Goal: Task Accomplishment & Management: Complete application form

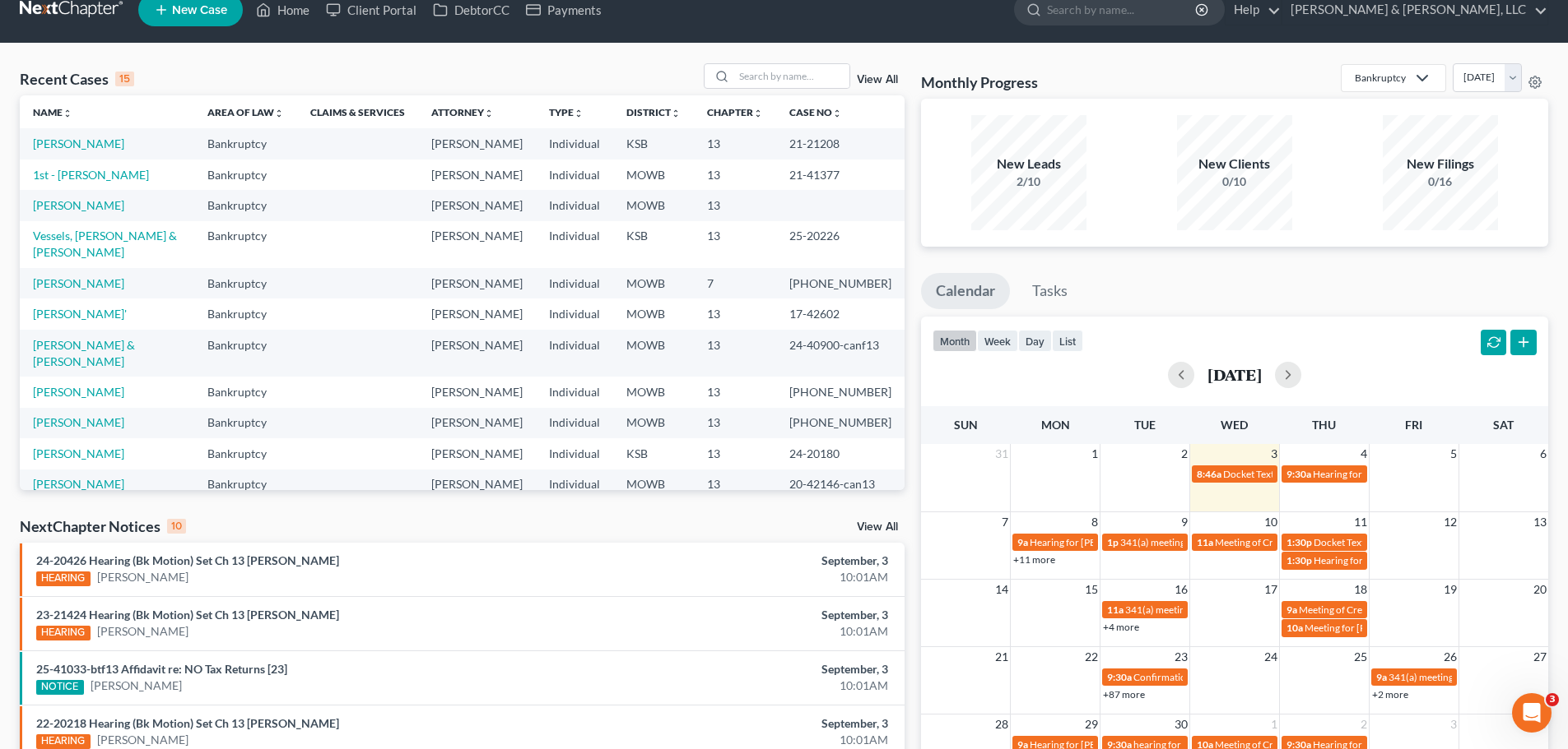
click at [227, 8] on span "New Case" at bounding box center [199, 10] width 56 height 12
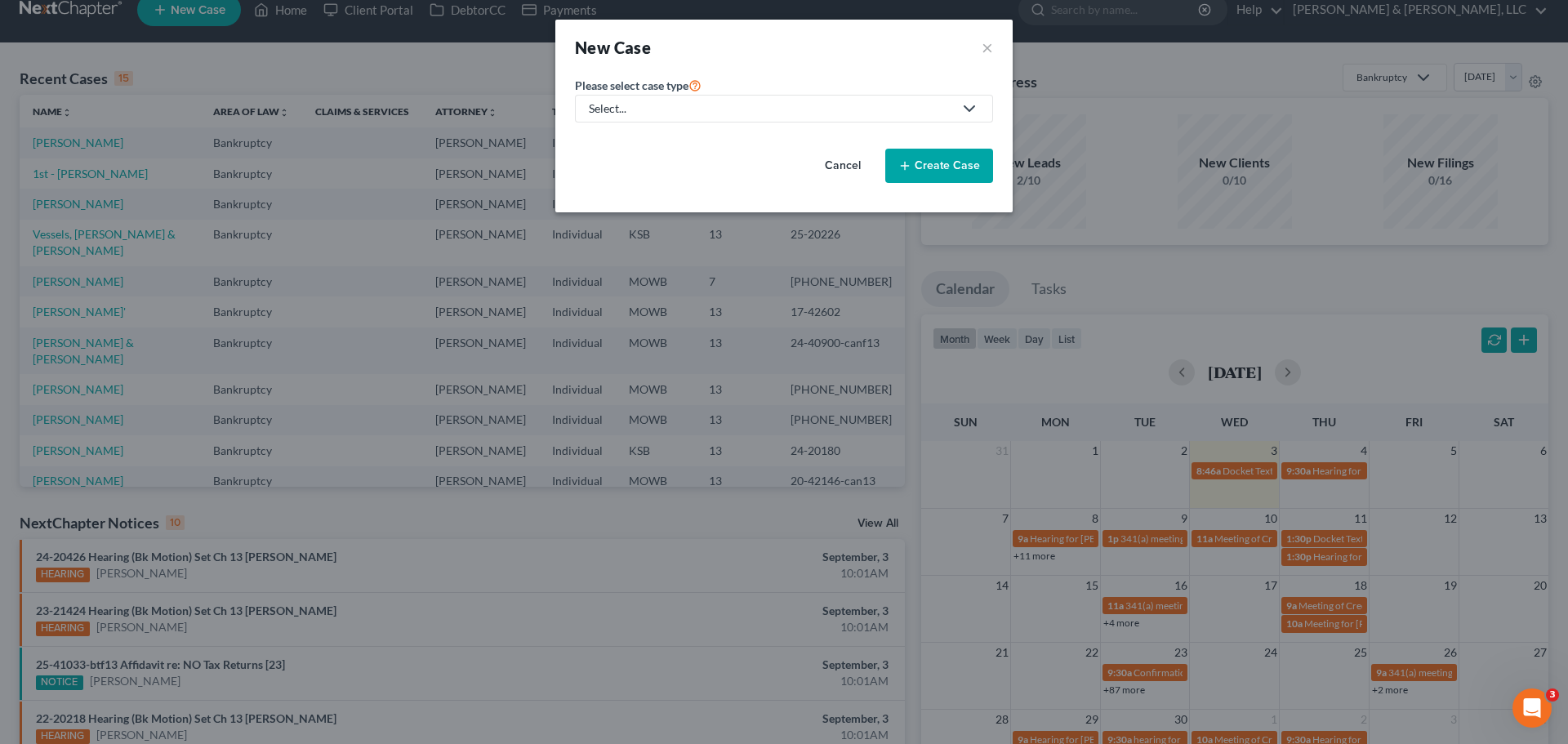
click at [736, 104] on div "Select..." at bounding box center [770, 108] width 364 height 16
click at [703, 141] on div "Bankruptcy" at bounding box center [668, 141] width 155 height 16
select select "46"
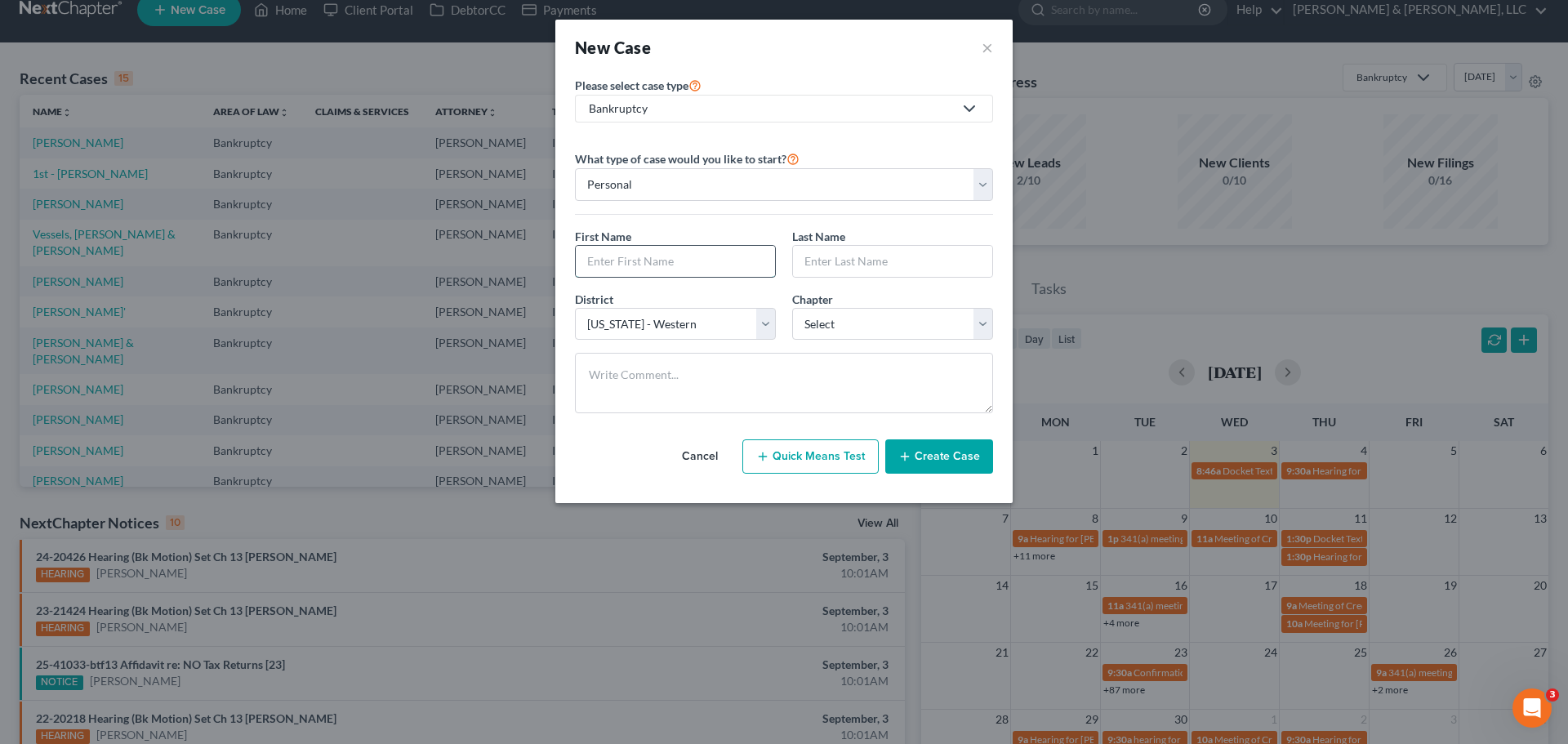
click at [645, 249] on input "text" at bounding box center [676, 262] width 200 height 31
type input "[PERSON_NAME]"
select select "3"
click at [951, 456] on button "Create Case" at bounding box center [939, 457] width 108 height 34
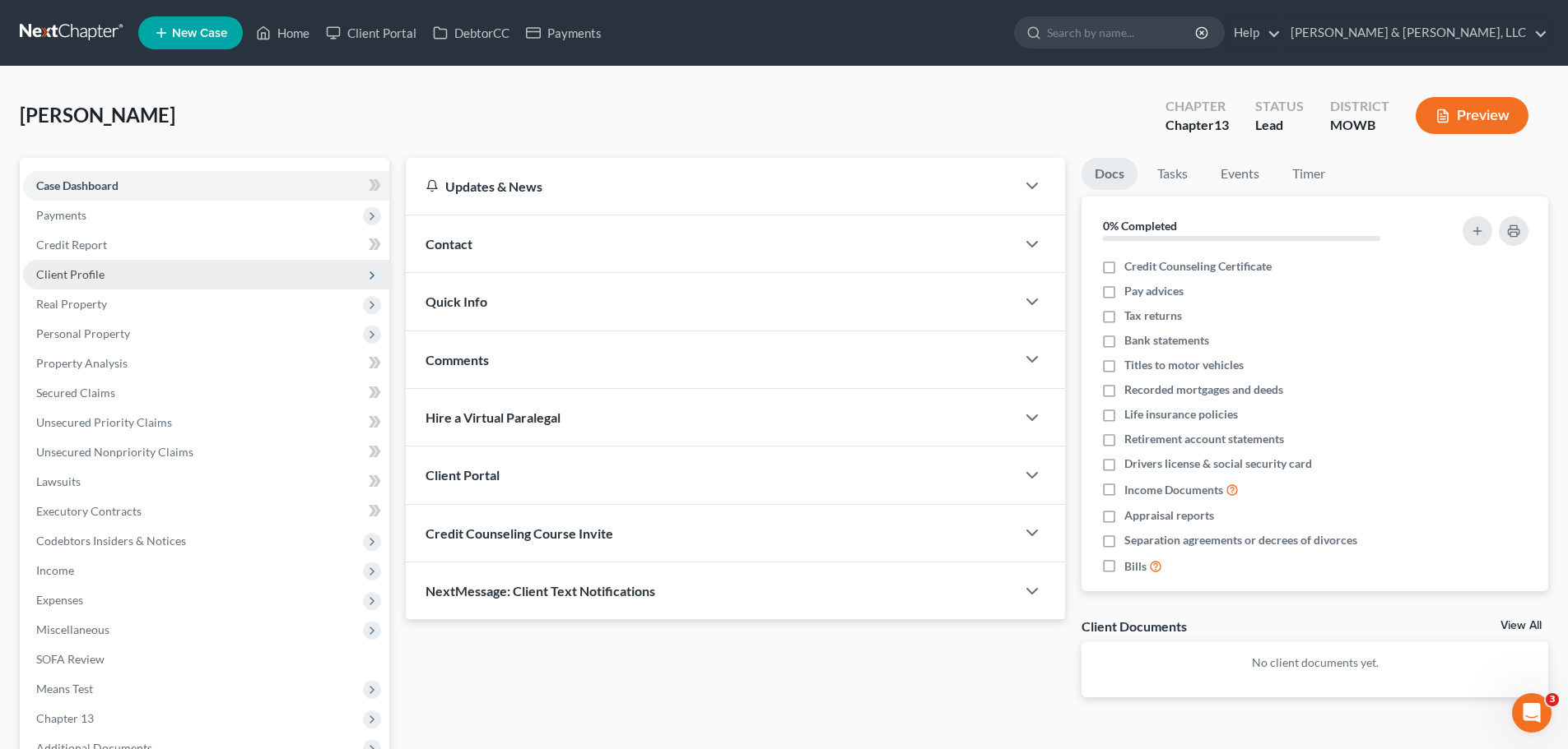
click at [85, 274] on span "Client Profile" at bounding box center [70, 274] width 69 height 14
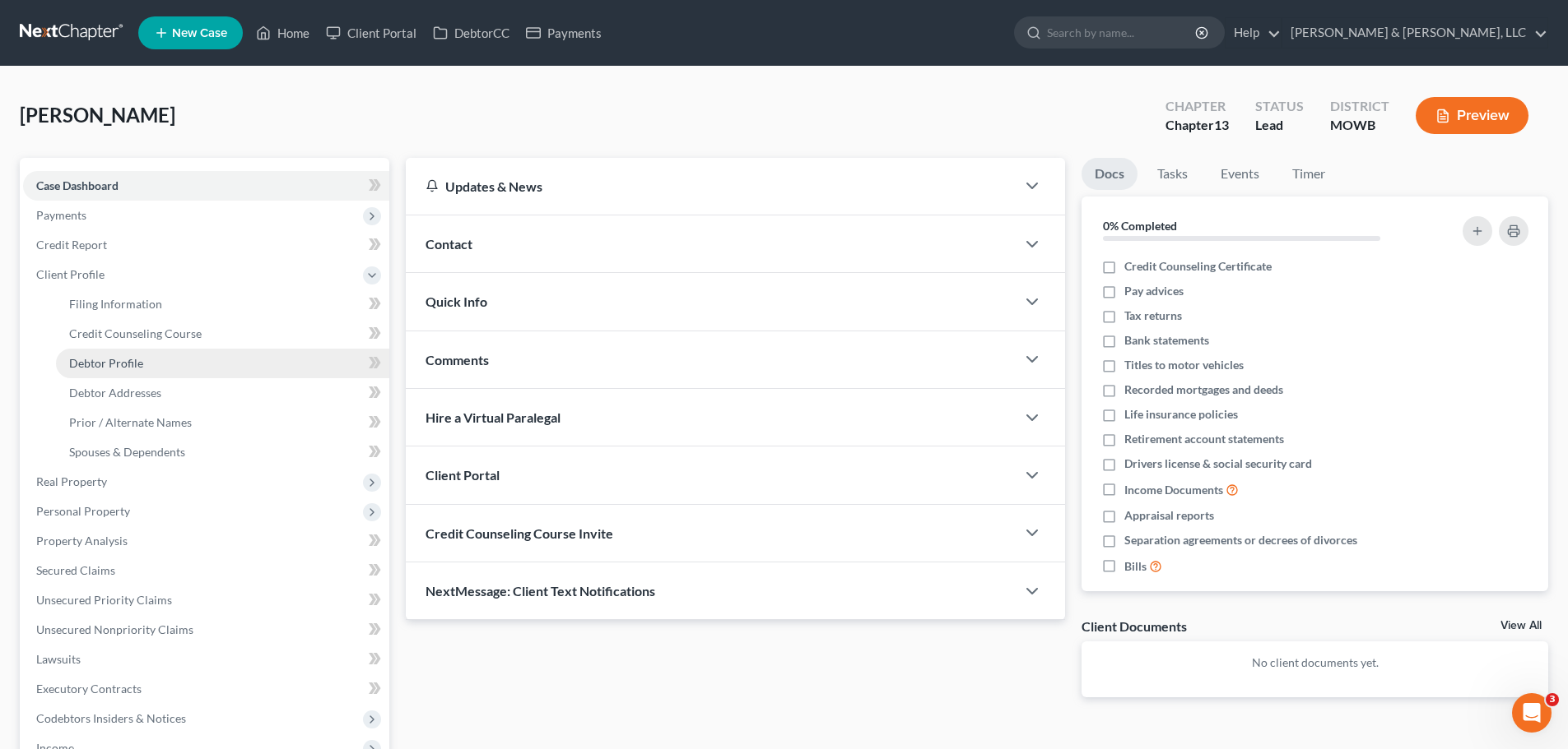
drag, startPoint x: 140, startPoint y: 348, endPoint x: 185, endPoint y: 375, distance: 52.5
click at [140, 348] on link "Debtor Profile" at bounding box center [223, 363] width 333 height 29
select select "0"
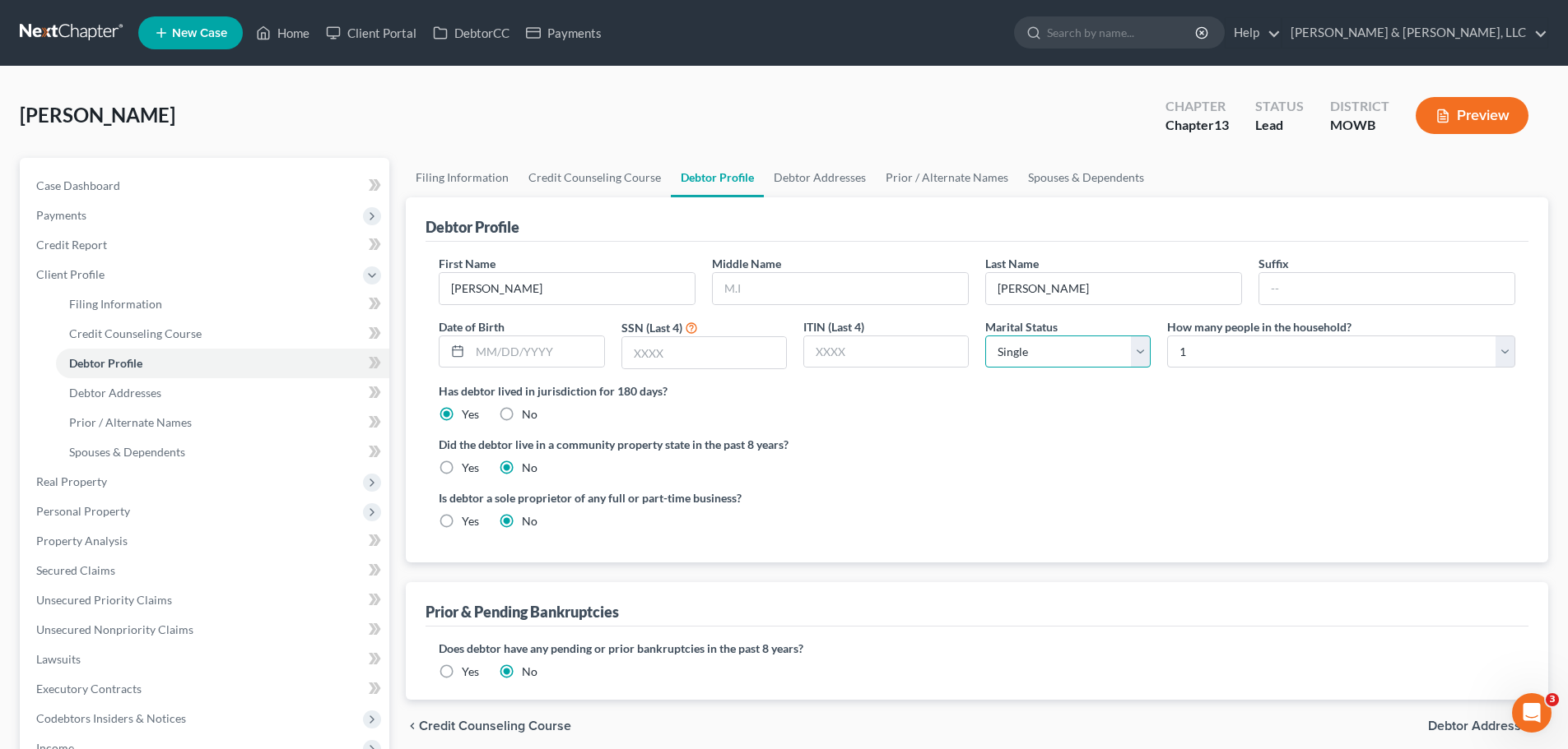
click at [1082, 361] on select "Select Single Married Separated Divorced Widowed" at bounding box center [1068, 352] width 166 height 33
select select "1"
click at [985, 335] on select "Select Single Married Separated Divorced Widowed" at bounding box center [1068, 352] width 166 height 33
click at [1208, 362] on select "Select 1 2 3 4 5 6 7 8 9 10 11 12 13 14 15 16 17 18 19 20" at bounding box center [1341, 352] width 348 height 33
select select "1"
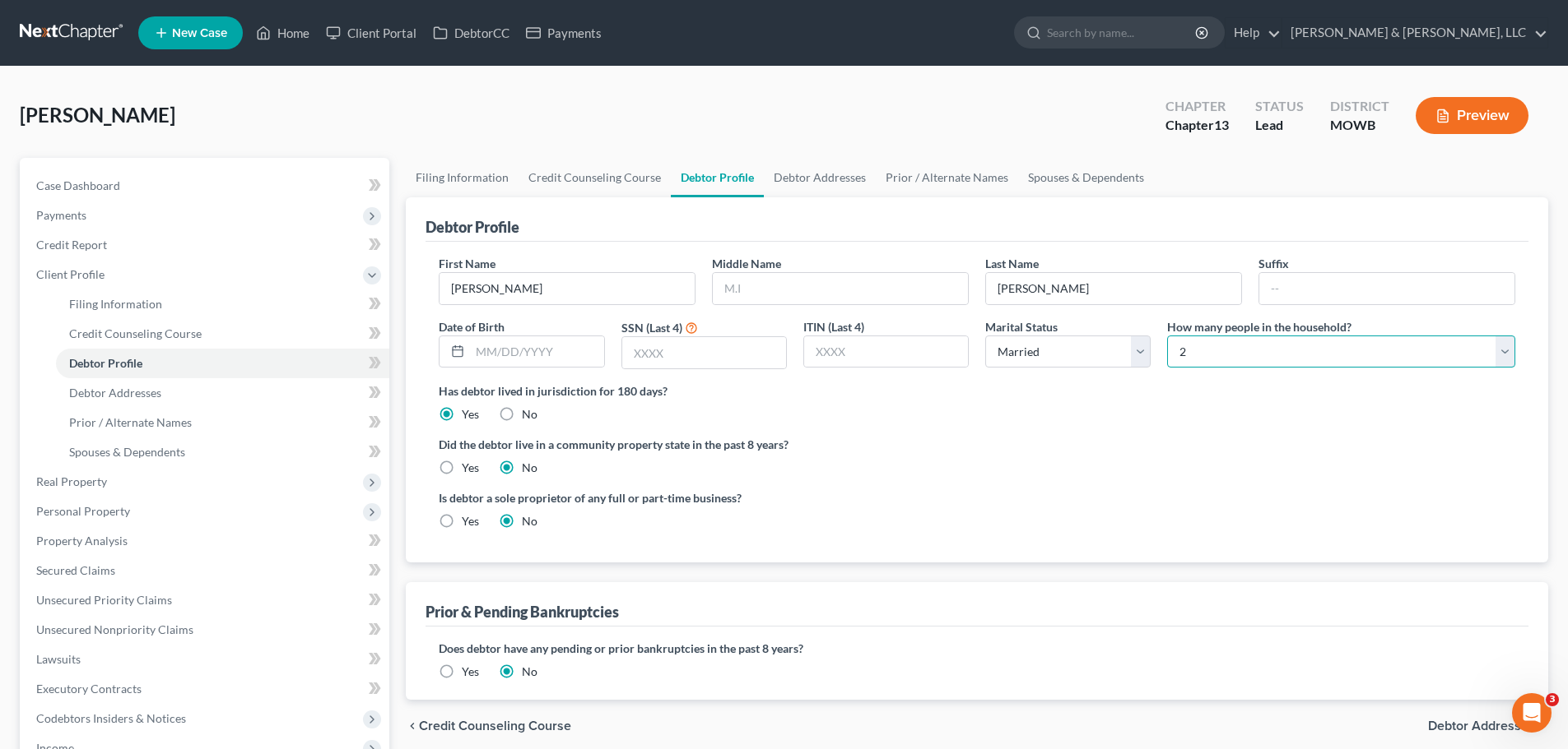
click at [1167, 335] on select "Select 1 2 3 4 5 6 7 8 9 10 11 12 13 14 15 16 17 18 19 20" at bounding box center [1341, 352] width 348 height 33
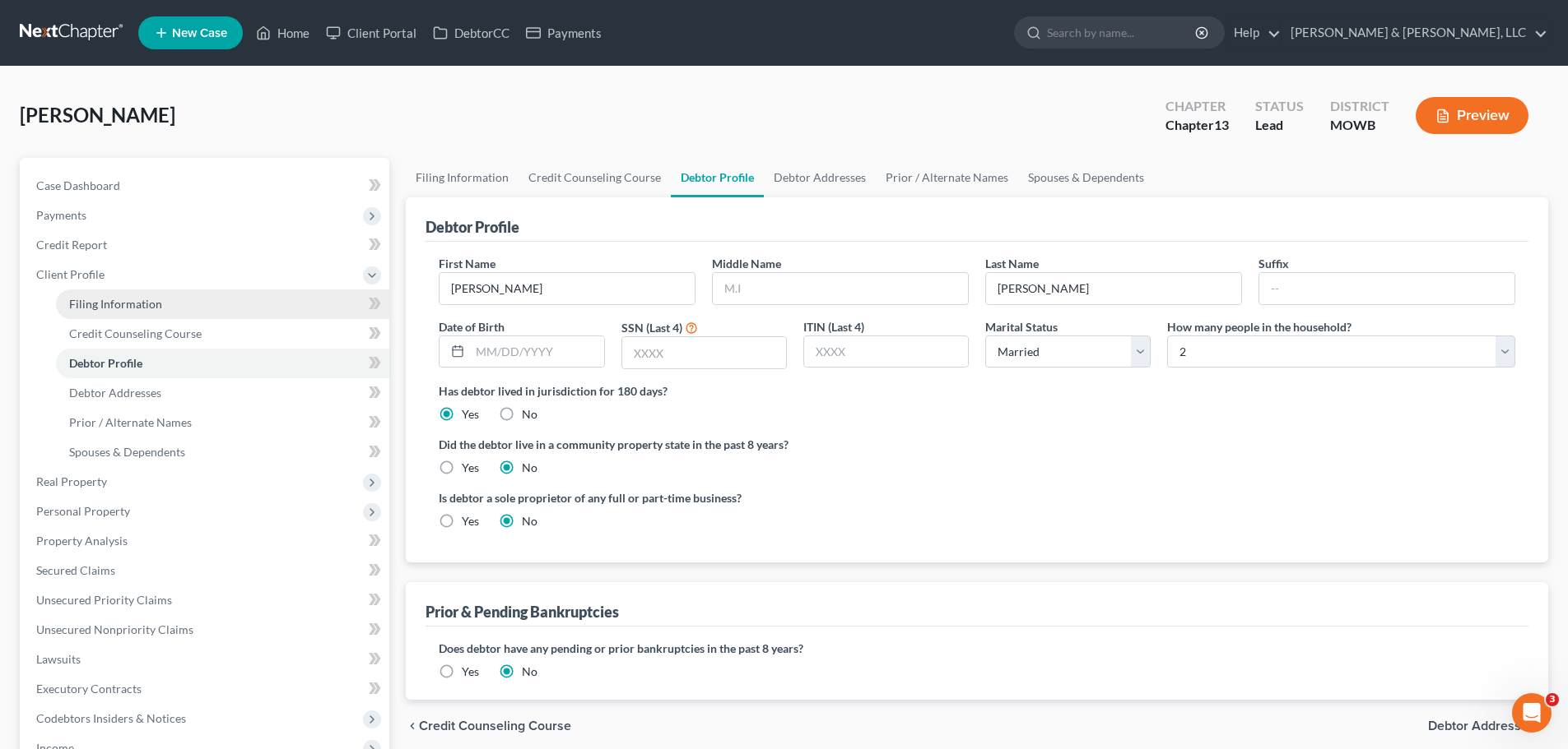
click at [152, 299] on span "Filing Information" at bounding box center [115, 304] width 93 height 14
select select "1"
select select "0"
select select "3"
select select "46"
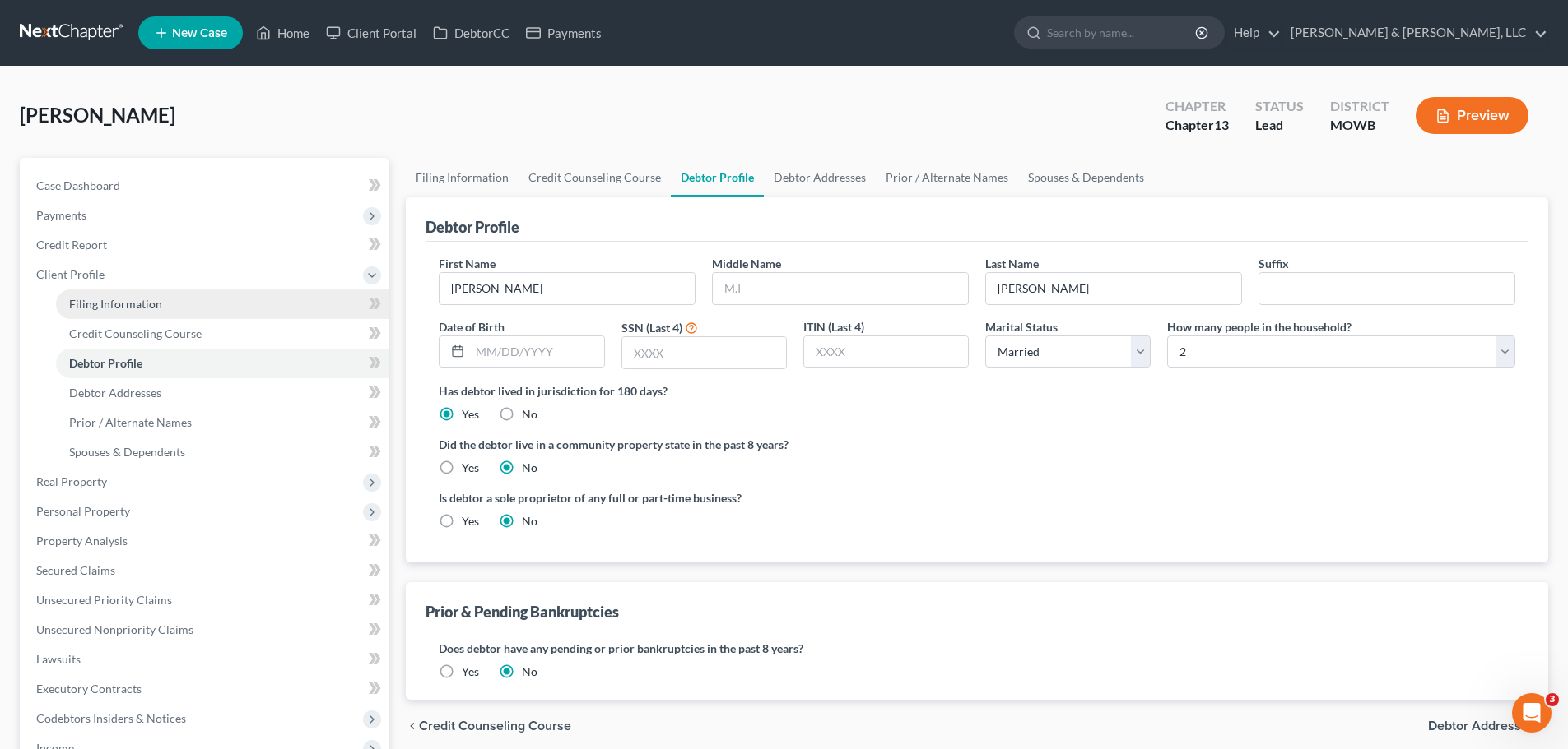
select select "26"
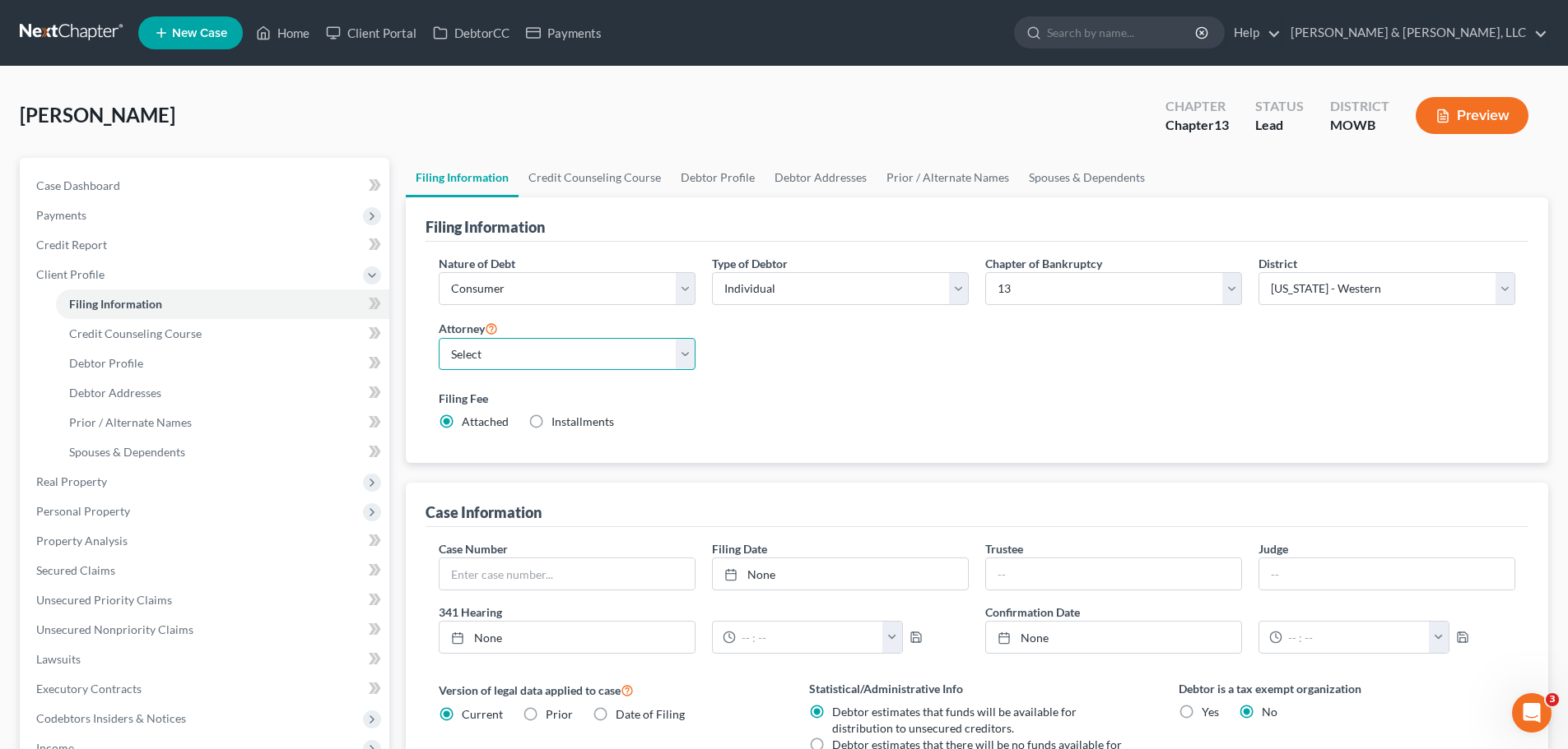
click at [565, 361] on select "Select [PERSON_NAME] - KSB [PERSON_NAME] - MOWB [PERSON_NAME] - KSB [PERSON_NAM…" at bounding box center [567, 355] width 257 height 33
select select "1"
click at [439, 338] on select "Select [PERSON_NAME] - KSB [PERSON_NAME] - MOWB [PERSON_NAME] - KSB [PERSON_NAM…" at bounding box center [567, 355] width 257 height 33
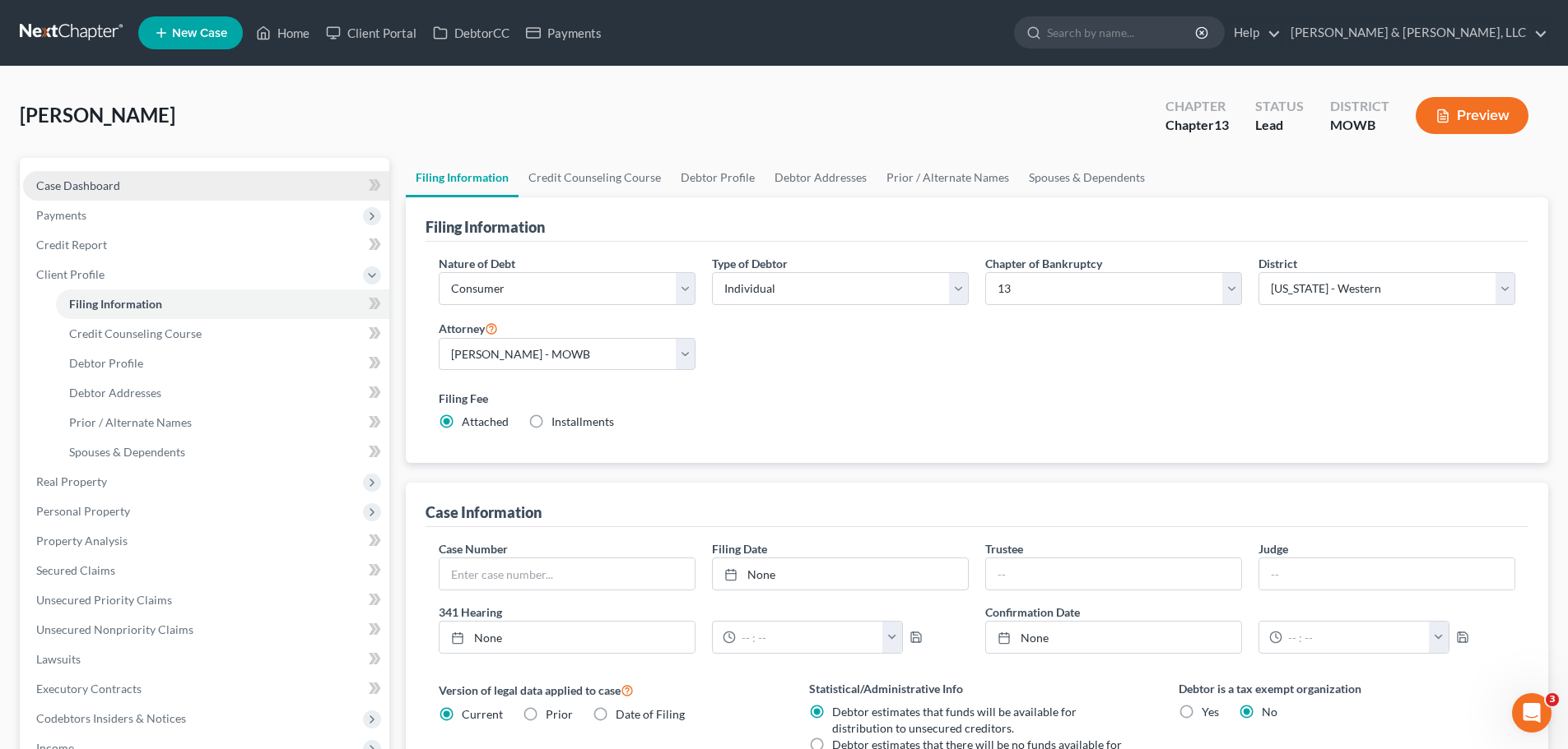
click at [116, 195] on link "Case Dashboard" at bounding box center [206, 186] width 366 height 29
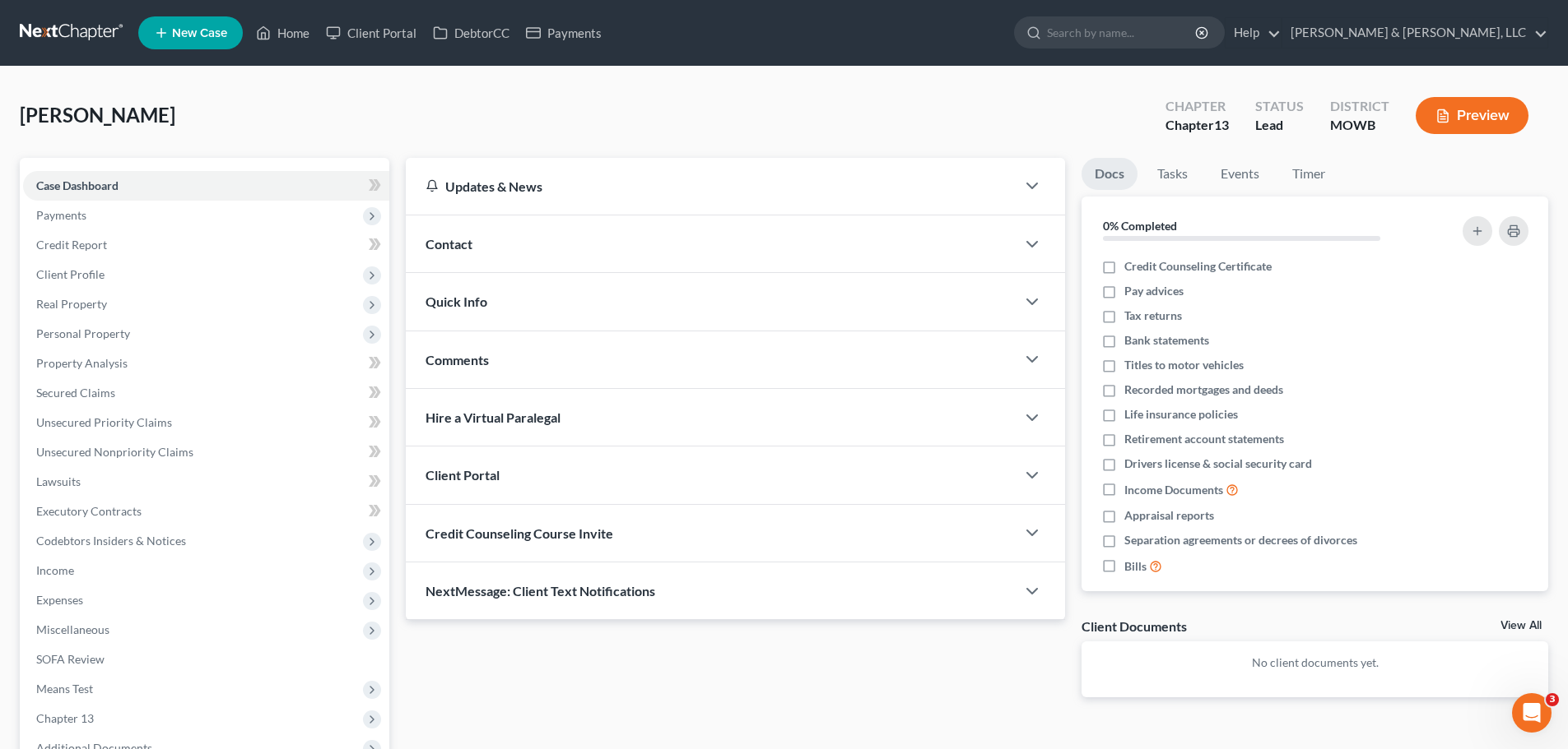
click at [492, 249] on div "Contact" at bounding box center [710, 244] width 610 height 56
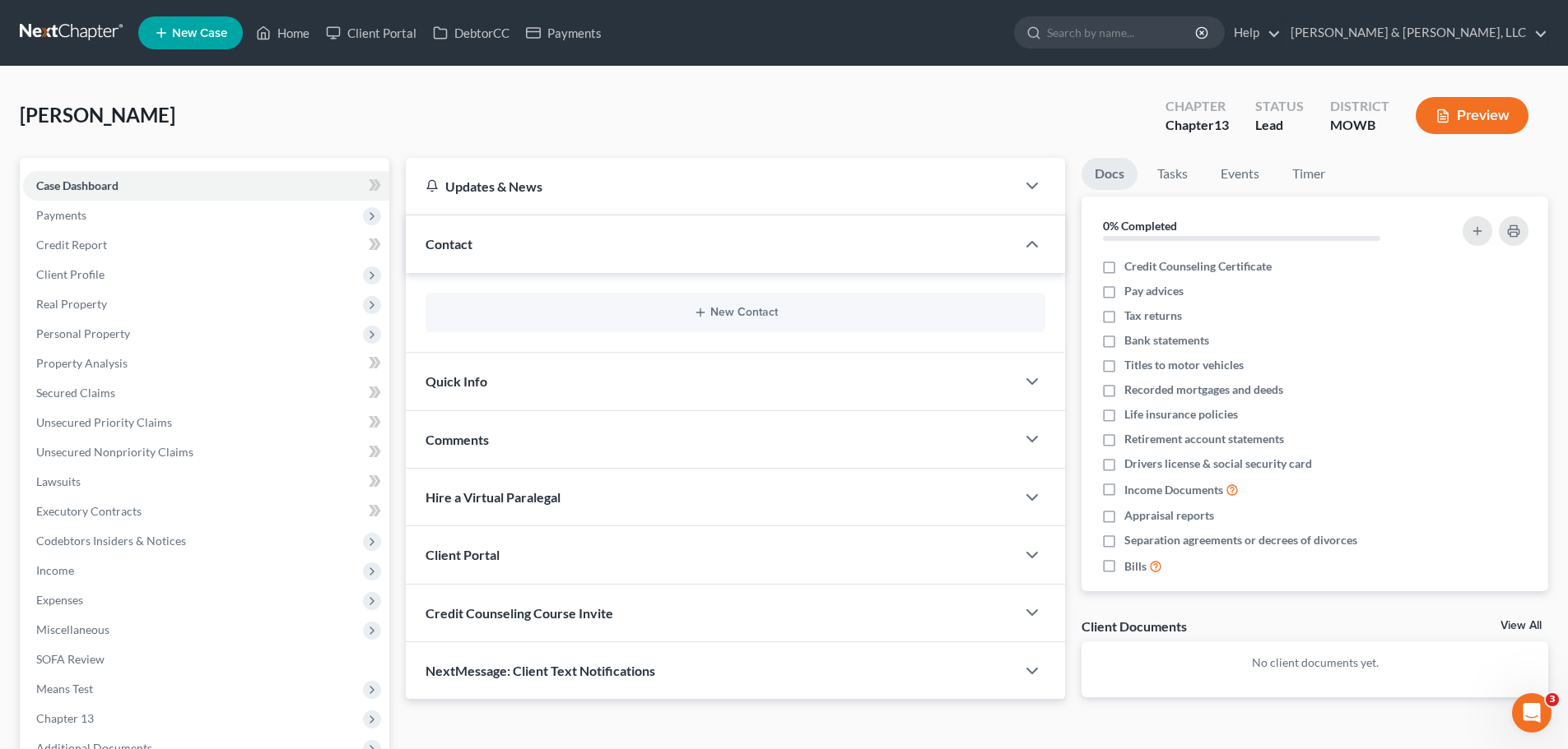
click at [683, 321] on div "New Contact" at bounding box center [735, 313] width 620 height 40
click at [715, 316] on button "New Contact" at bounding box center [735, 312] width 593 height 13
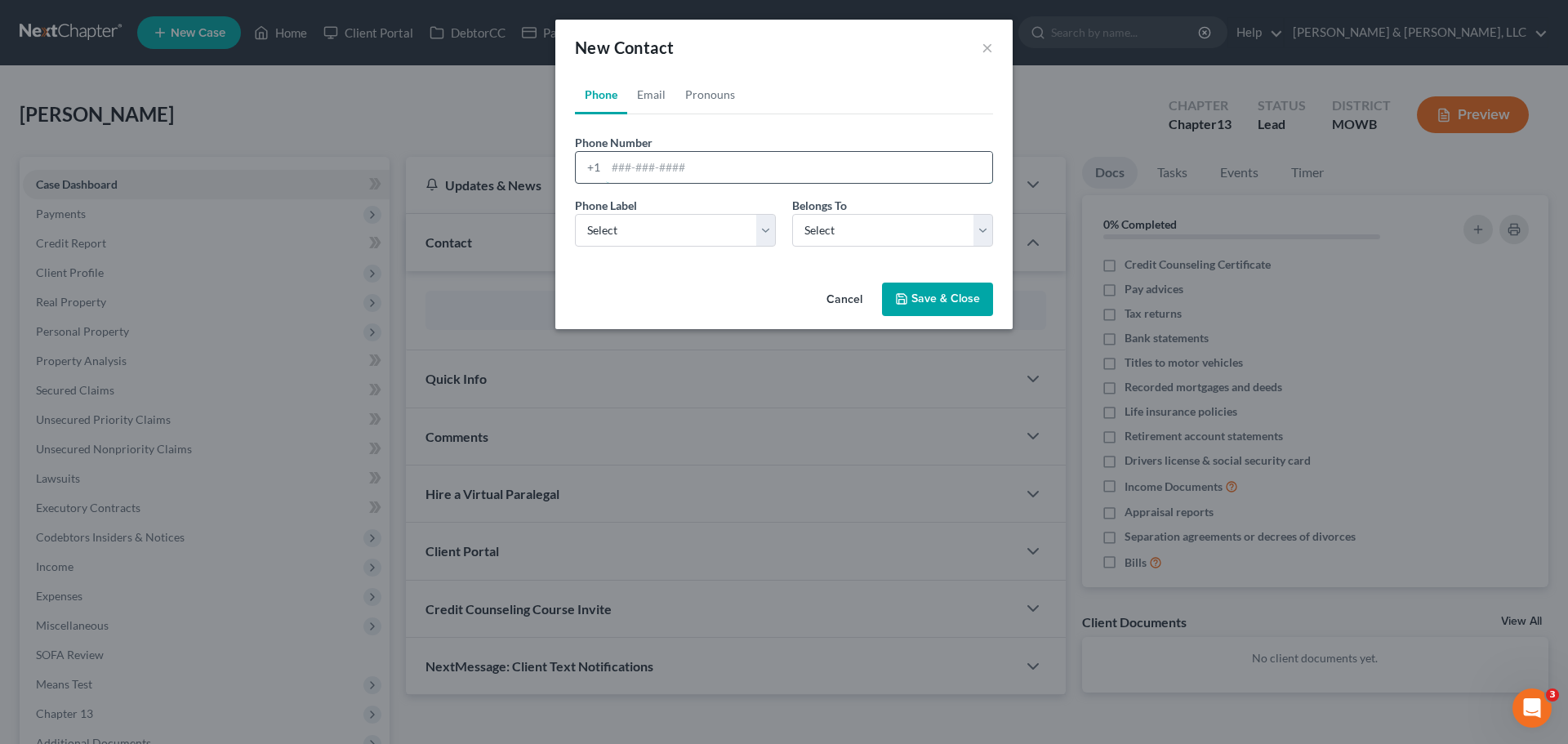
click at [714, 174] on input "tel" at bounding box center [799, 168] width 386 height 31
type input "[PHONE_NUMBER]"
drag, startPoint x: 633, startPoint y: 232, endPoint x: 631, endPoint y: 242, distance: 10.2
click at [633, 232] on select "Select Mobile Home Work Other" at bounding box center [675, 231] width 201 height 33
select select "0"
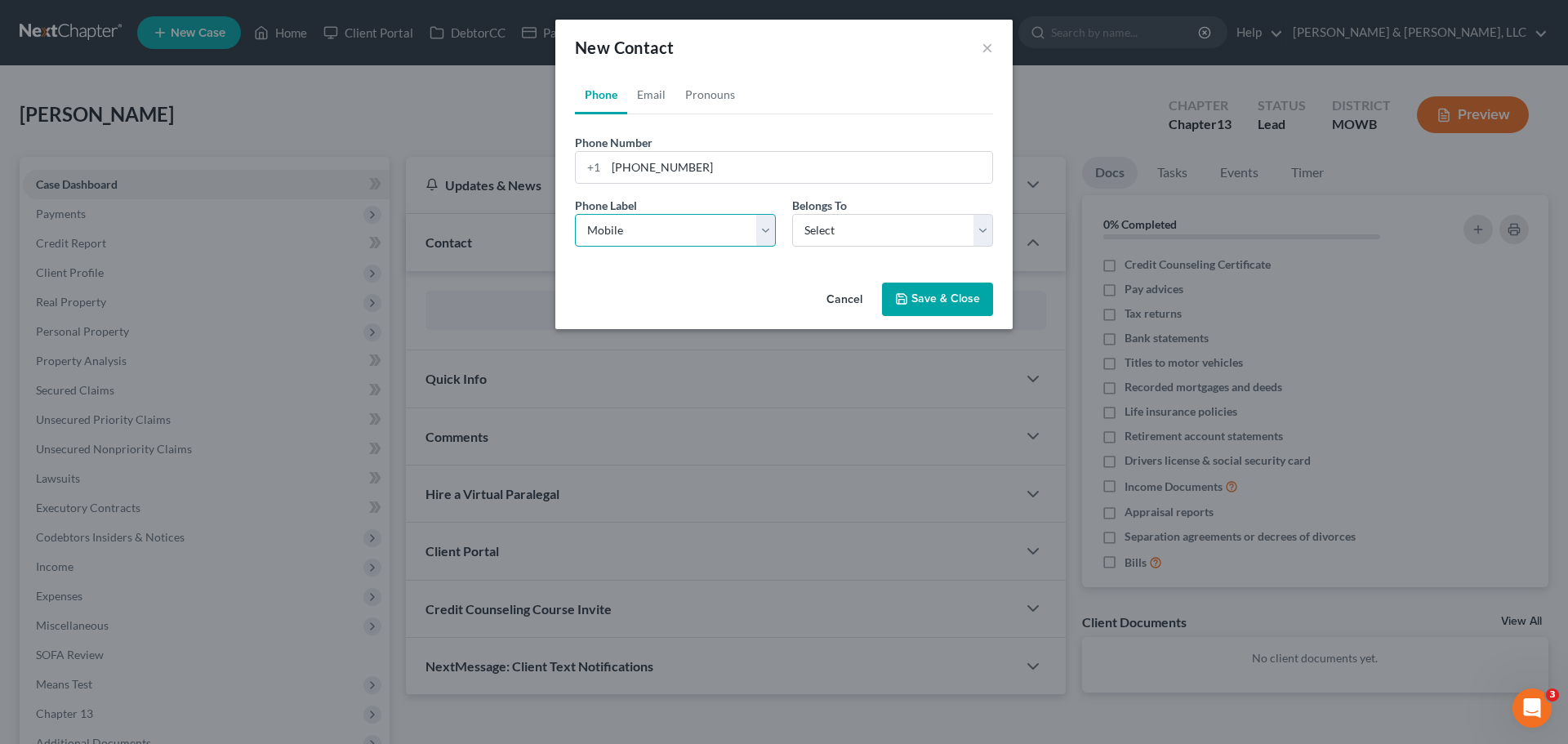
click at [575, 214] on select "Select Mobile Home Work Other" at bounding box center [675, 231] width 201 height 33
click at [811, 245] on select "Select Client Other" at bounding box center [892, 231] width 201 height 33
select select "0"
click at [792, 214] on select "Select Client Other" at bounding box center [892, 231] width 201 height 33
select select "0"
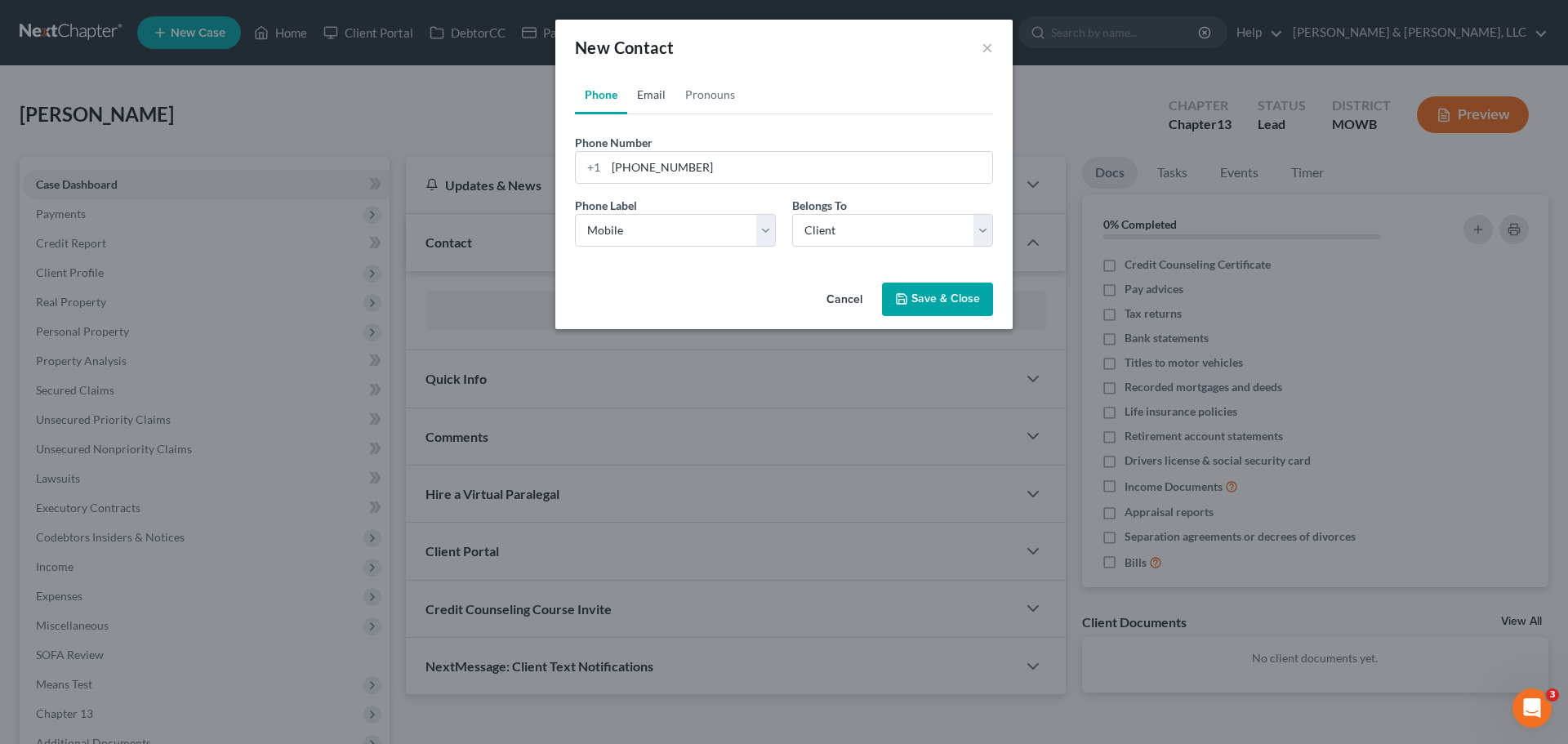
click at [670, 101] on link "Email" at bounding box center [651, 95] width 48 height 40
click at [688, 151] on div "Email Address" at bounding box center [784, 159] width 418 height 50
click at [690, 161] on input "email" at bounding box center [799, 168] width 386 height 31
type input "[PERSON_NAME][EMAIL_ADDRESS][DOMAIN_NAME]"
drag, startPoint x: 668, startPoint y: 232, endPoint x: 676, endPoint y: 239, distance: 10.6
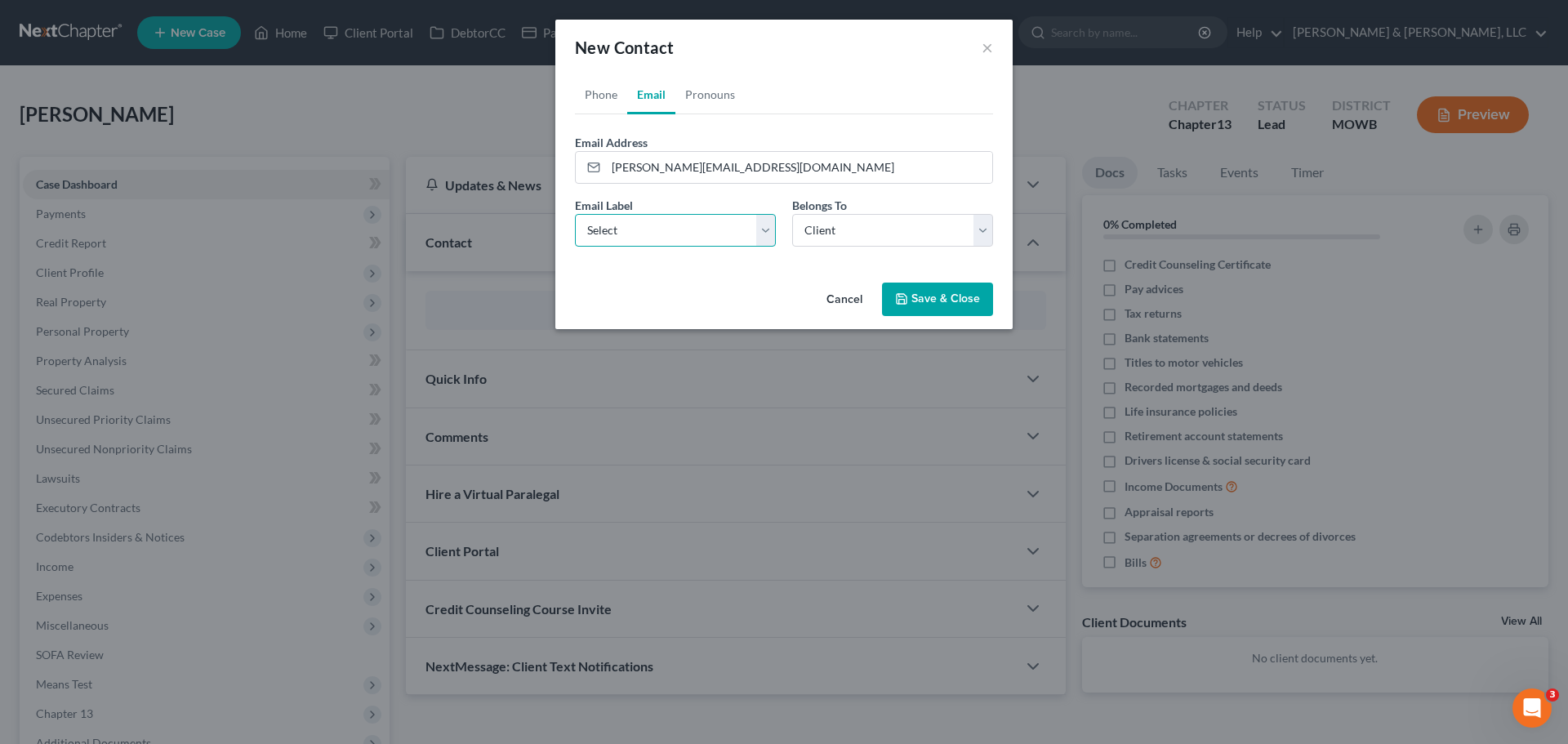
click at [668, 232] on select "Select Home Work Other" at bounding box center [675, 231] width 201 height 33
select select "0"
click at [575, 214] on select "Select Home Work Other" at bounding box center [675, 231] width 201 height 33
click at [923, 298] on button "Save & Close" at bounding box center [937, 300] width 111 height 34
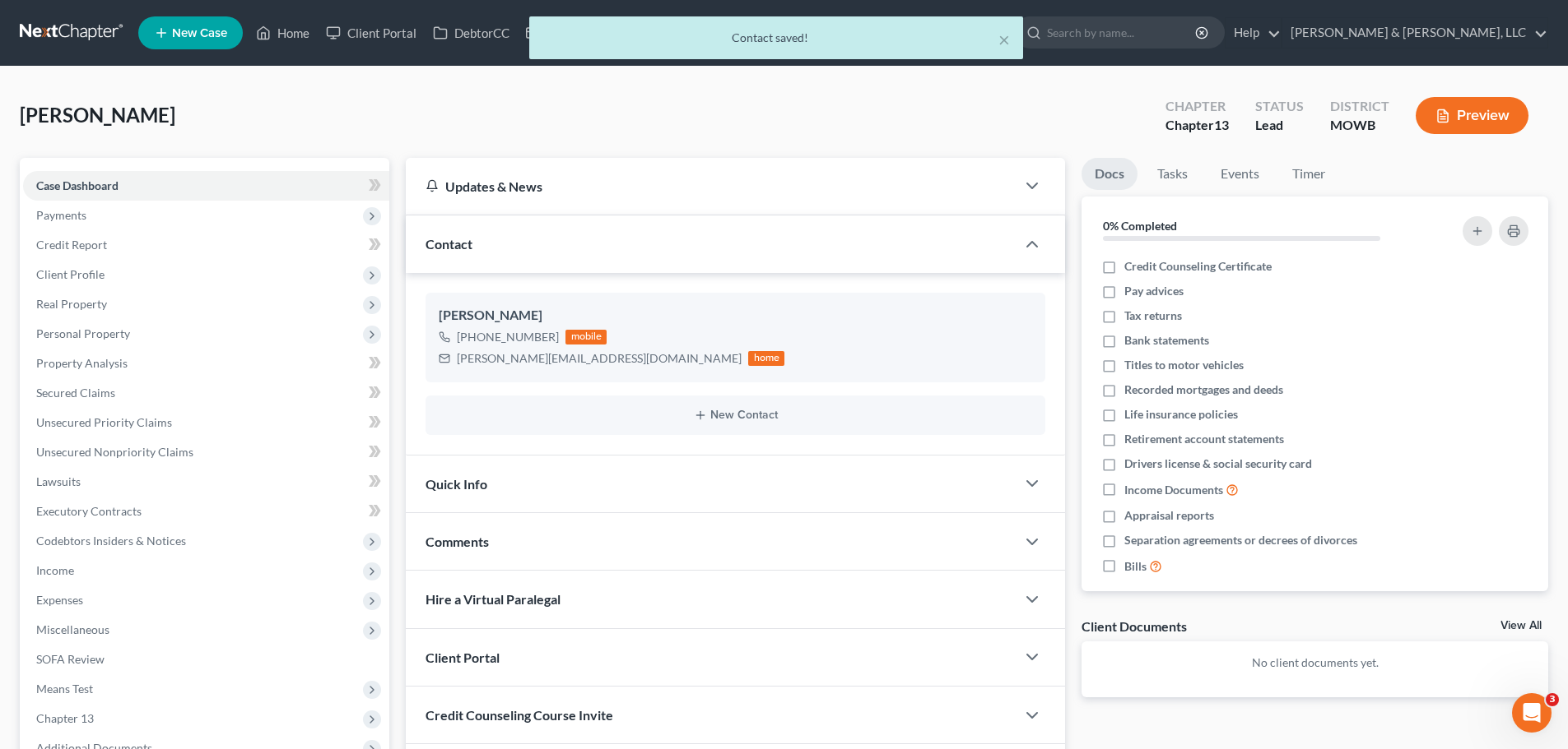
click at [488, 492] on div "Quick Info" at bounding box center [710, 484] width 610 height 56
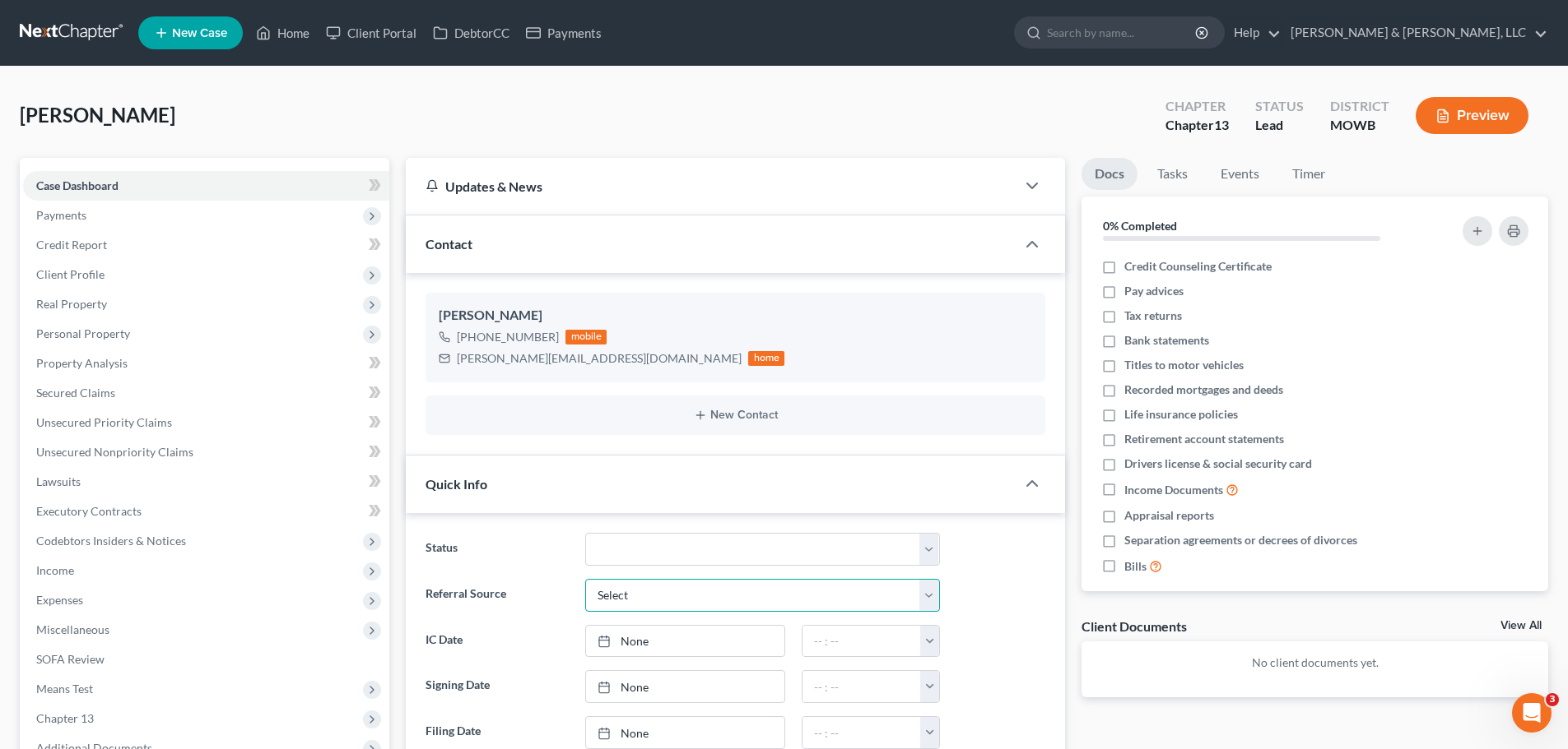
click at [664, 593] on select "Select Word Of Mouth Previous Clients Direct Mail Website Google Search Modern …" at bounding box center [762, 596] width 355 height 33
select select "2"
click at [585, 579] on select "Select Word Of Mouth Previous Clients Direct Mail Website Google Search Modern …" at bounding box center [762, 596] width 355 height 33
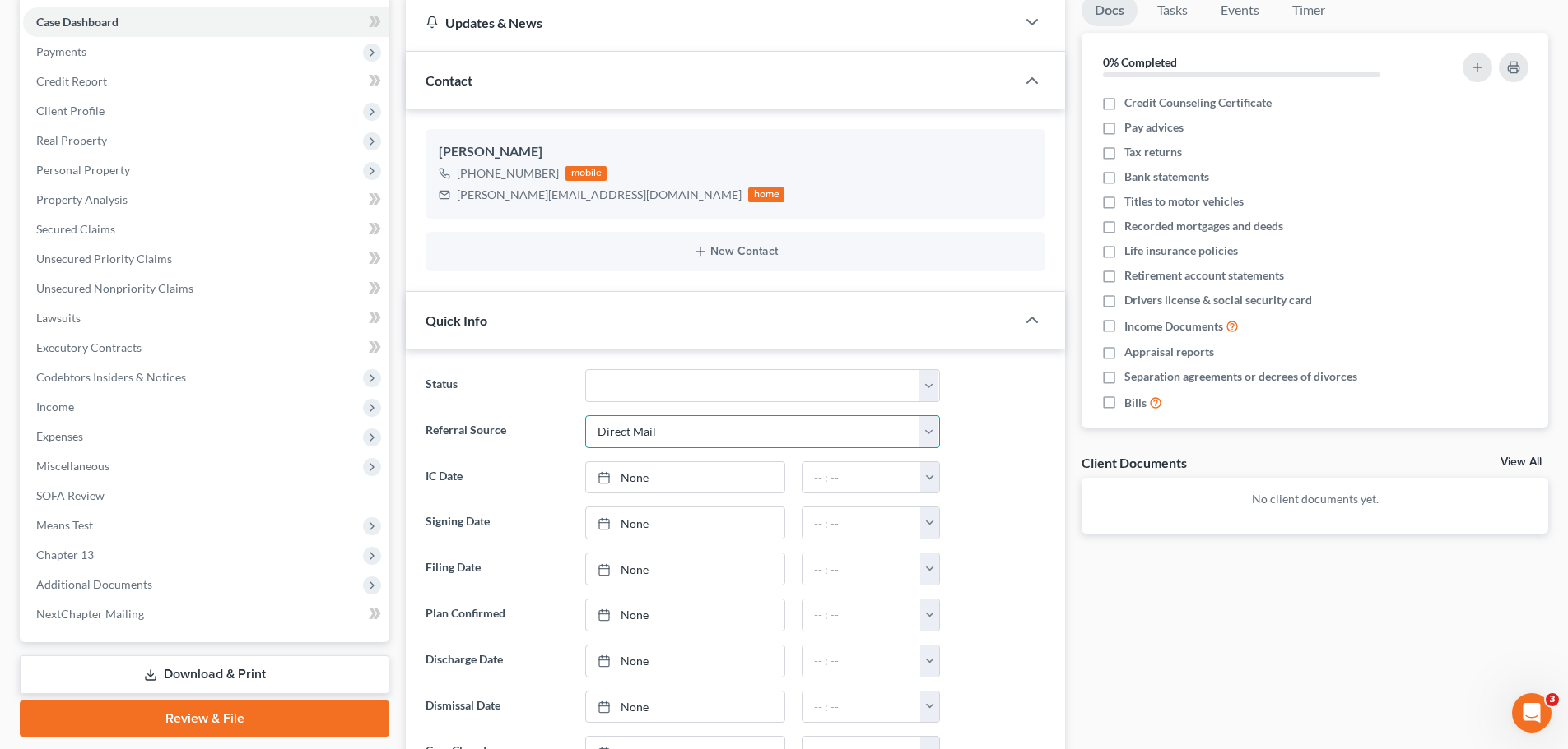
scroll to position [165, 0]
type input "[DATE]"
click at [636, 479] on link "None" at bounding box center [685, 477] width 199 height 31
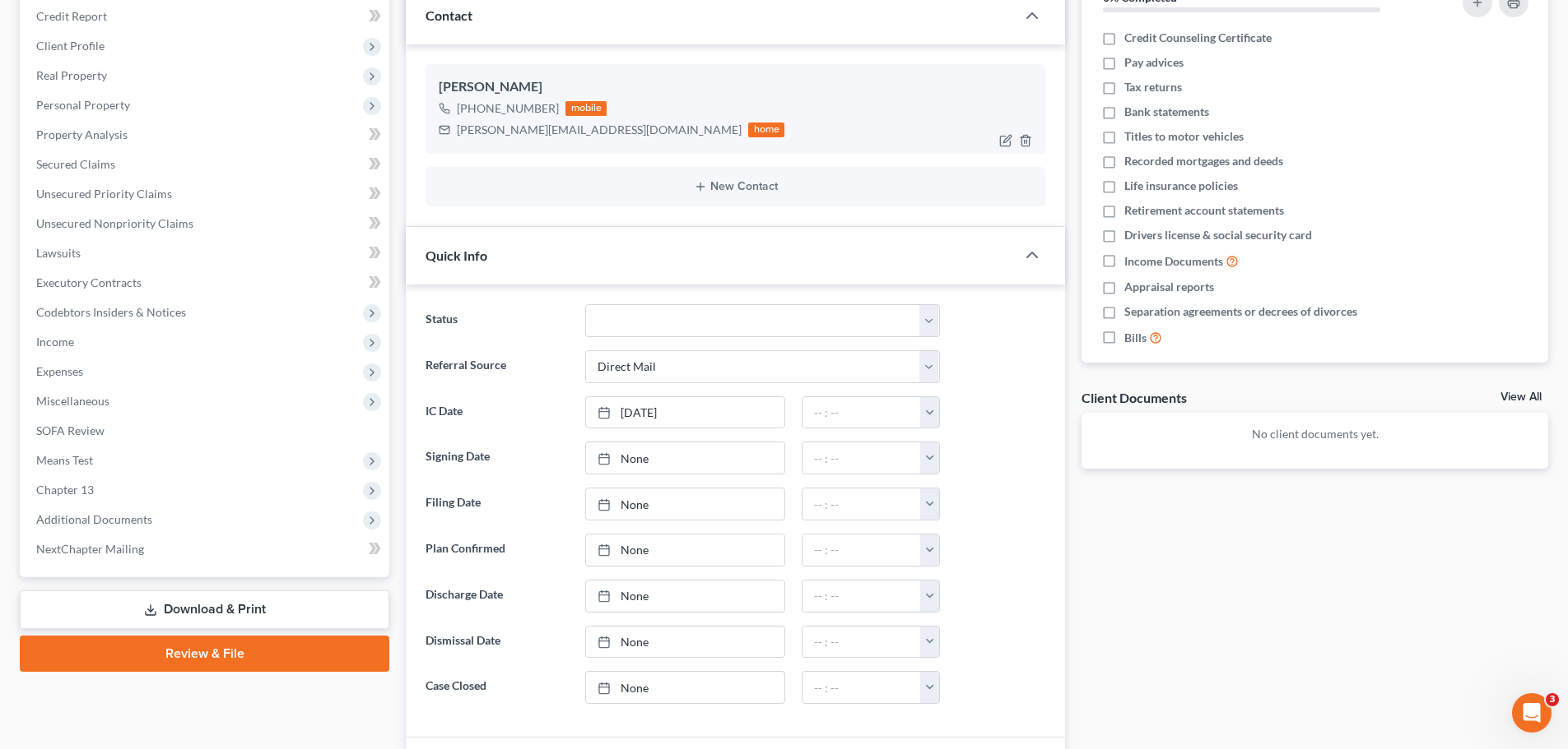
scroll to position [82, 0]
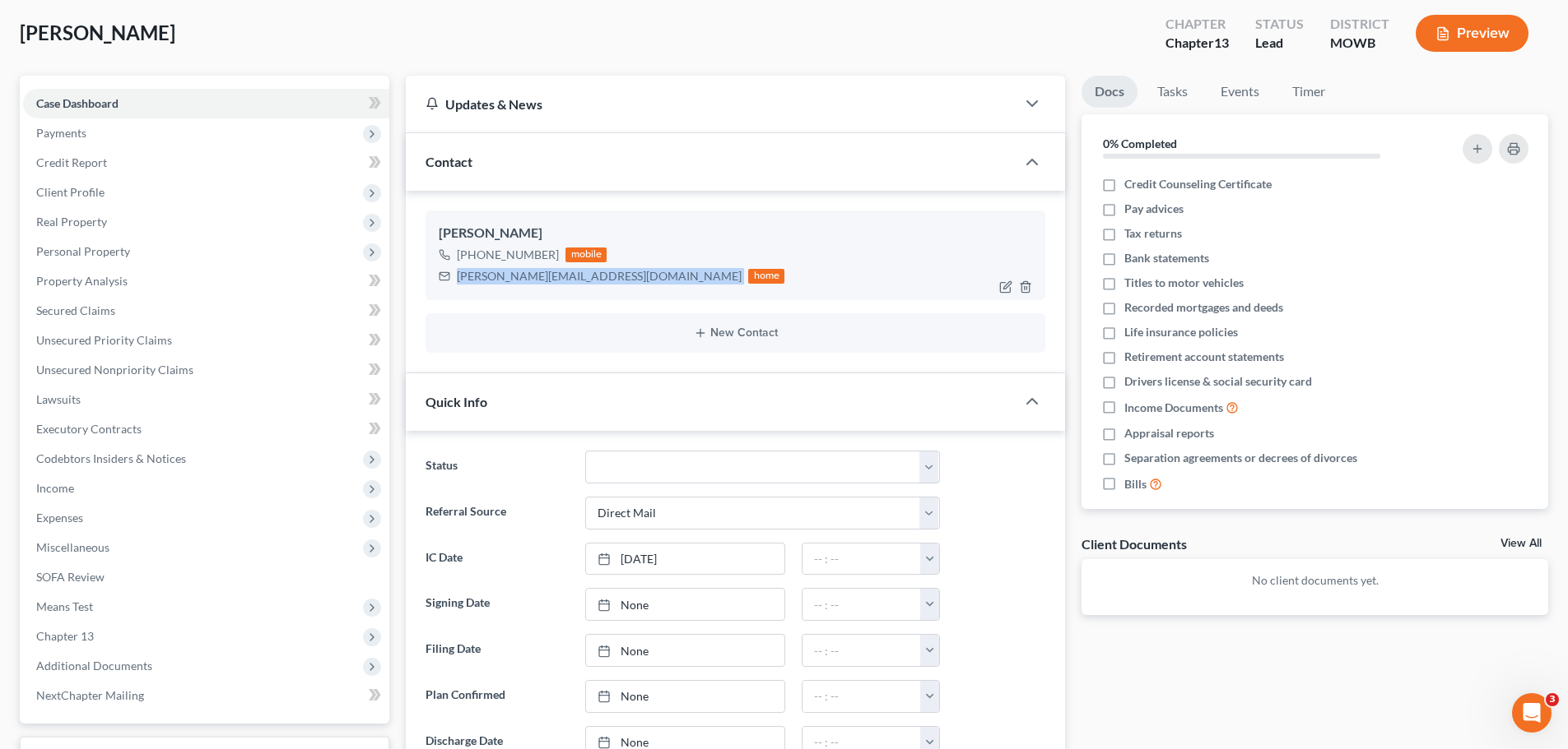
drag, startPoint x: 456, startPoint y: 279, endPoint x: 613, endPoint y: 282, distance: 157.0
click at [613, 282] on div "[PERSON_NAME][EMAIL_ADDRESS][DOMAIN_NAME] home" at bounding box center [611, 277] width 346 height 22
copy div "[PERSON_NAME][EMAIL_ADDRESS][DOMAIN_NAME]"
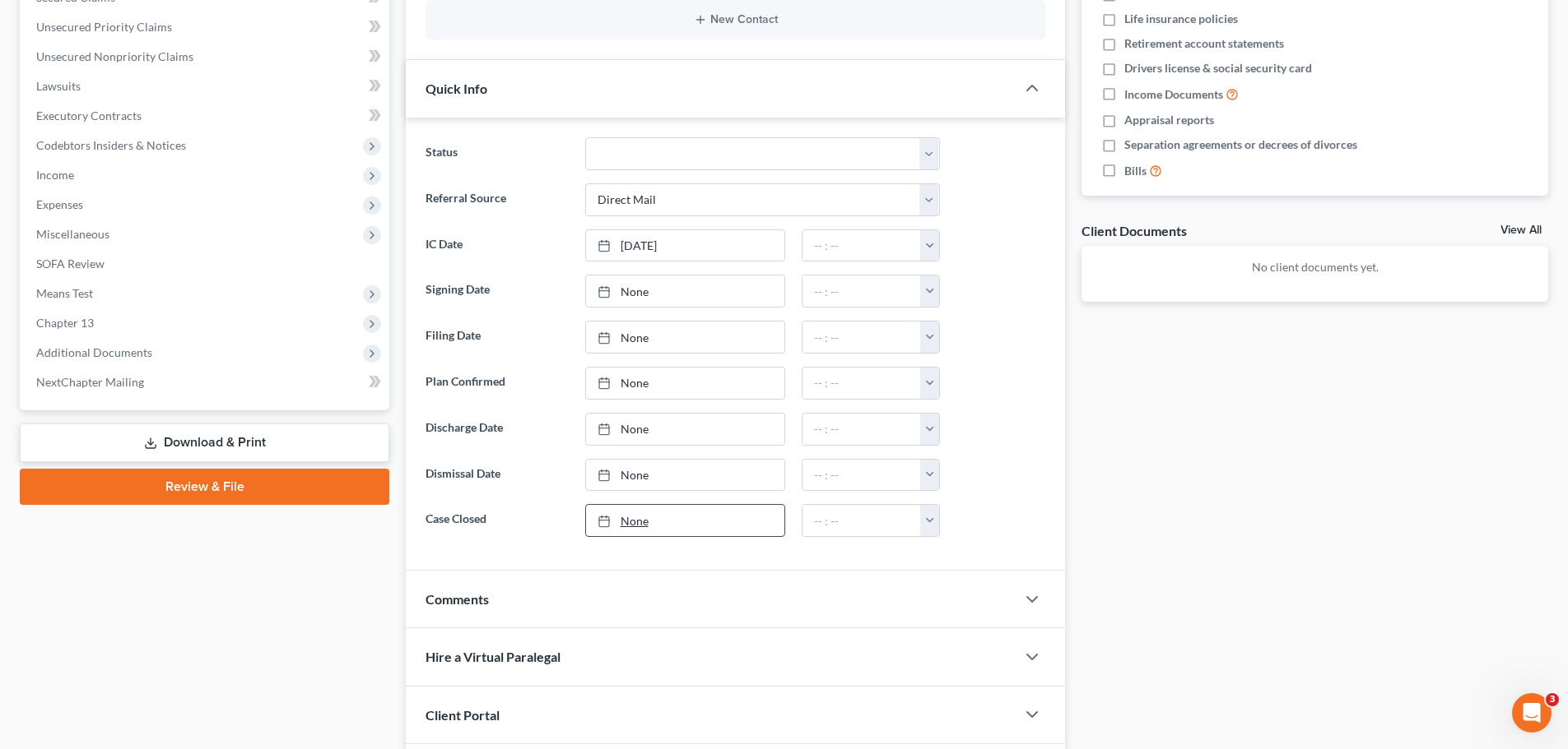
scroll to position [570, 0]
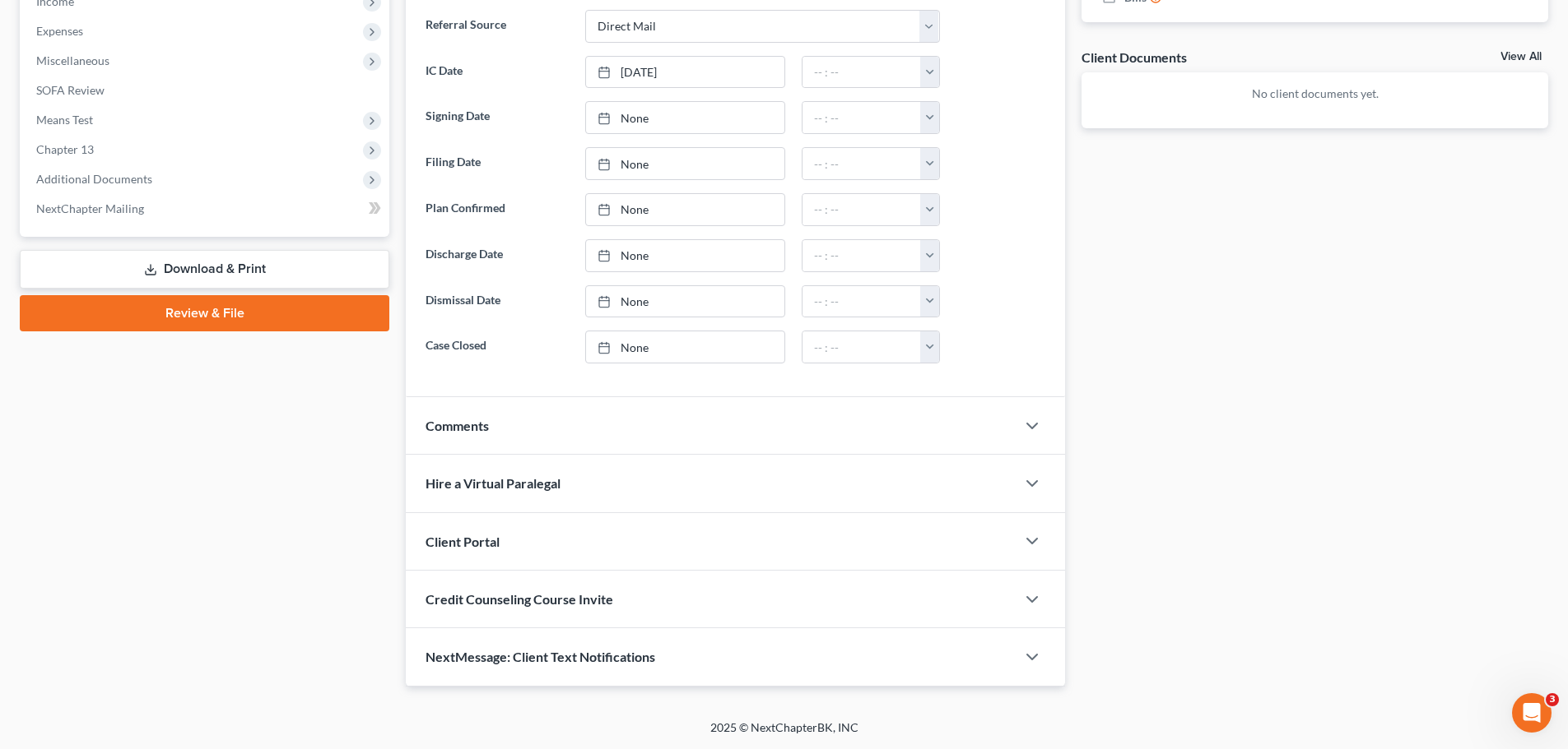
click at [518, 540] on div "Client Portal" at bounding box center [710, 541] width 610 height 56
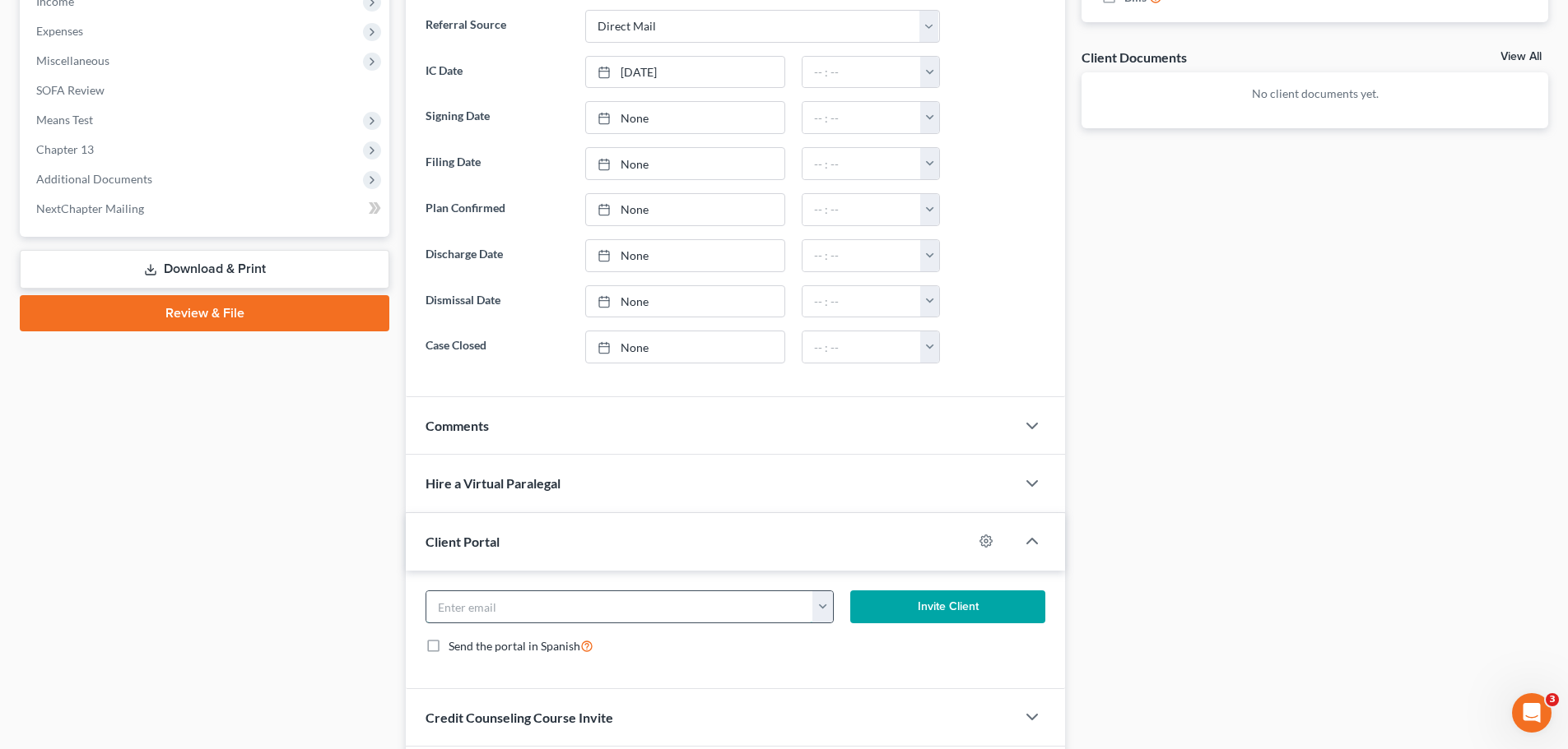
click at [585, 605] on input "email" at bounding box center [620, 607] width 387 height 31
paste input "[PERSON_NAME][EMAIL_ADDRESS][DOMAIN_NAME]"
type input "[PERSON_NAME][EMAIL_ADDRESS][DOMAIN_NAME]"
click at [928, 612] on button "Invite Client" at bounding box center [948, 607] width 196 height 33
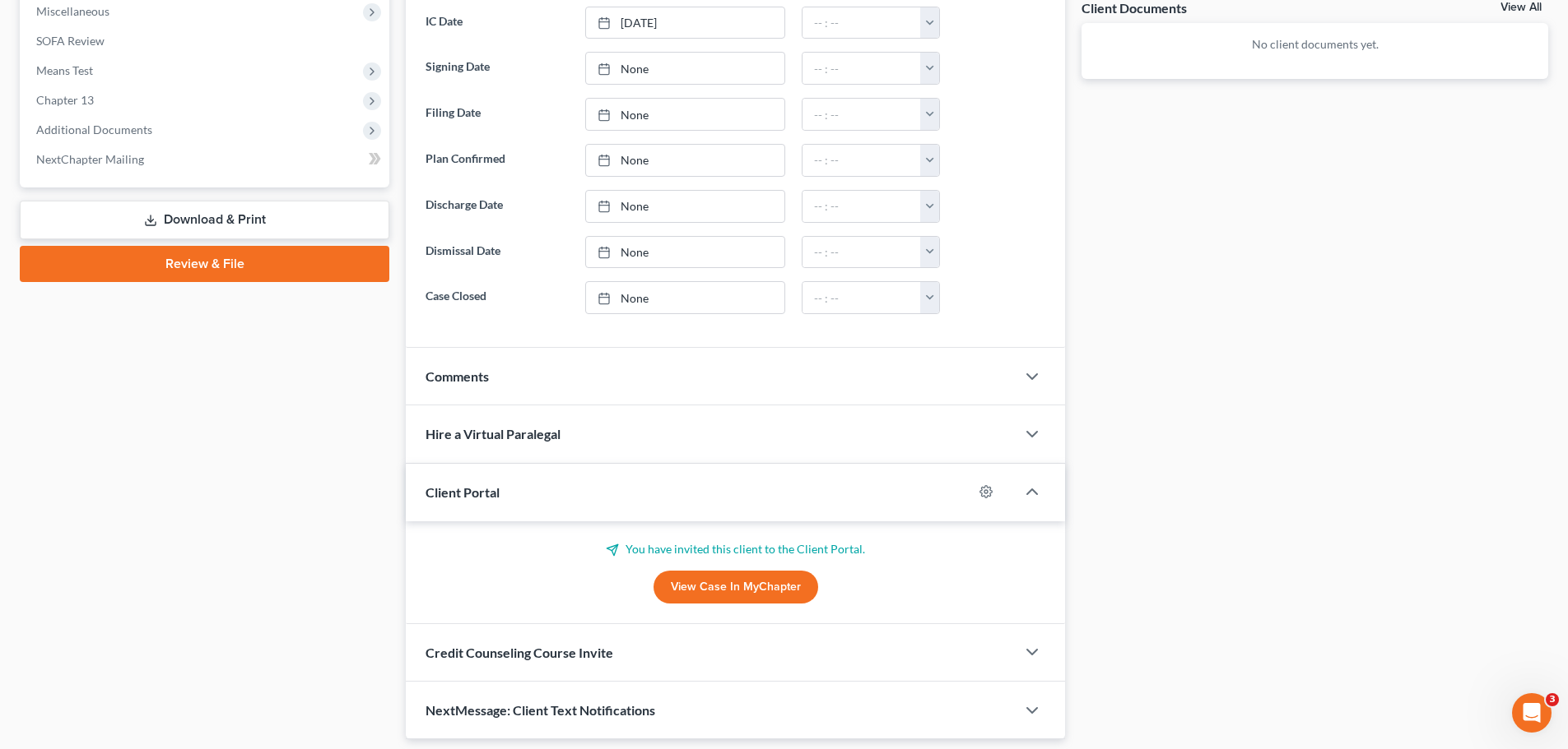
scroll to position [671, 0]
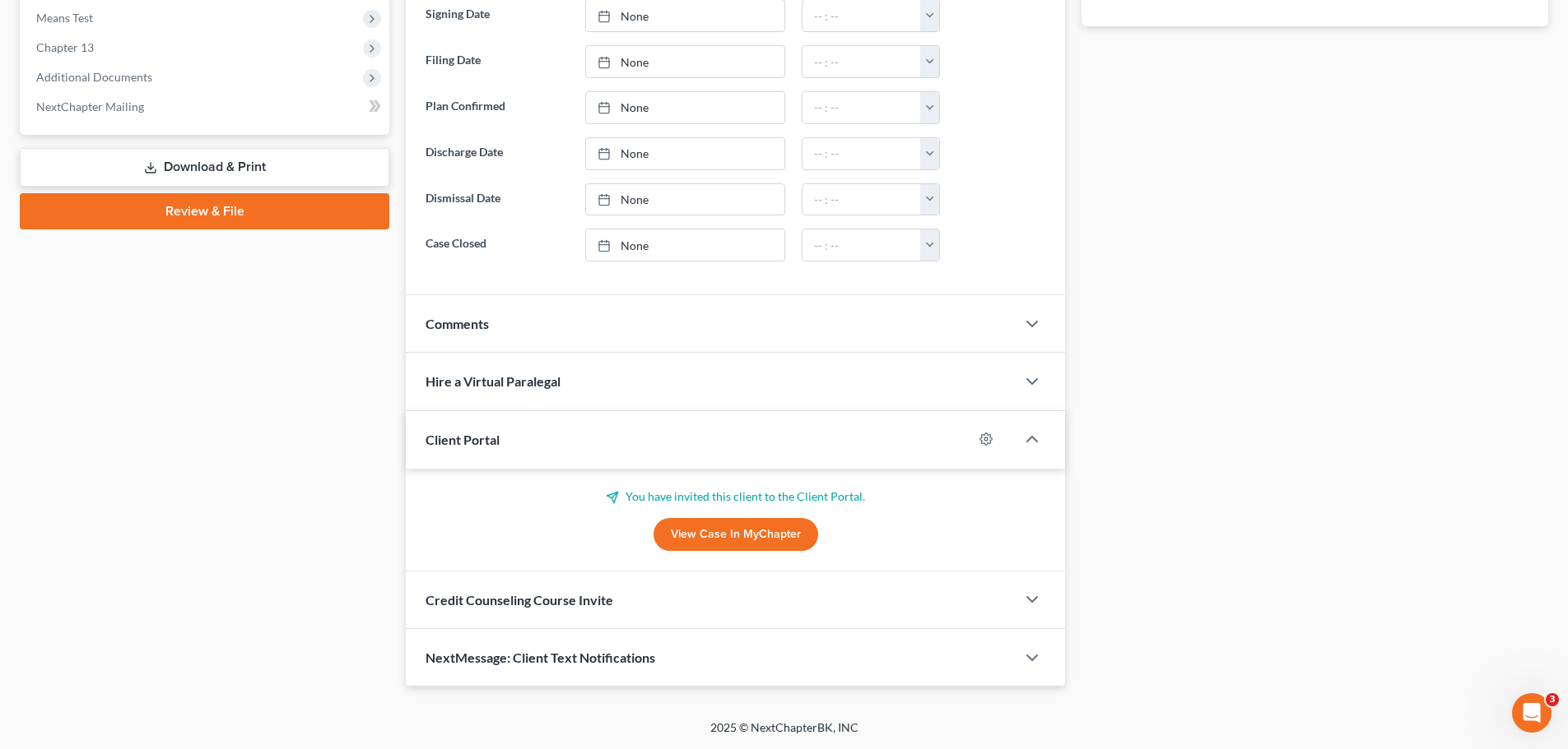
click at [516, 596] on span "Credit Counseling Course Invite" at bounding box center [519, 600] width 187 height 16
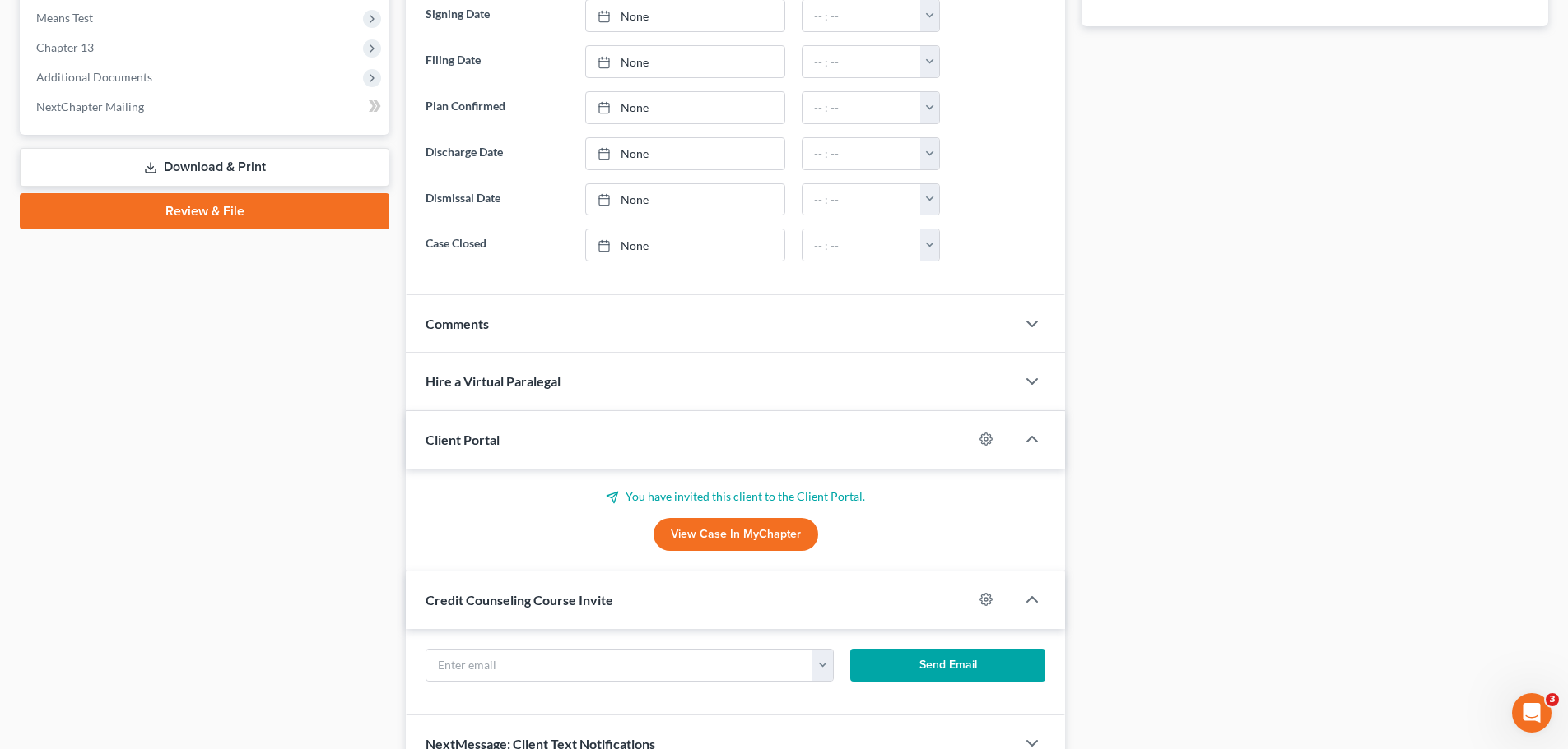
click at [572, 648] on div "[PERSON_NAME][EMAIL_ADDRESS][DOMAIN_NAME] Send Email" at bounding box center [735, 673] width 659 height 87
click at [575, 664] on input "text" at bounding box center [620, 666] width 387 height 31
paste input "[PERSON_NAME][EMAIL_ADDRESS][DOMAIN_NAME]"
type input "[PERSON_NAME][EMAIL_ADDRESS][DOMAIN_NAME]"
click at [912, 662] on button "Send Email" at bounding box center [948, 666] width 196 height 33
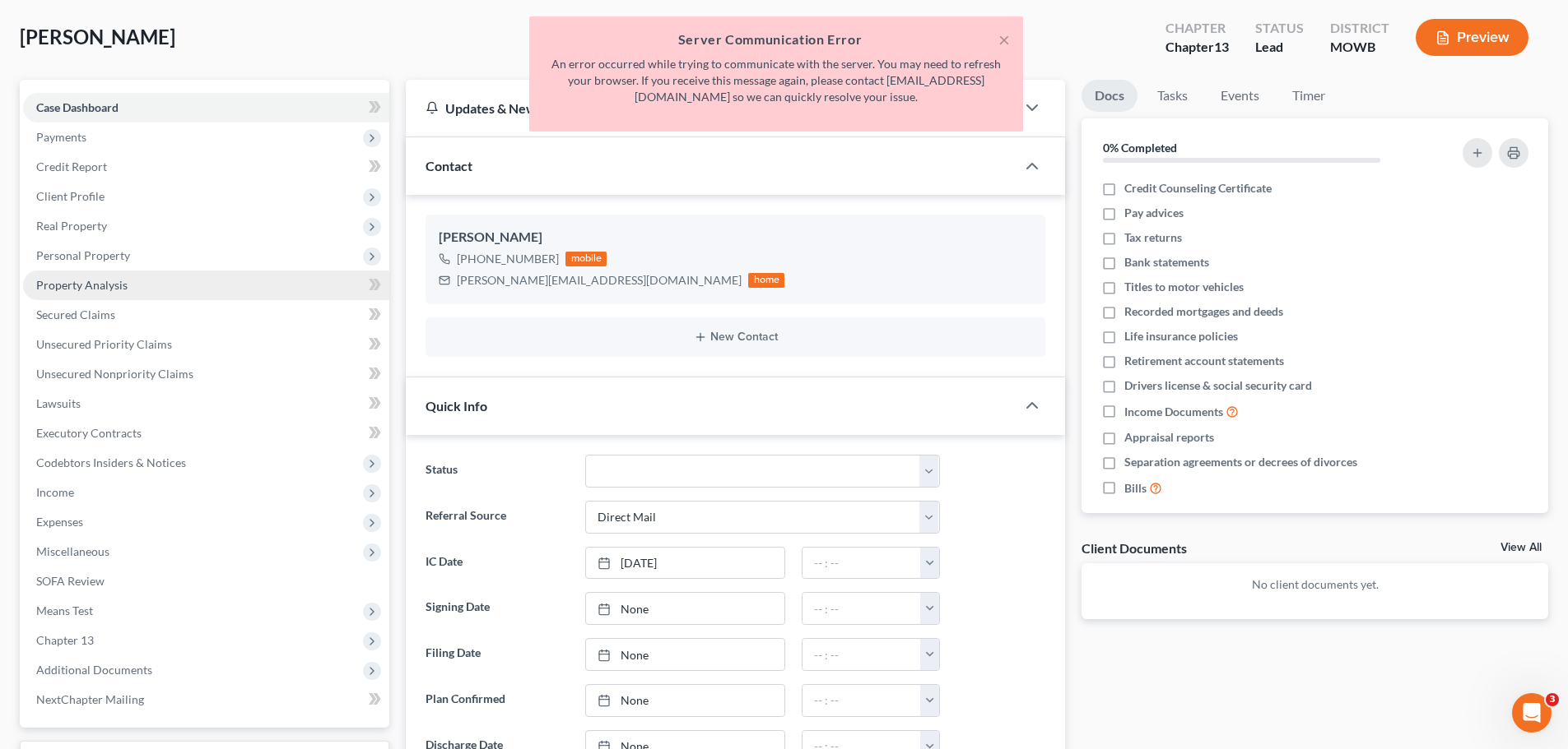
scroll to position [0, 0]
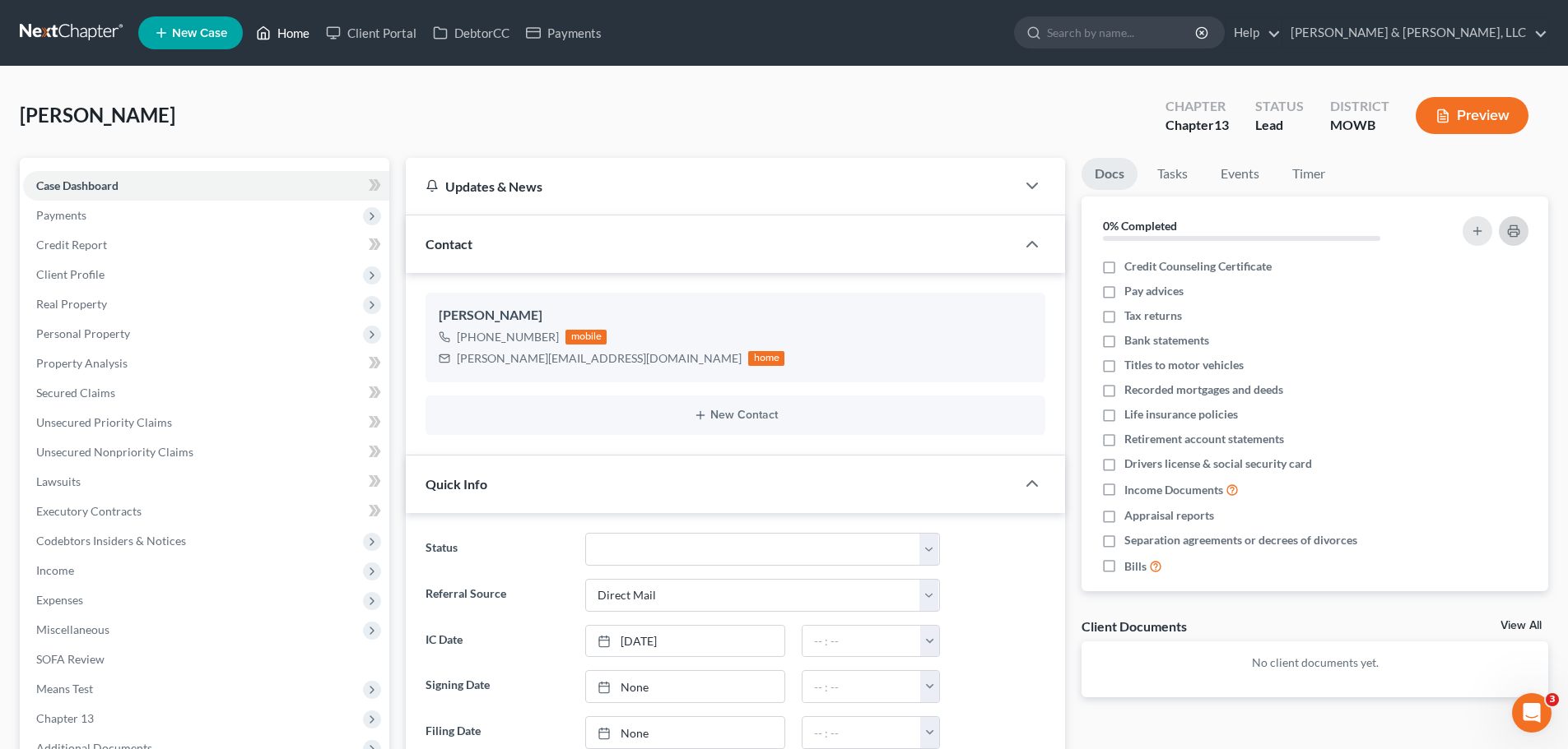
drag, startPoint x: 298, startPoint y: 29, endPoint x: 1513, endPoint y: 244, distance: 1233.9
click at [298, 29] on link "Home" at bounding box center [283, 33] width 70 height 29
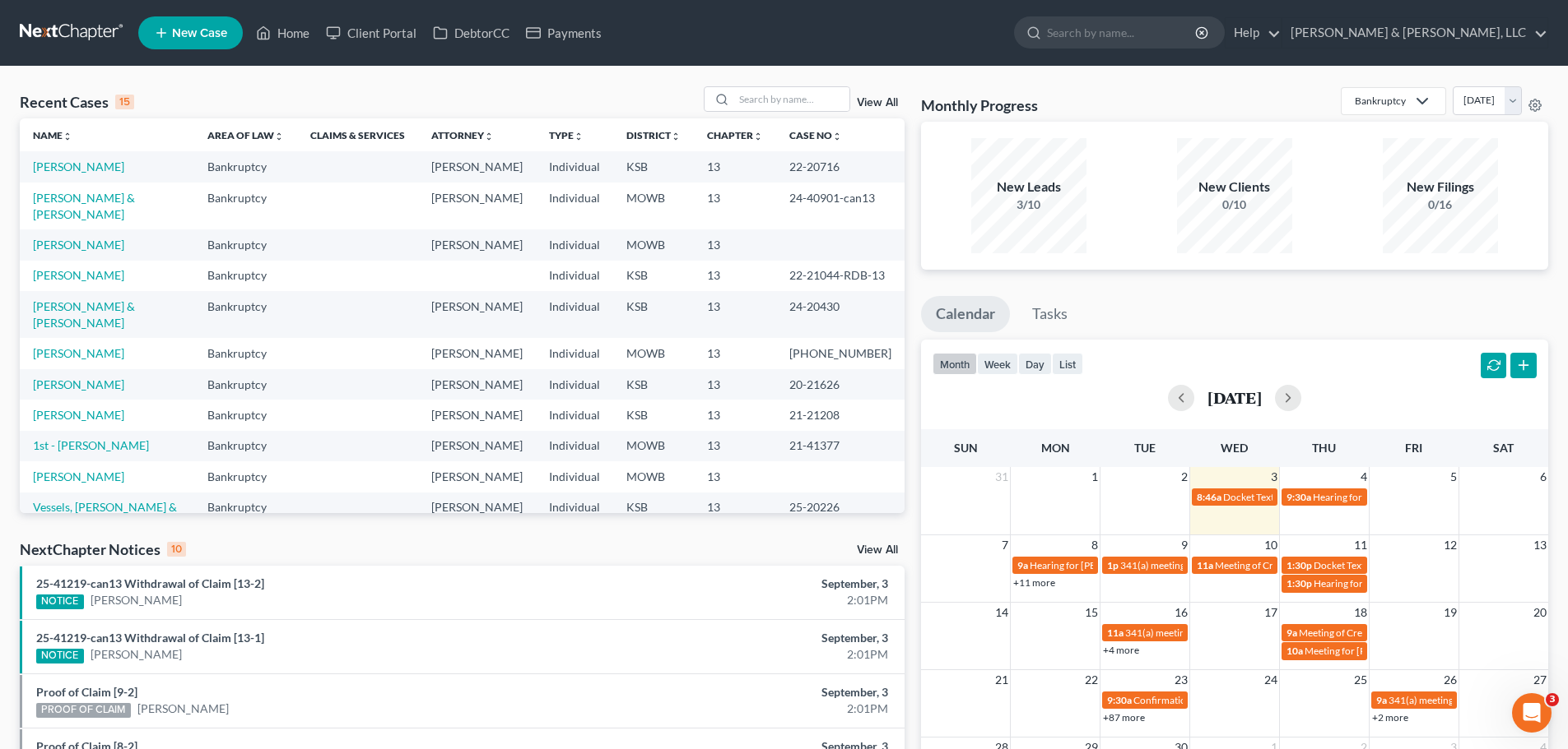
click at [815, 113] on div "Recent Cases 15 View All" at bounding box center [462, 102] width 885 height 32
click at [813, 104] on input "search" at bounding box center [791, 100] width 115 height 24
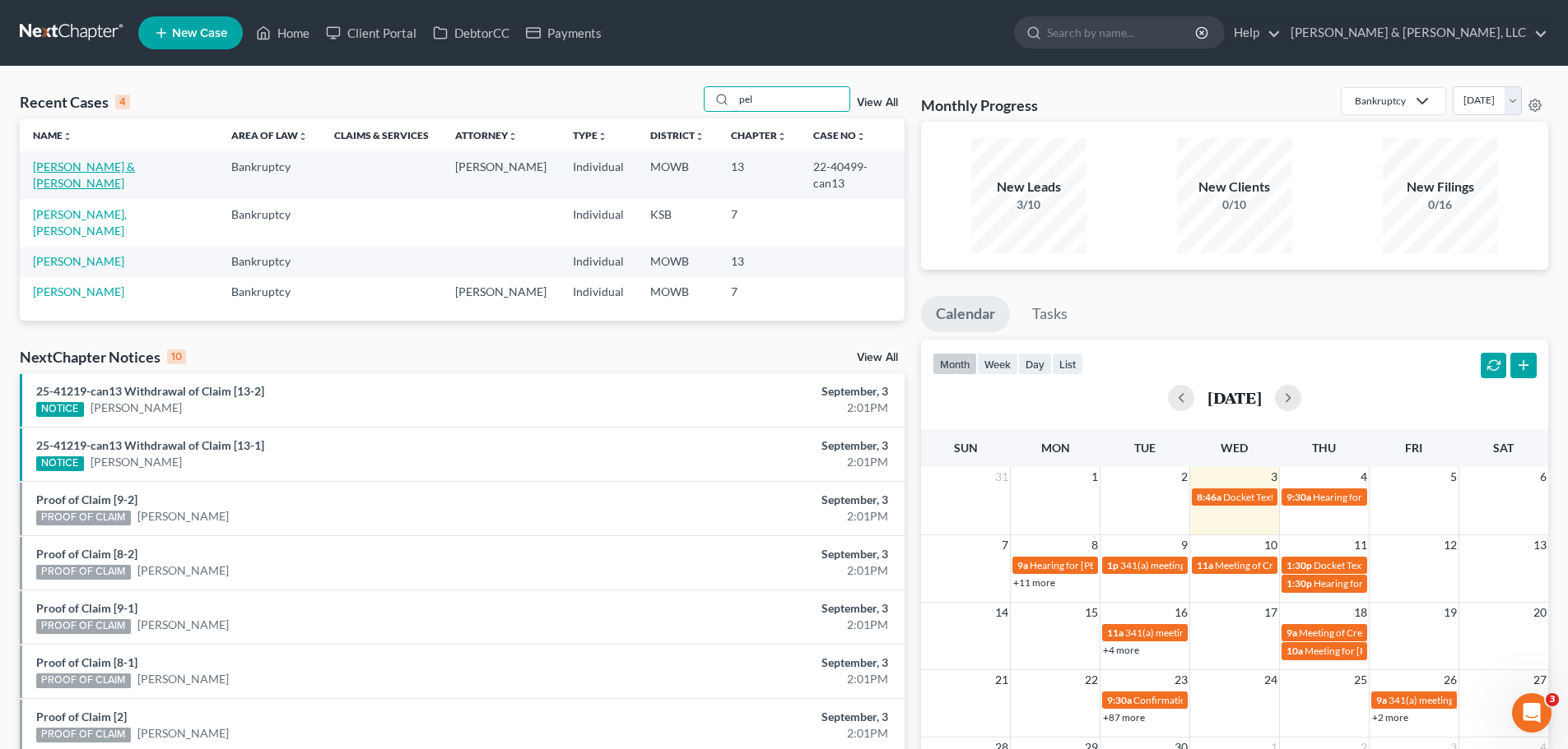
type input "pel"
click at [135, 167] on link "[PERSON_NAME] & [PERSON_NAME]" at bounding box center [84, 174] width 102 height 30
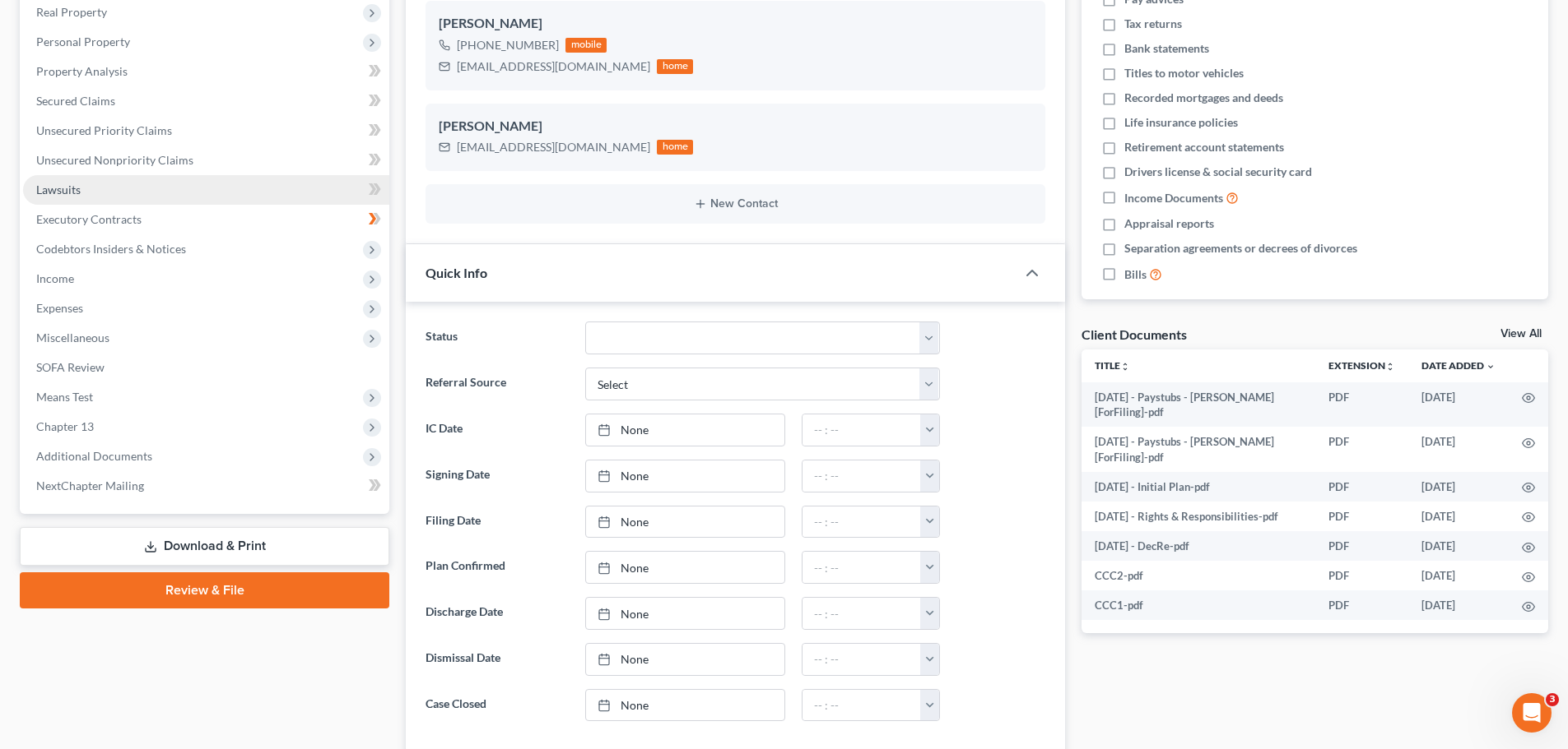
scroll to position [329, 0]
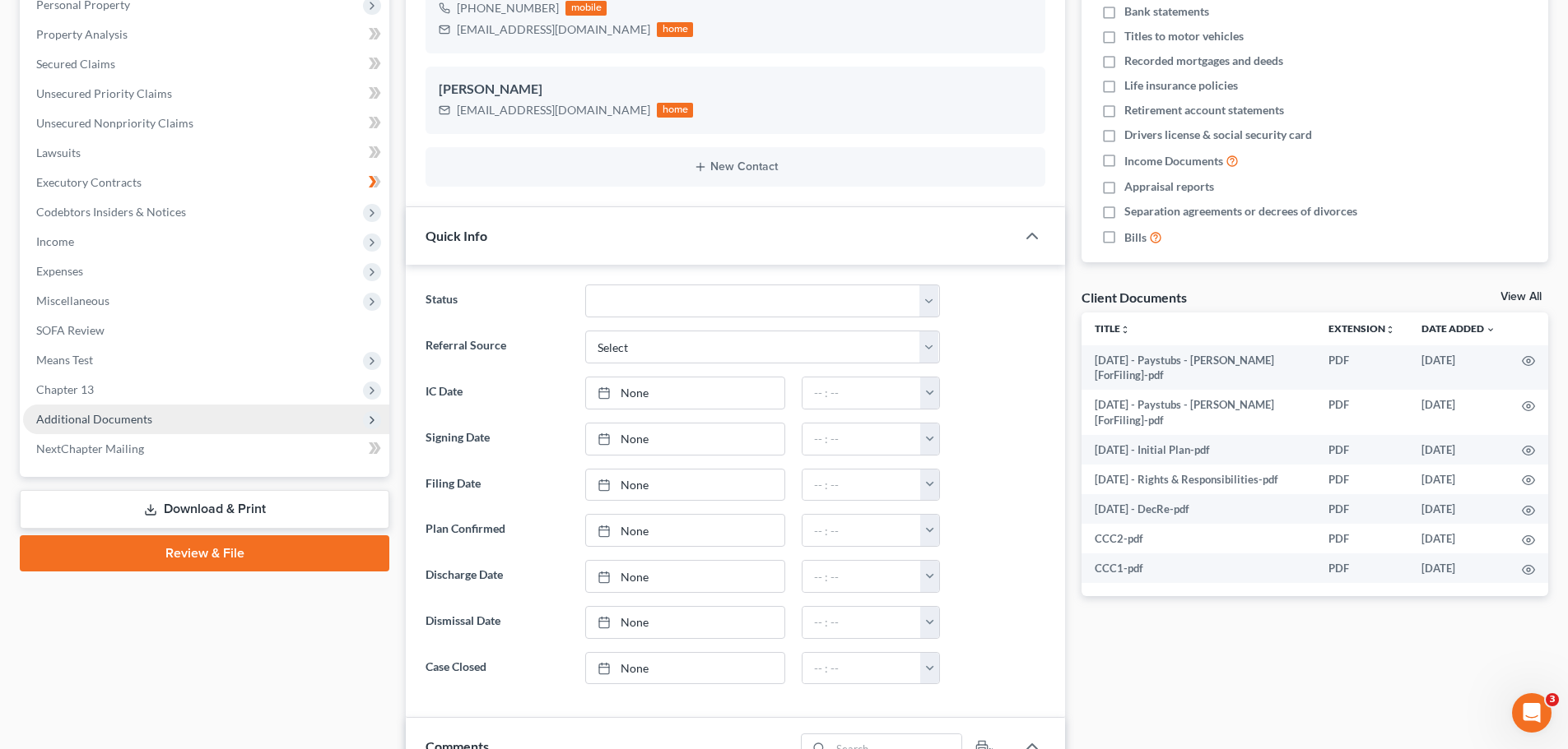
click at [169, 416] on span "Additional Documents" at bounding box center [206, 420] width 366 height 29
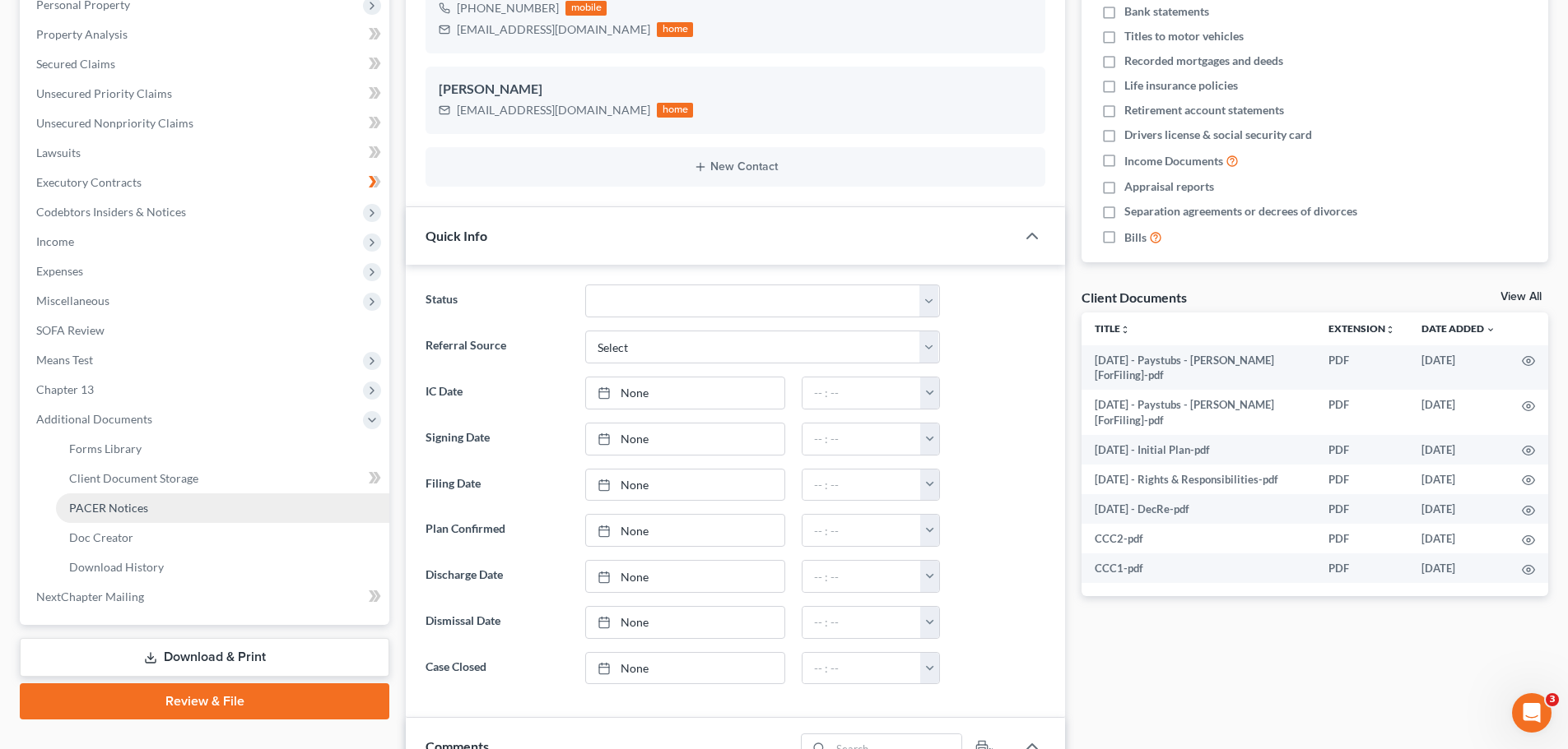
click at [137, 498] on link "PACER Notices" at bounding box center [223, 508] width 333 height 29
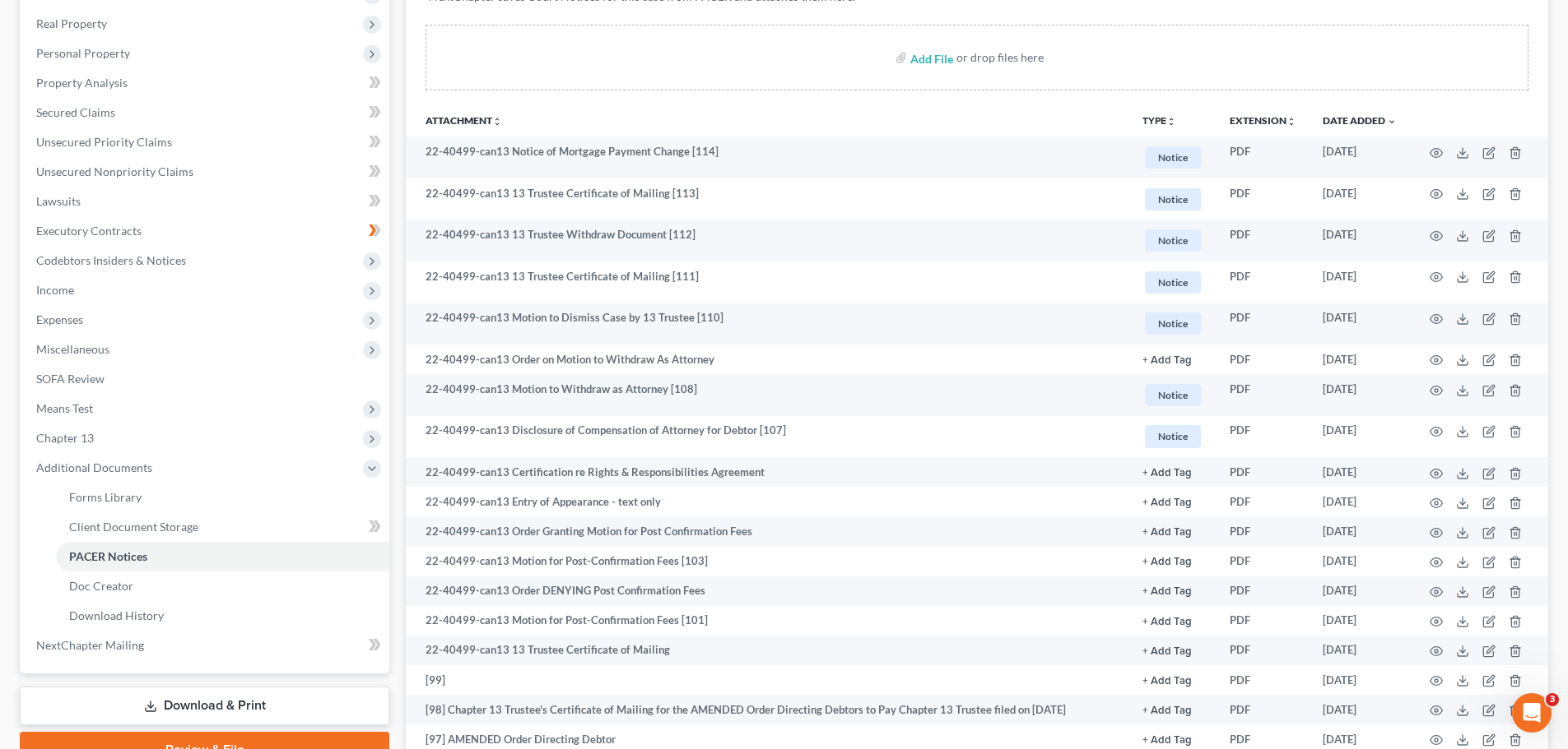
scroll to position [82, 0]
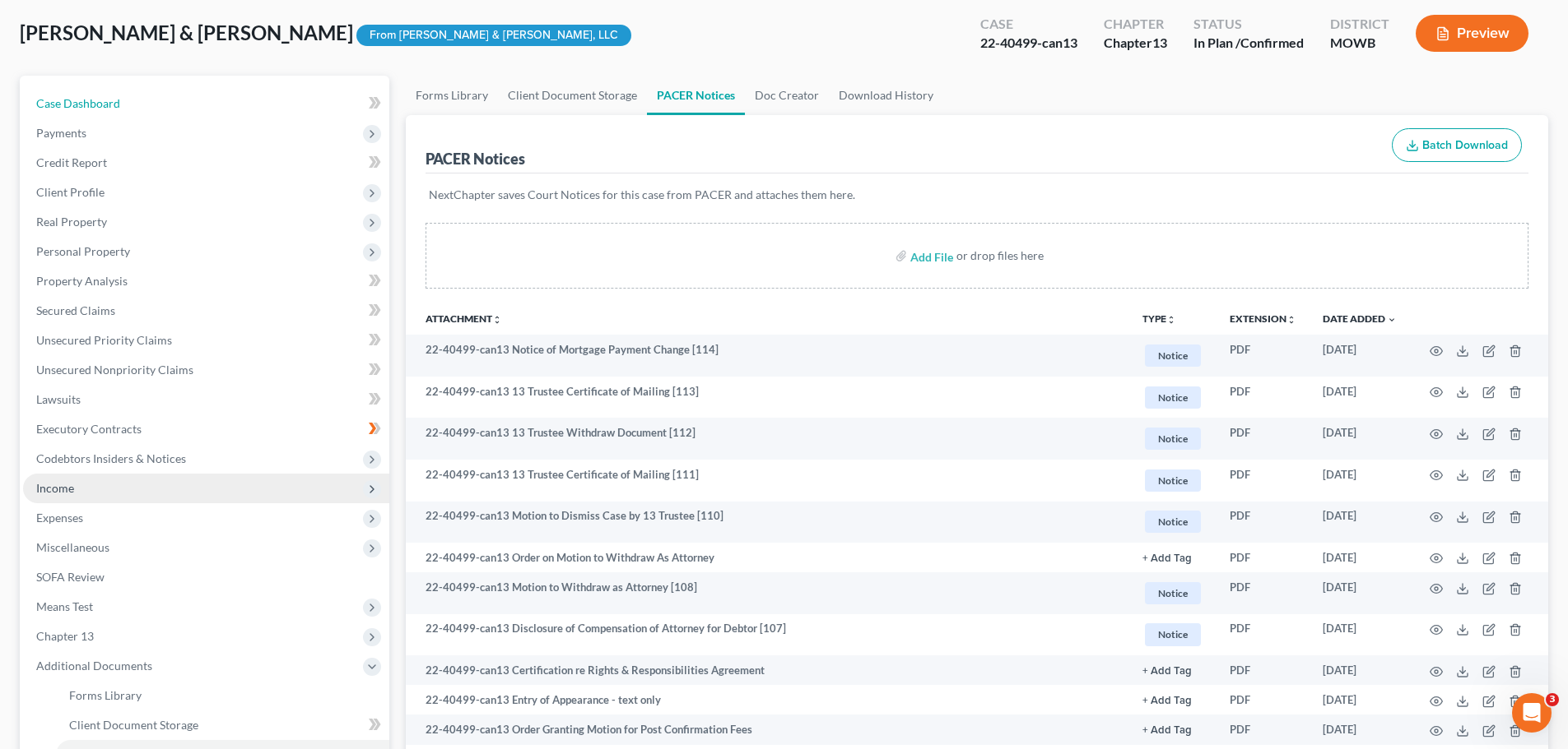
drag, startPoint x: 116, startPoint y: 109, endPoint x: 369, endPoint y: 480, distance: 449.1
click at [116, 109] on span "Case Dashboard" at bounding box center [78, 103] width 84 height 14
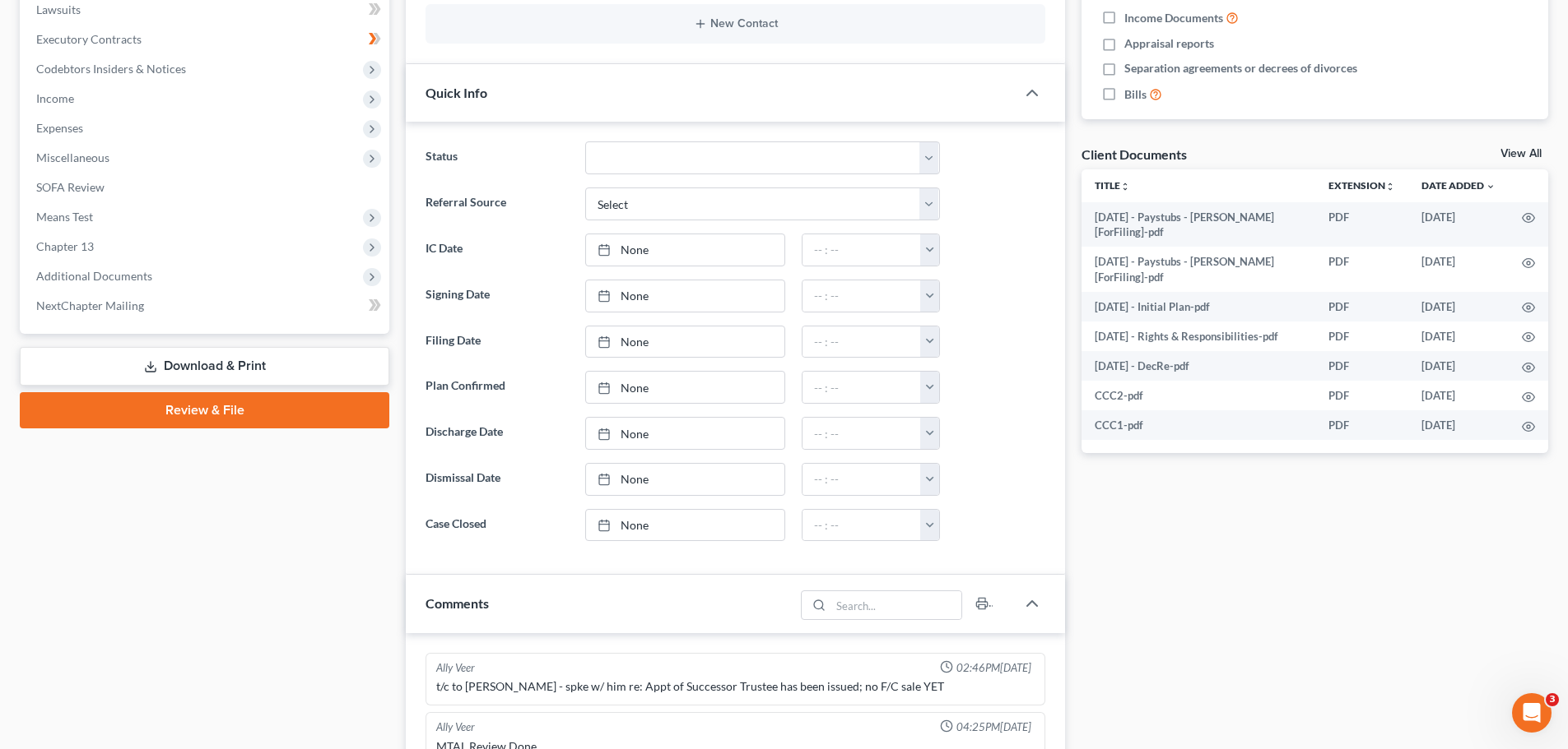
scroll to position [823, 0]
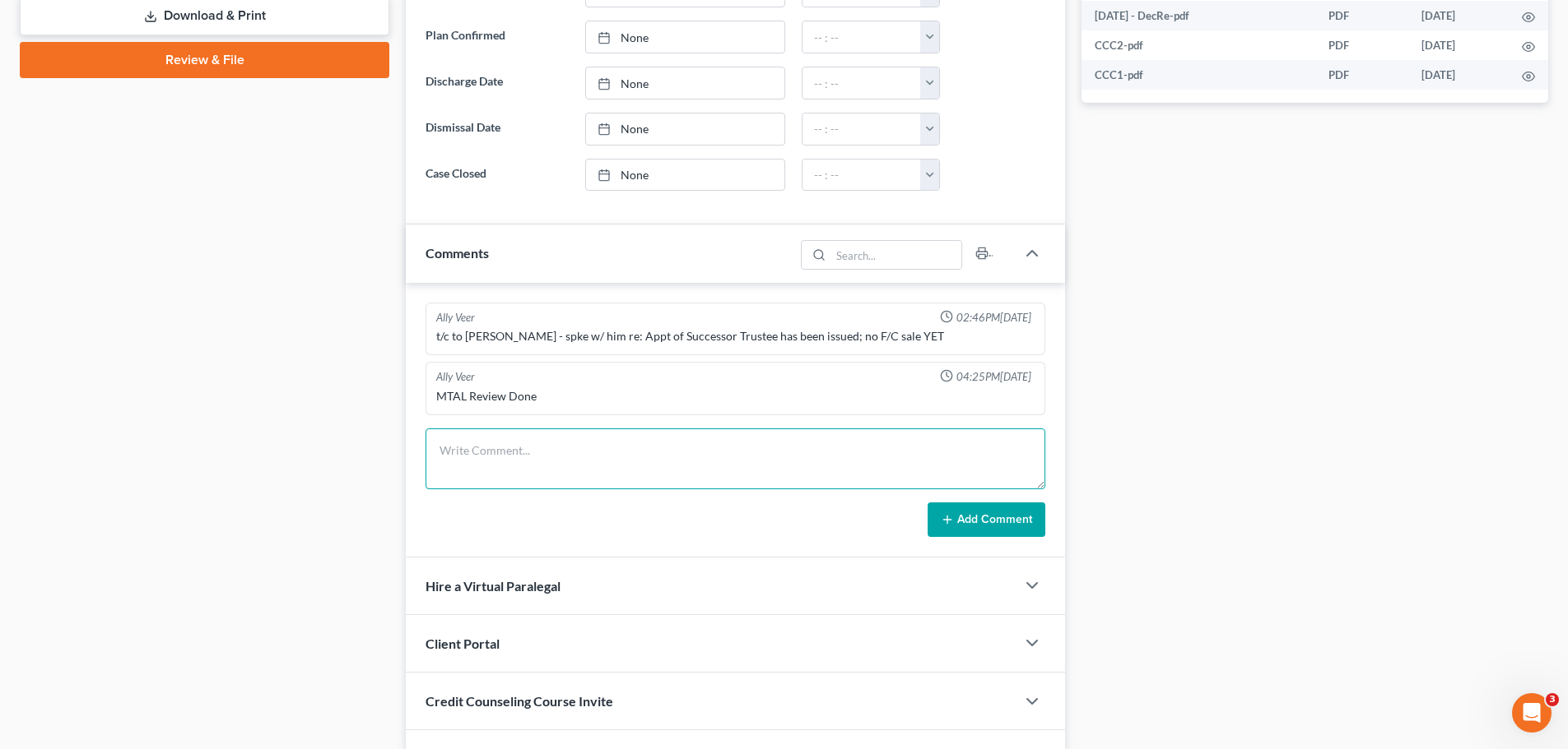
click at [583, 446] on textarea at bounding box center [735, 459] width 620 height 61
type textarea "Client called - sending 2024 taxes"
click at [988, 524] on button "Add Comment" at bounding box center [986, 520] width 118 height 35
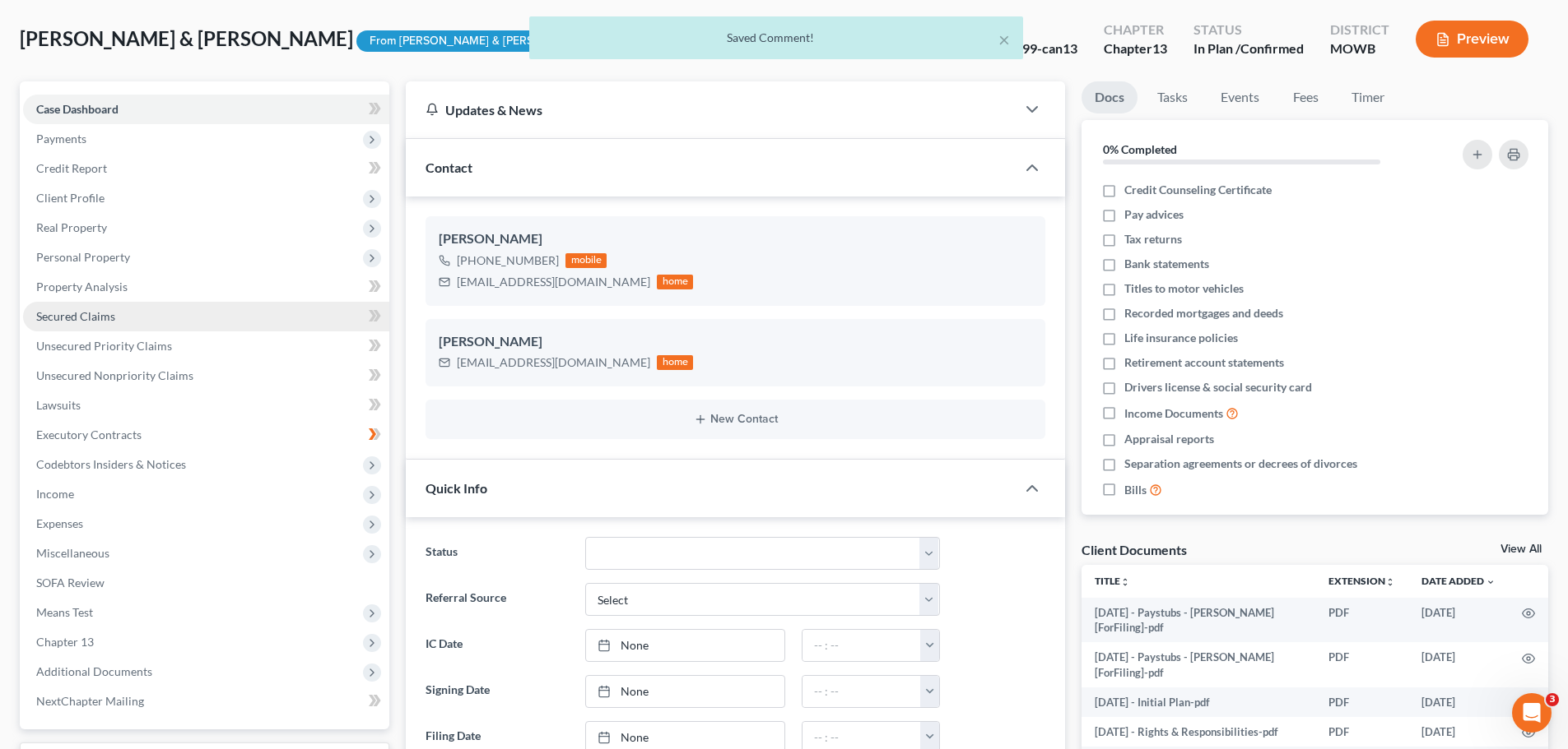
scroll to position [0, 0]
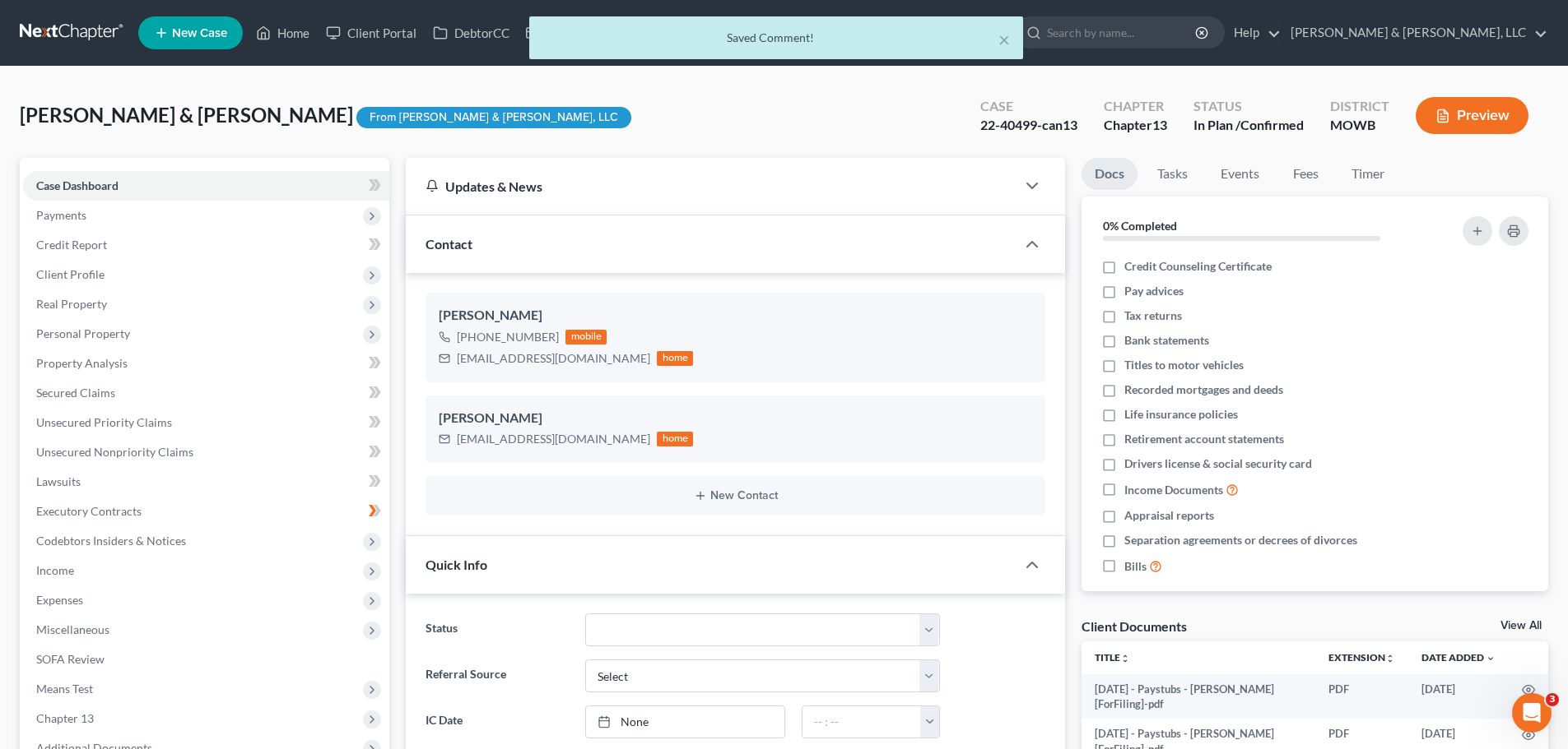
click at [296, 34] on div "× Saved Comment!" at bounding box center [776, 42] width 1568 height 51
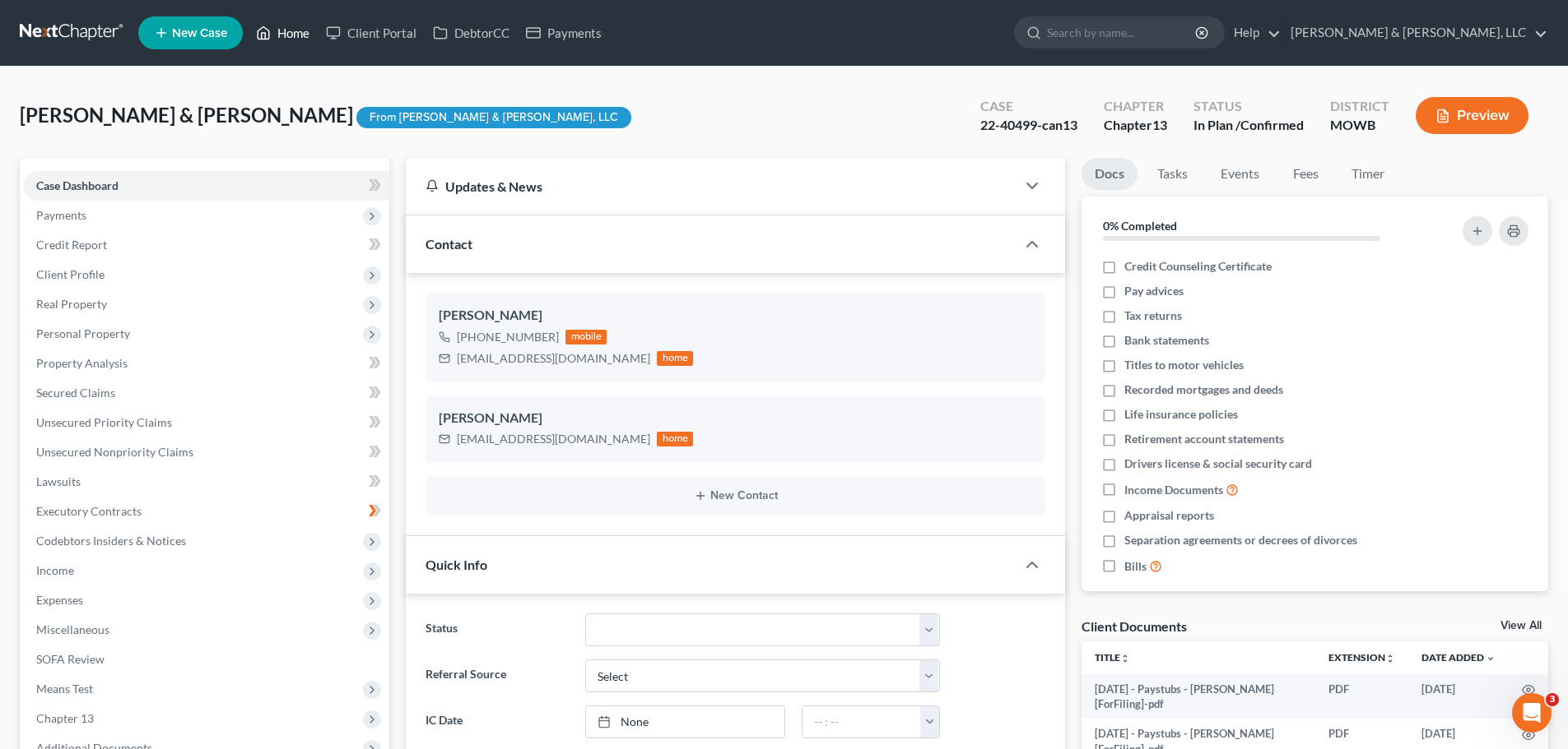
click at [302, 36] on link "Home" at bounding box center [283, 33] width 70 height 29
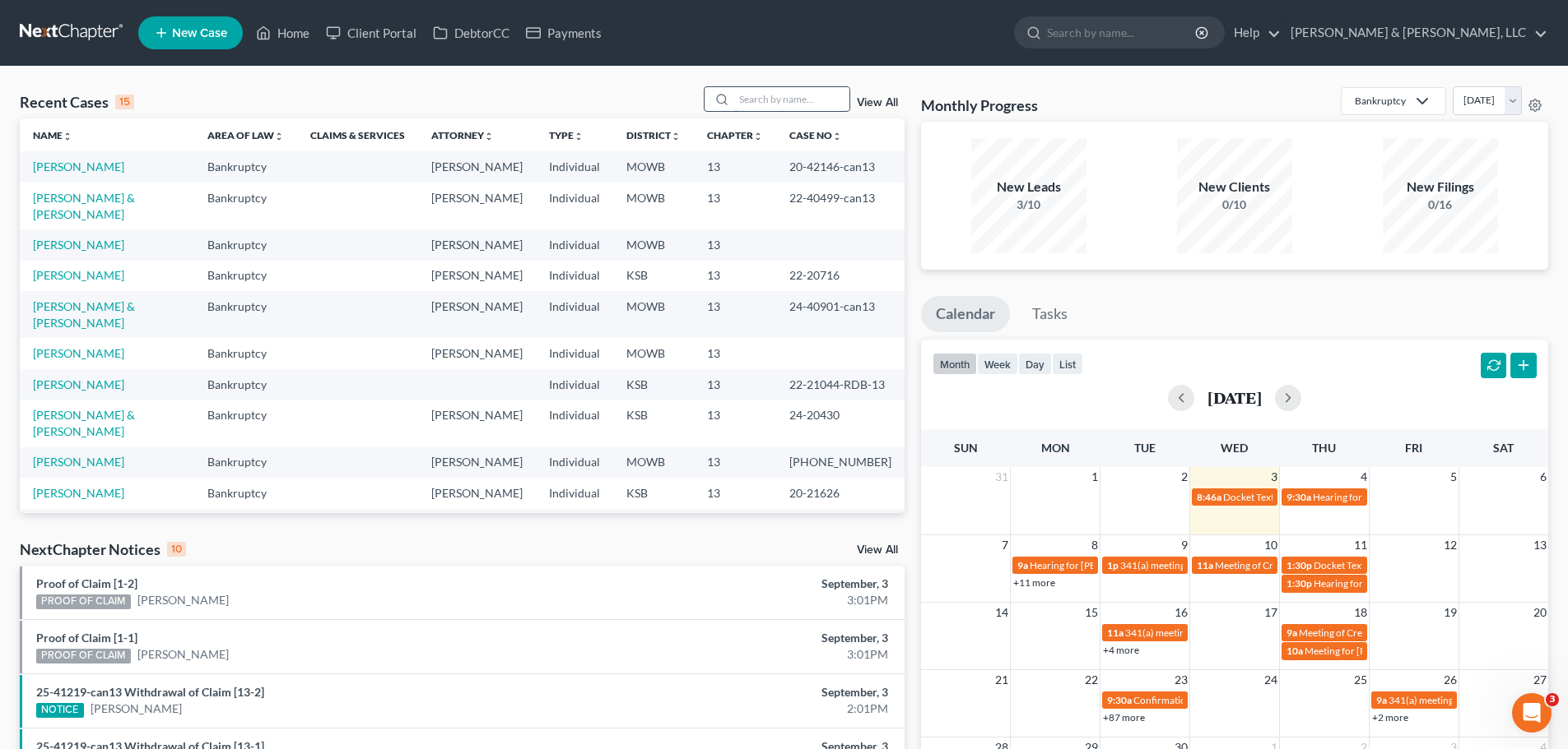
click at [778, 107] on input "search" at bounding box center [791, 100] width 115 height 24
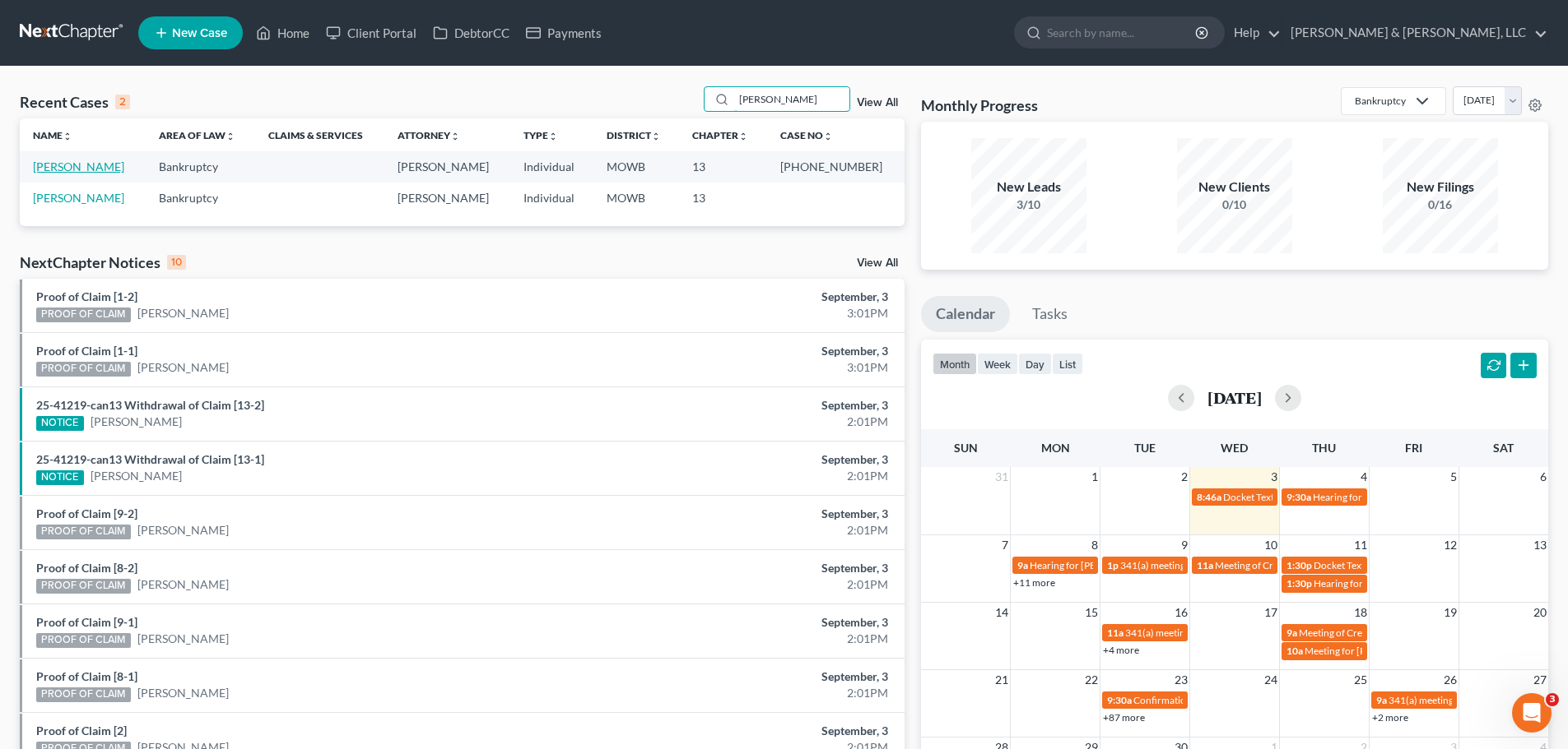
type input "[PERSON_NAME]"
click at [88, 162] on link "[PERSON_NAME]" at bounding box center [78, 166] width 91 height 14
select select "2"
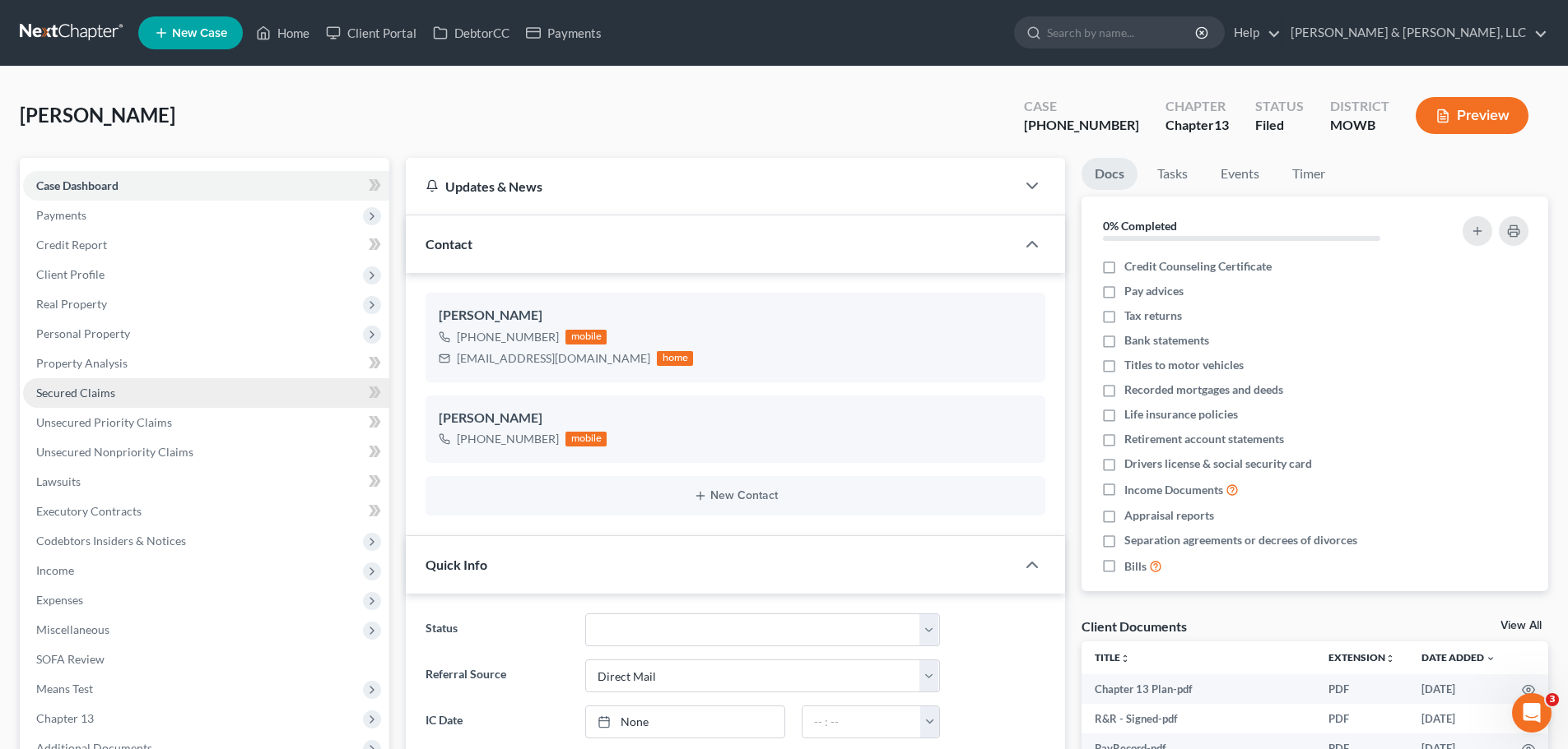
click at [104, 394] on span "Secured Claims" at bounding box center [75, 393] width 79 height 14
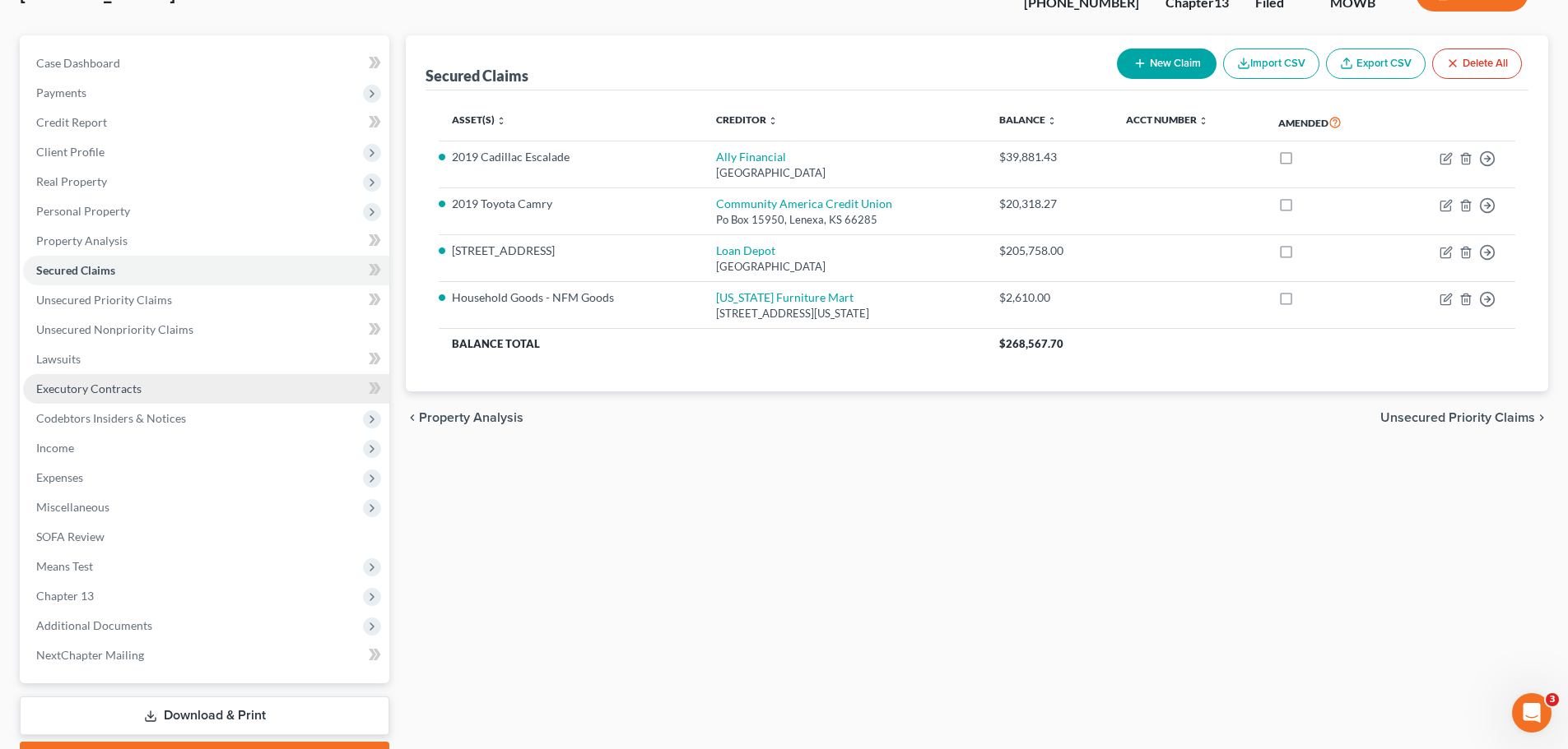
scroll to position [214, 0]
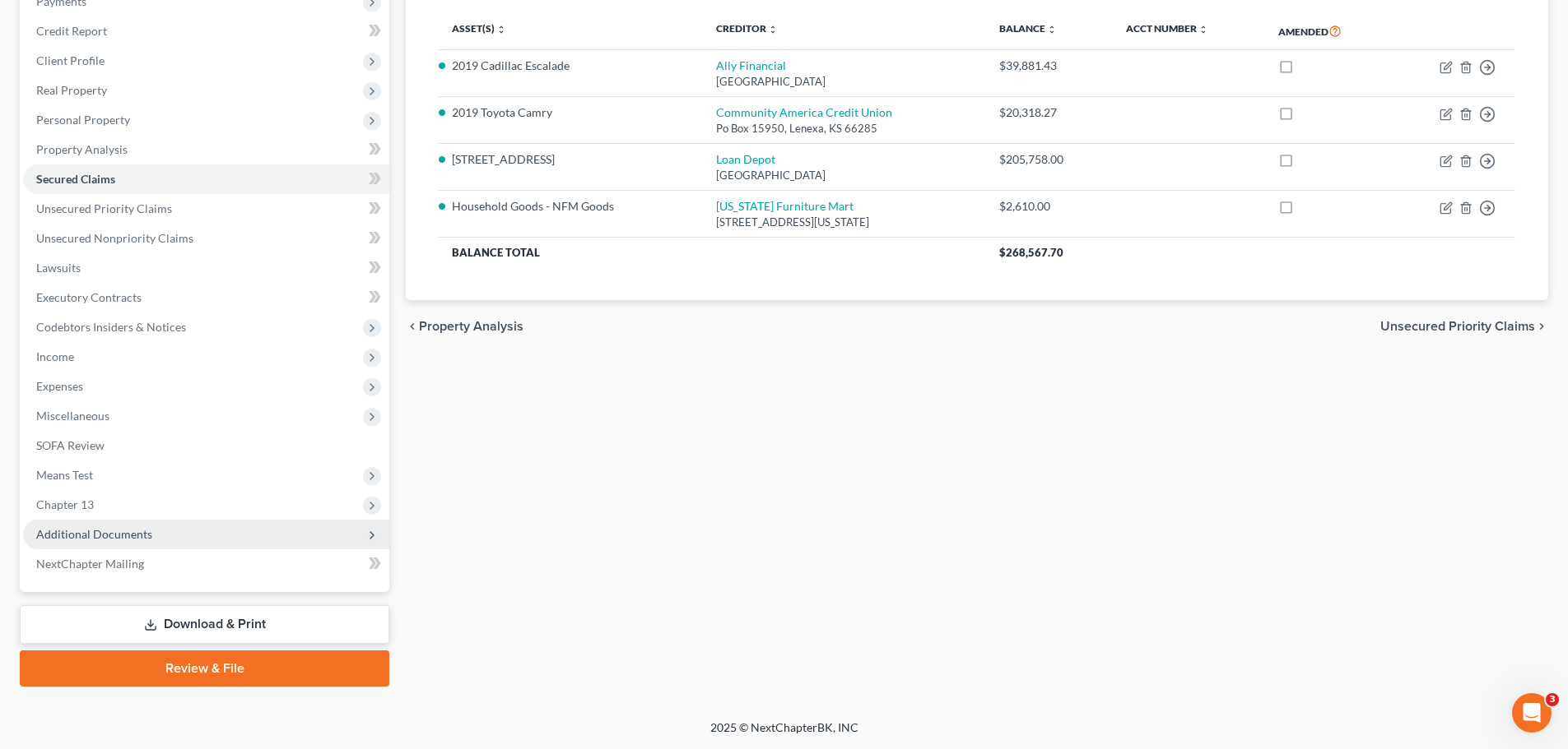
click at [107, 531] on span "Additional Documents" at bounding box center [95, 534] width 116 height 14
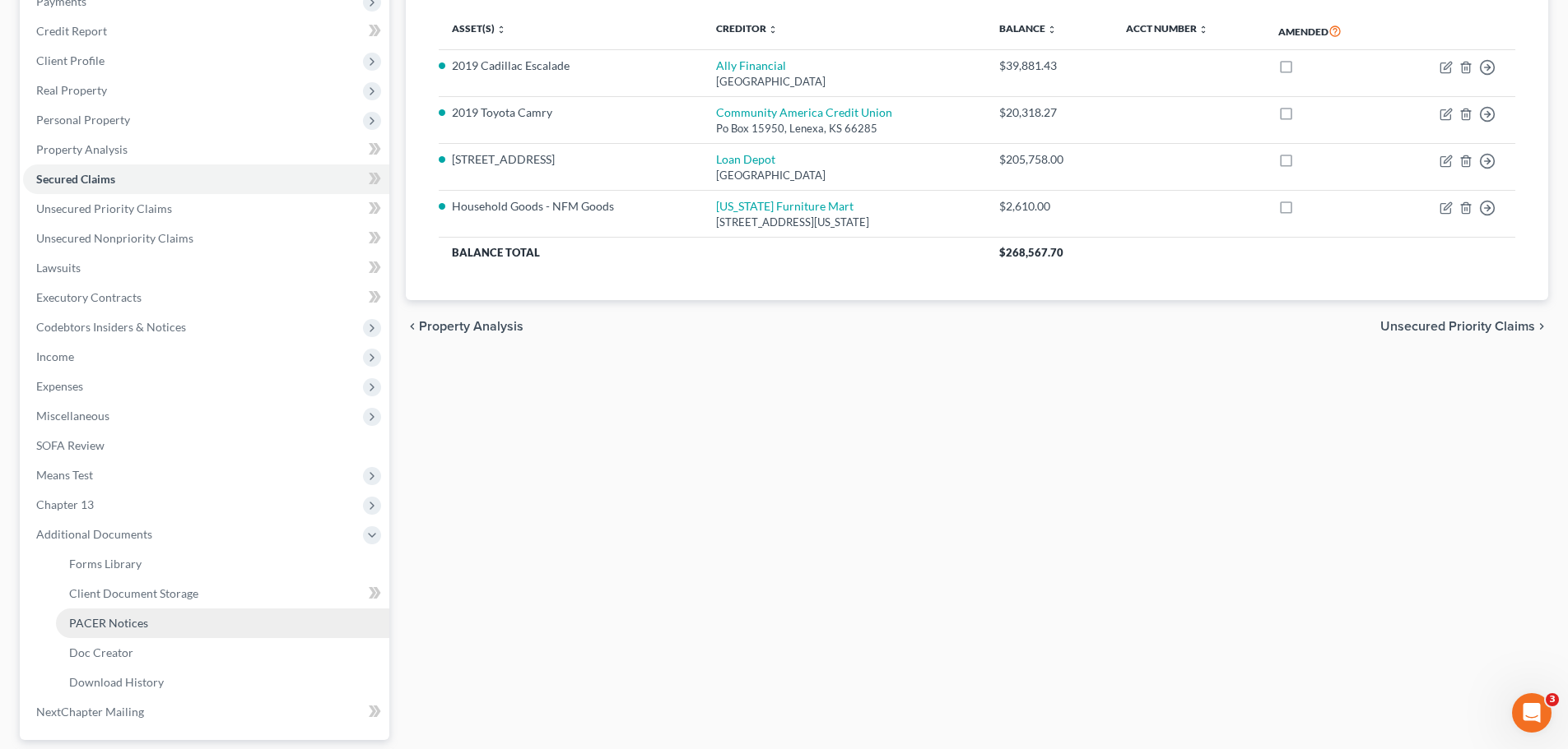
click at [95, 616] on span "PACER Notices" at bounding box center [108, 623] width 79 height 14
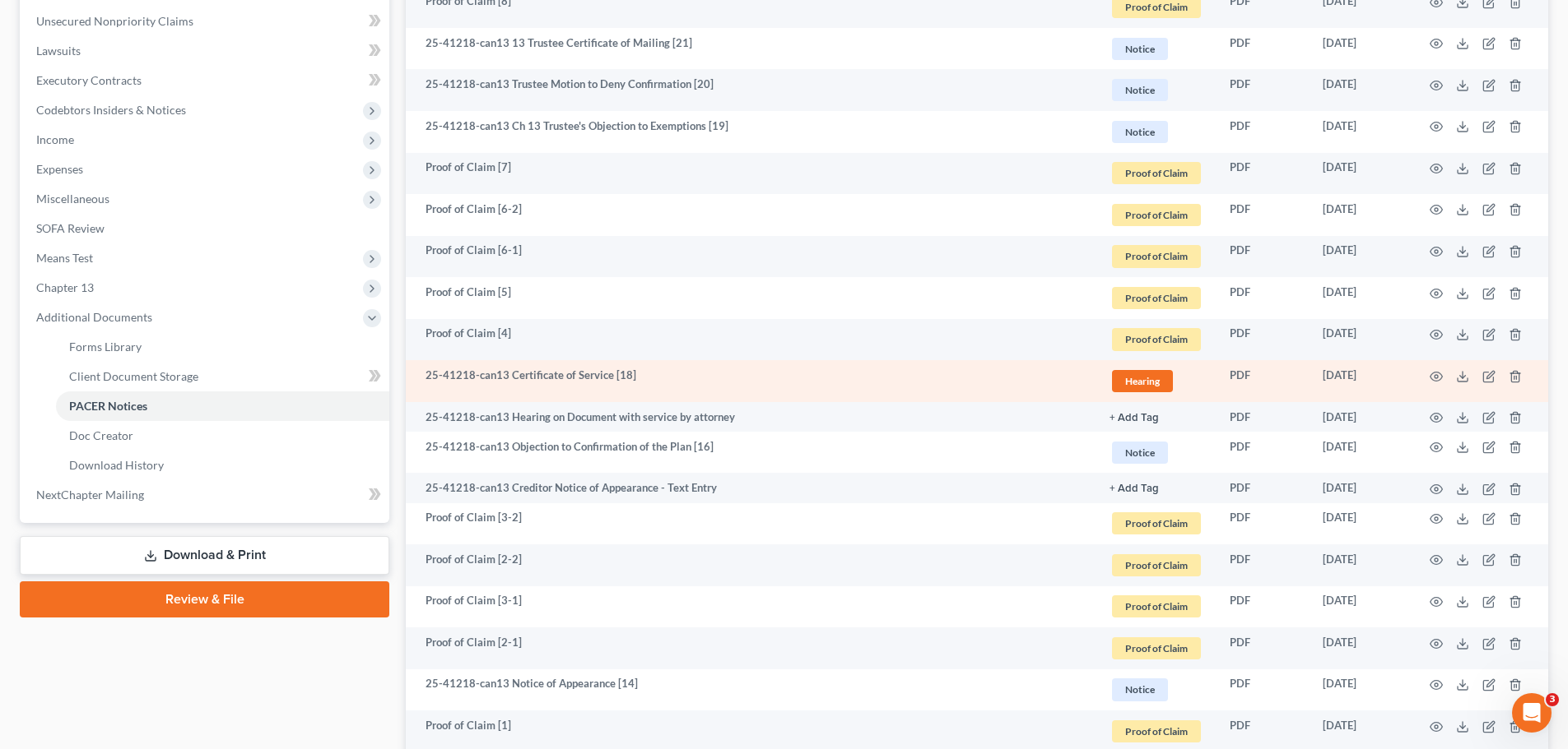
scroll to position [329, 0]
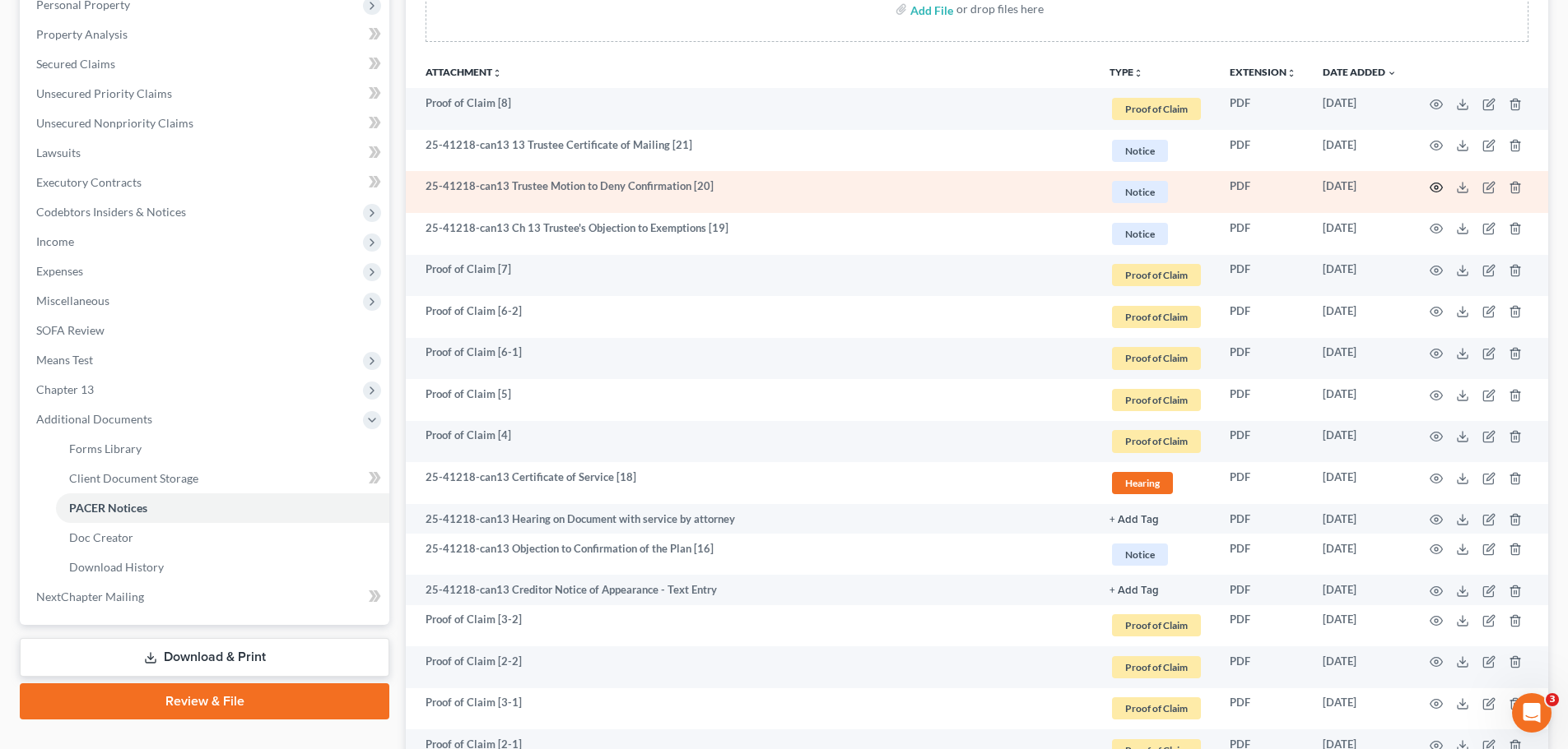
click at [1438, 188] on circle "button" at bounding box center [1436, 187] width 3 height 3
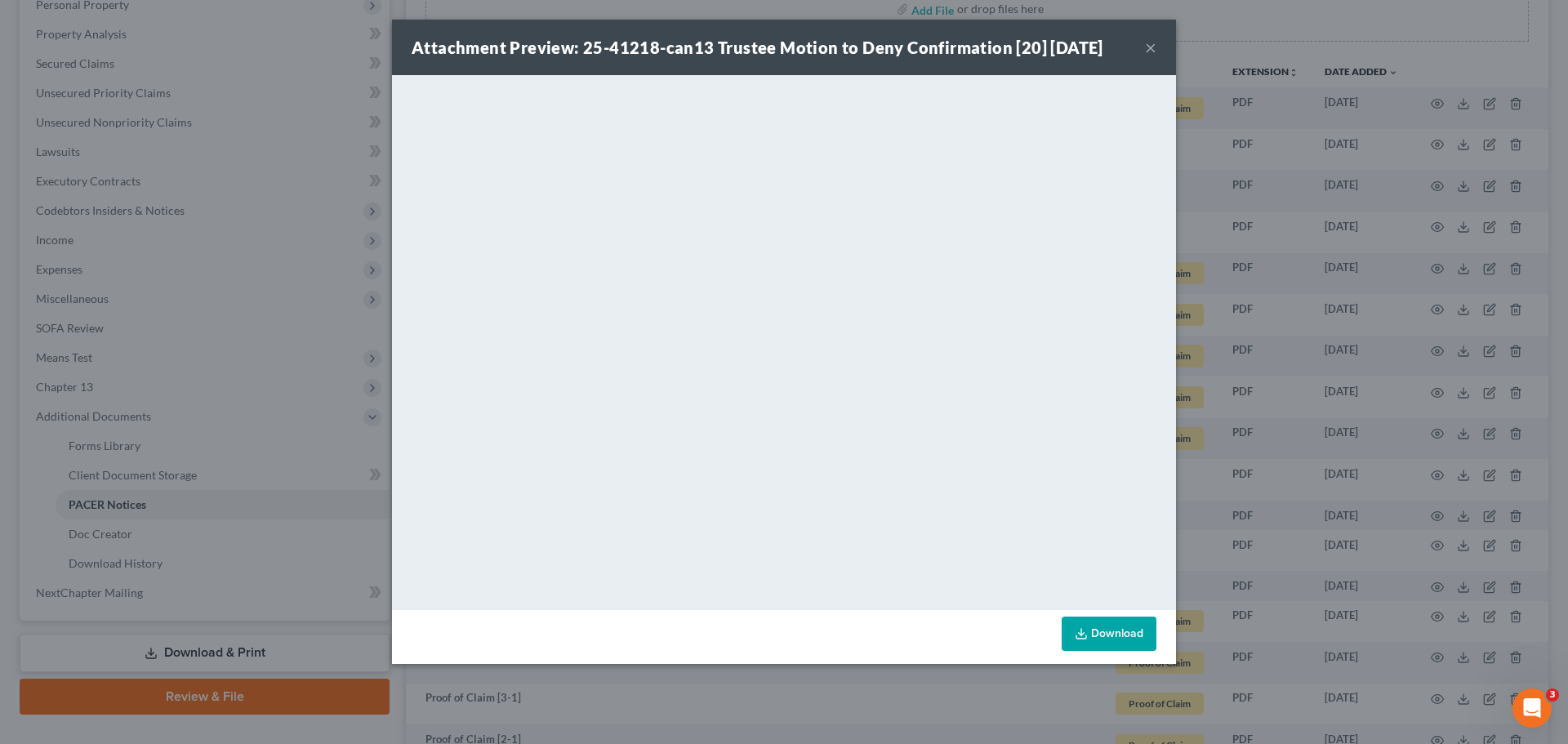
click at [1151, 43] on button "×" at bounding box center [1150, 47] width 11 height 20
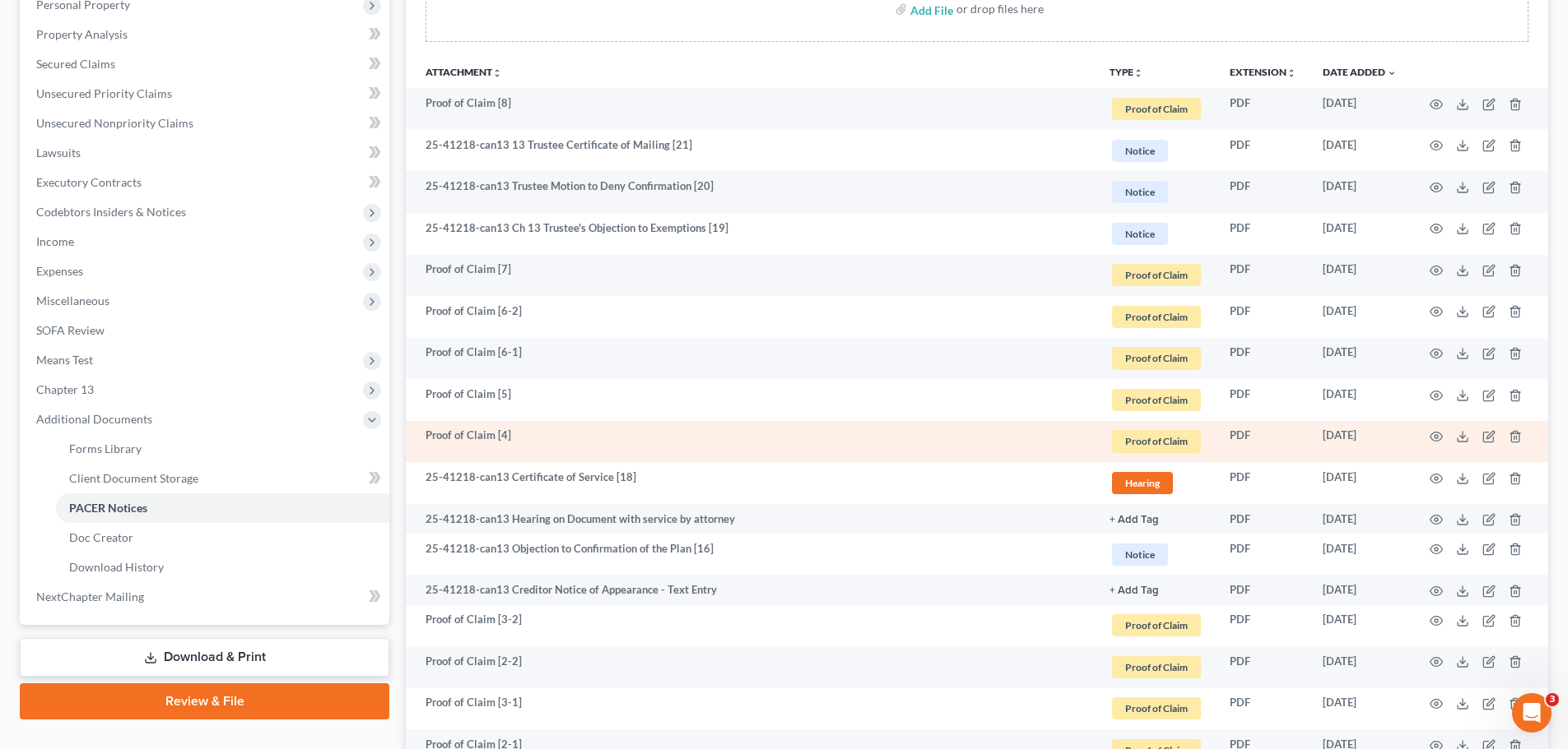
scroll to position [165, 0]
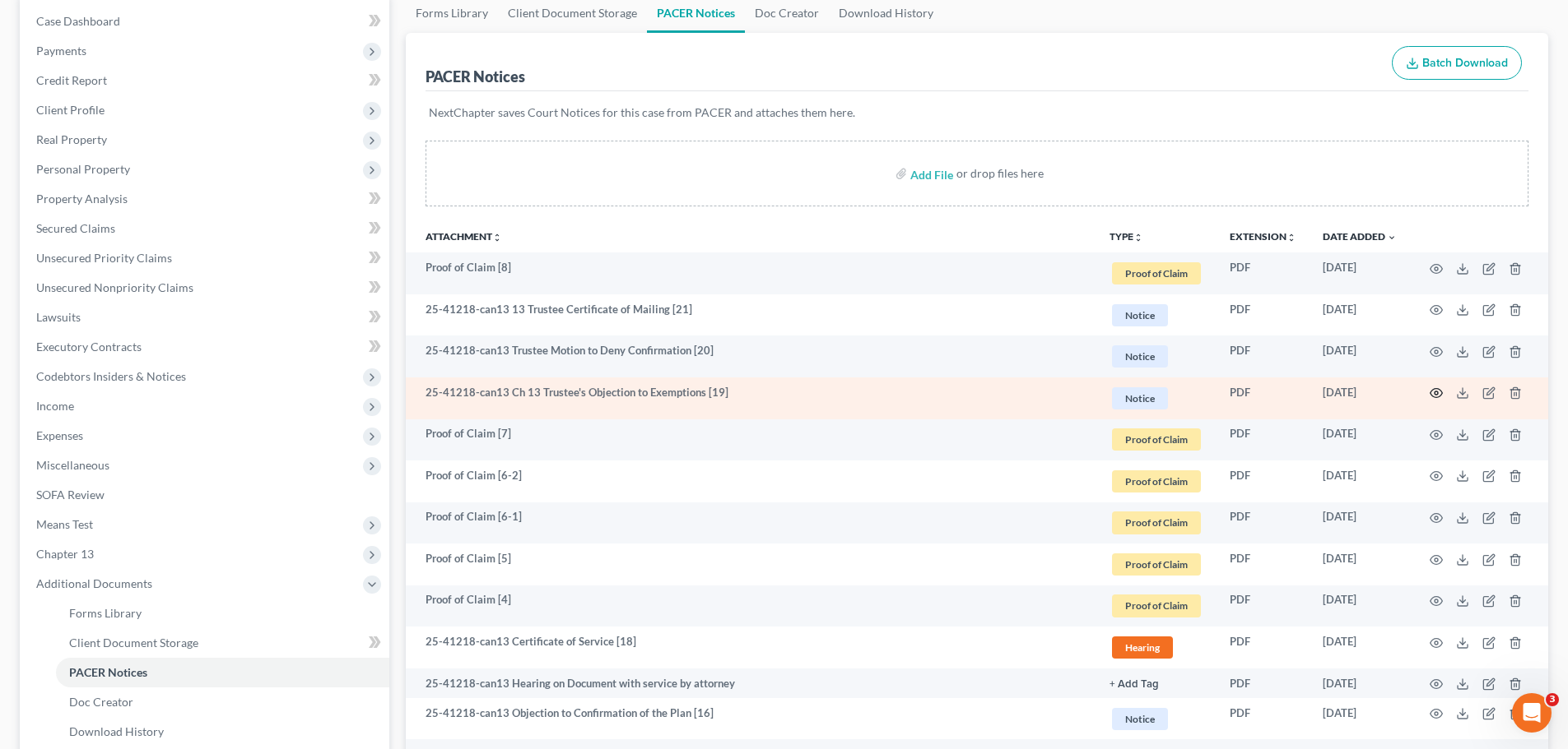
click at [1431, 395] on icon "button" at bounding box center [1436, 394] width 12 height 9
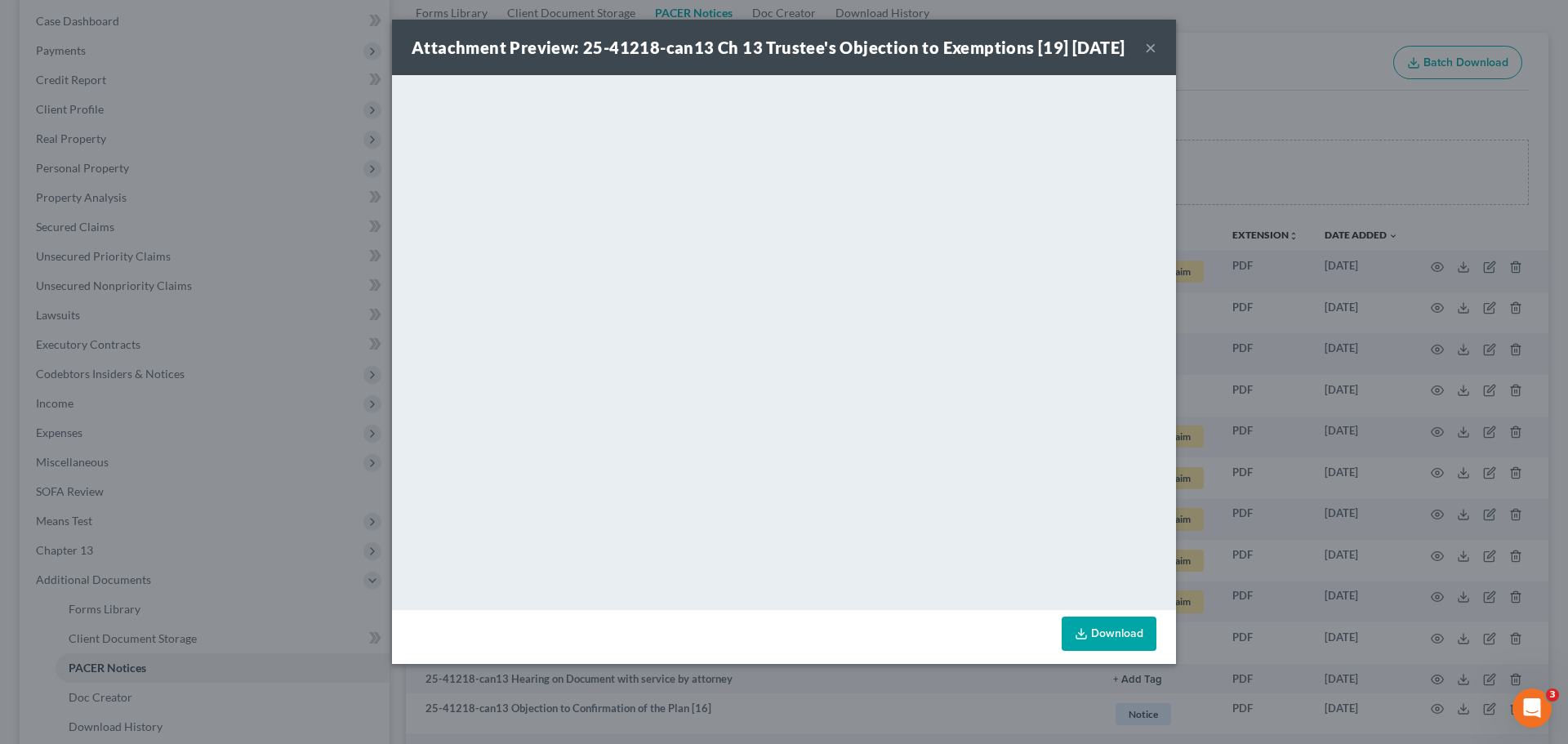
click at [1151, 57] on button "×" at bounding box center [1150, 47] width 11 height 20
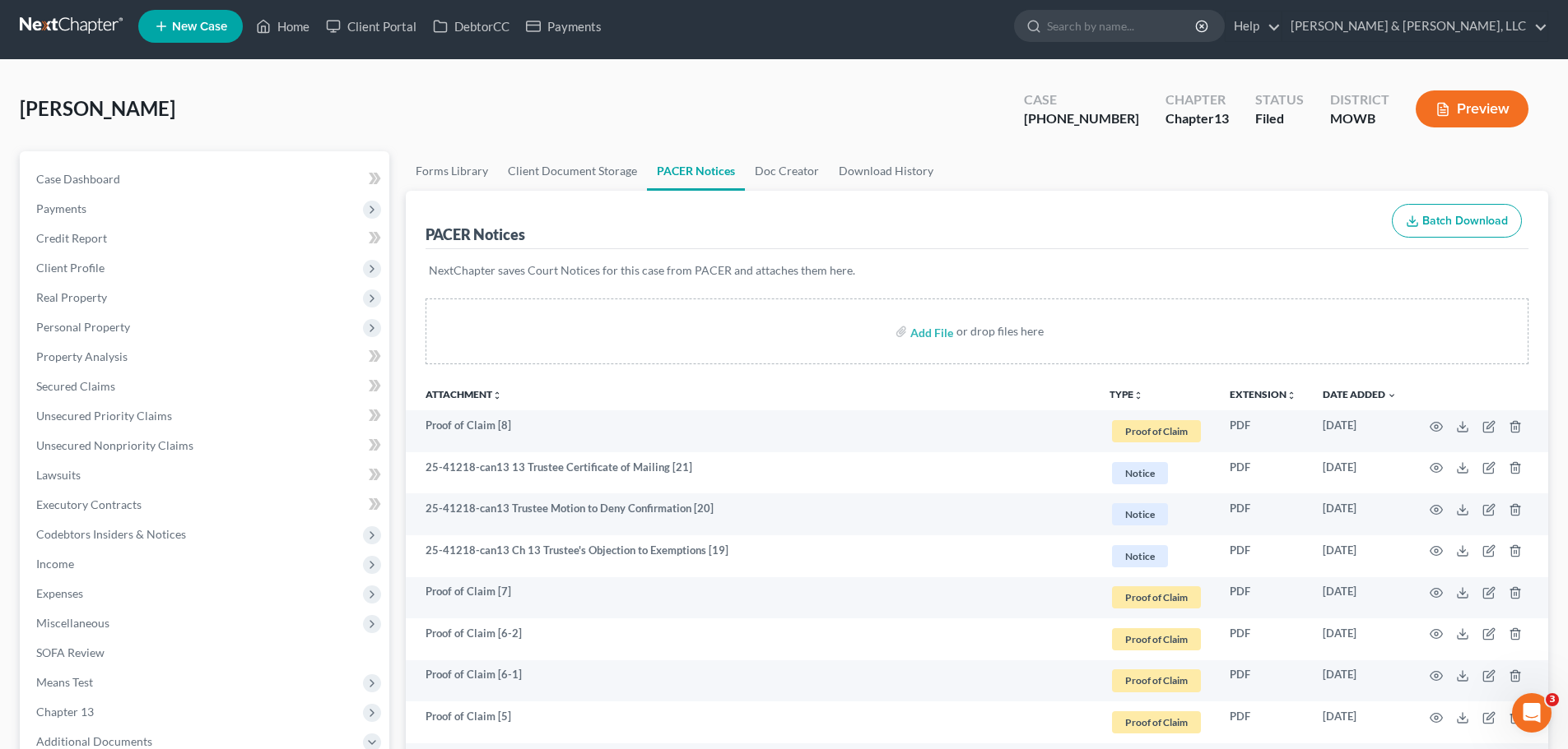
scroll to position [0, 0]
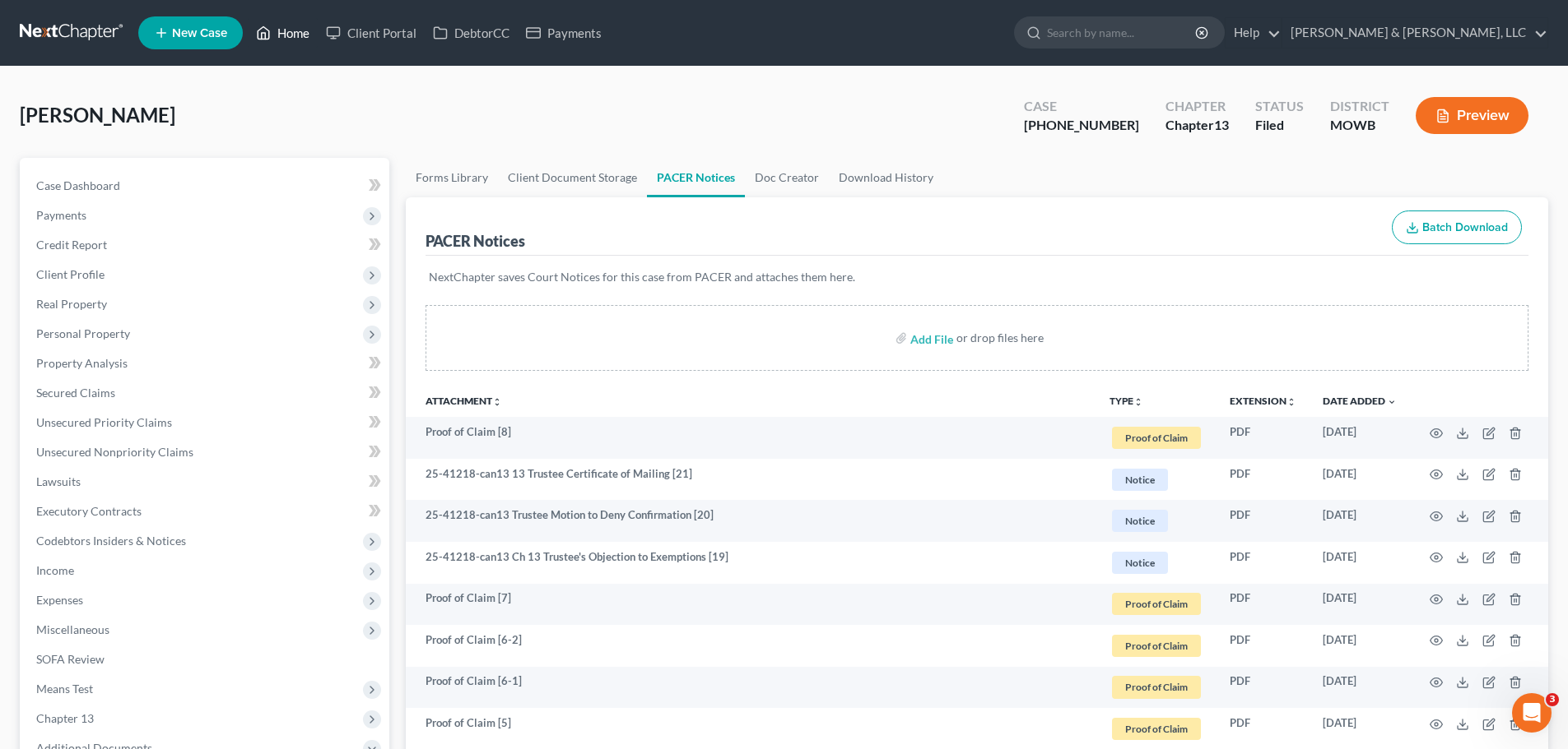
click at [289, 35] on link "Home" at bounding box center [283, 33] width 70 height 29
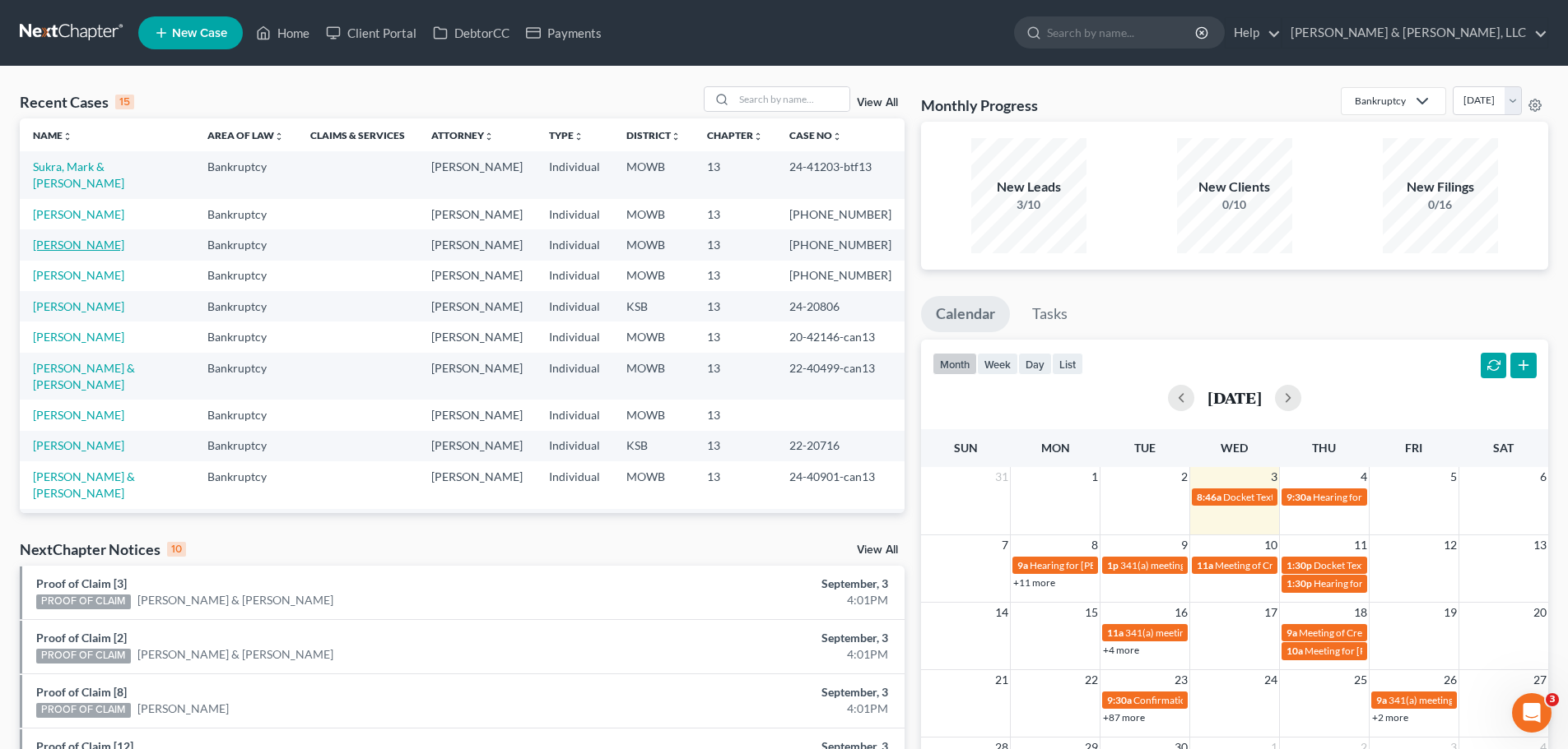
click at [88, 238] on link "[PERSON_NAME]" at bounding box center [78, 244] width 91 height 14
select select "2"
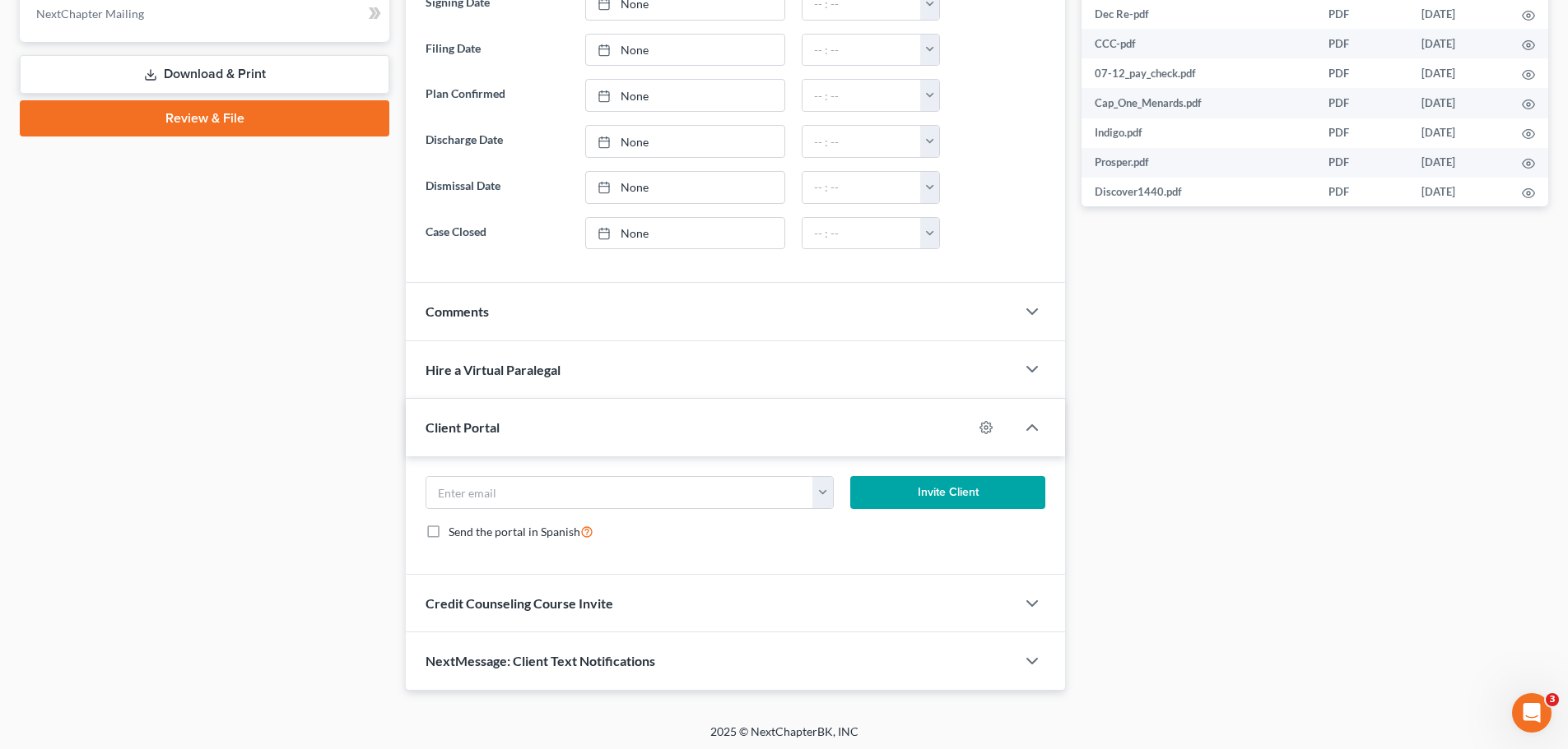
scroll to position [768, 0]
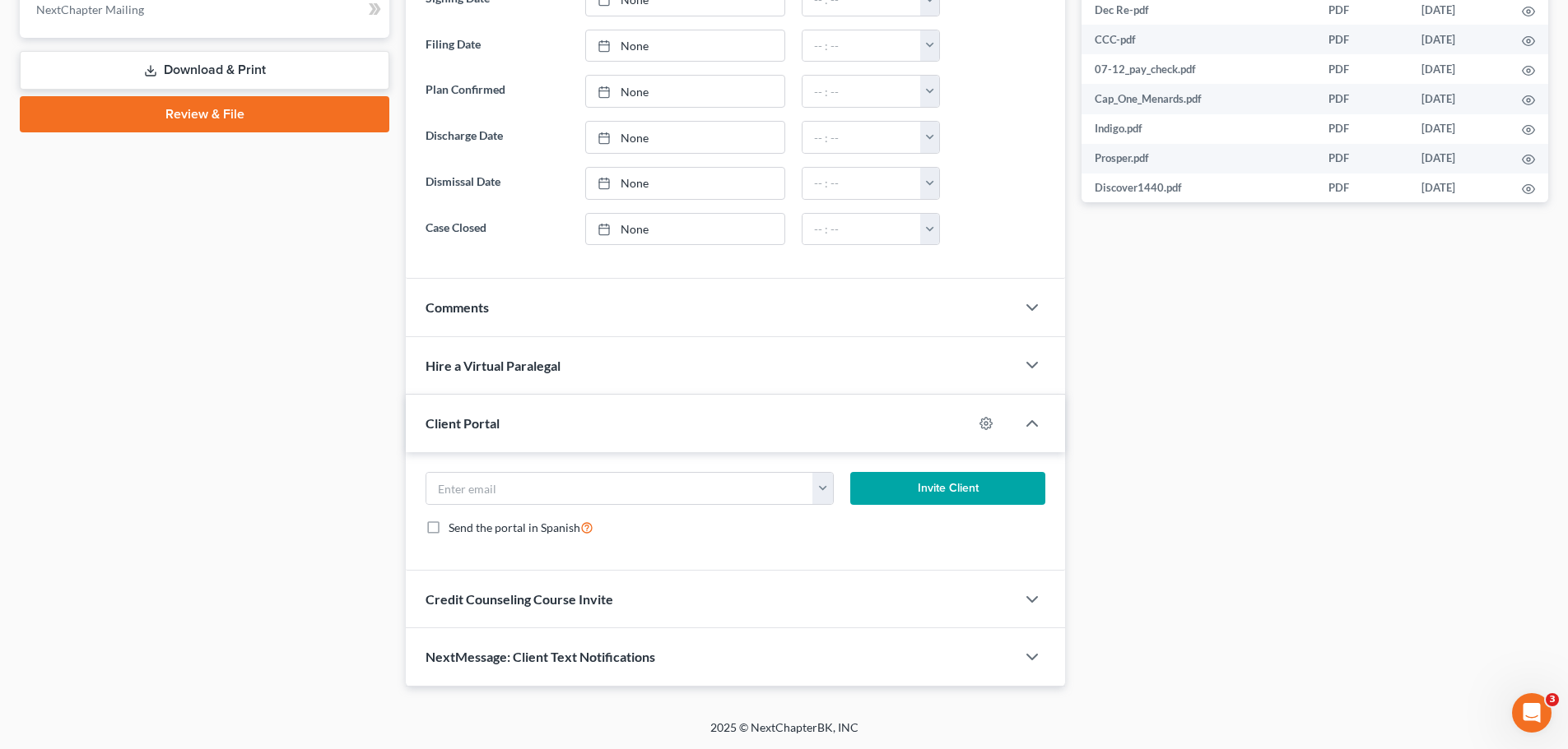
click at [492, 302] on div "Comments" at bounding box center [710, 307] width 610 height 56
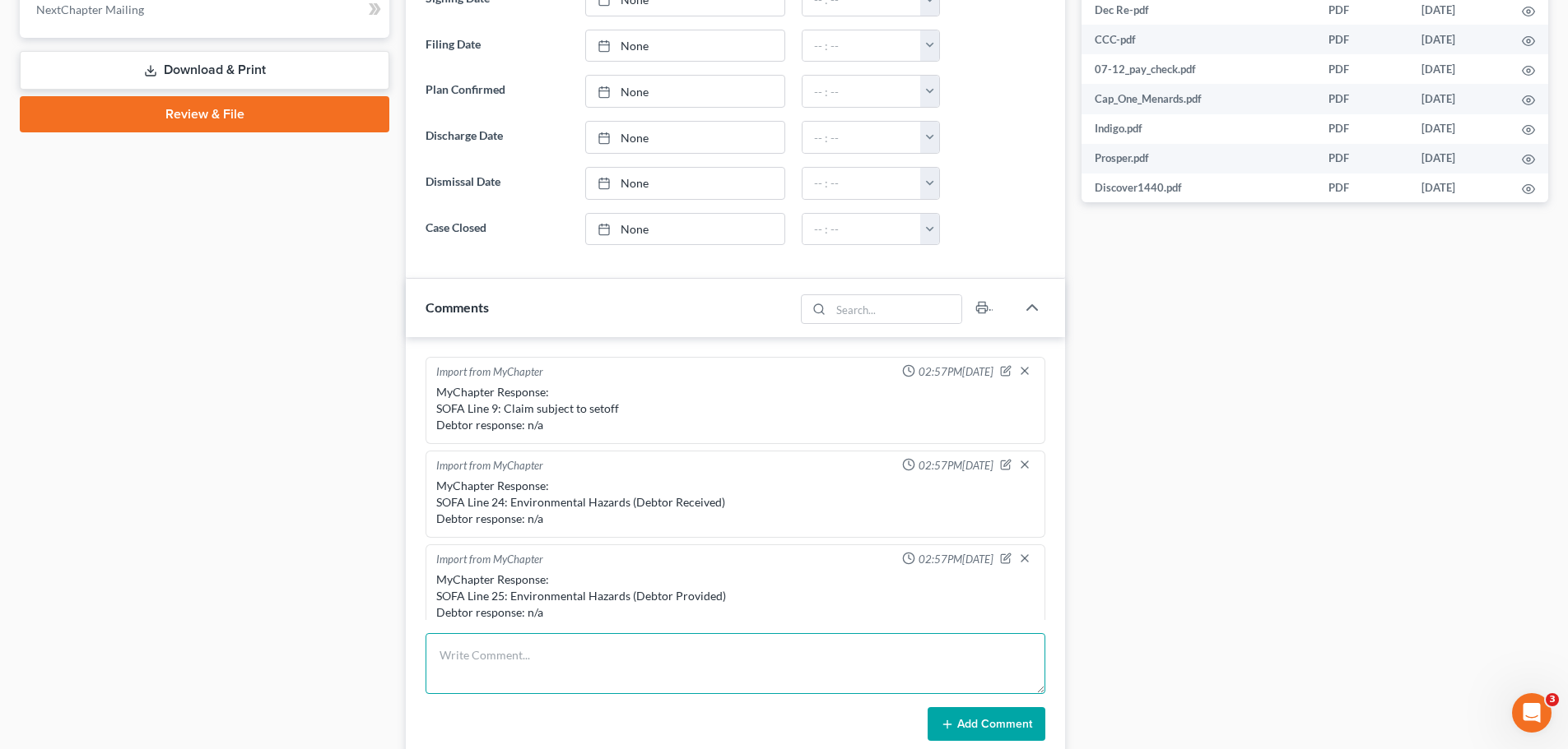
click at [643, 664] on textarea at bounding box center [735, 664] width 620 height 61
type textarea "Client called and said they are not speaking to wife about car."
click at [980, 718] on button "Add Comment" at bounding box center [986, 725] width 118 height 35
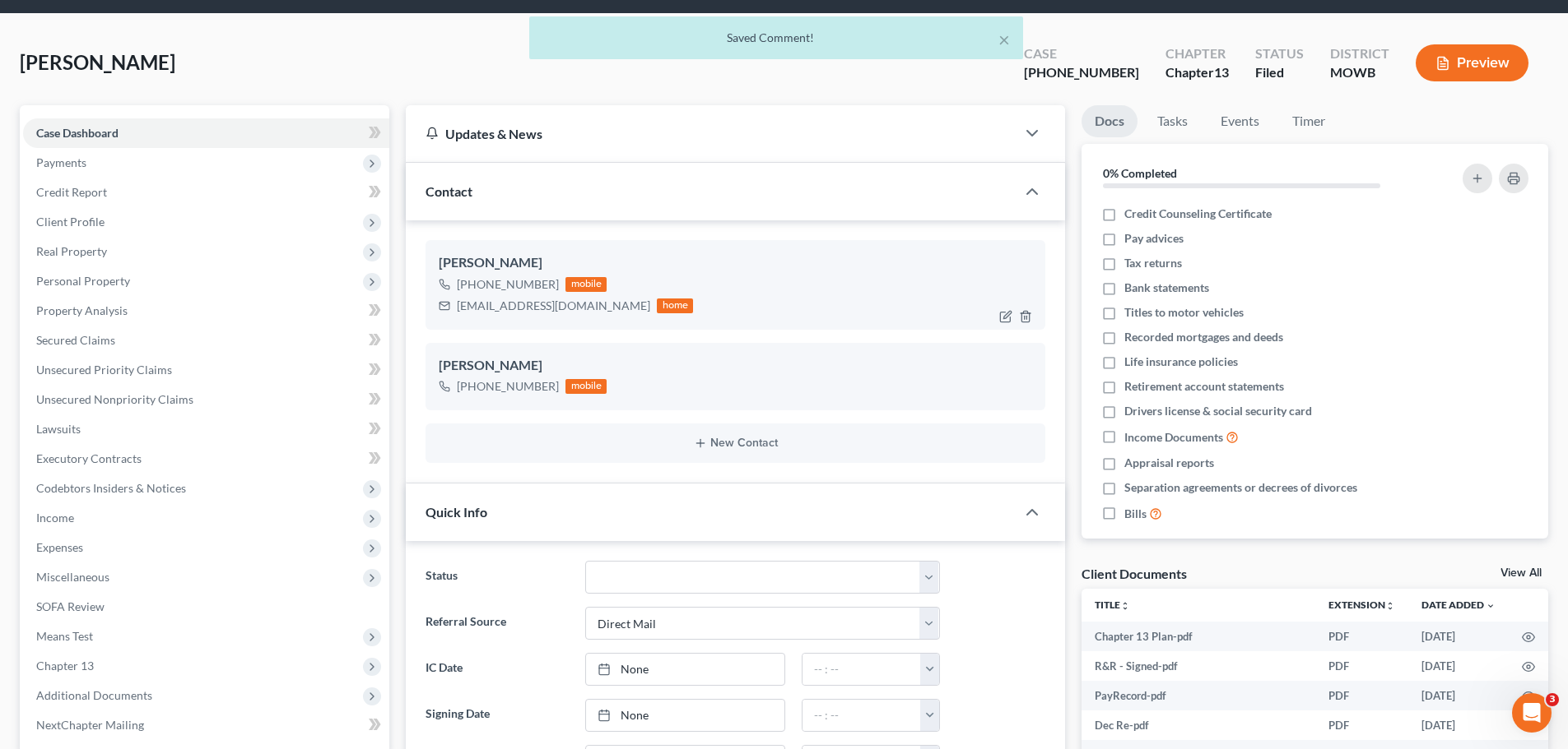
scroll to position [0, 0]
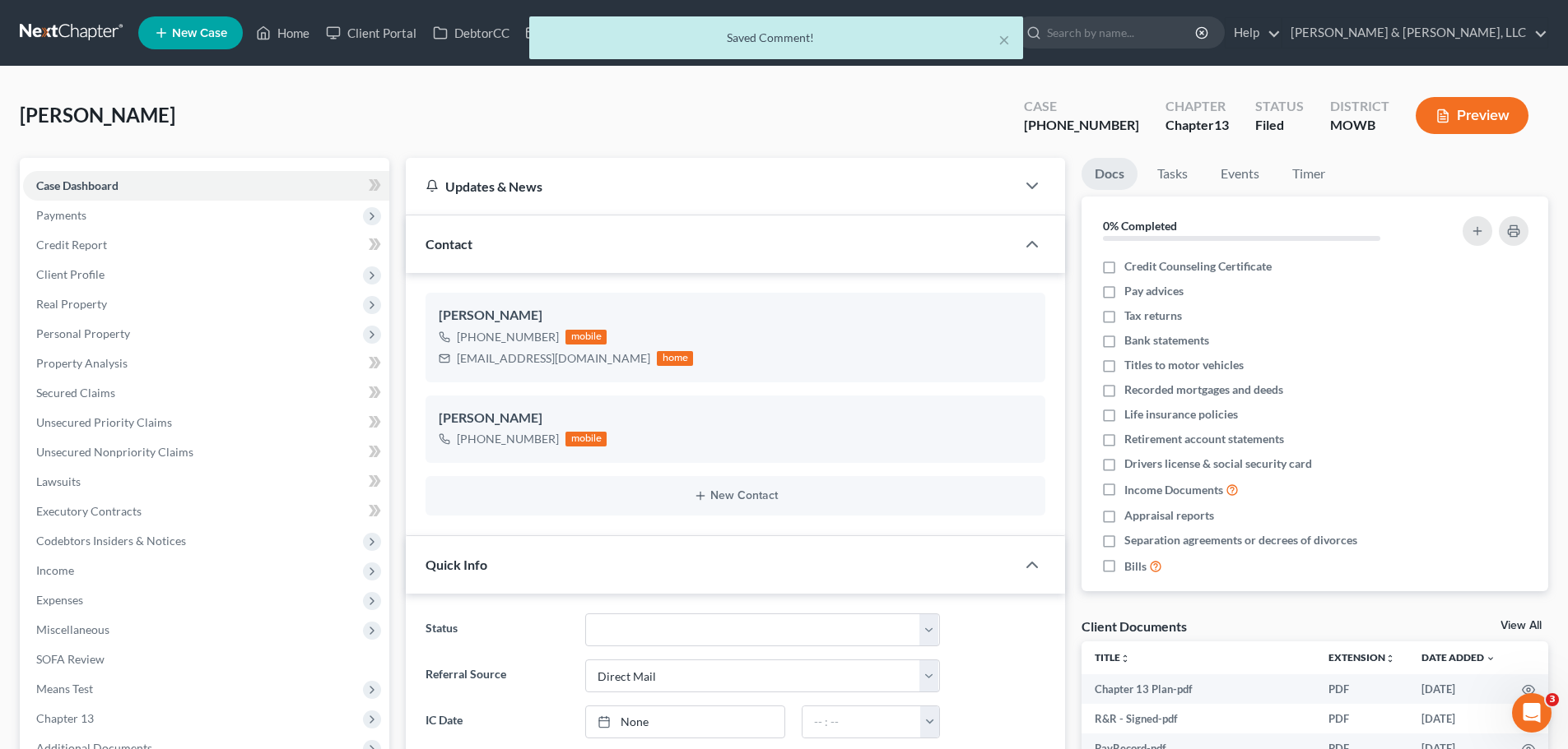
click at [297, 40] on div "× Saved Comment!" at bounding box center [776, 42] width 1568 height 51
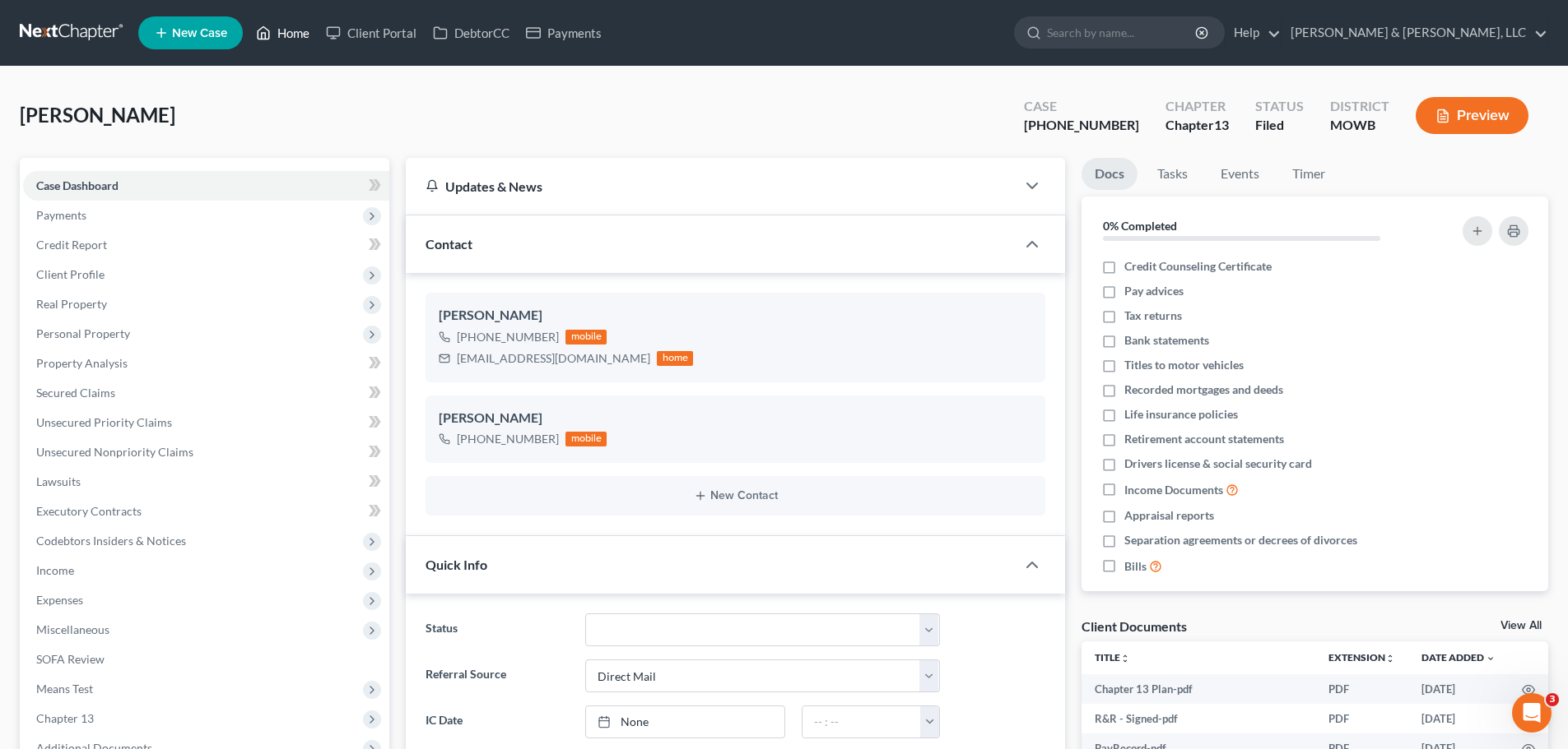
click at [291, 35] on link "Home" at bounding box center [283, 33] width 70 height 29
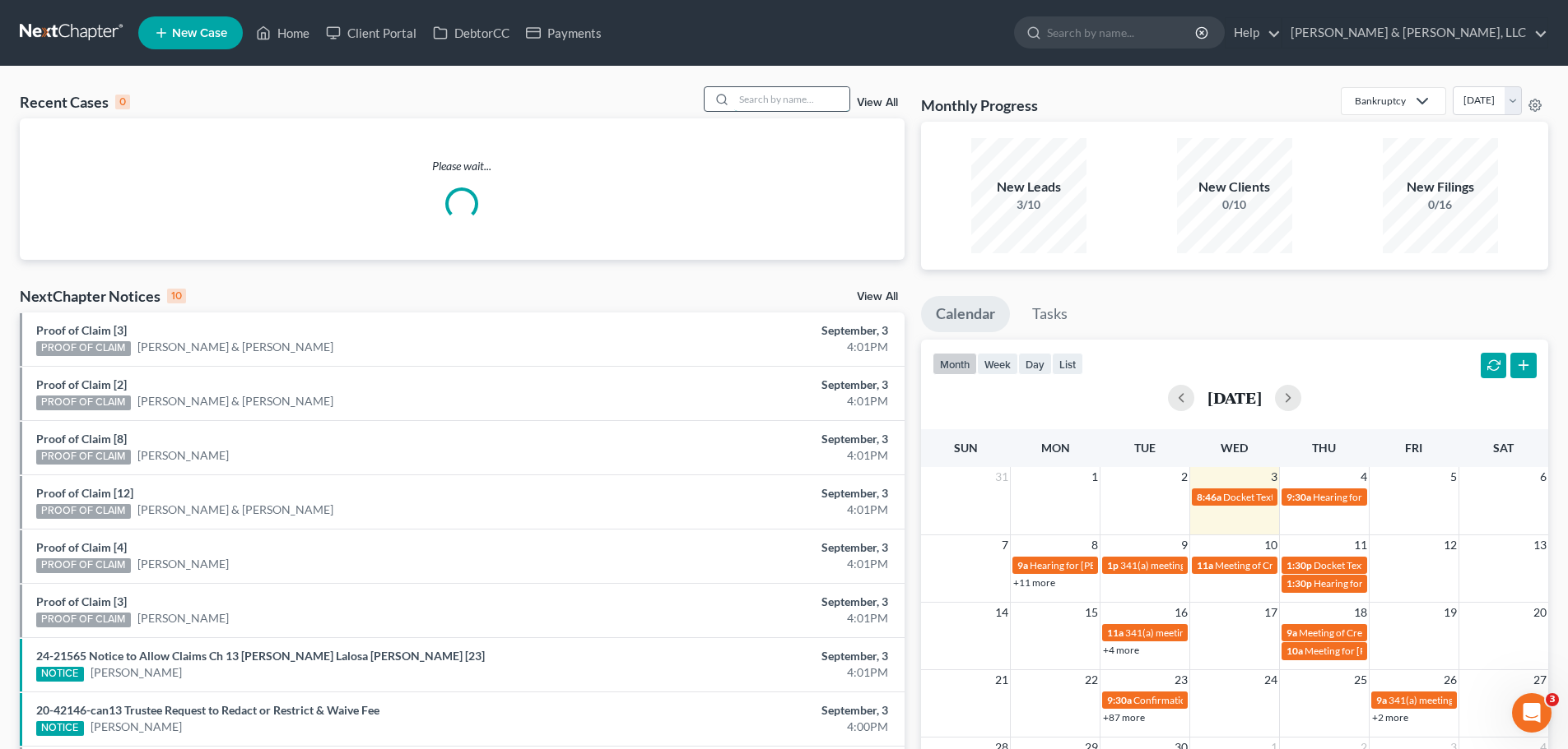
click at [781, 103] on input "search" at bounding box center [791, 100] width 115 height 24
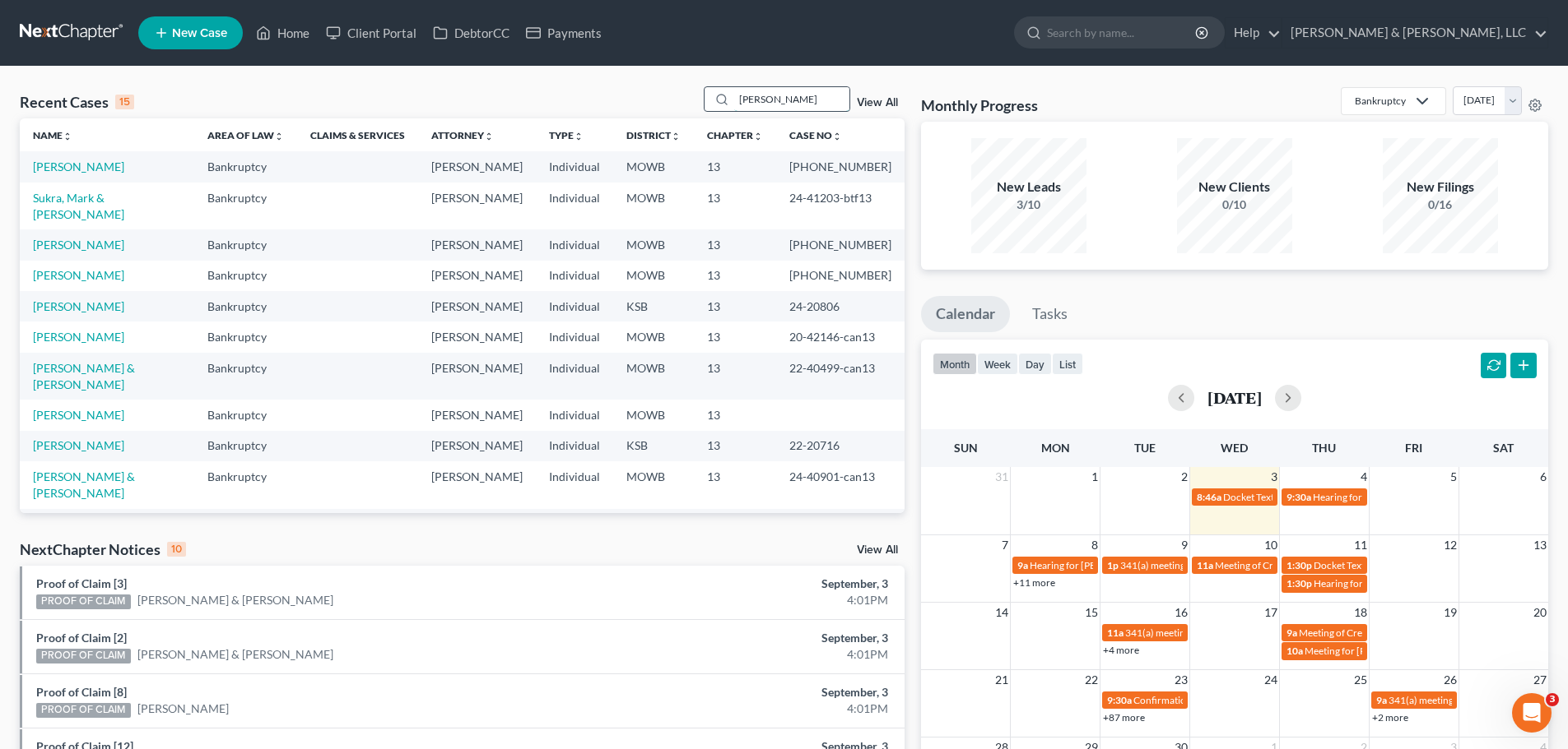
type input "[PERSON_NAME]"
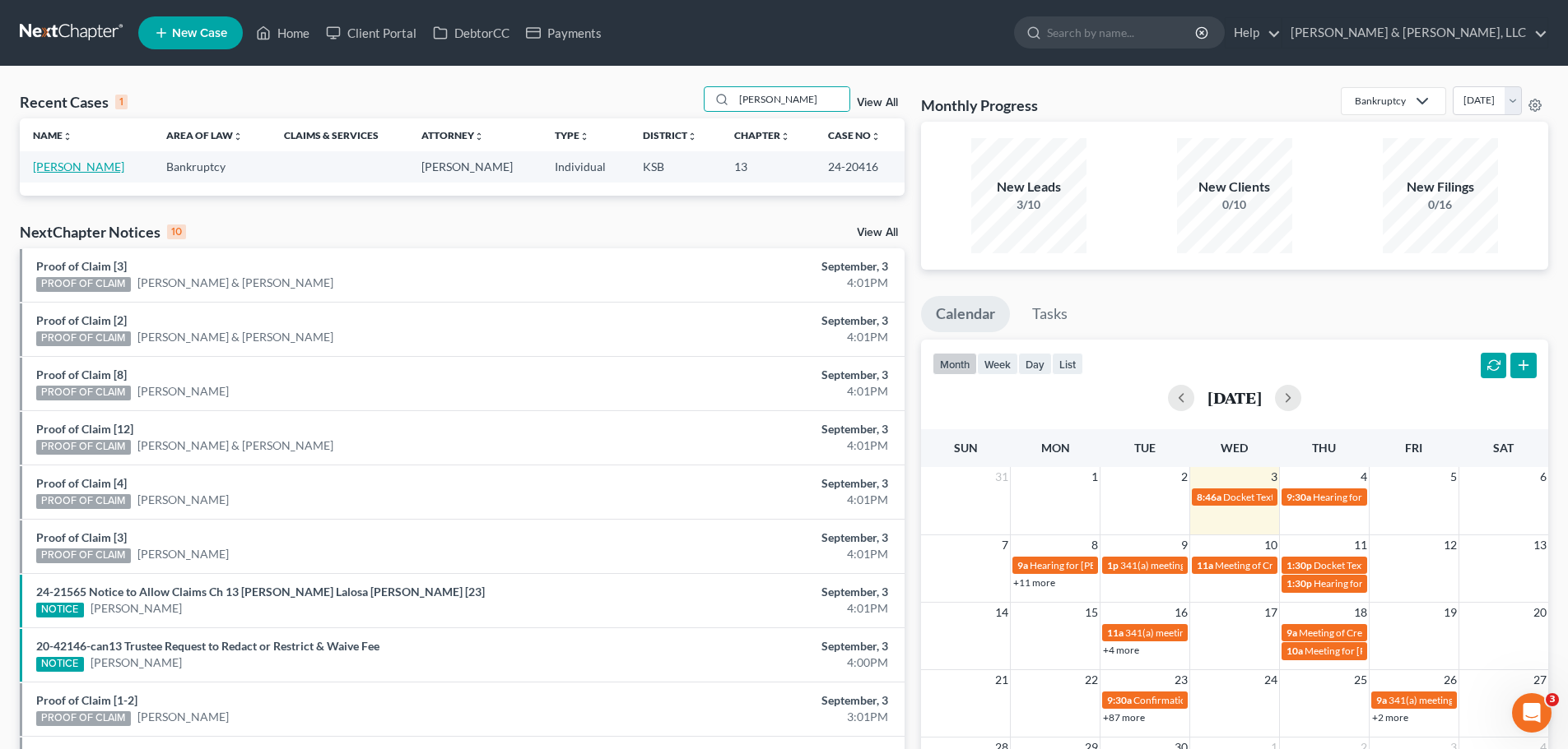
click at [120, 162] on link "[PERSON_NAME]" at bounding box center [78, 166] width 91 height 14
select select "4"
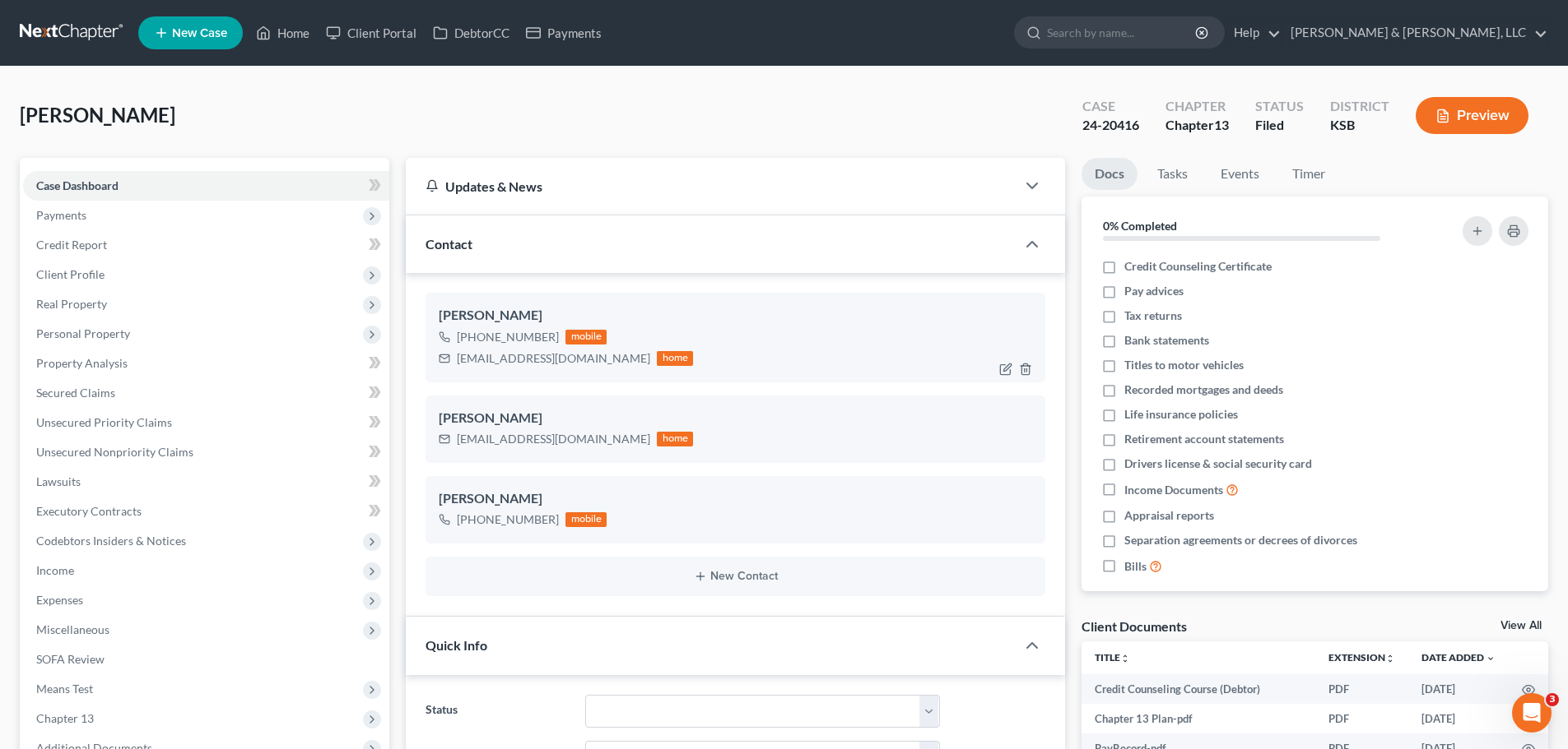
scroll to position [354, 0]
drag, startPoint x: 459, startPoint y: 359, endPoint x: 575, endPoint y: 362, distance: 116.0
click at [577, 362] on div "[EMAIL_ADDRESS][DOMAIN_NAME]" at bounding box center [553, 358] width 193 height 16
copy div "[EMAIL_ADDRESS][DOMAIN_NAME]"
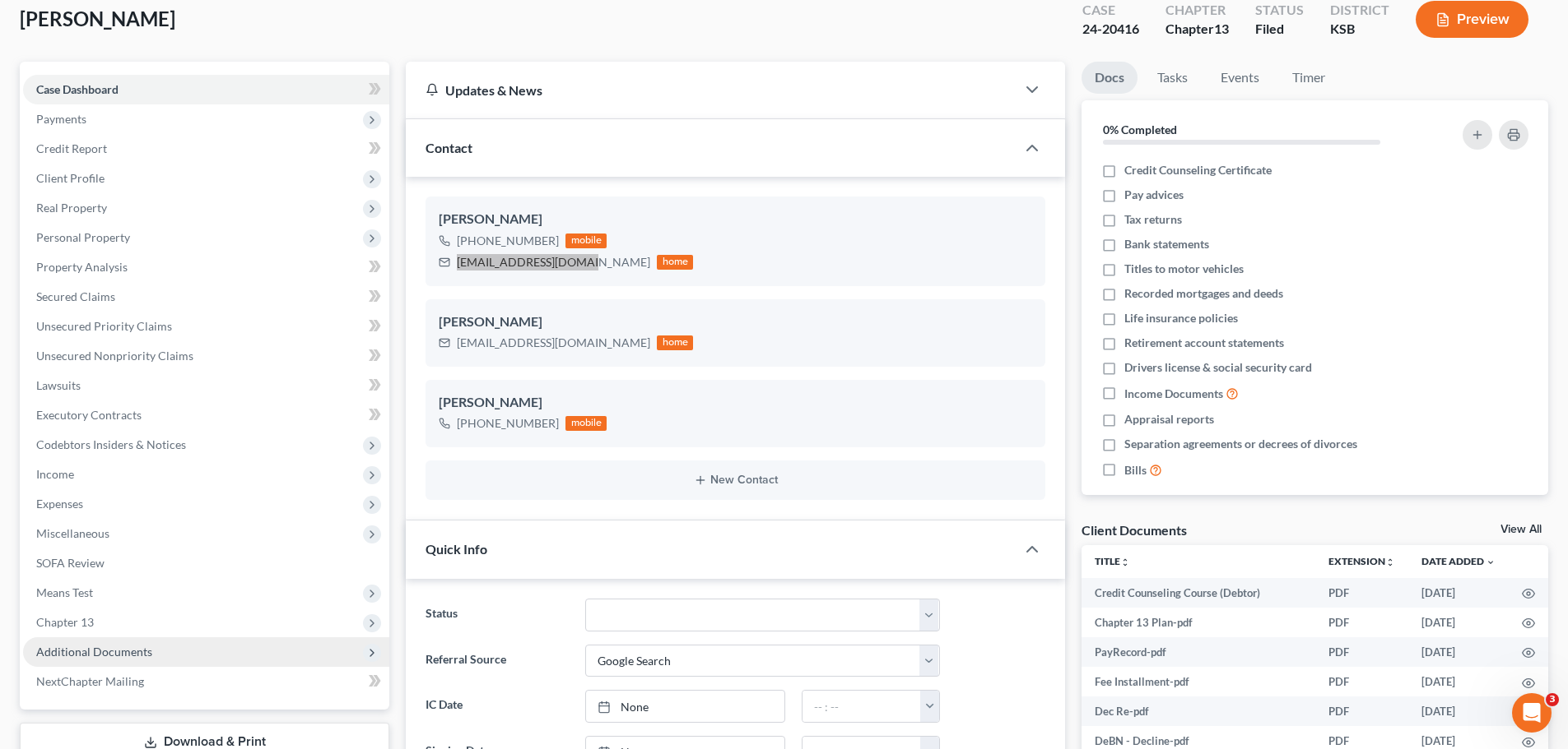
scroll to position [247, 0]
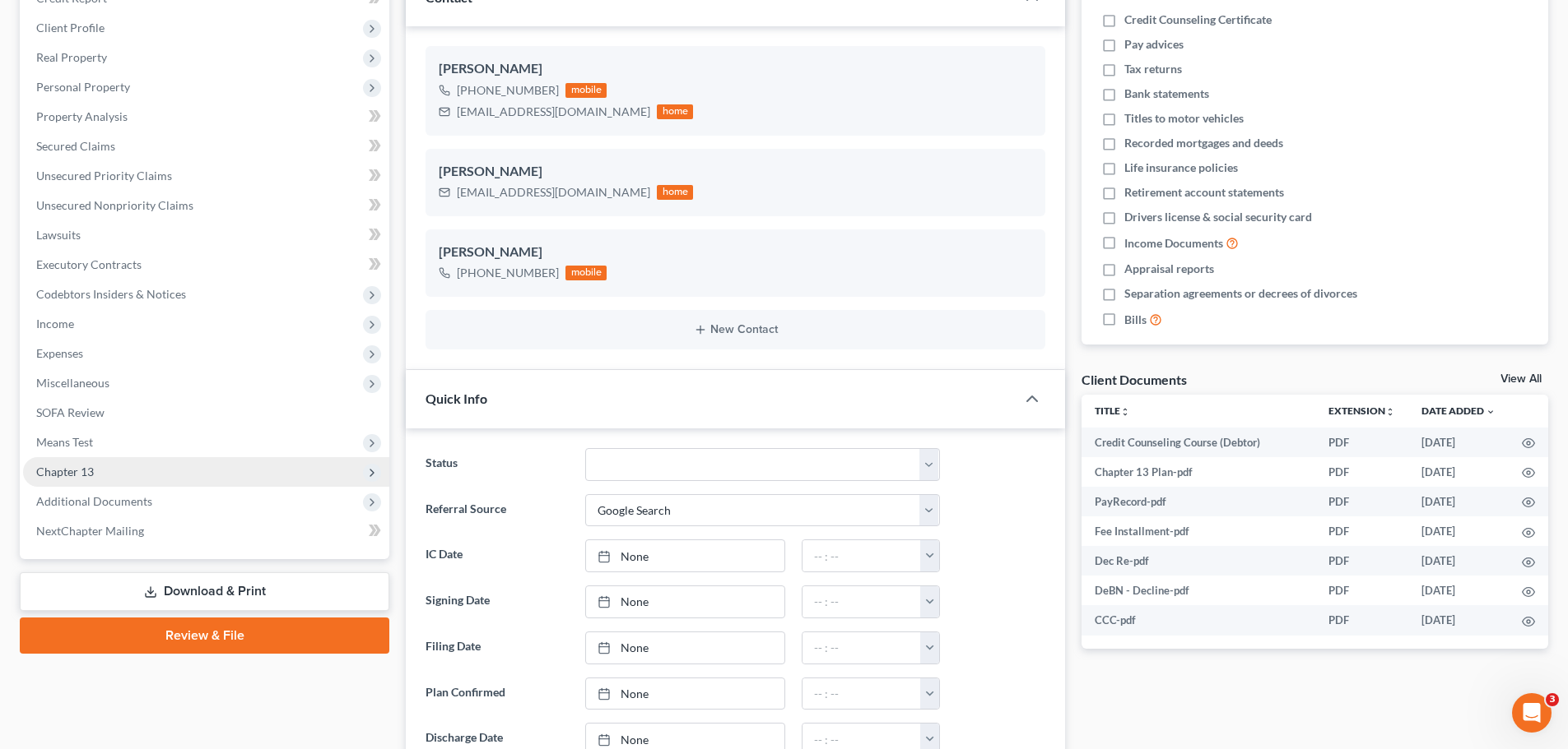
drag, startPoint x: 91, startPoint y: 472, endPoint x: 107, endPoint y: 478, distance: 17.1
click at [91, 472] on span "Chapter 13" at bounding box center [65, 472] width 57 height 14
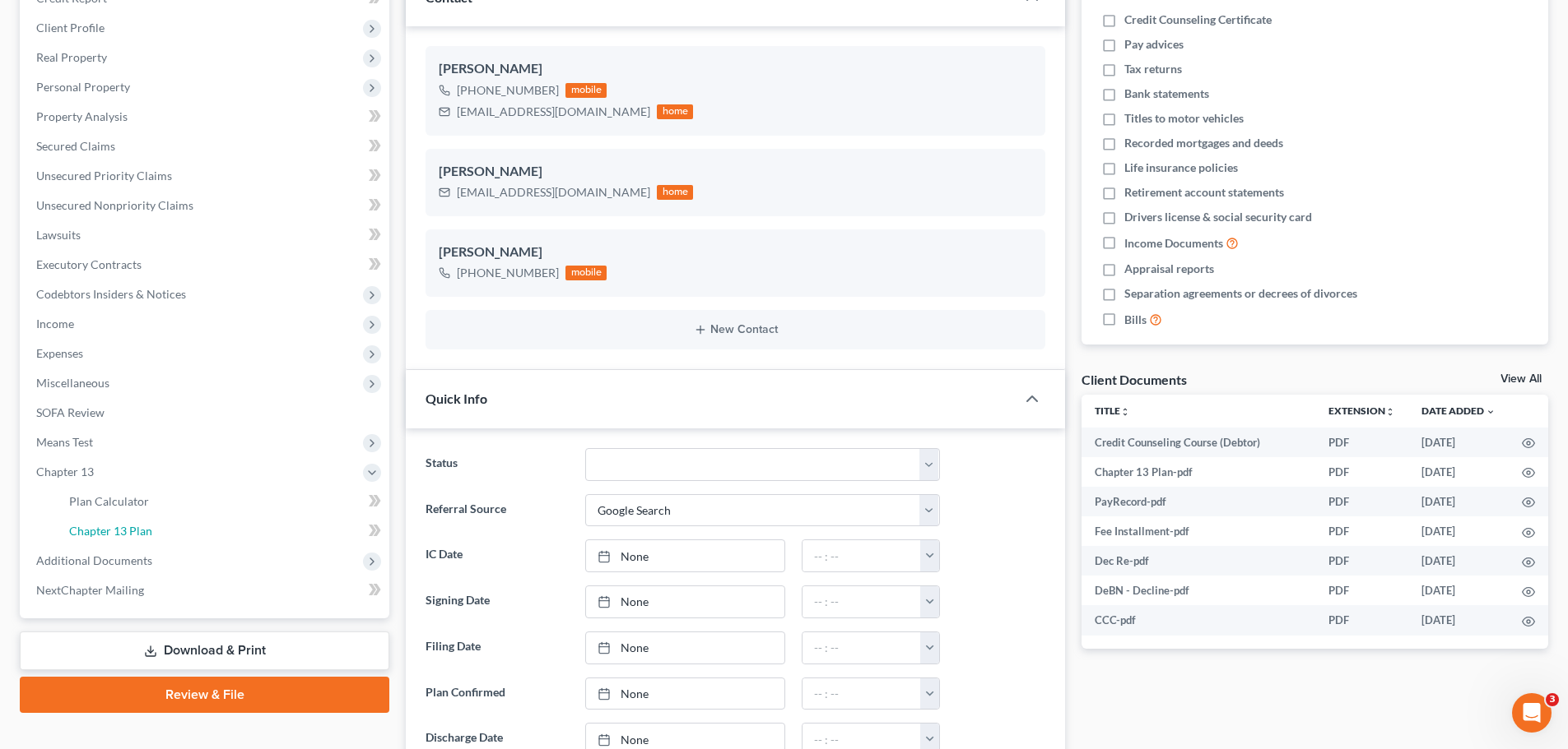
click at [126, 528] on span "Chapter 13 Plan" at bounding box center [111, 531] width 83 height 14
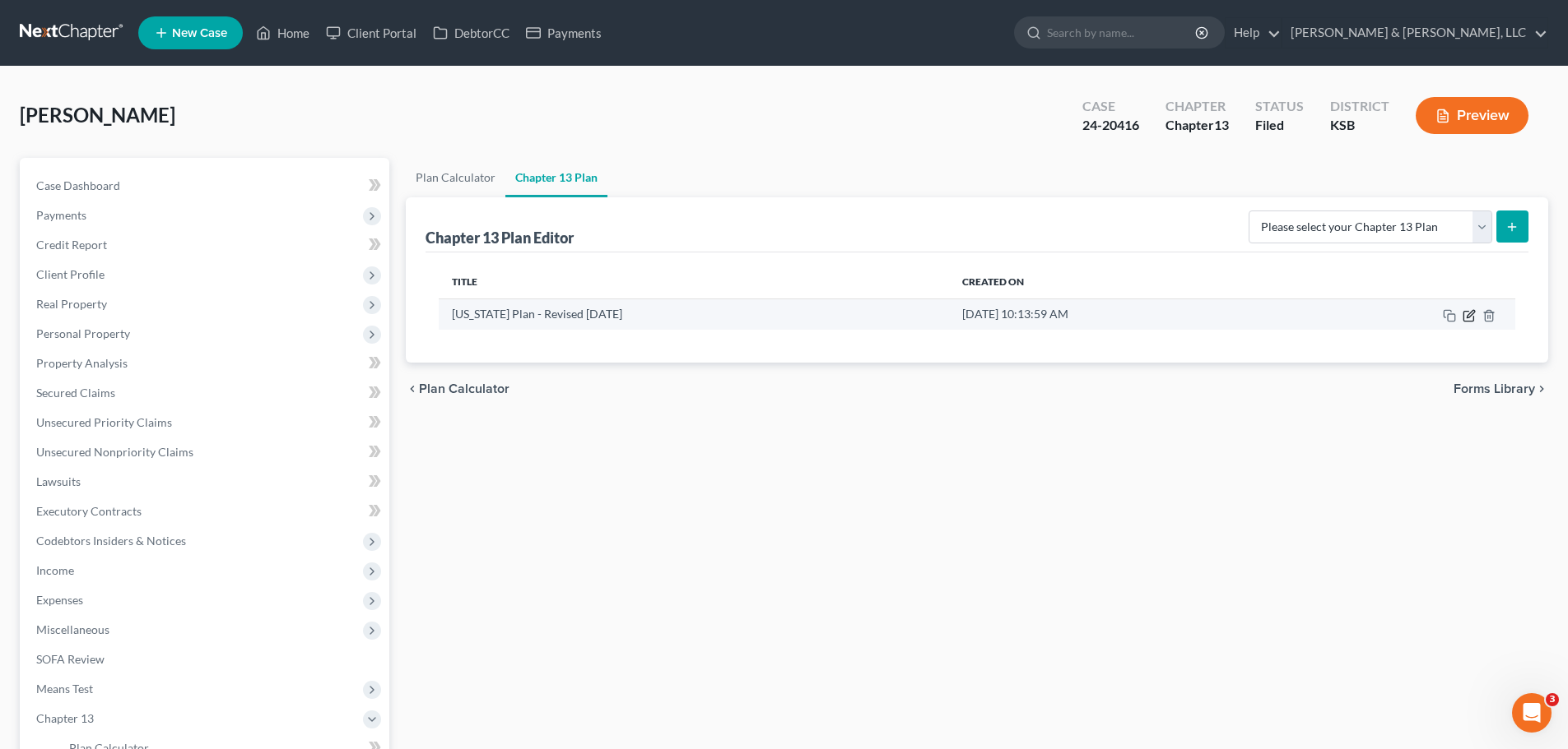
click at [1470, 309] on icon "button" at bounding box center [1468, 316] width 13 height 13
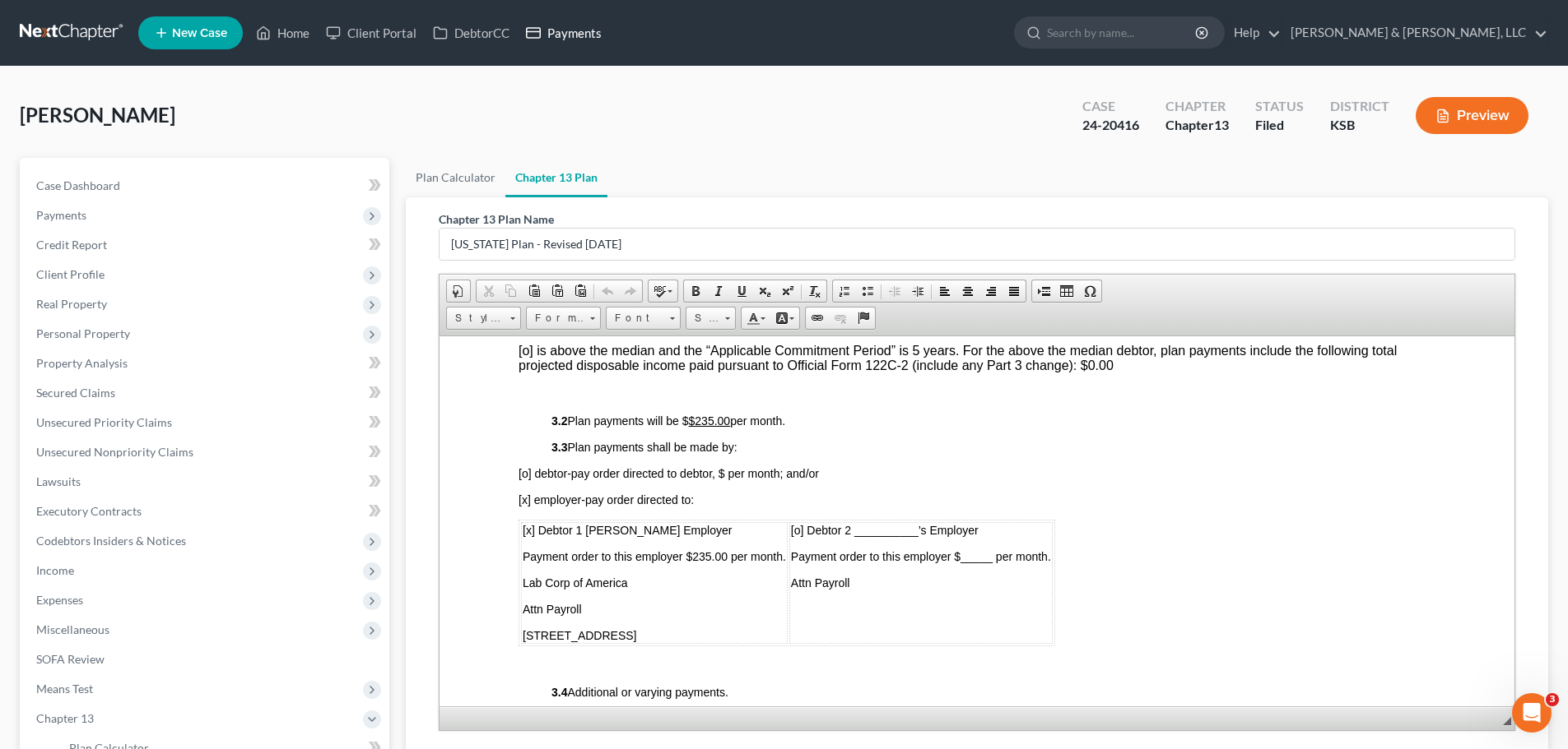
scroll to position [823, 0]
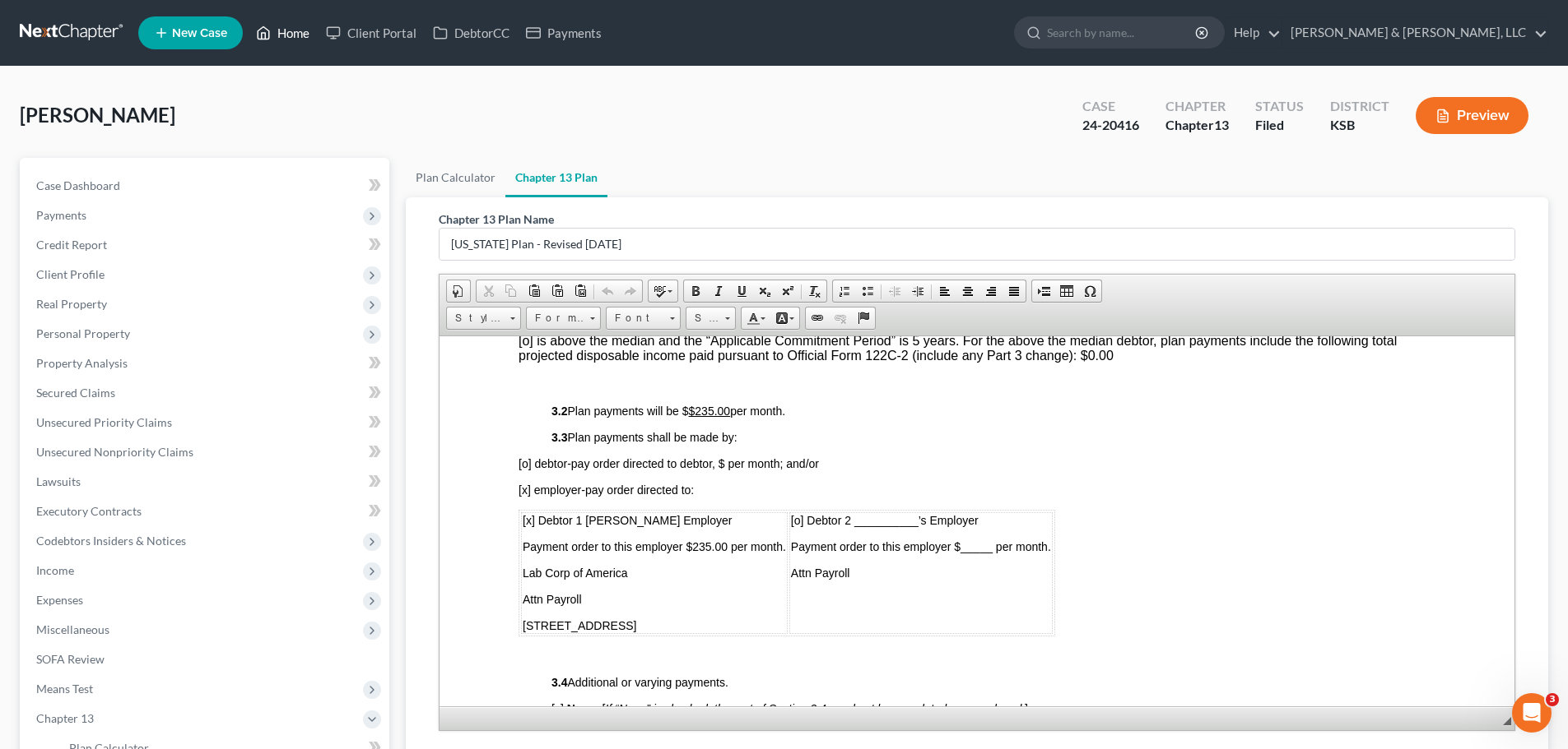
click at [282, 29] on link "Home" at bounding box center [283, 33] width 70 height 29
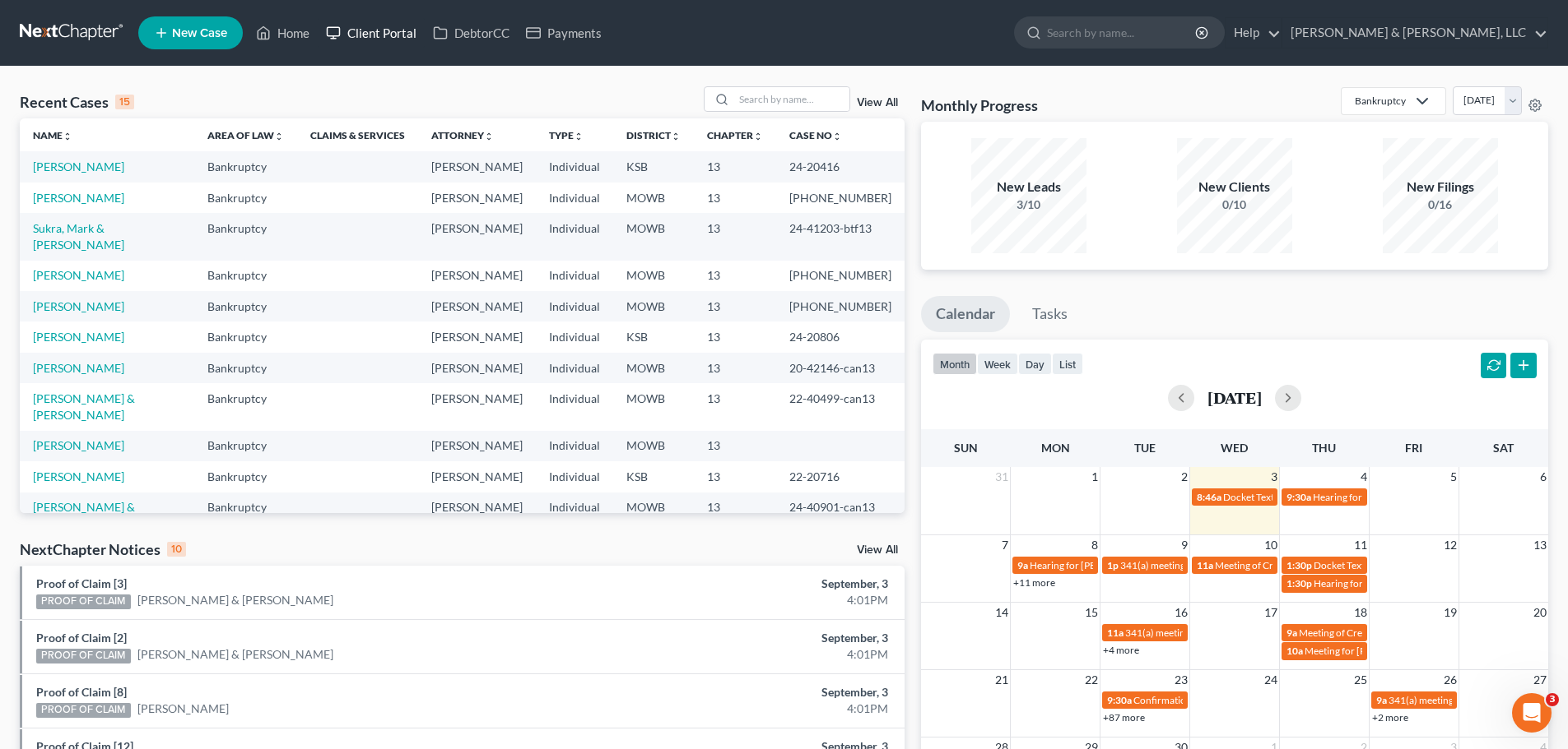
click at [366, 31] on link "Client Portal" at bounding box center [370, 33] width 107 height 29
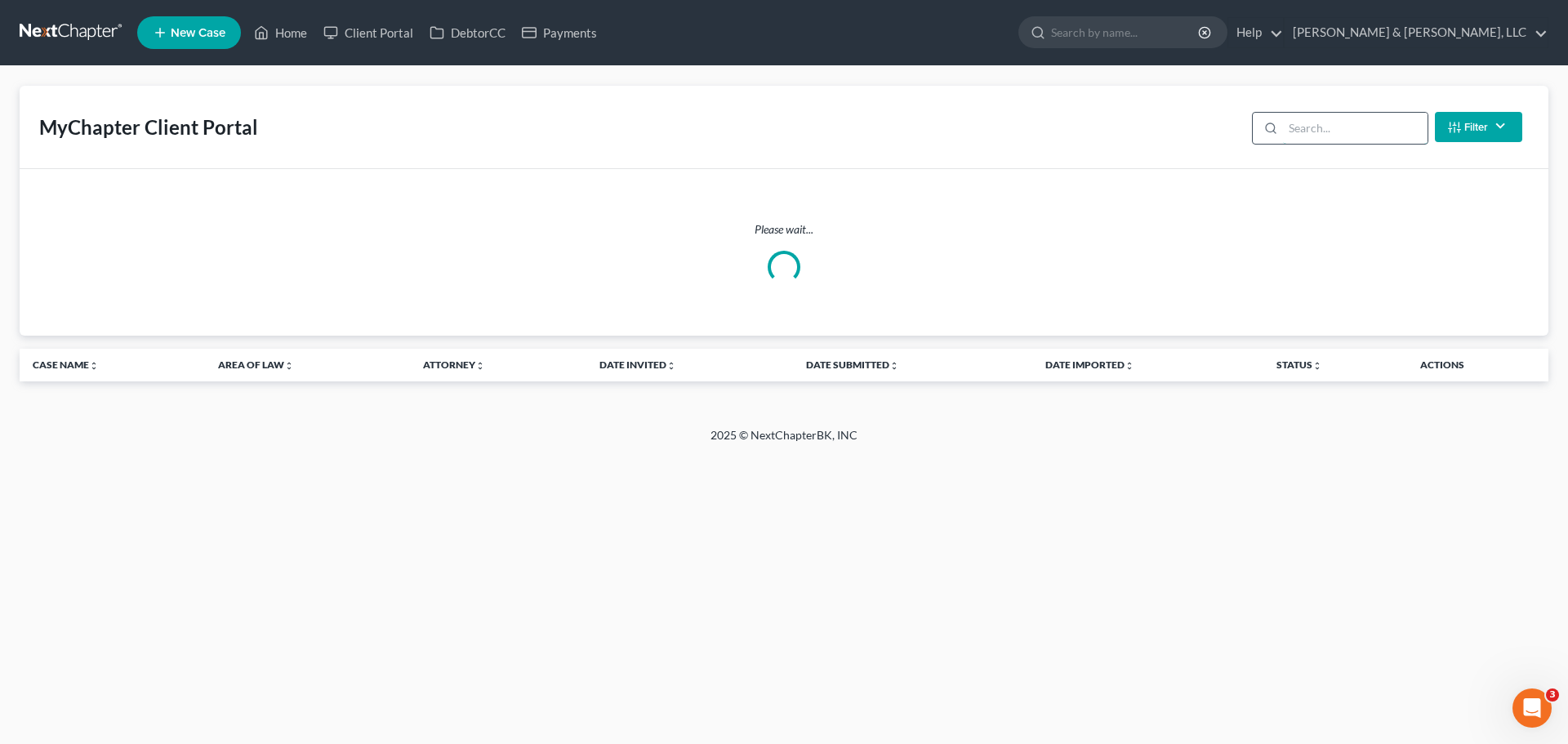
click at [1350, 134] on input "search" at bounding box center [1355, 128] width 145 height 31
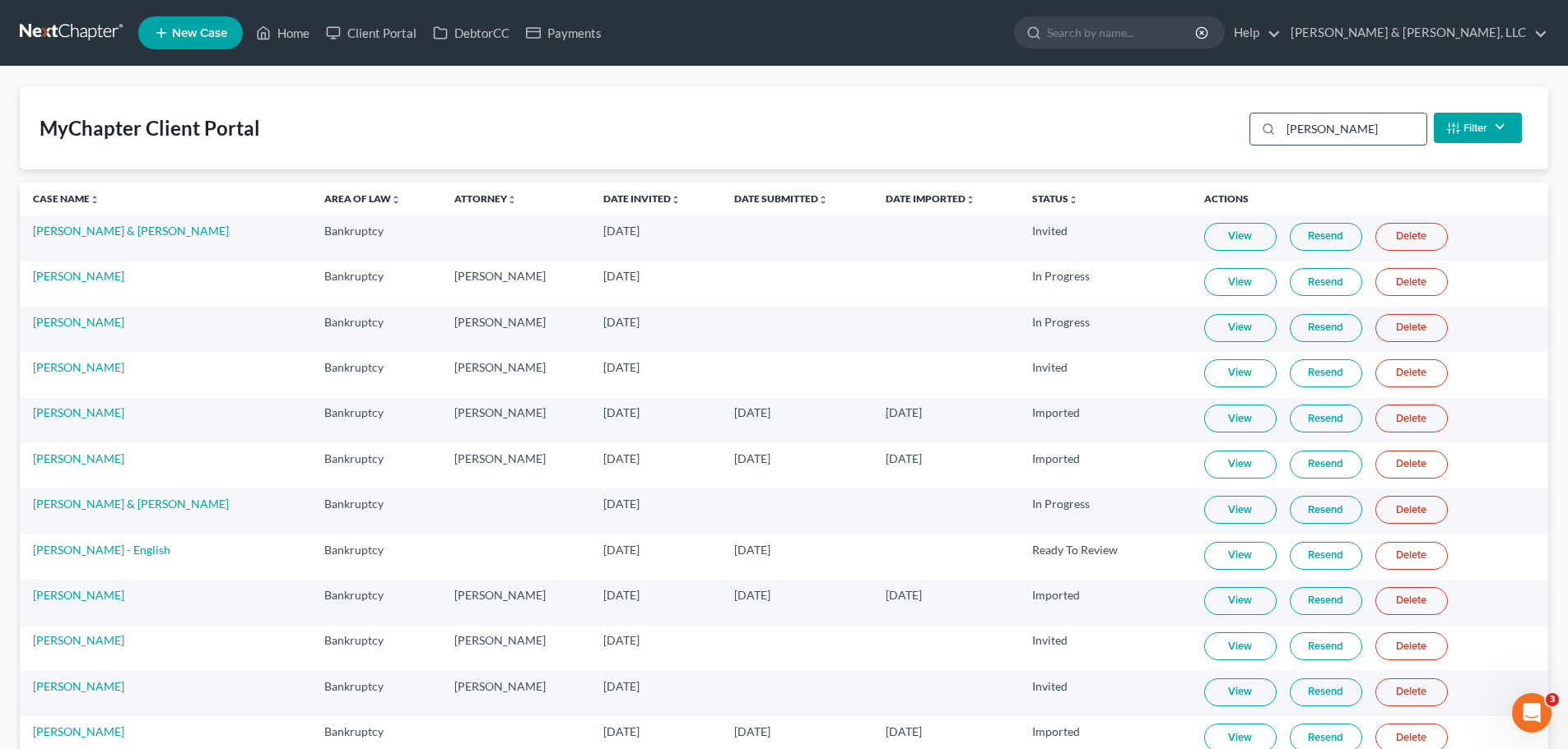
type input "[PERSON_NAME]"
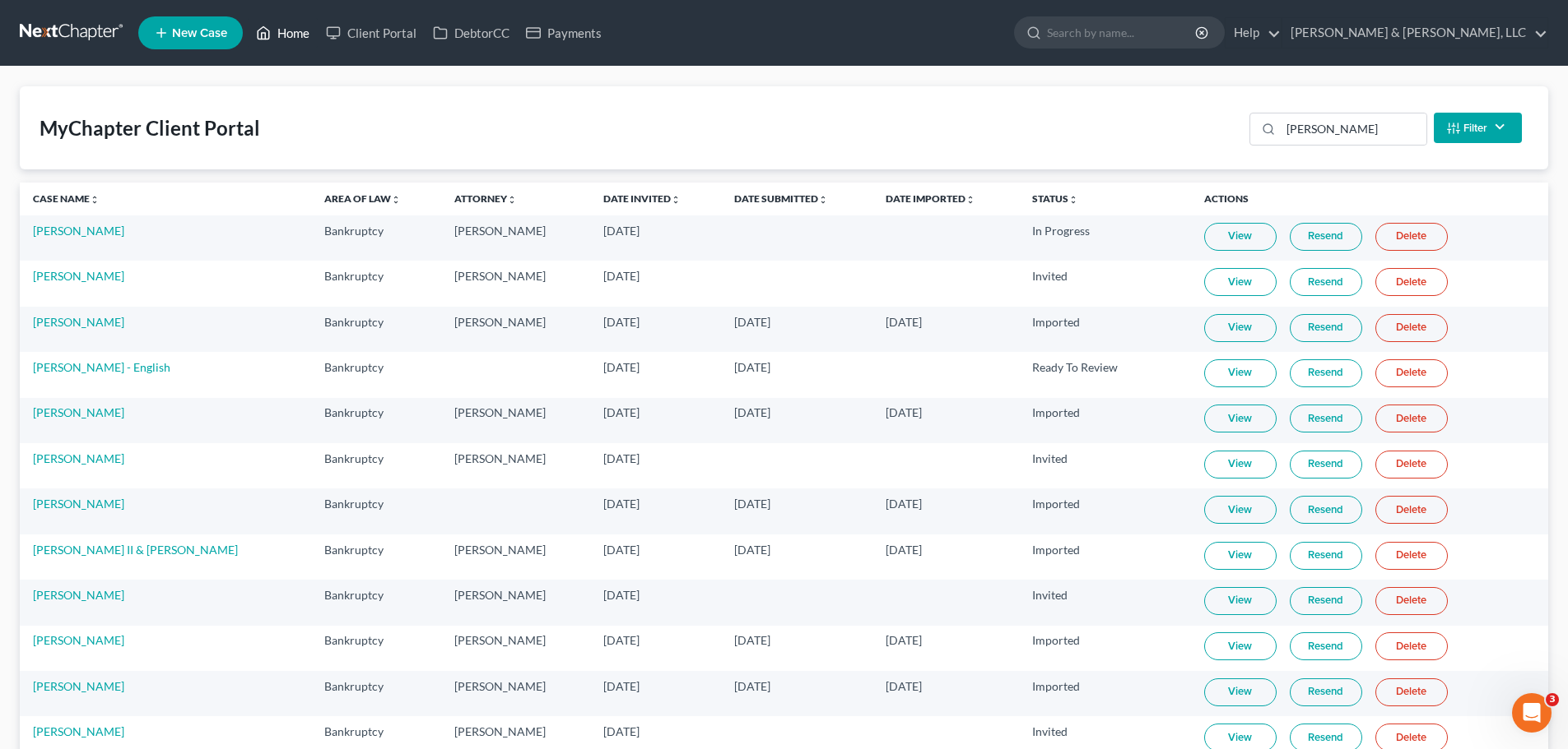
click at [298, 36] on link "Home" at bounding box center [283, 33] width 70 height 29
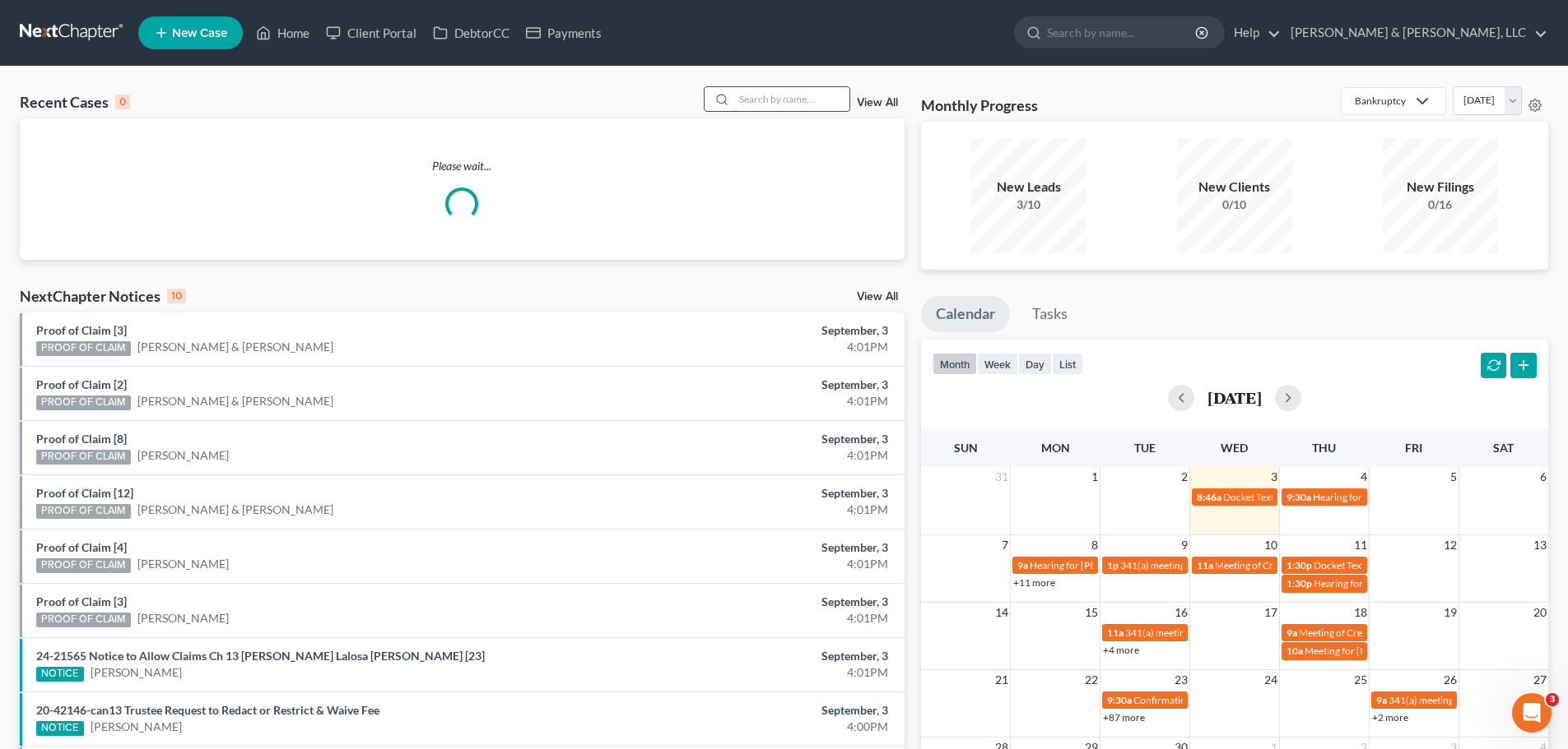
click at [785, 106] on input "search" at bounding box center [791, 100] width 115 height 24
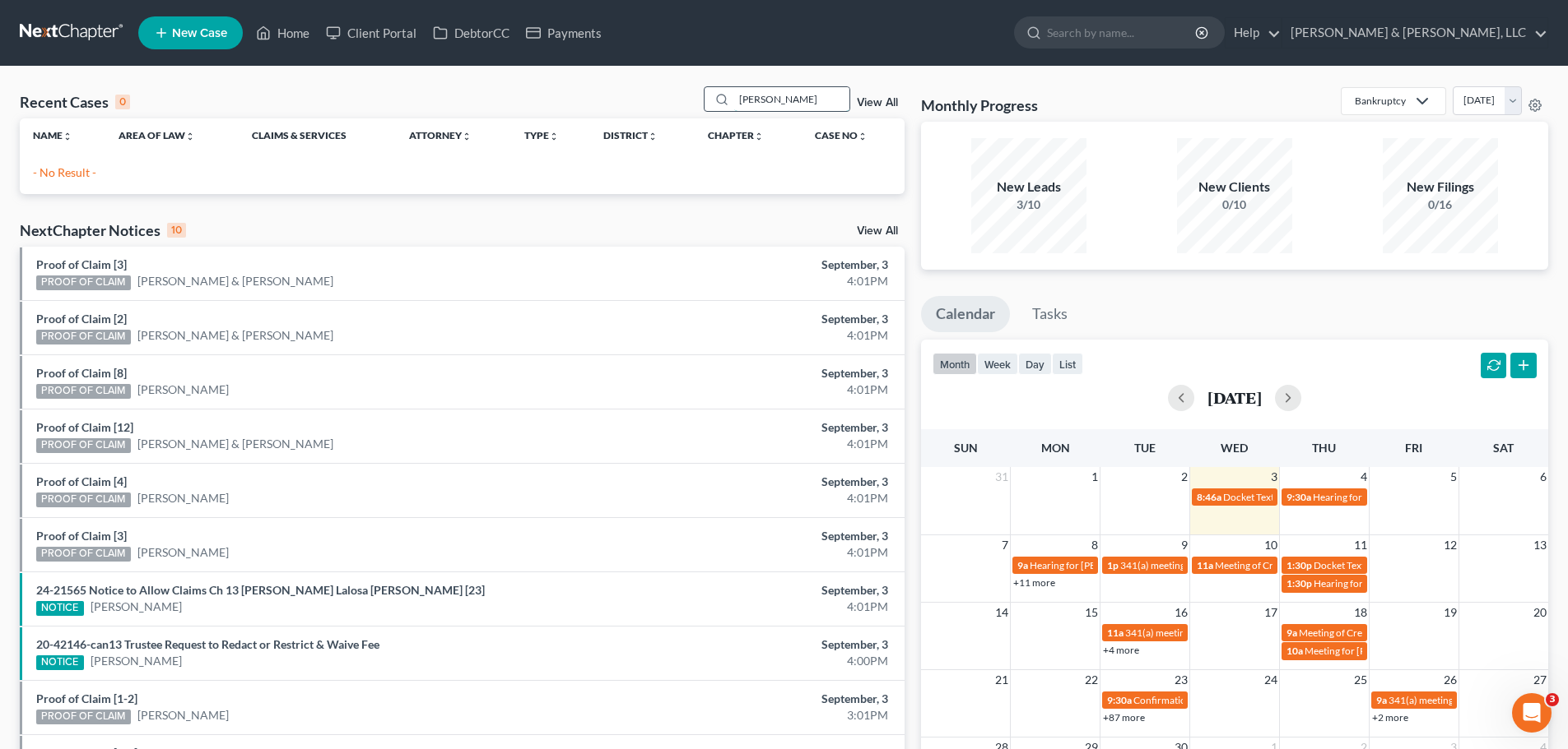
type input "[PERSON_NAME]"
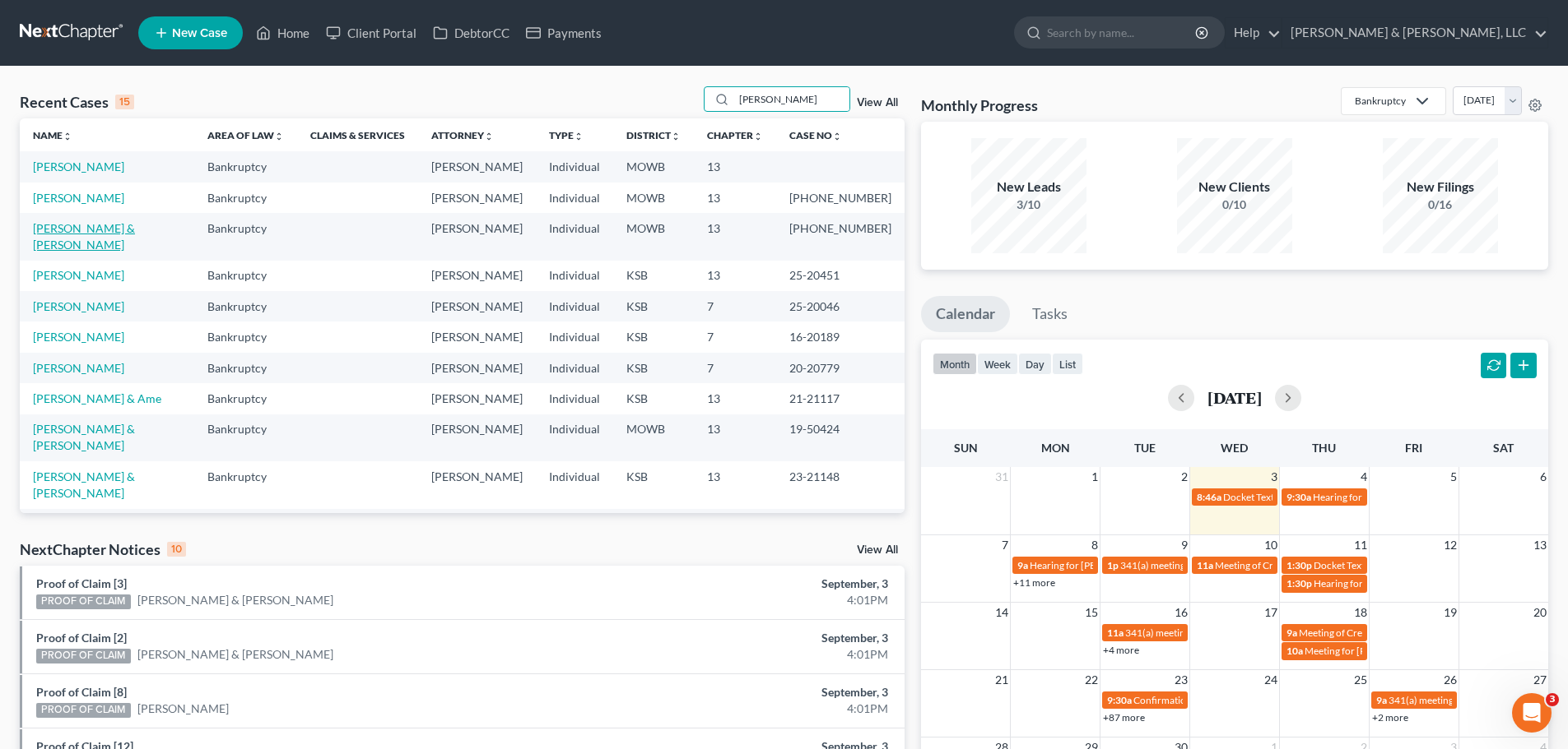
click at [88, 232] on link "[PERSON_NAME] & [PERSON_NAME]" at bounding box center [84, 236] width 102 height 30
select select "2"
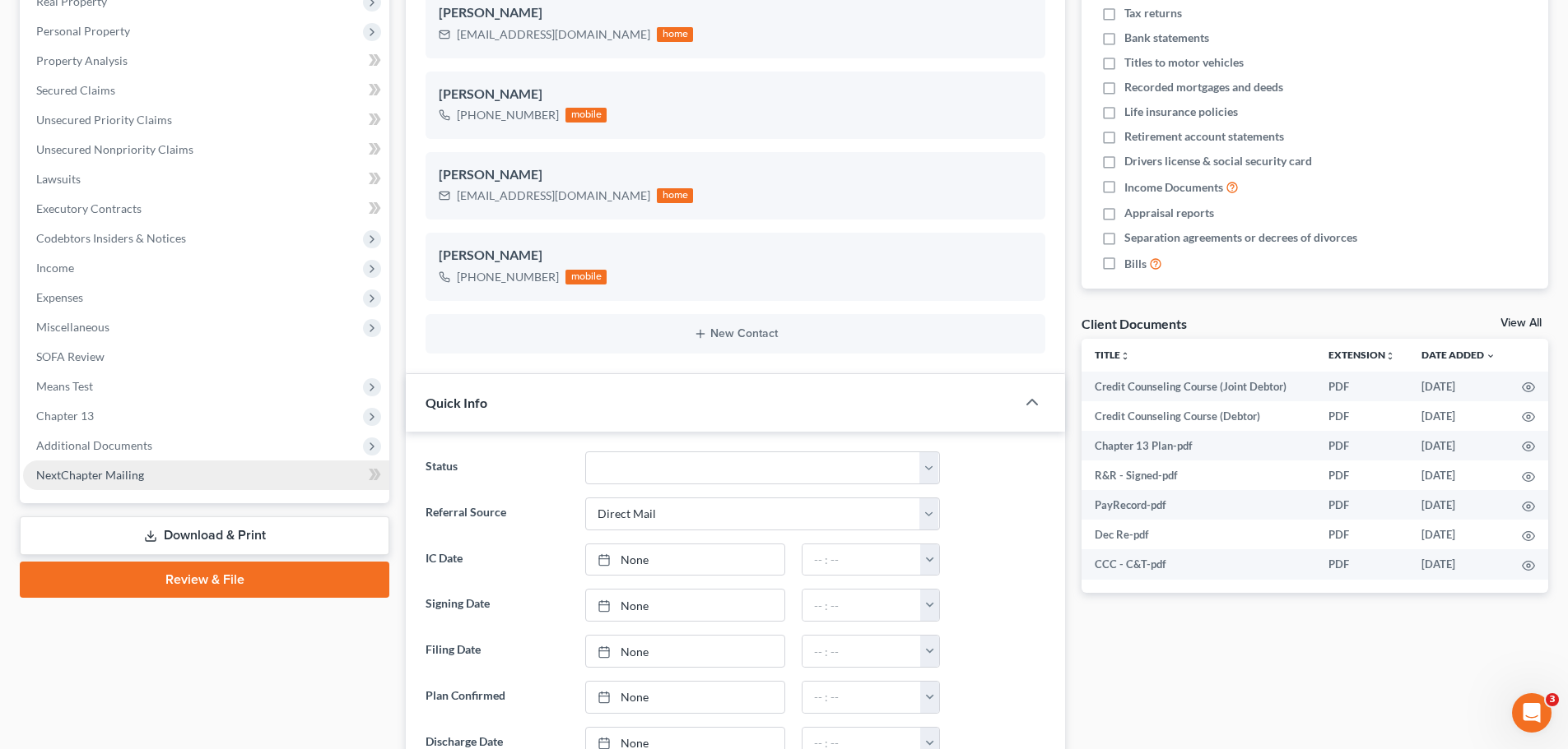
scroll to position [329, 0]
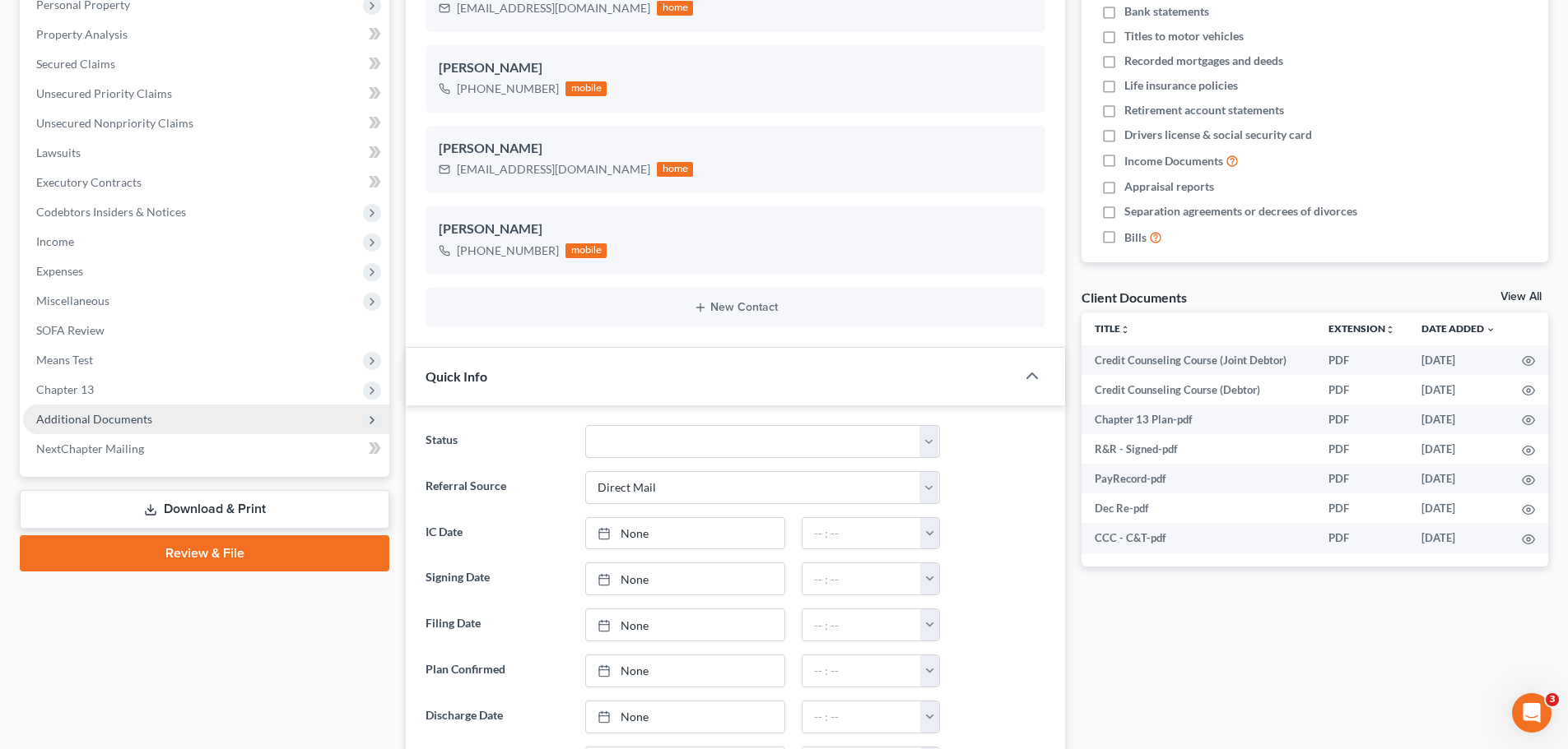
click at [145, 433] on span "Additional Documents" at bounding box center [206, 420] width 366 height 29
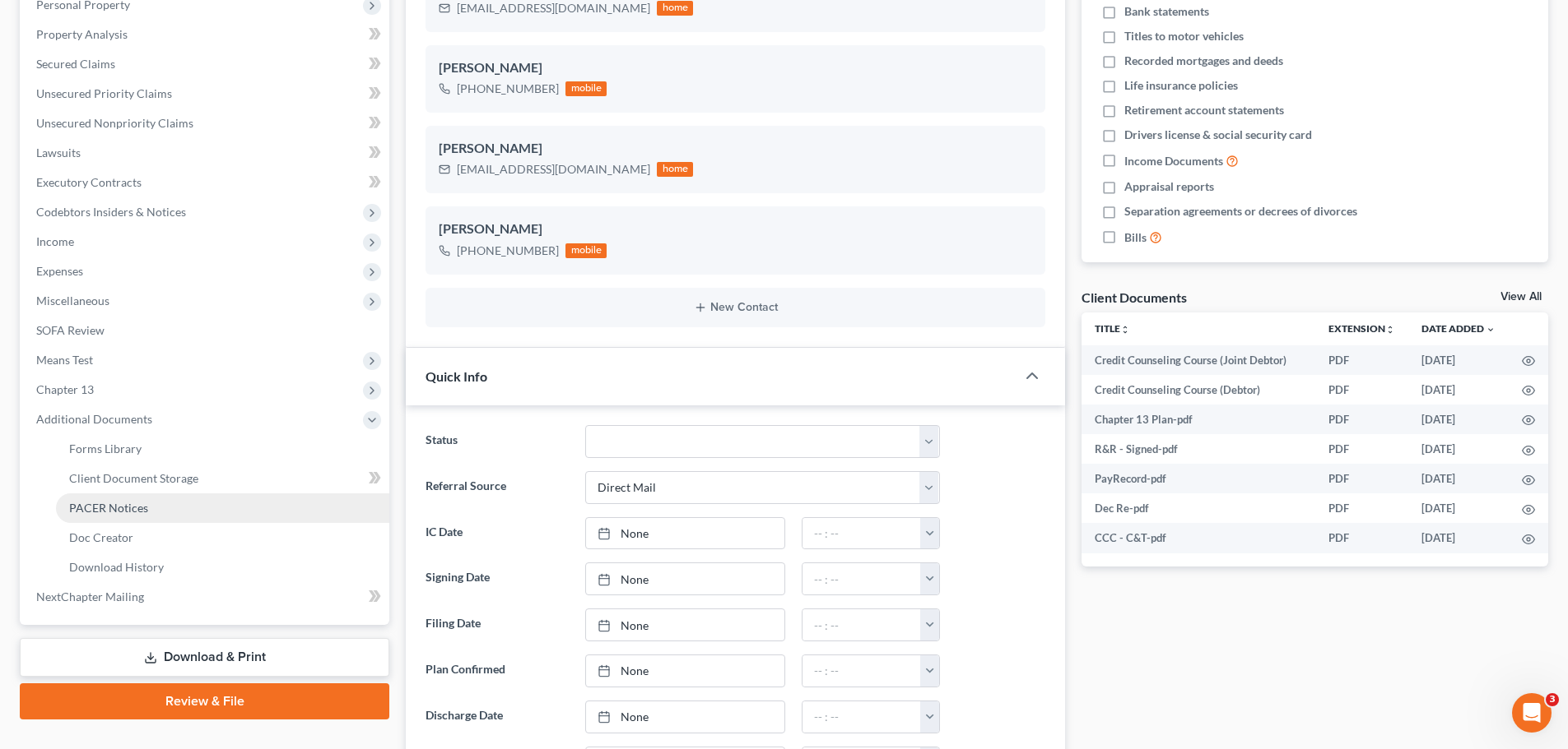
click at [159, 501] on link "PACER Notices" at bounding box center [223, 508] width 333 height 29
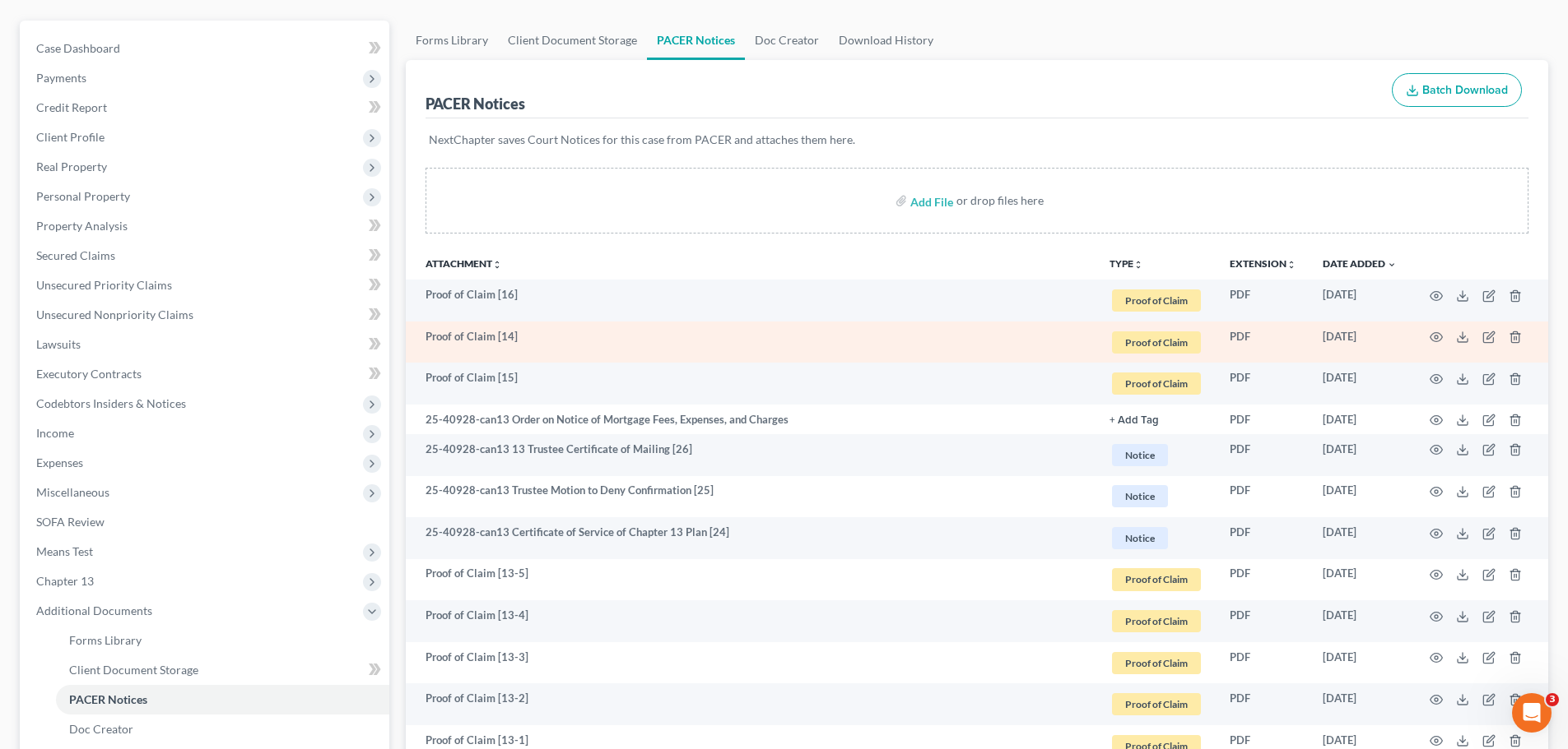
scroll to position [165, 0]
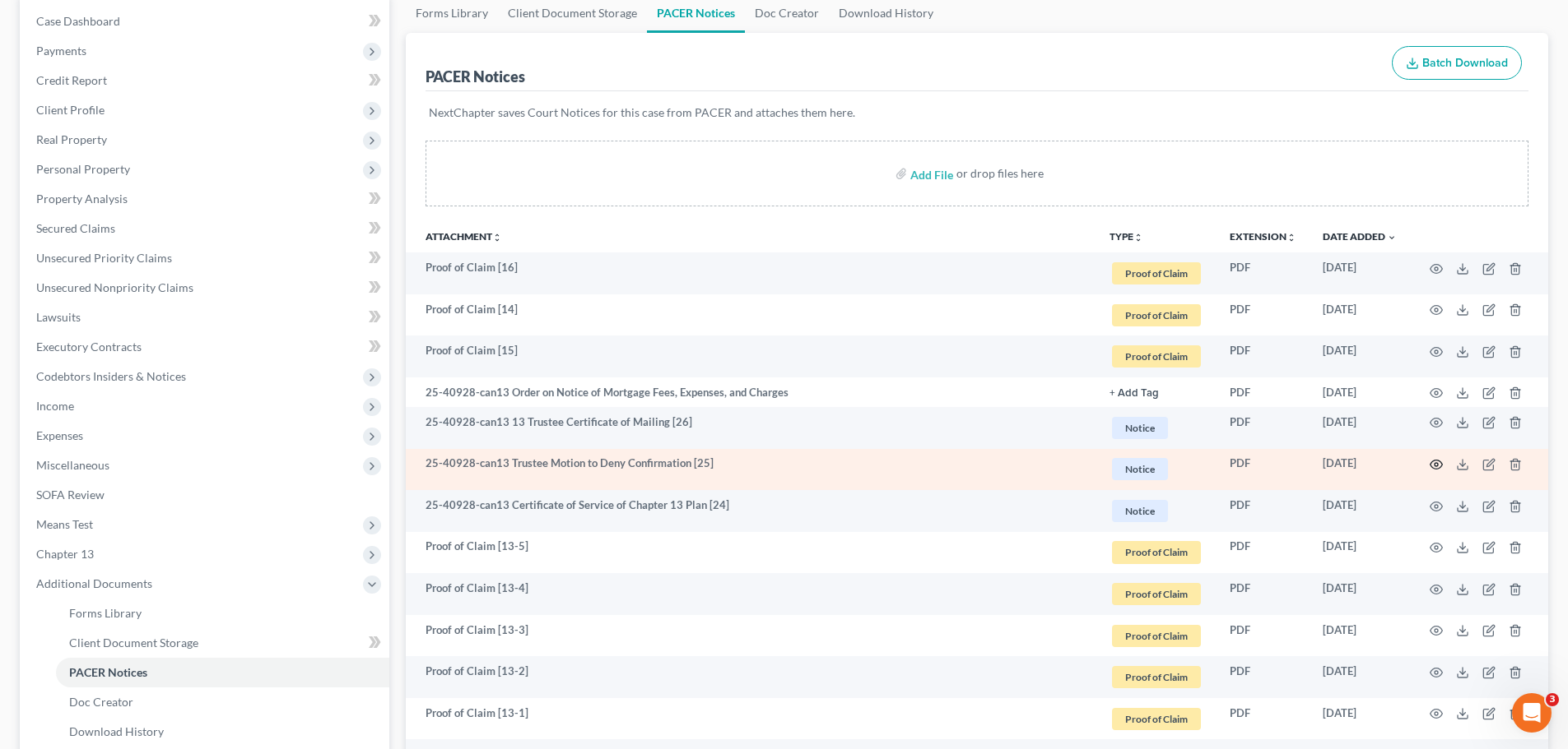
click at [1434, 469] on icon "button" at bounding box center [1436, 465] width 12 height 9
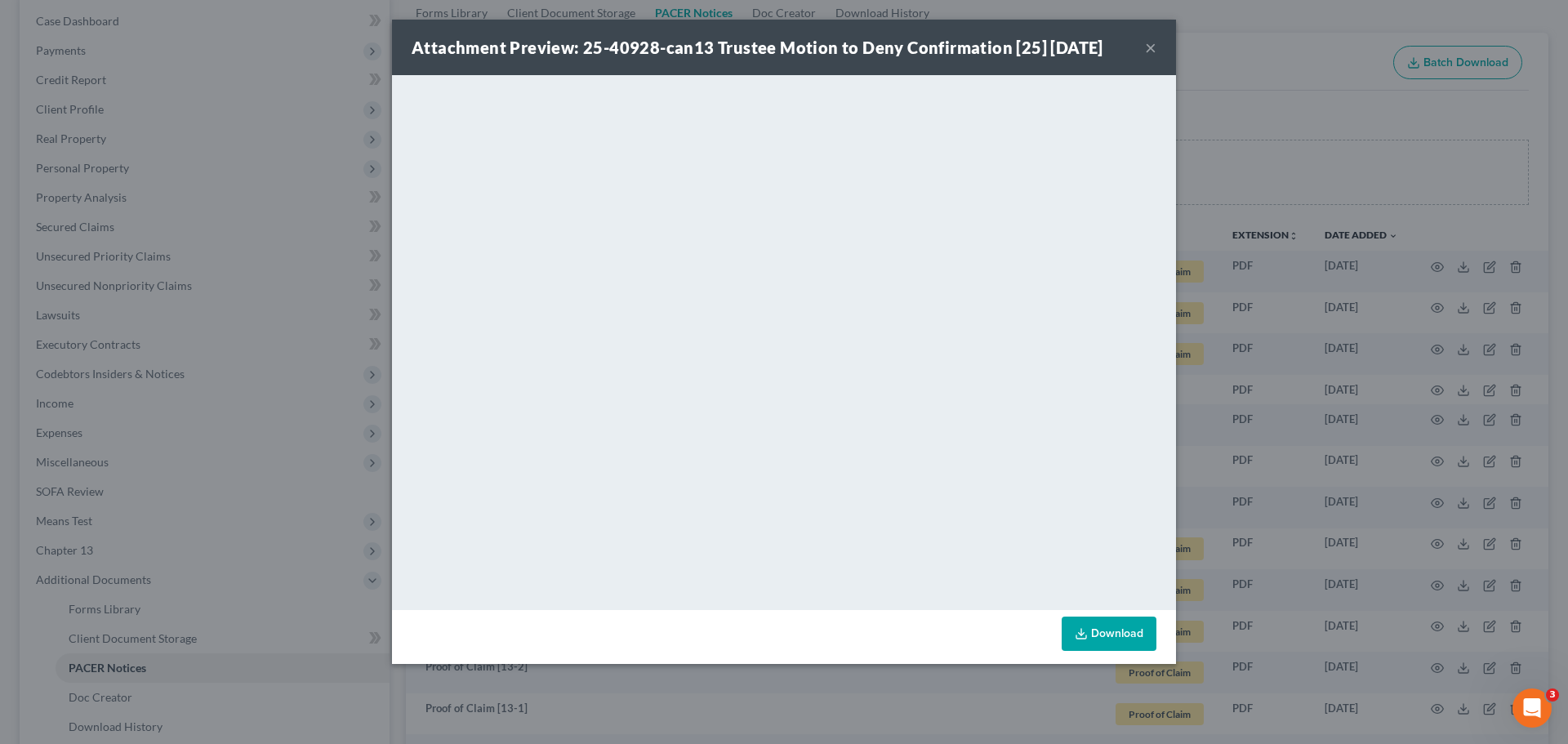
click at [1151, 50] on button "×" at bounding box center [1150, 47] width 11 height 20
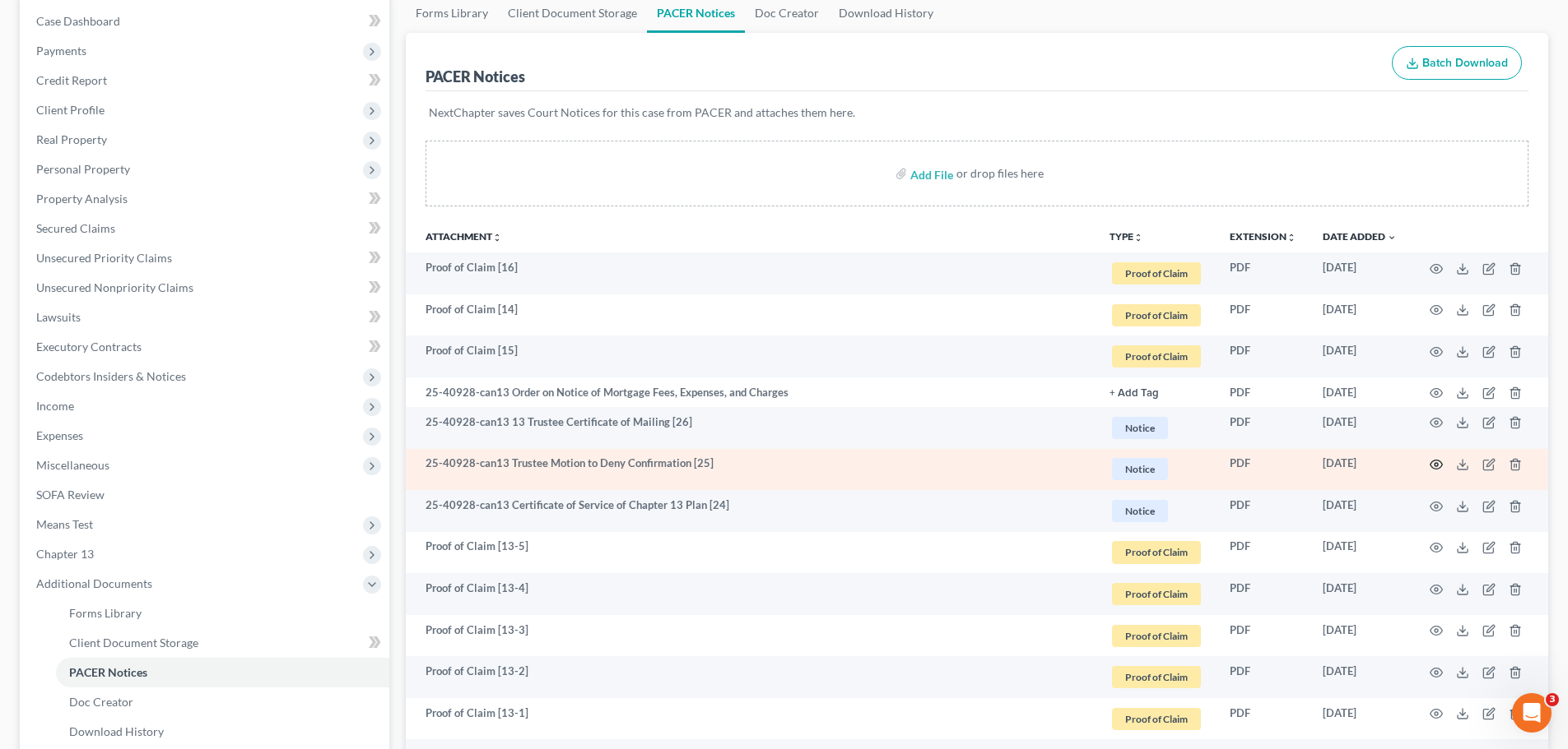
click at [1432, 461] on icon "button" at bounding box center [1436, 465] width 12 height 9
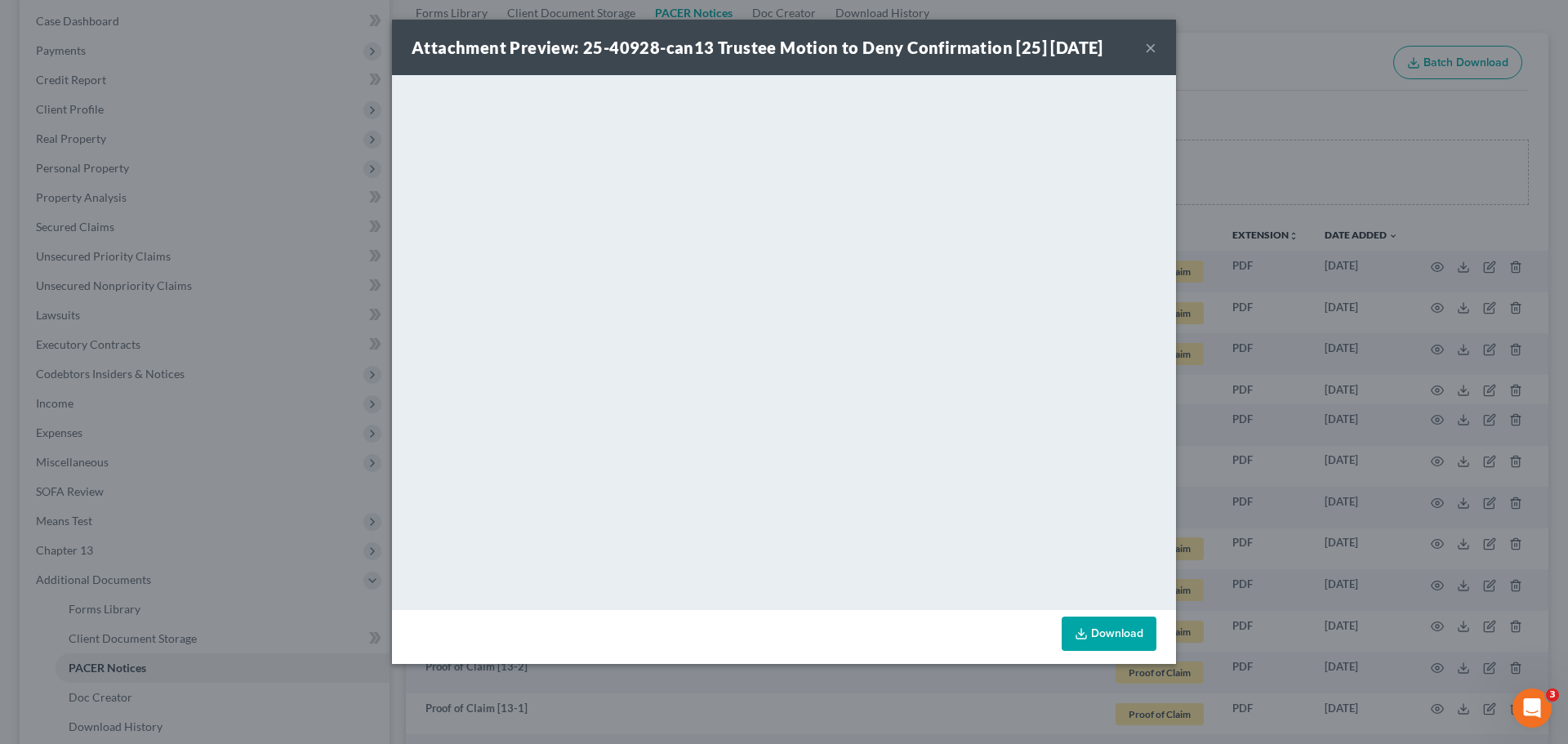
click at [1152, 51] on button "×" at bounding box center [1150, 47] width 11 height 20
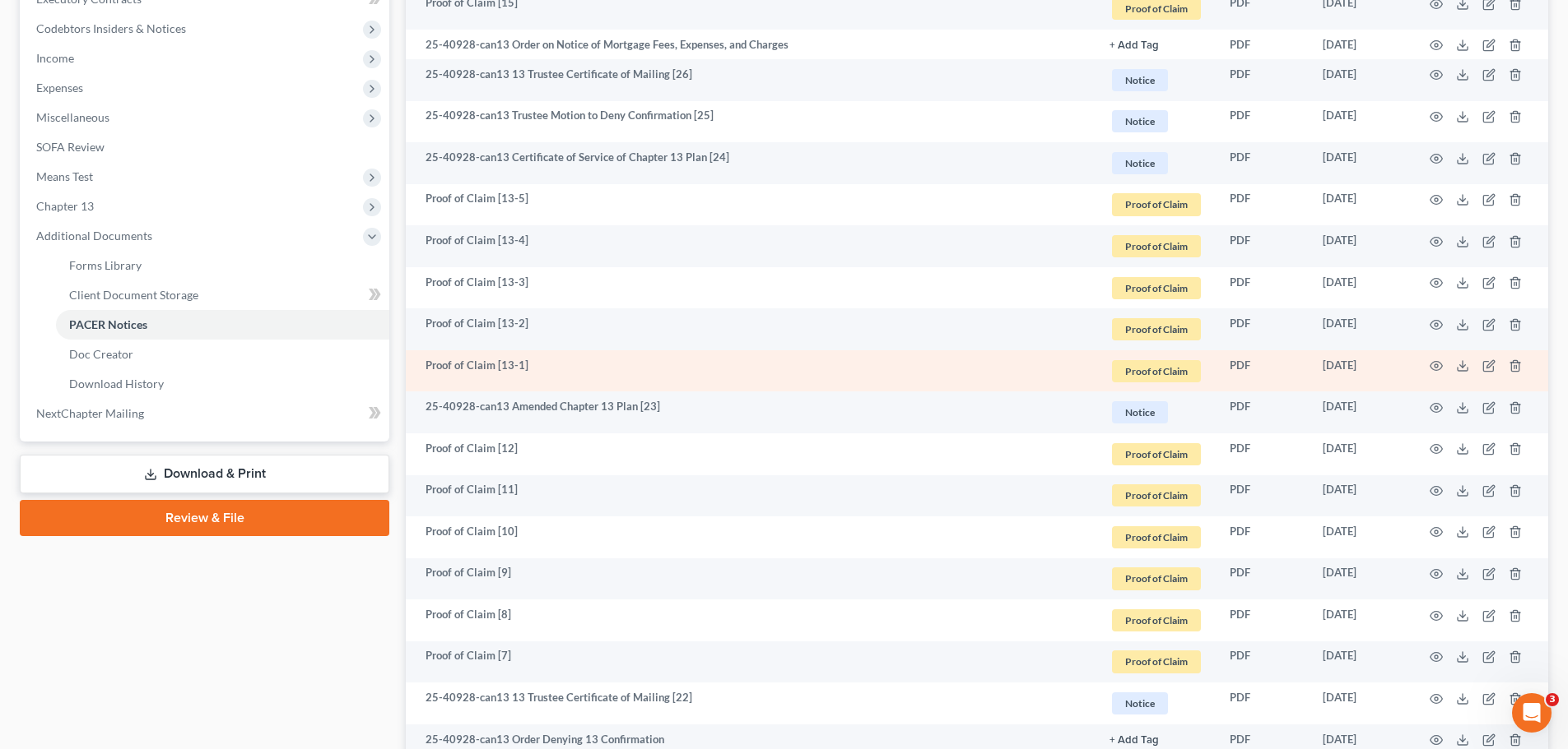
scroll to position [493, 0]
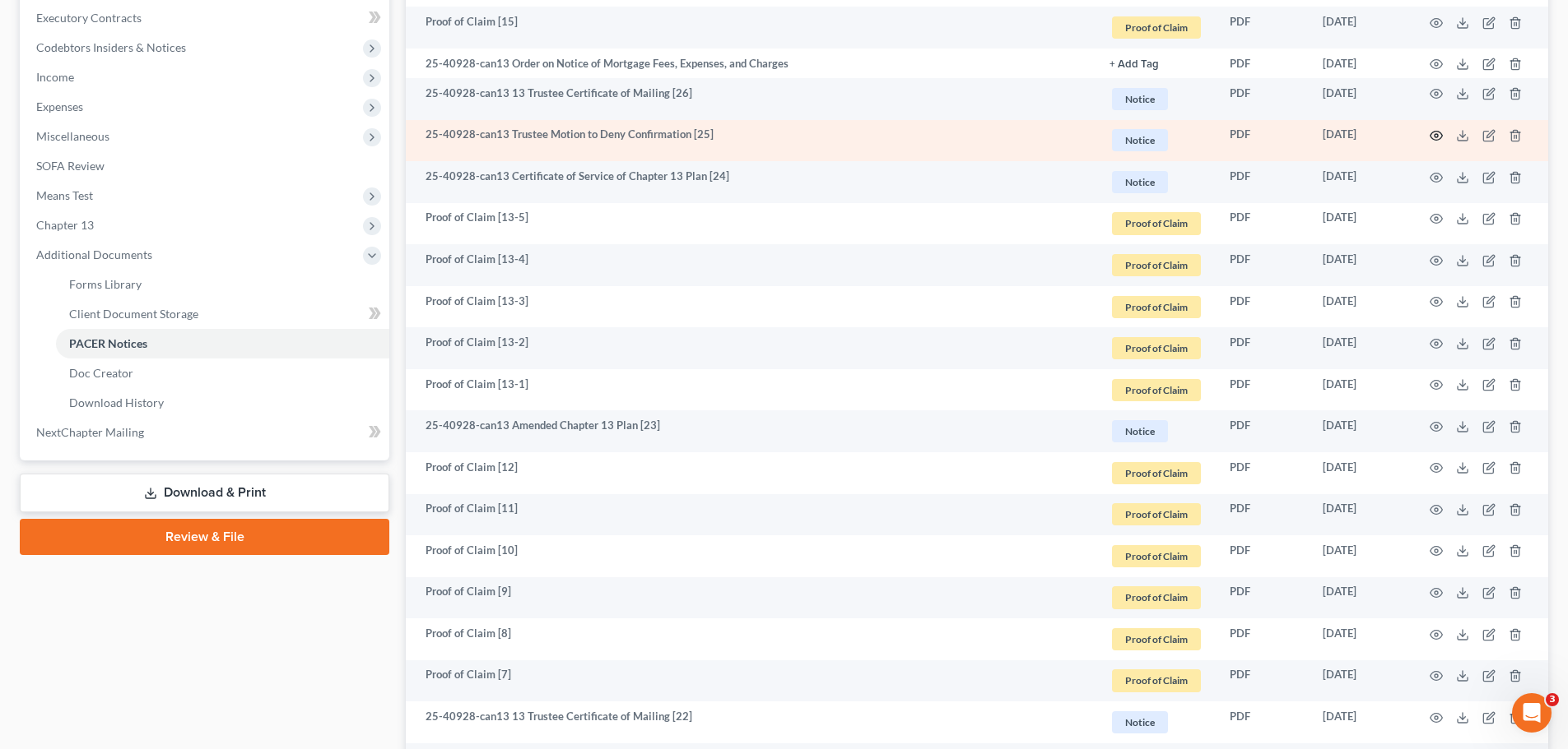
click at [1437, 135] on circle "button" at bounding box center [1436, 136] width 3 height 3
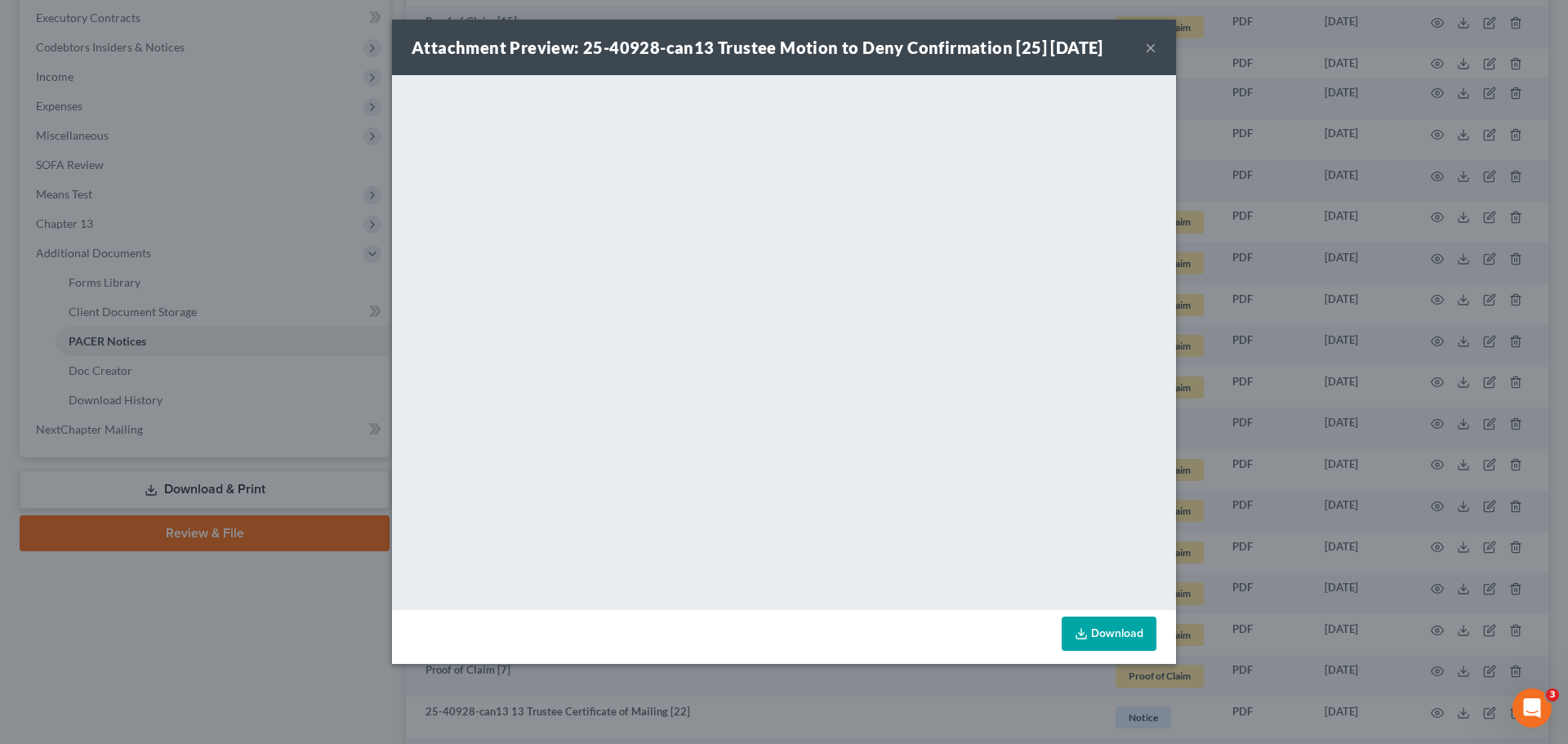
click at [1151, 40] on button "×" at bounding box center [1150, 47] width 11 height 20
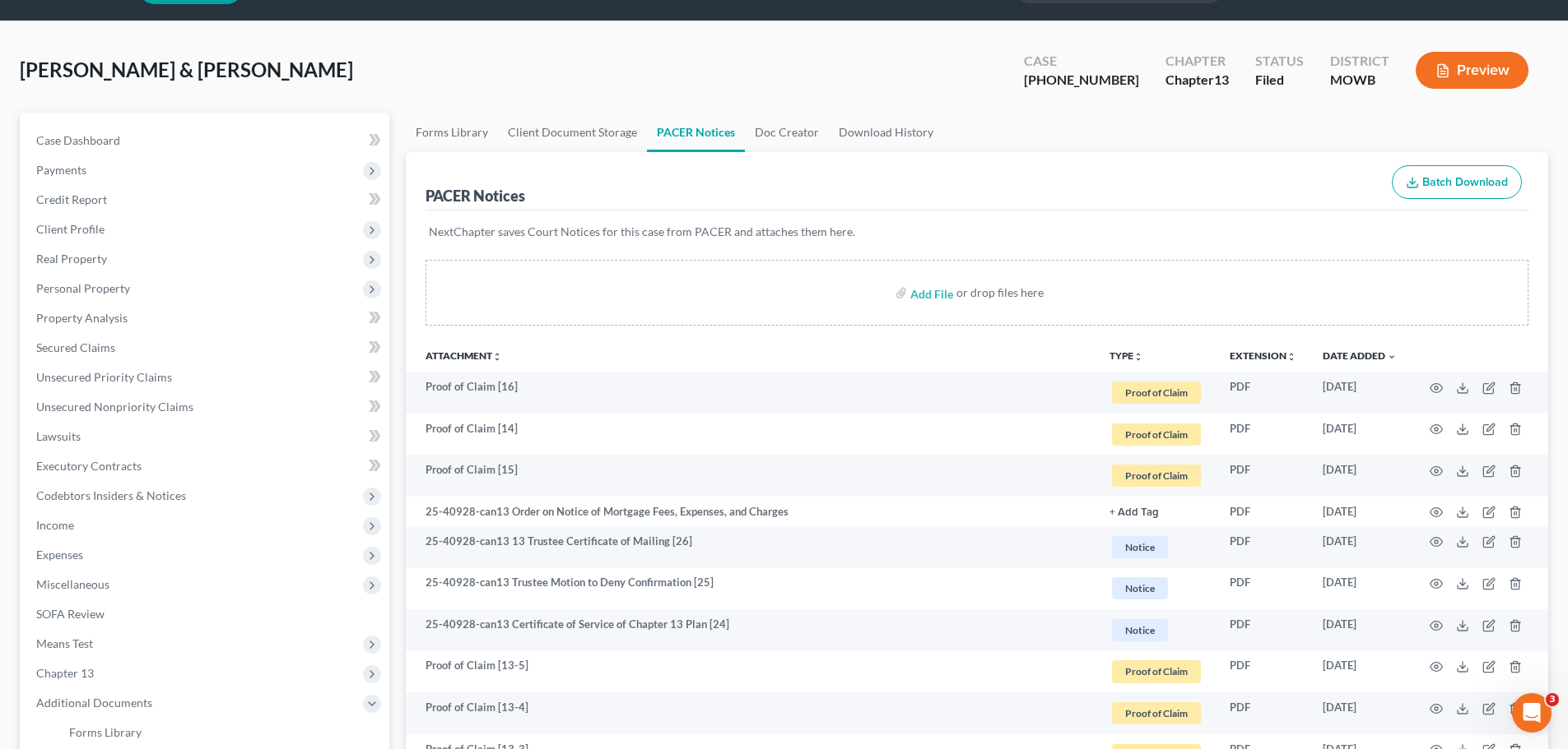
scroll to position [0, 0]
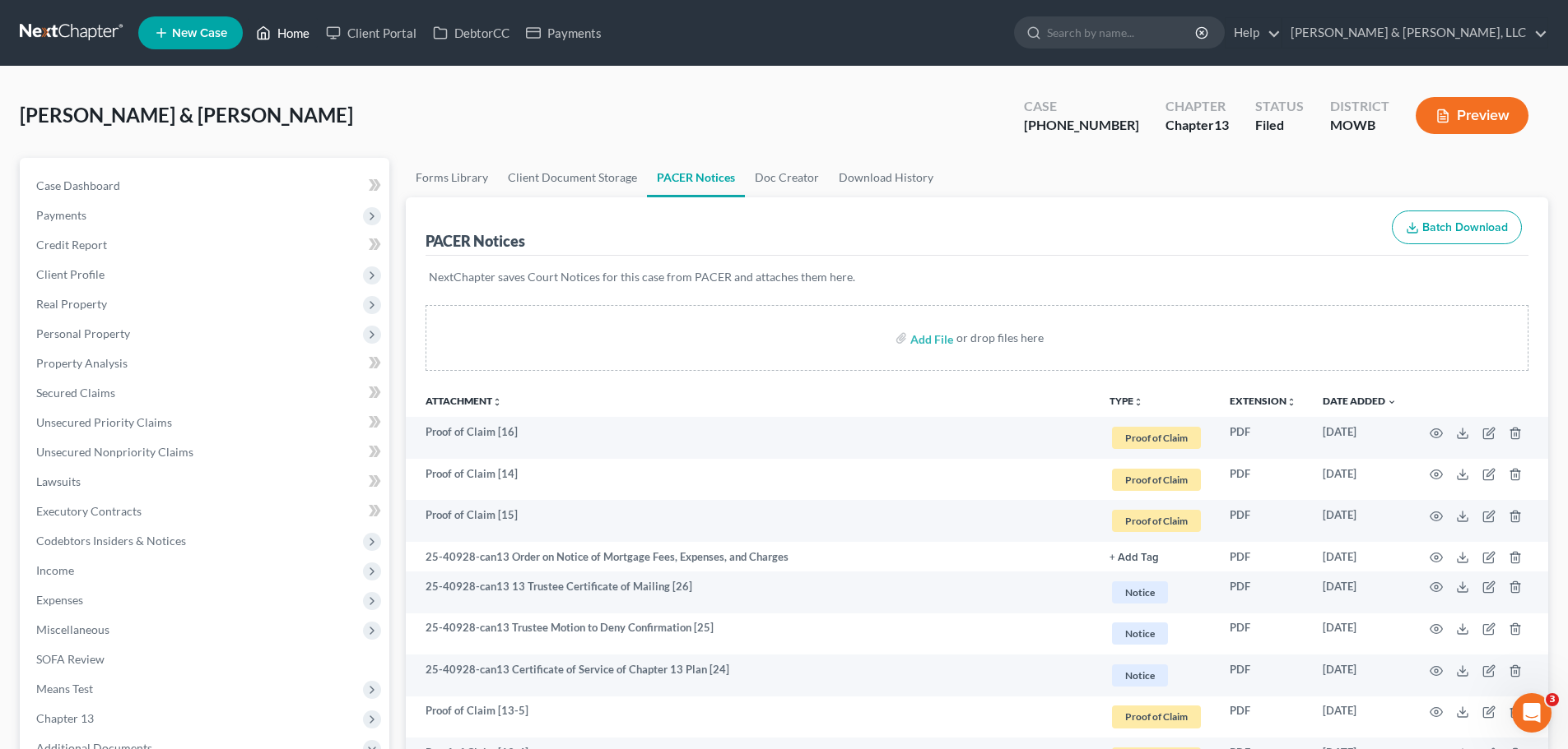
click at [298, 40] on link "Home" at bounding box center [283, 33] width 70 height 29
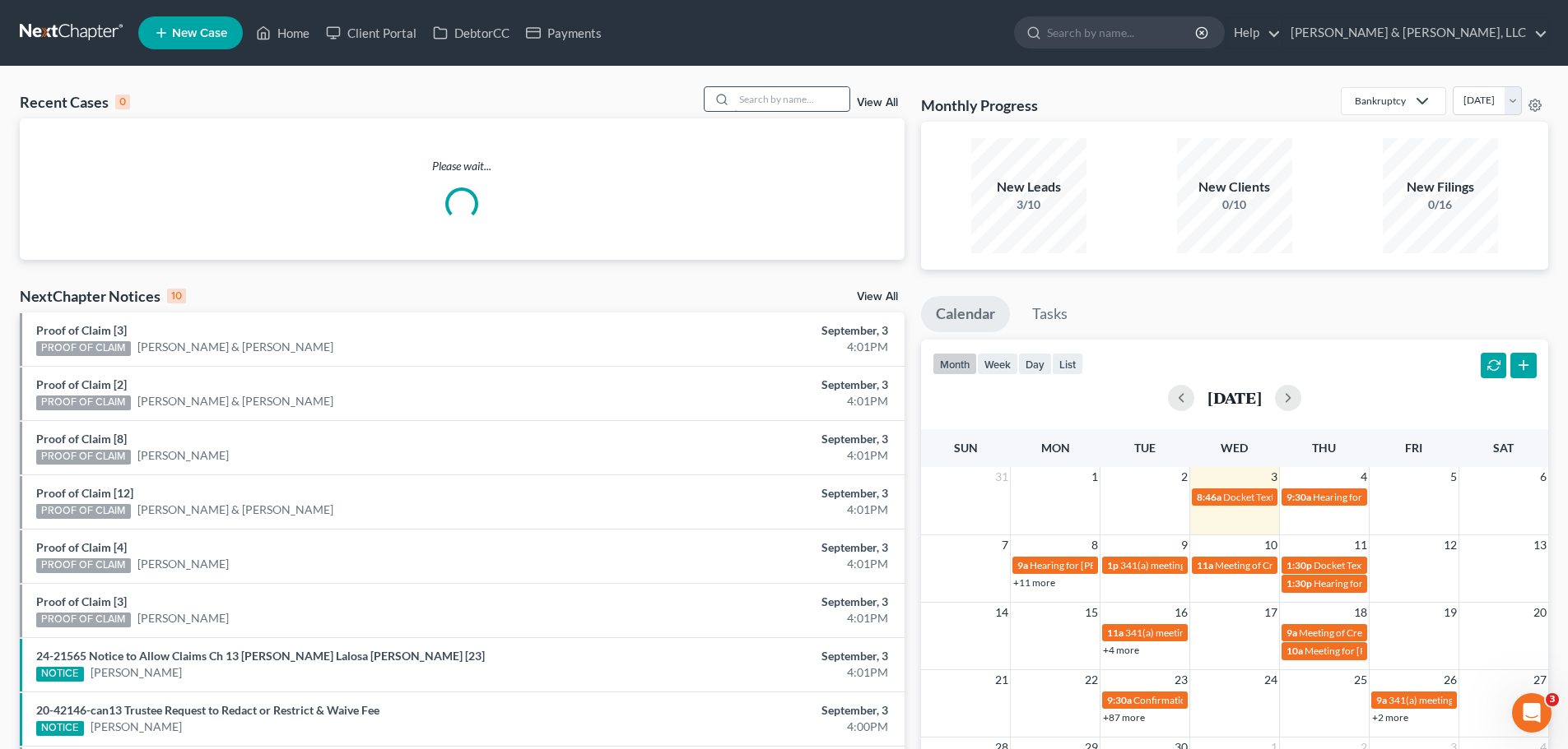
click at [787, 100] on input "search" at bounding box center [791, 100] width 115 height 24
type input "[PERSON_NAME]"
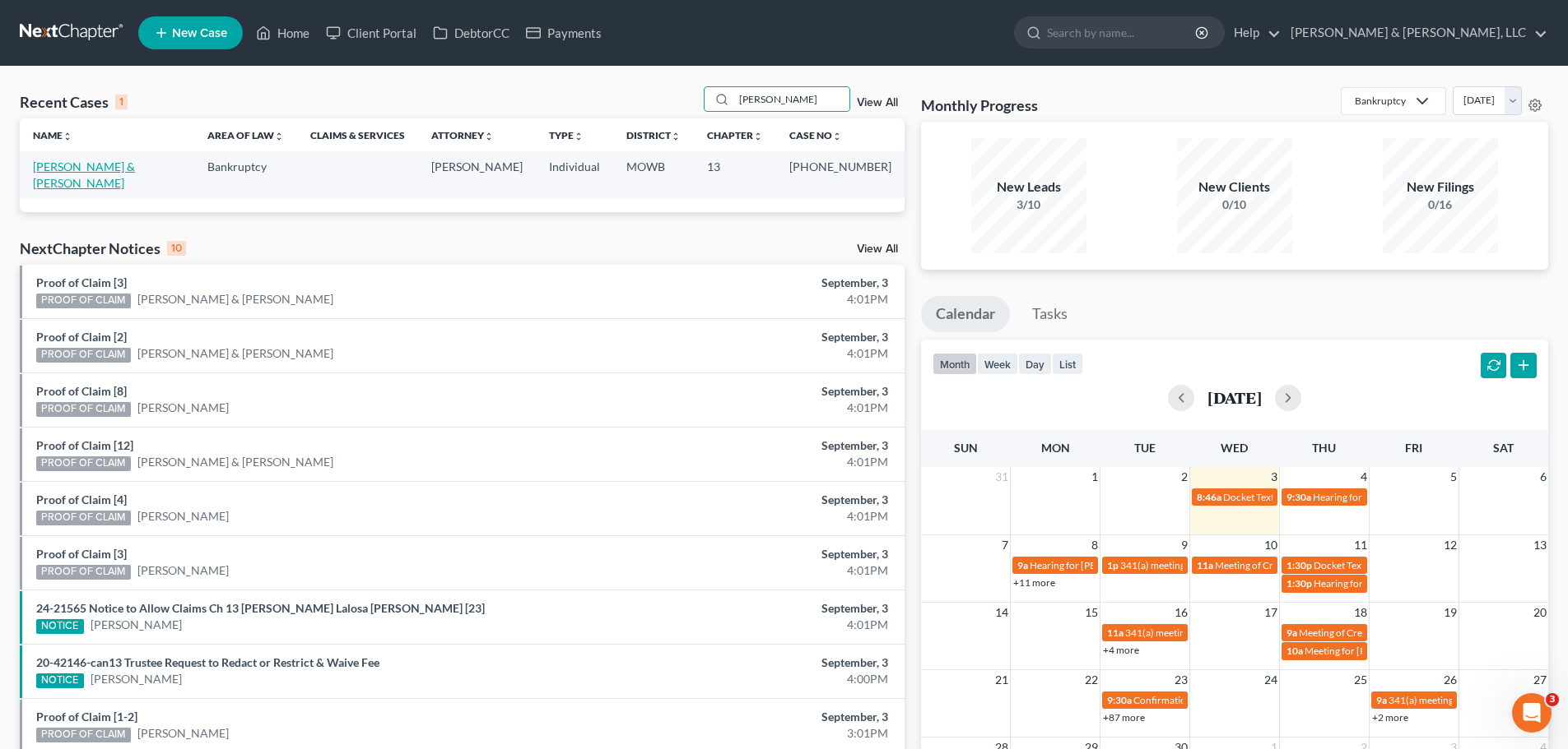
click at [74, 164] on link "[PERSON_NAME] & [PERSON_NAME]" at bounding box center [84, 174] width 102 height 30
select select "2"
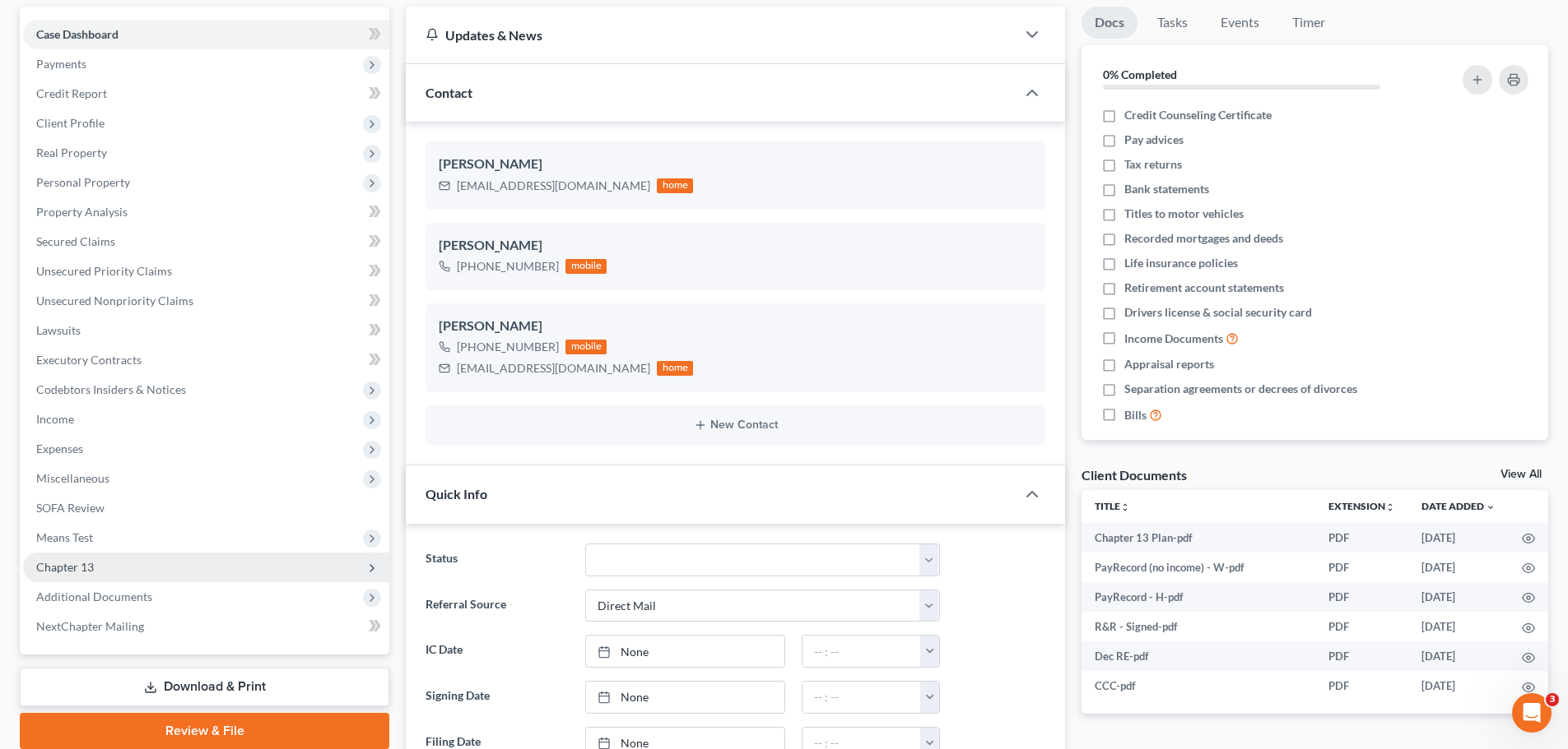
scroll to position [247, 0]
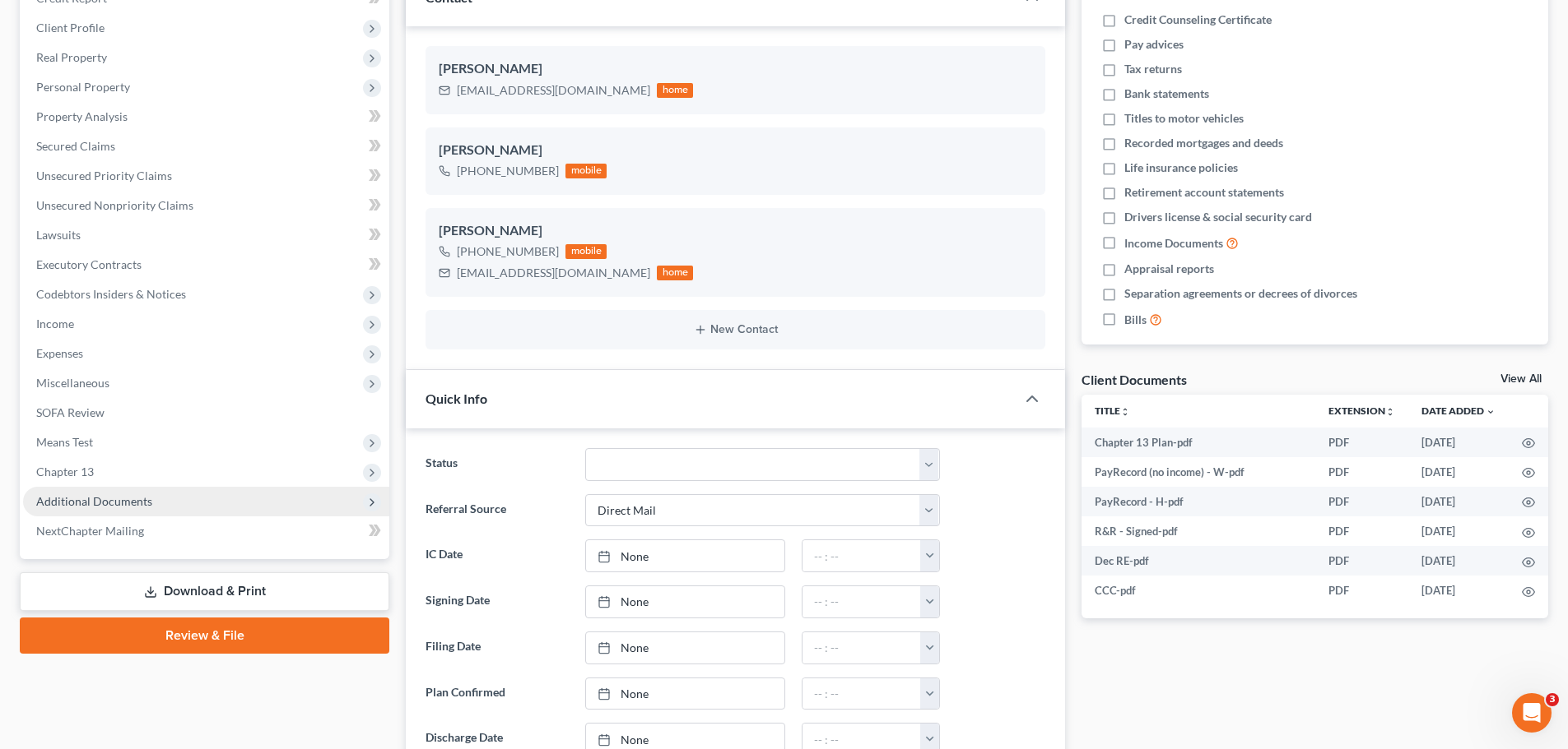
click at [141, 508] on span "Additional Documents" at bounding box center [206, 502] width 366 height 29
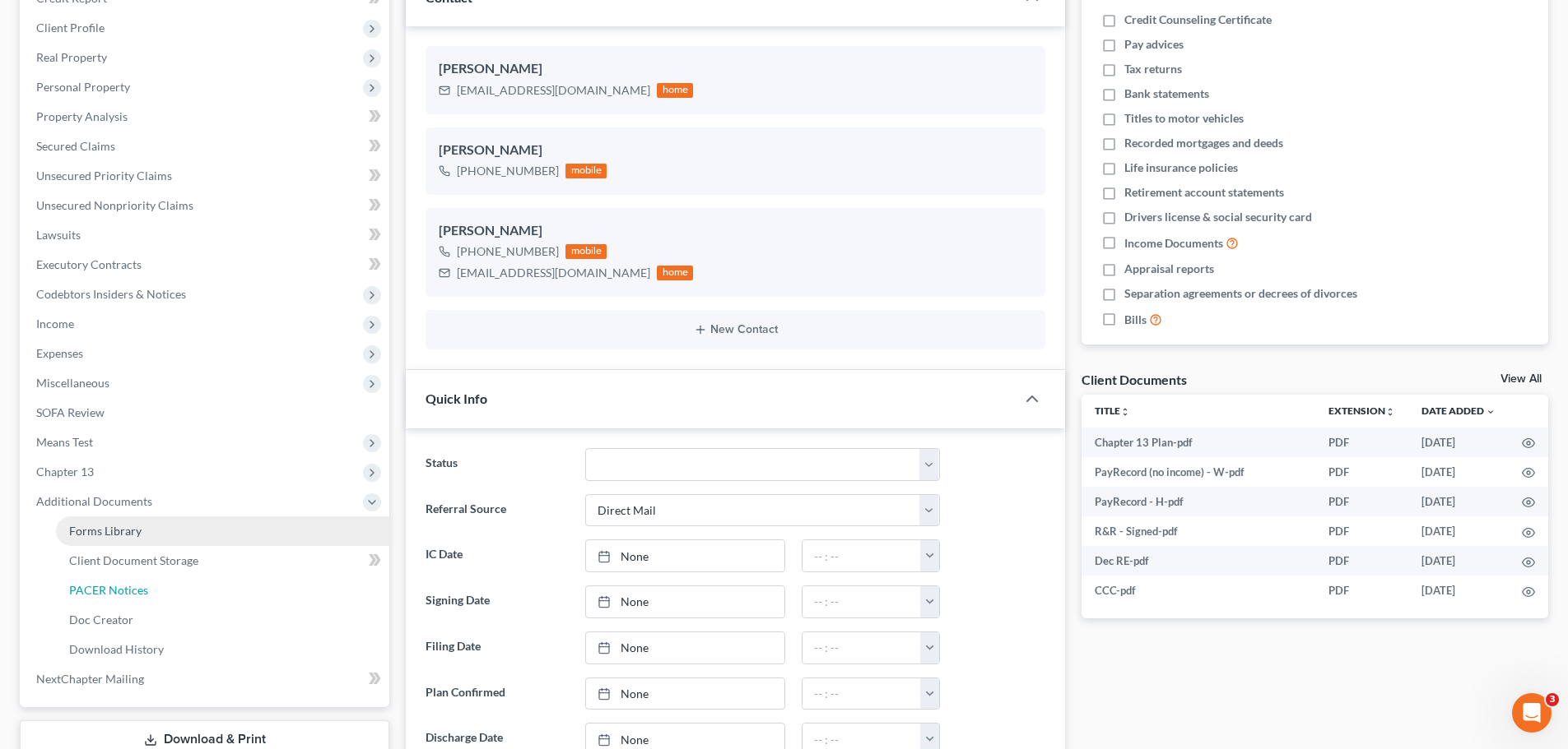
click at [140, 585] on span "PACER Notices" at bounding box center [108, 590] width 79 height 14
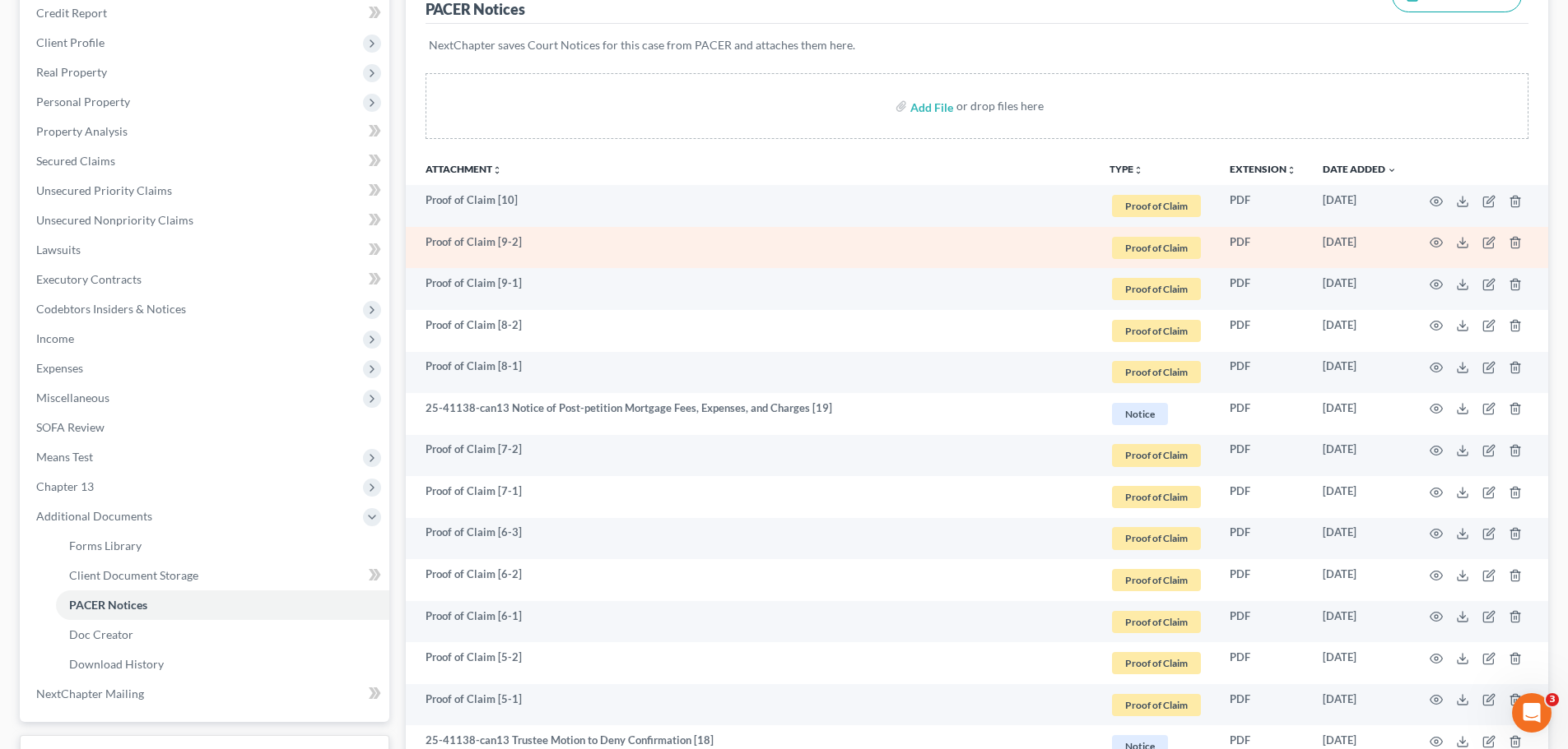
scroll to position [247, 0]
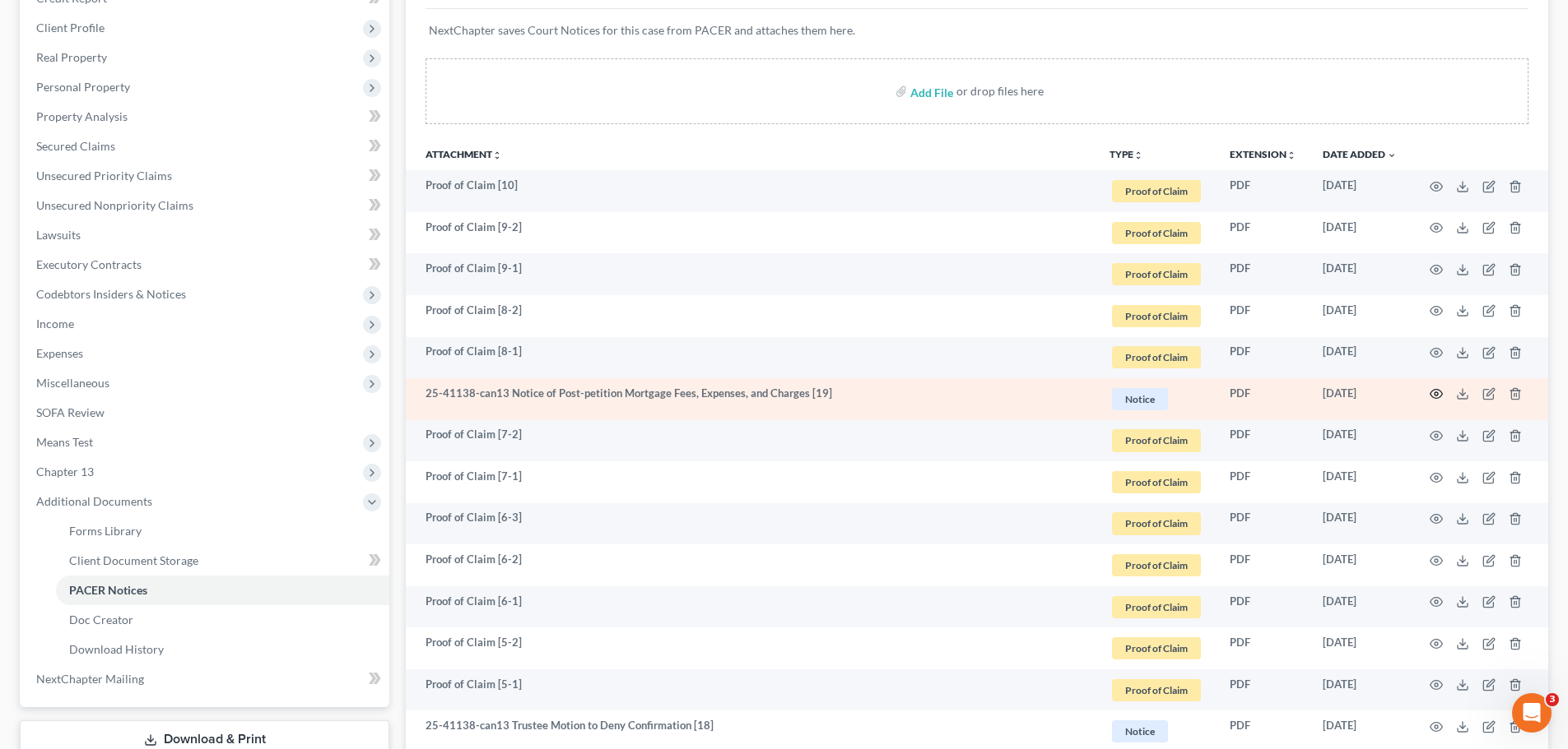
click at [1436, 394] on icon "button" at bounding box center [1435, 394] width 13 height 13
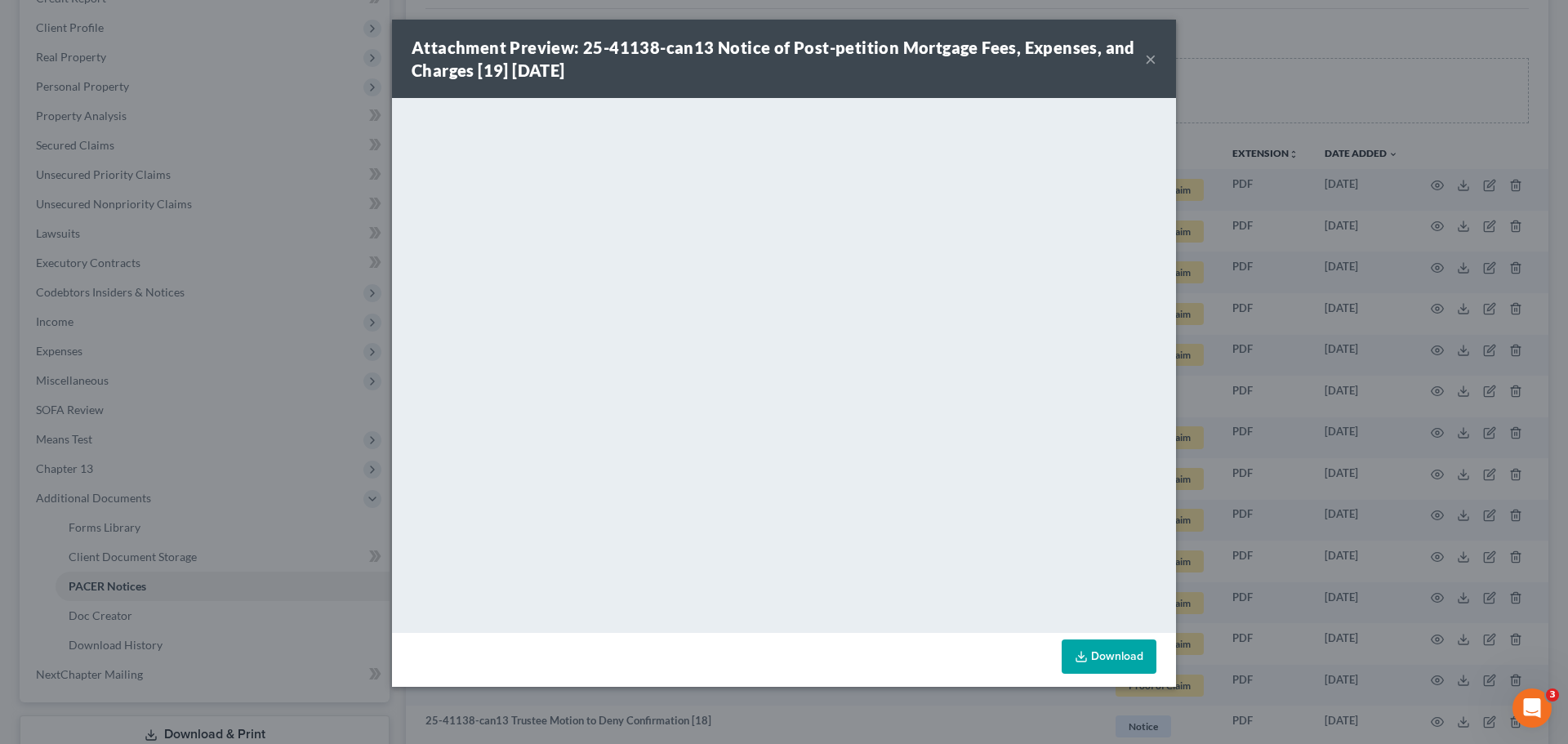
click at [1148, 59] on button "×" at bounding box center [1150, 59] width 11 height 20
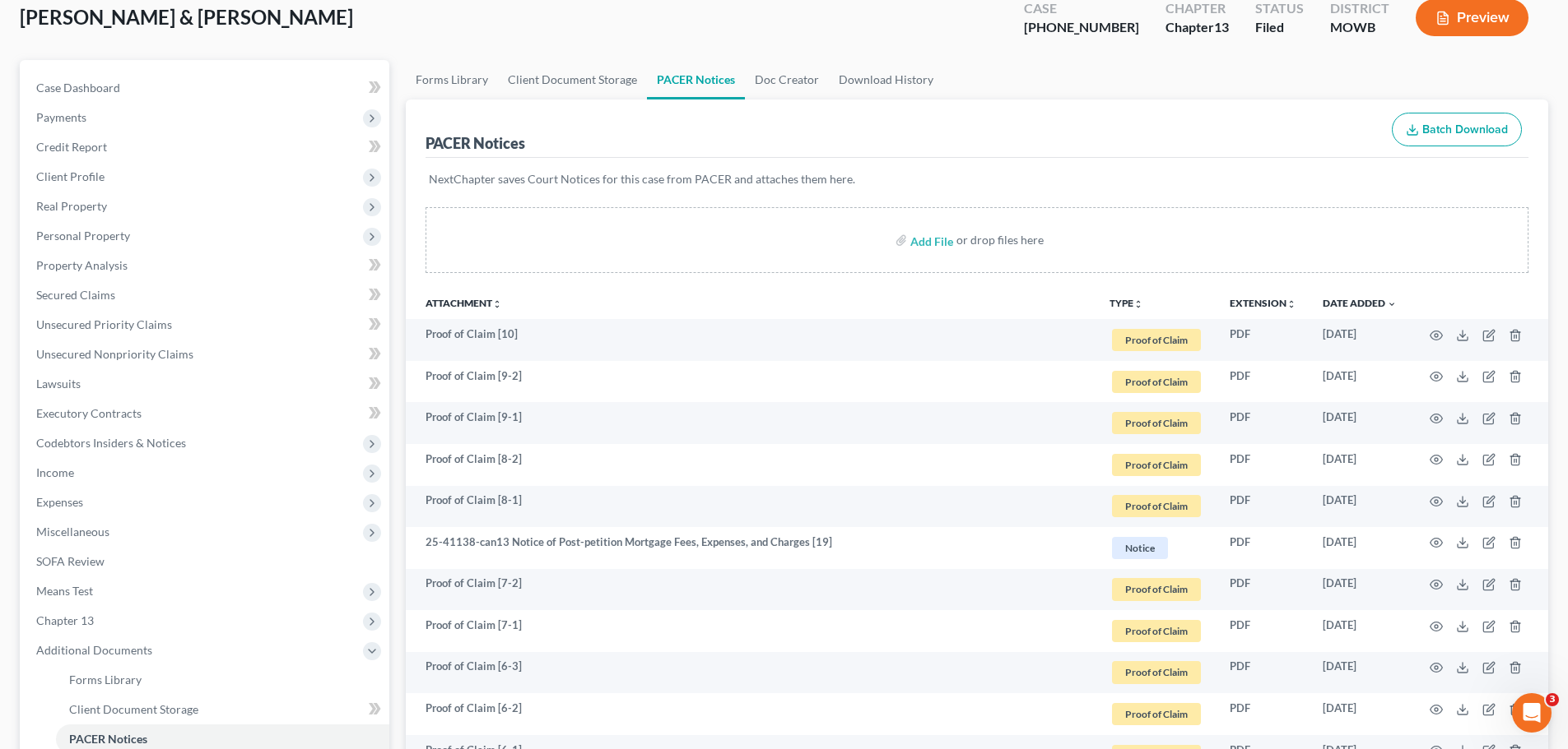
scroll to position [0, 0]
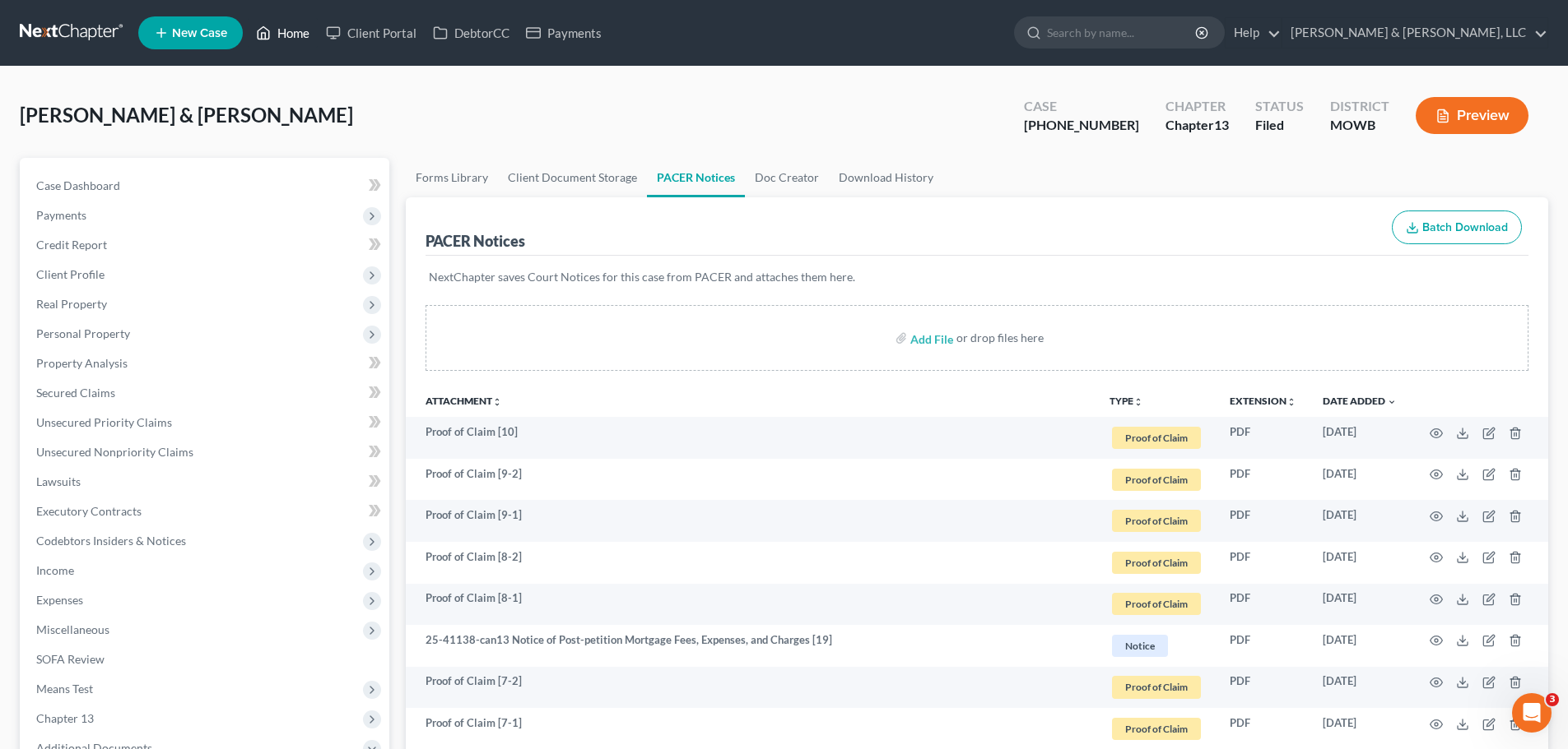
click at [293, 36] on link "Home" at bounding box center [283, 33] width 70 height 29
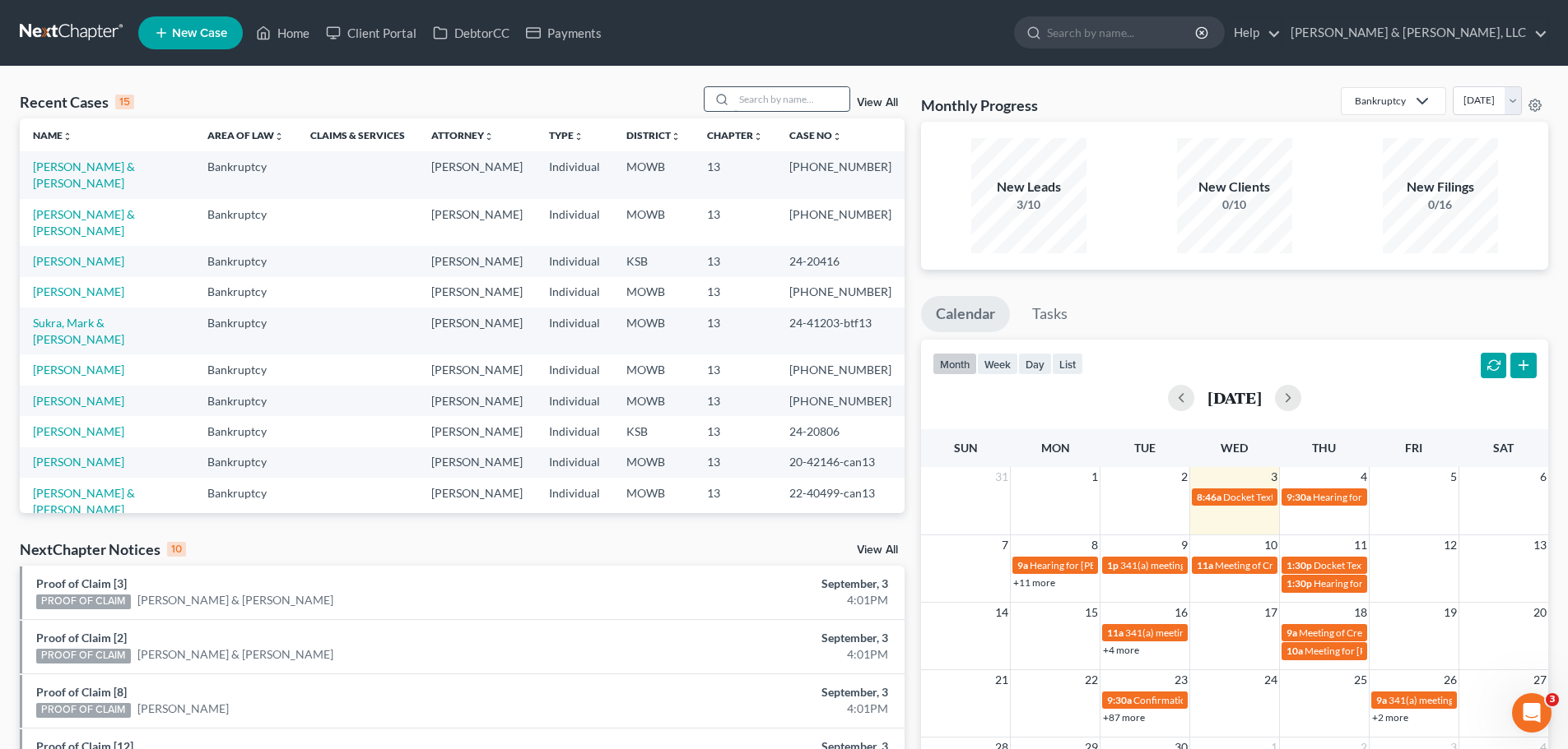
click at [784, 99] on input "search" at bounding box center [791, 100] width 115 height 24
type input "[PERSON_NAME]"
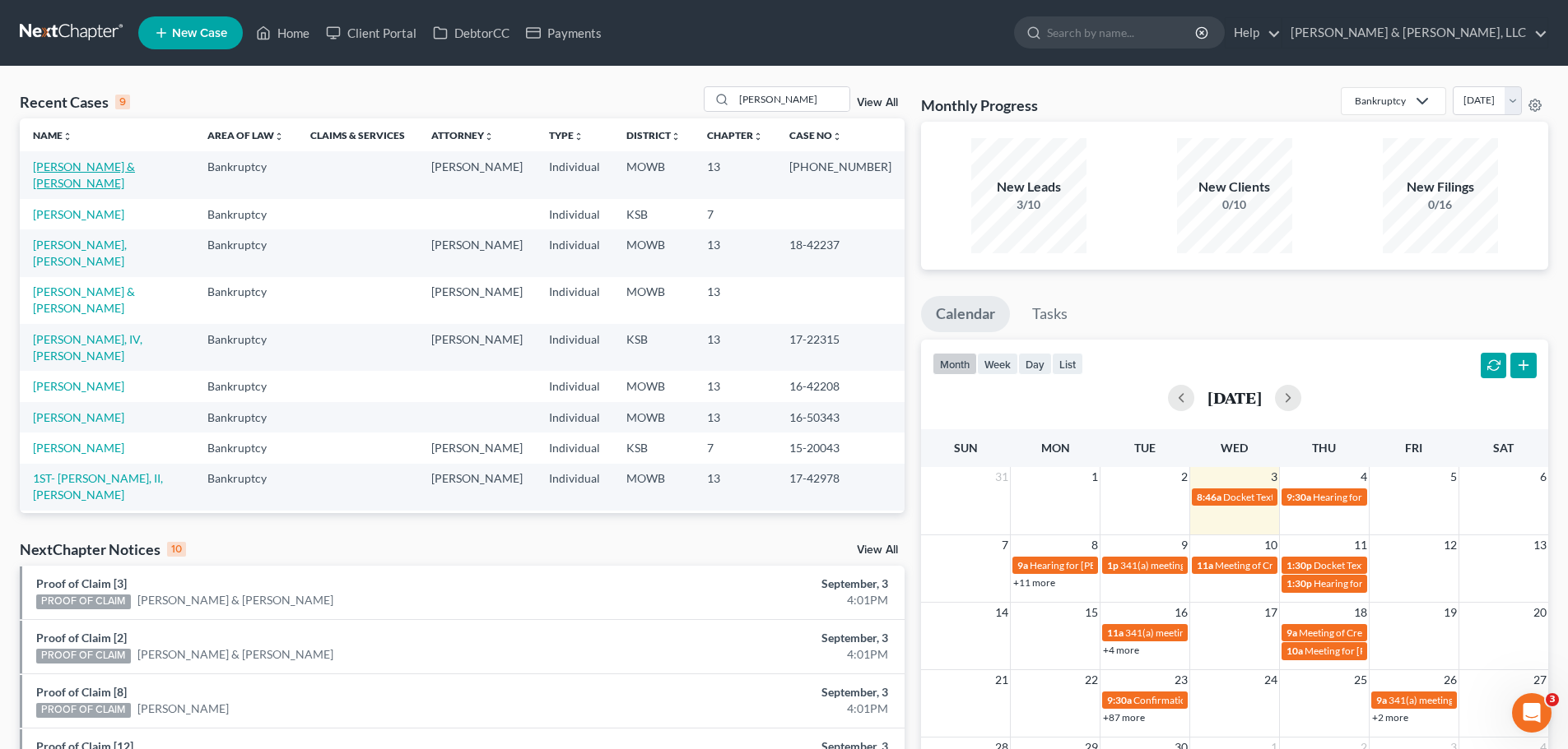
click at [101, 164] on link "[PERSON_NAME] & [PERSON_NAME]" at bounding box center [84, 174] width 102 height 30
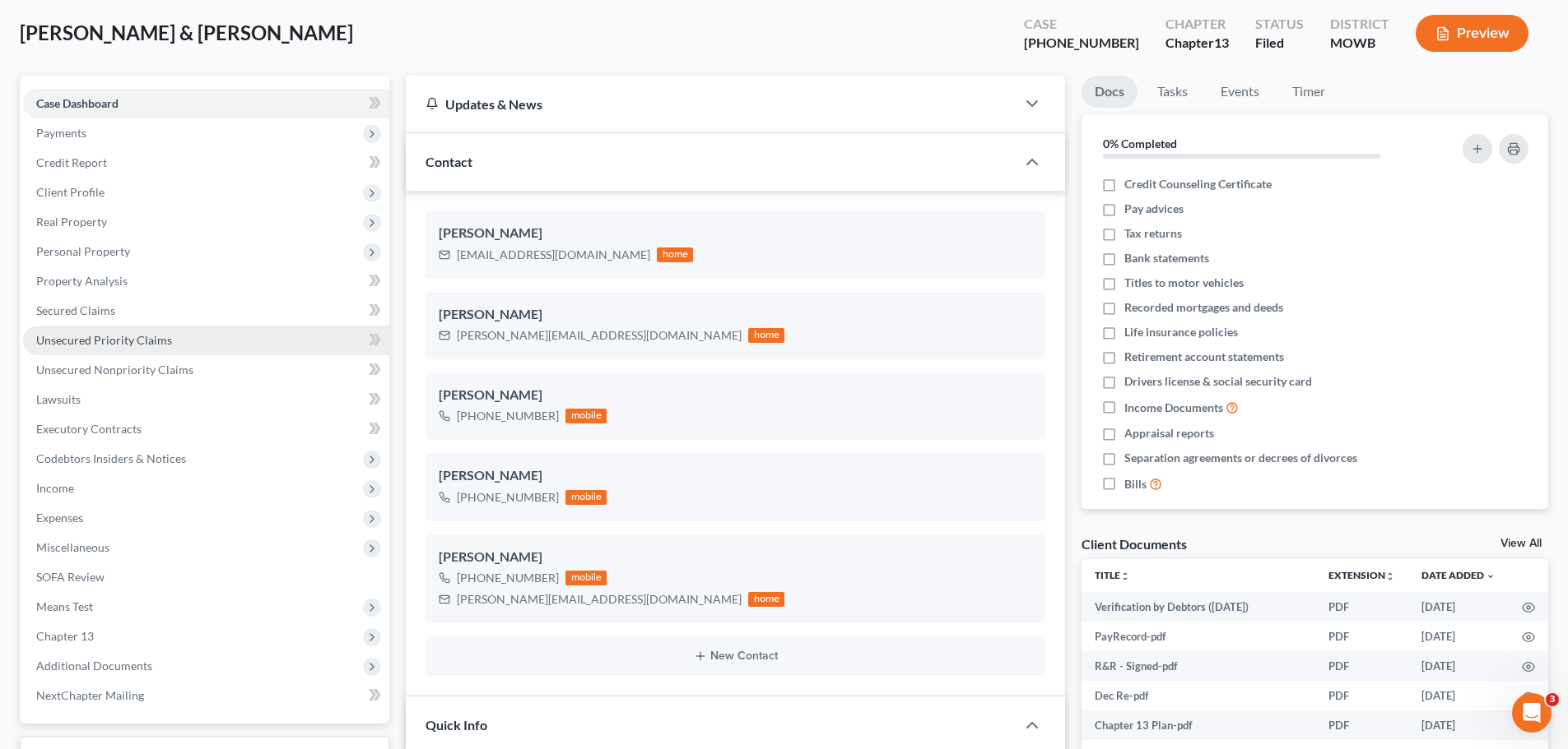
scroll to position [23, 0]
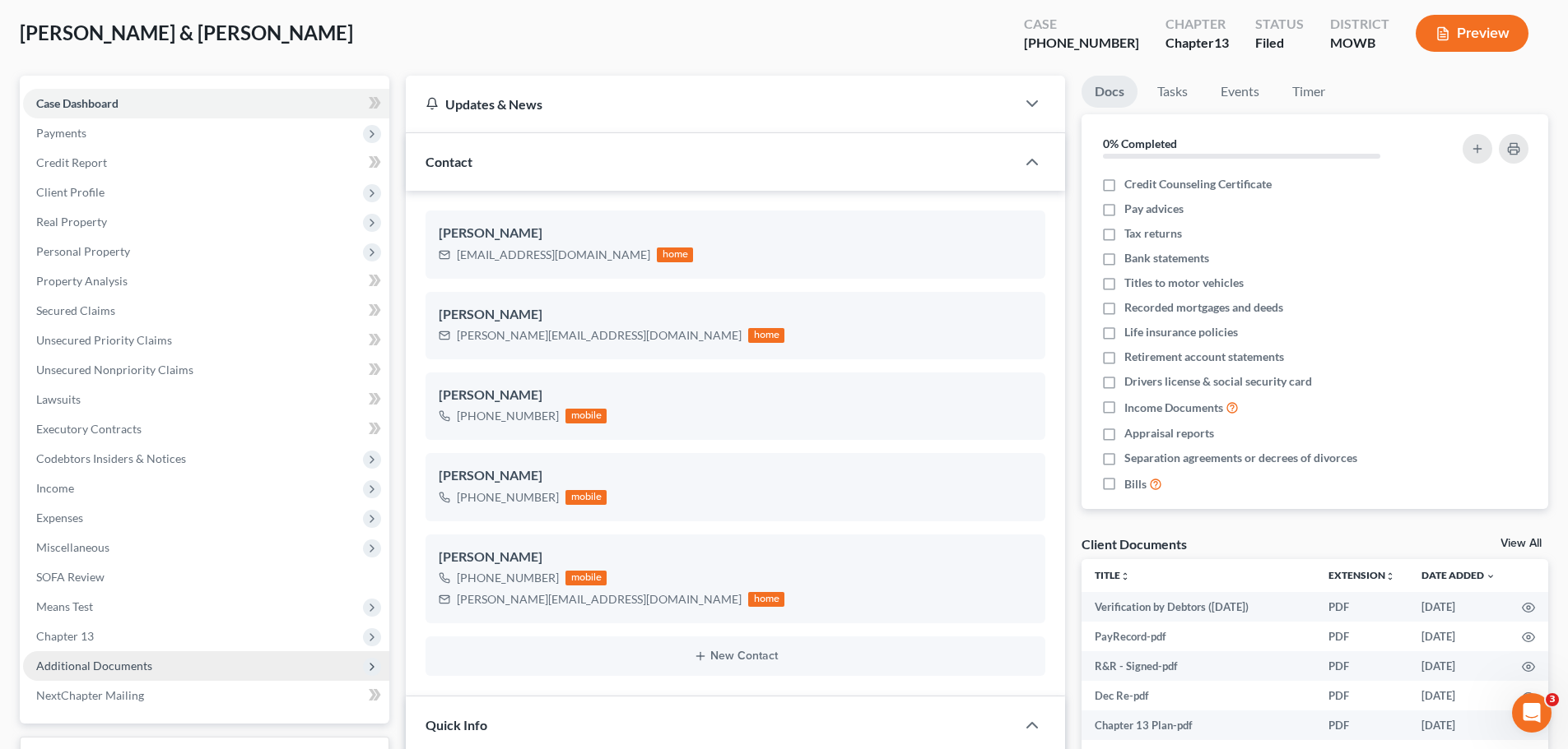
click at [140, 664] on span "Additional Documents" at bounding box center [95, 666] width 116 height 14
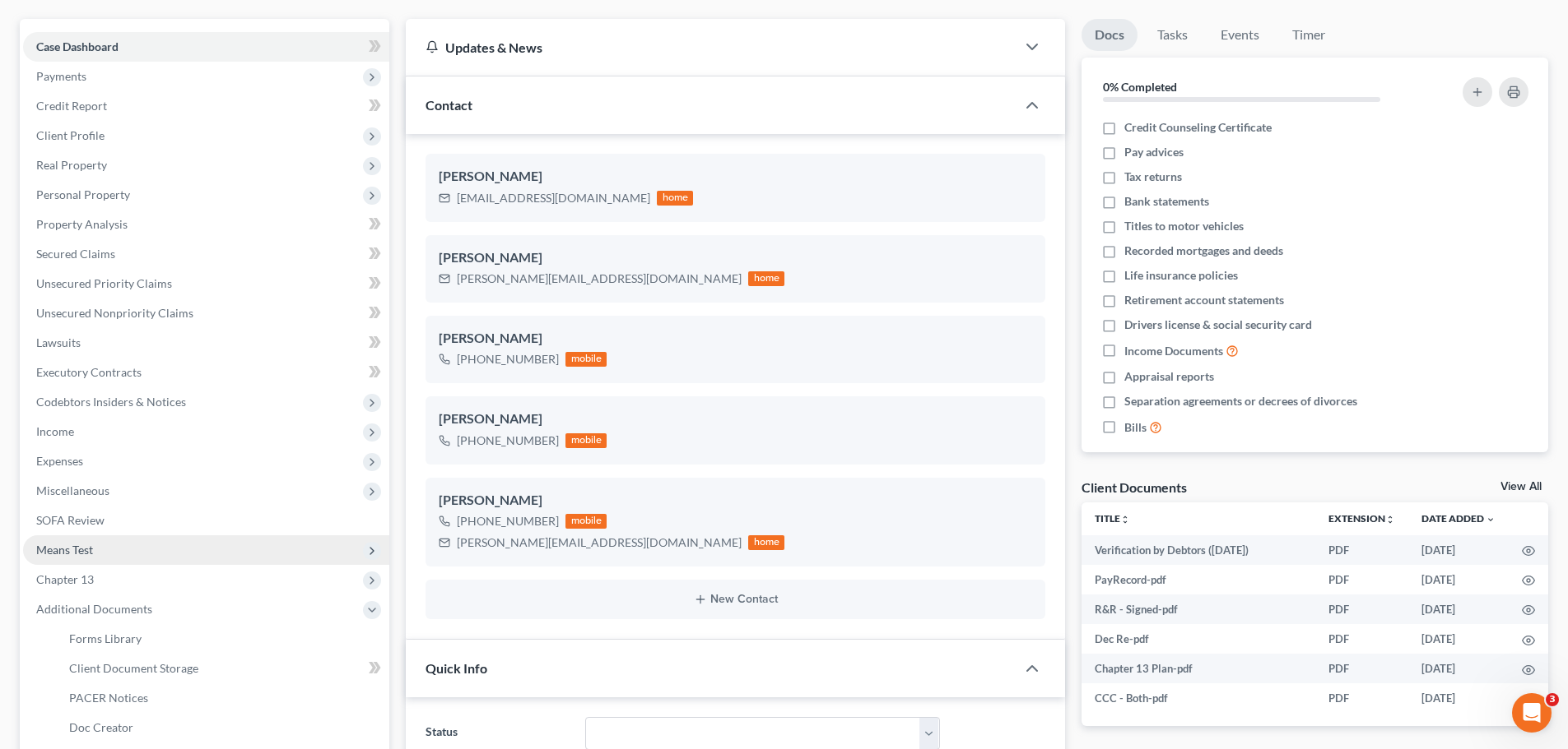
scroll to position [165, 0]
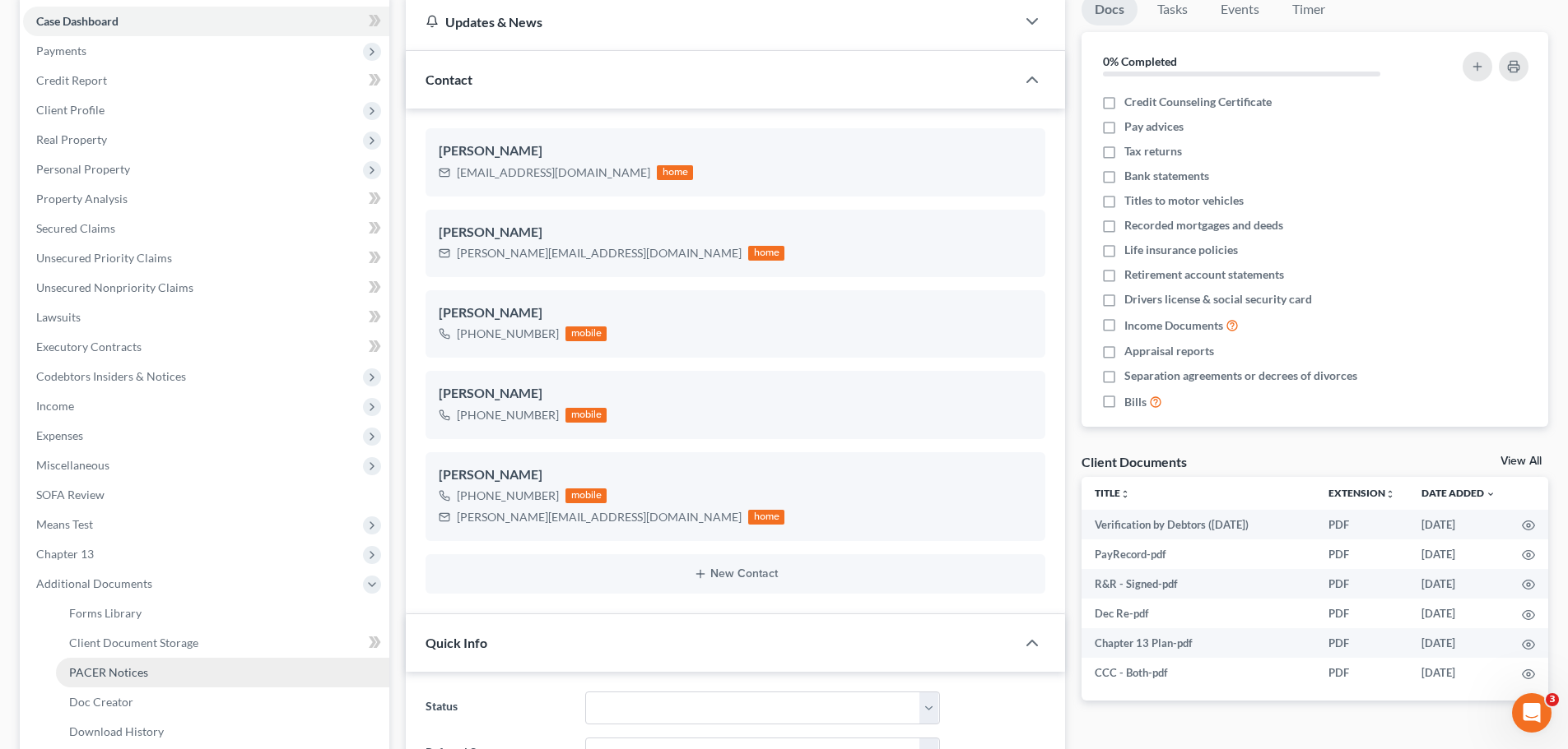
click at [132, 674] on span "PACER Notices" at bounding box center [108, 673] width 79 height 14
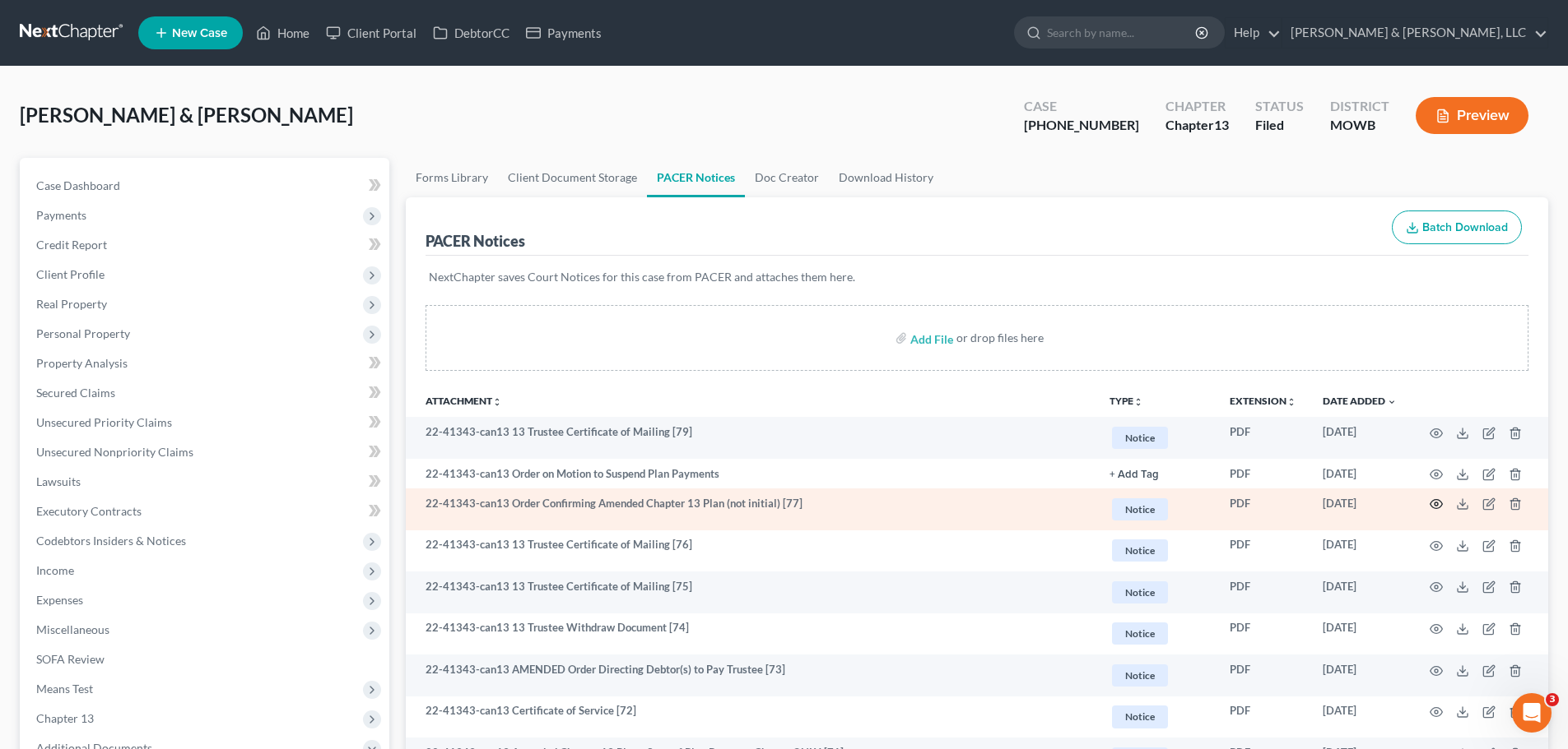
click at [1431, 503] on icon "button" at bounding box center [1436, 505] width 12 height 9
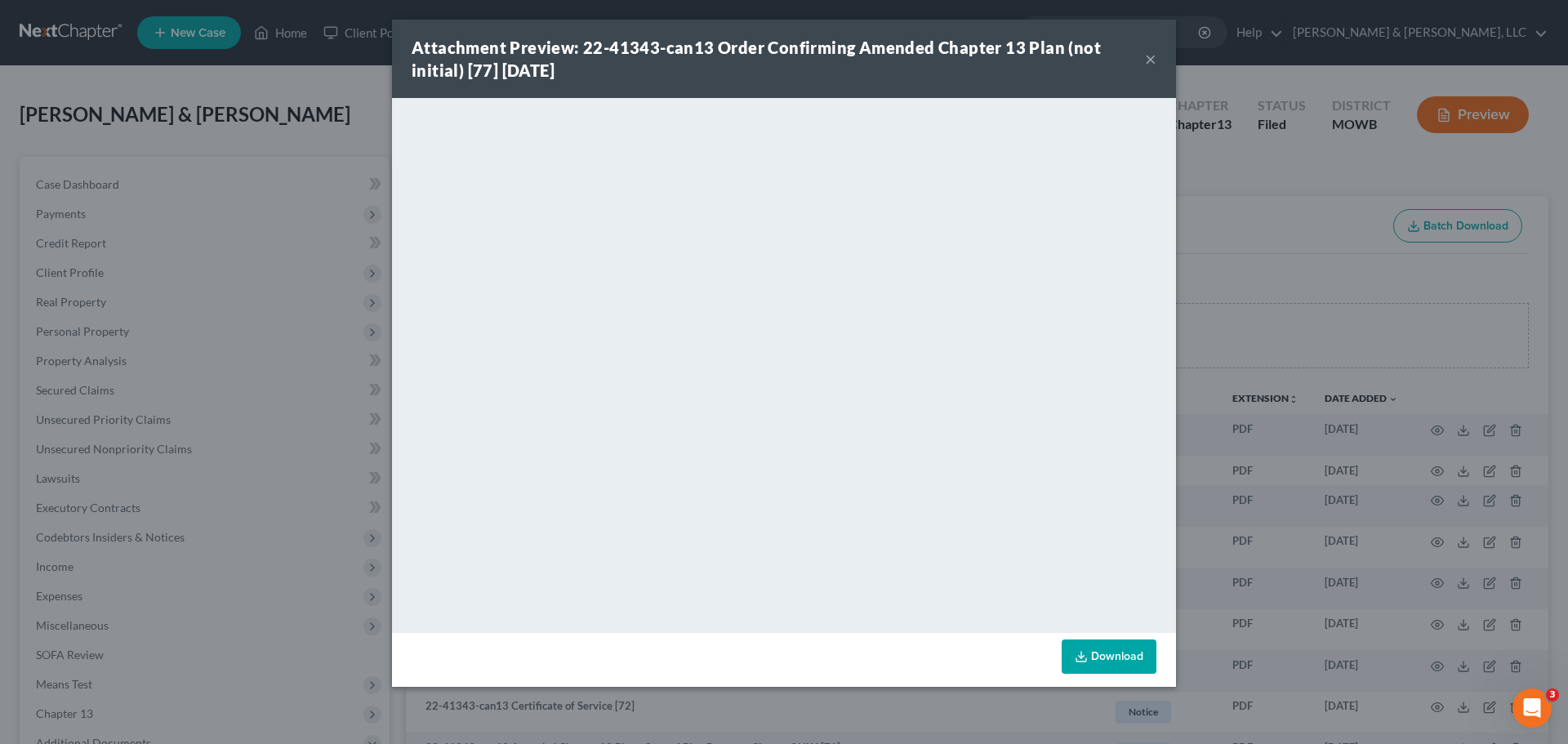
click at [1149, 63] on button "×" at bounding box center [1150, 59] width 11 height 20
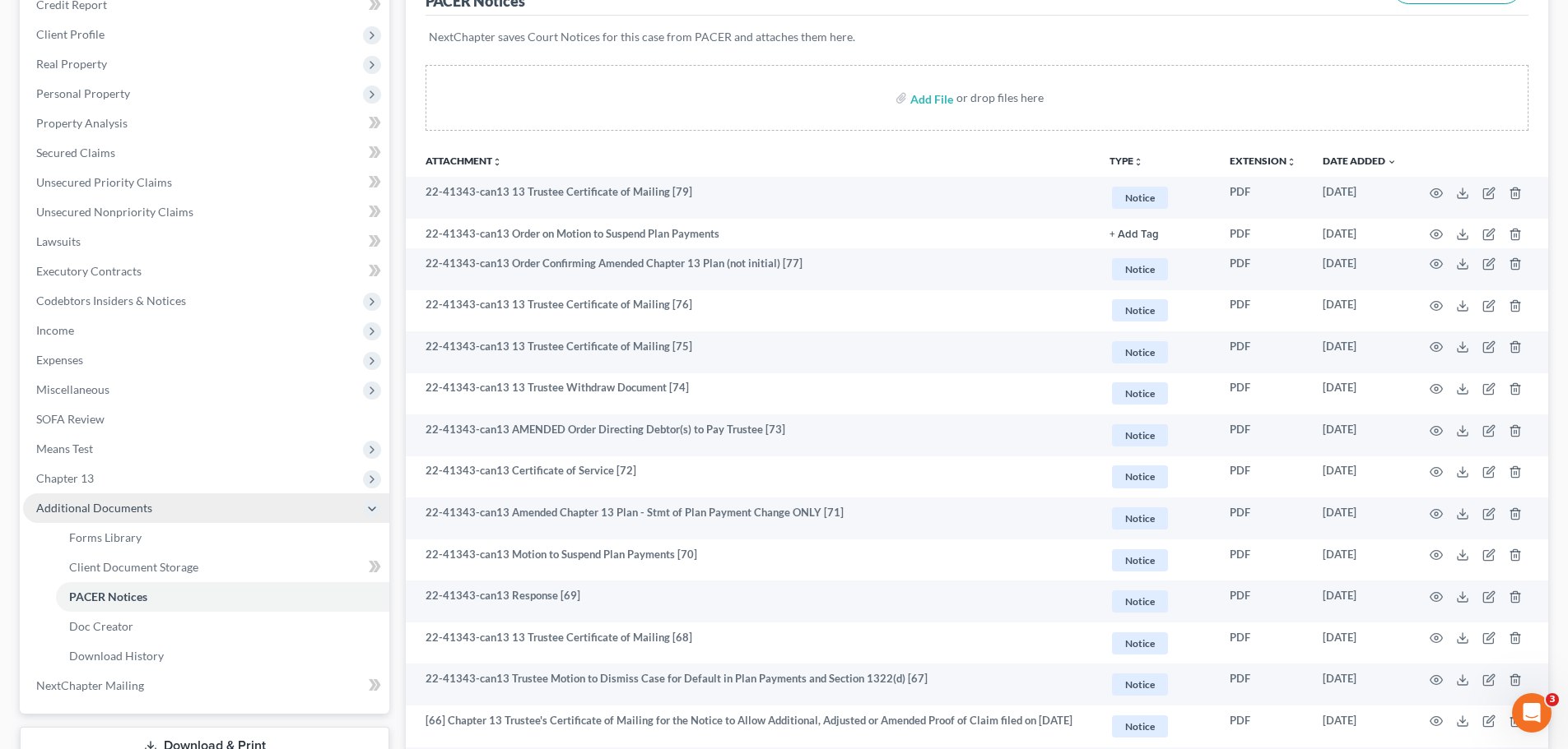
scroll to position [247, 0]
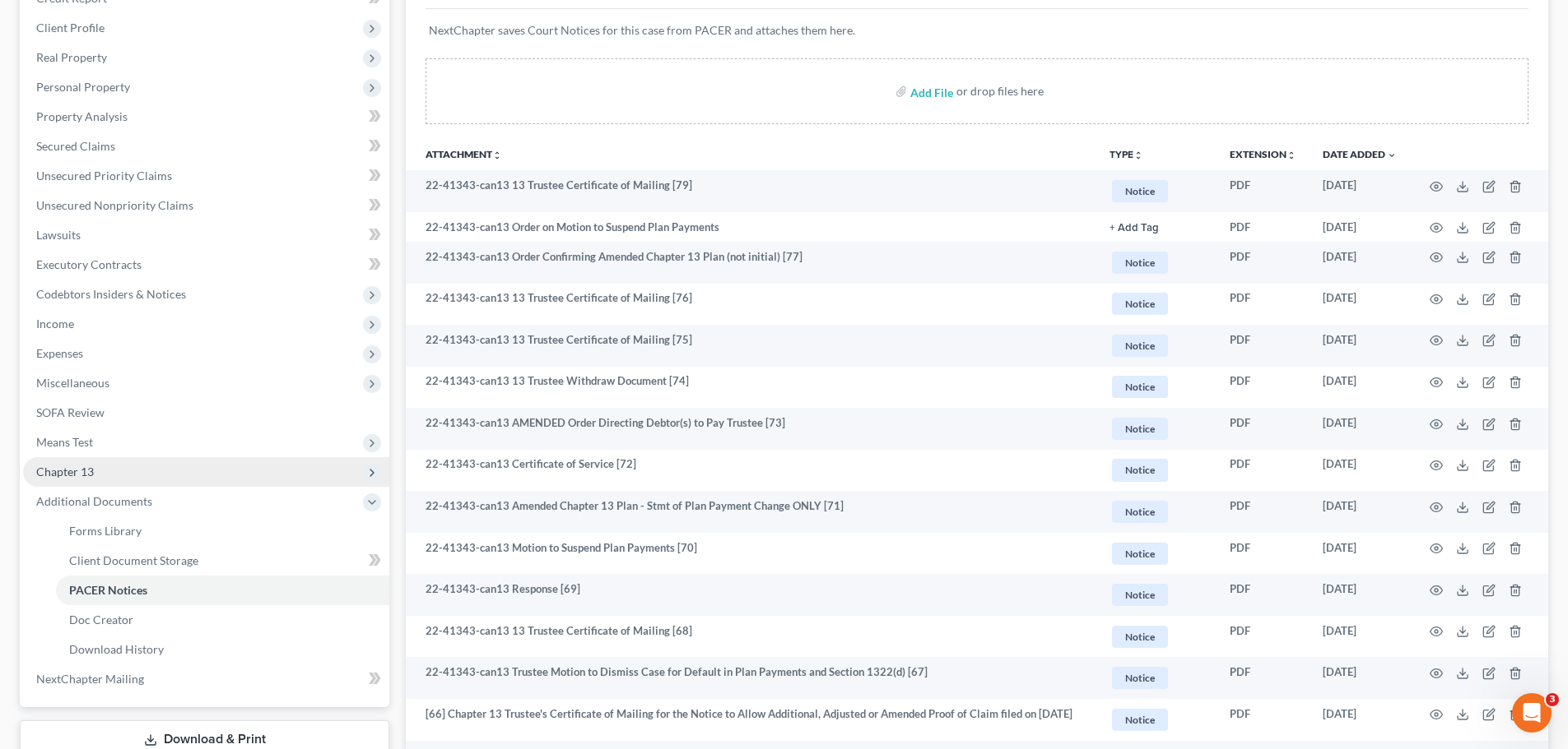
click at [79, 466] on span "Chapter 13" at bounding box center [65, 472] width 57 height 14
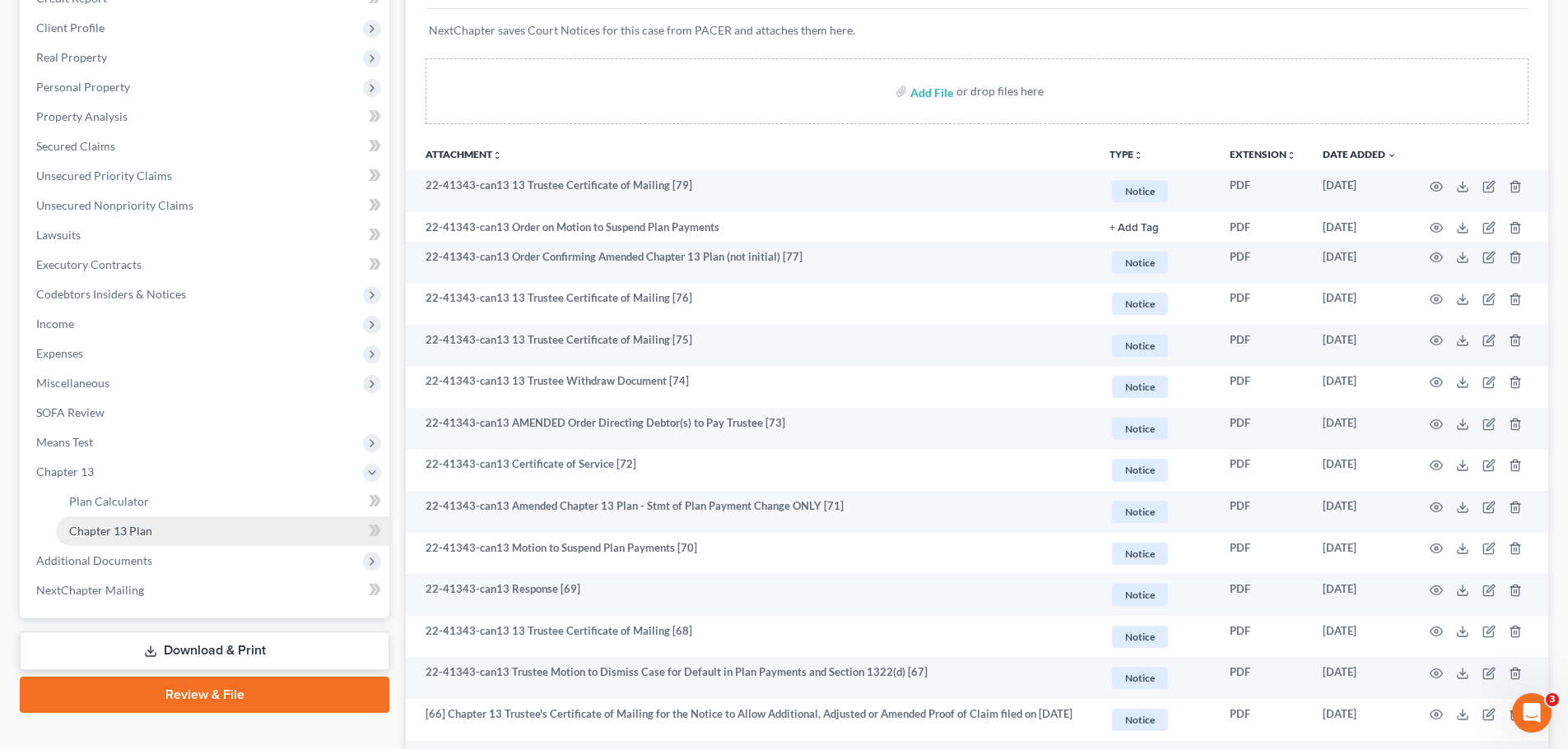
click at [112, 527] on span "Chapter 13 Plan" at bounding box center [111, 531] width 83 height 14
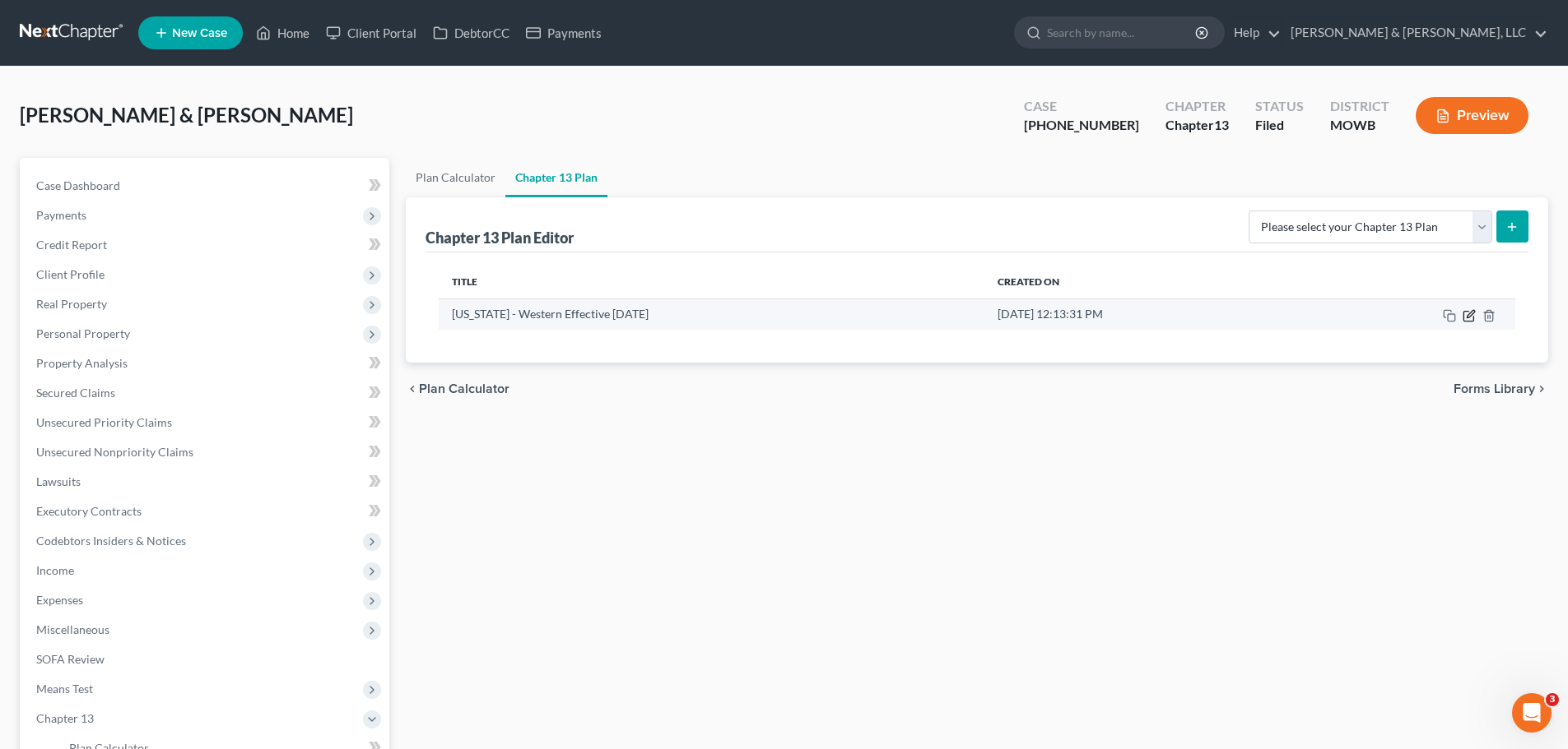
click at [1467, 316] on icon "button" at bounding box center [1468, 316] width 13 height 13
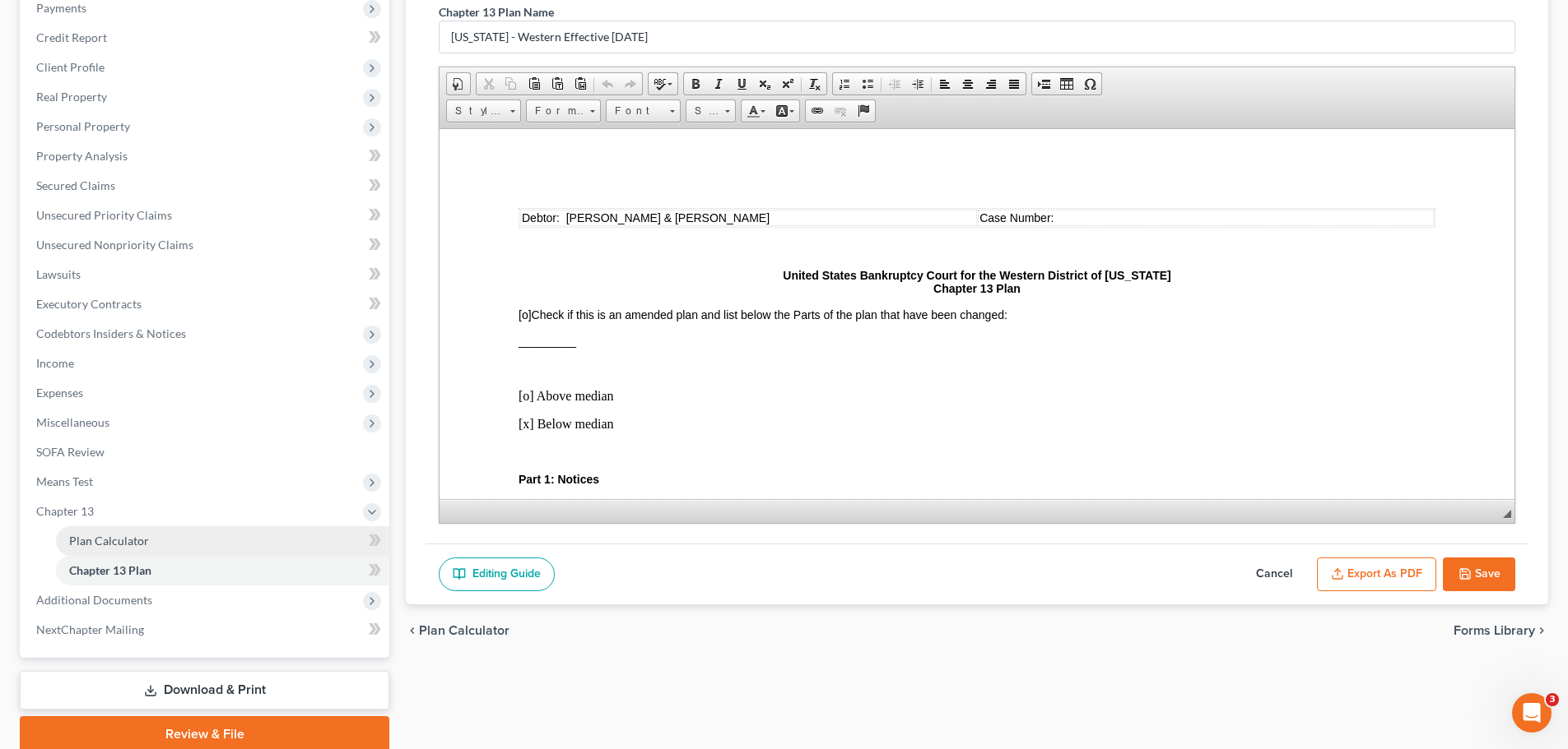
scroll to position [273, 0]
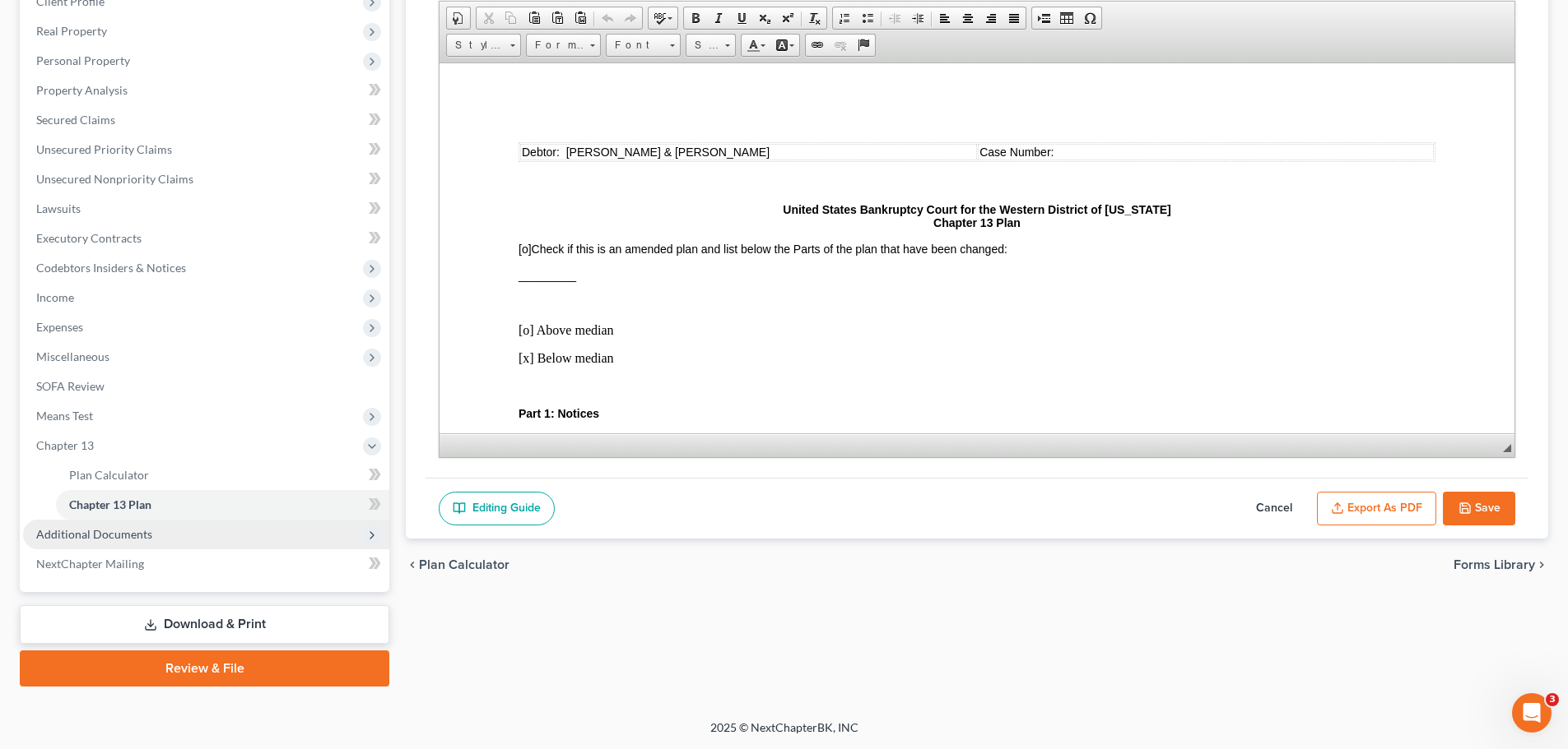
click at [135, 529] on span "Additional Documents" at bounding box center [95, 534] width 116 height 14
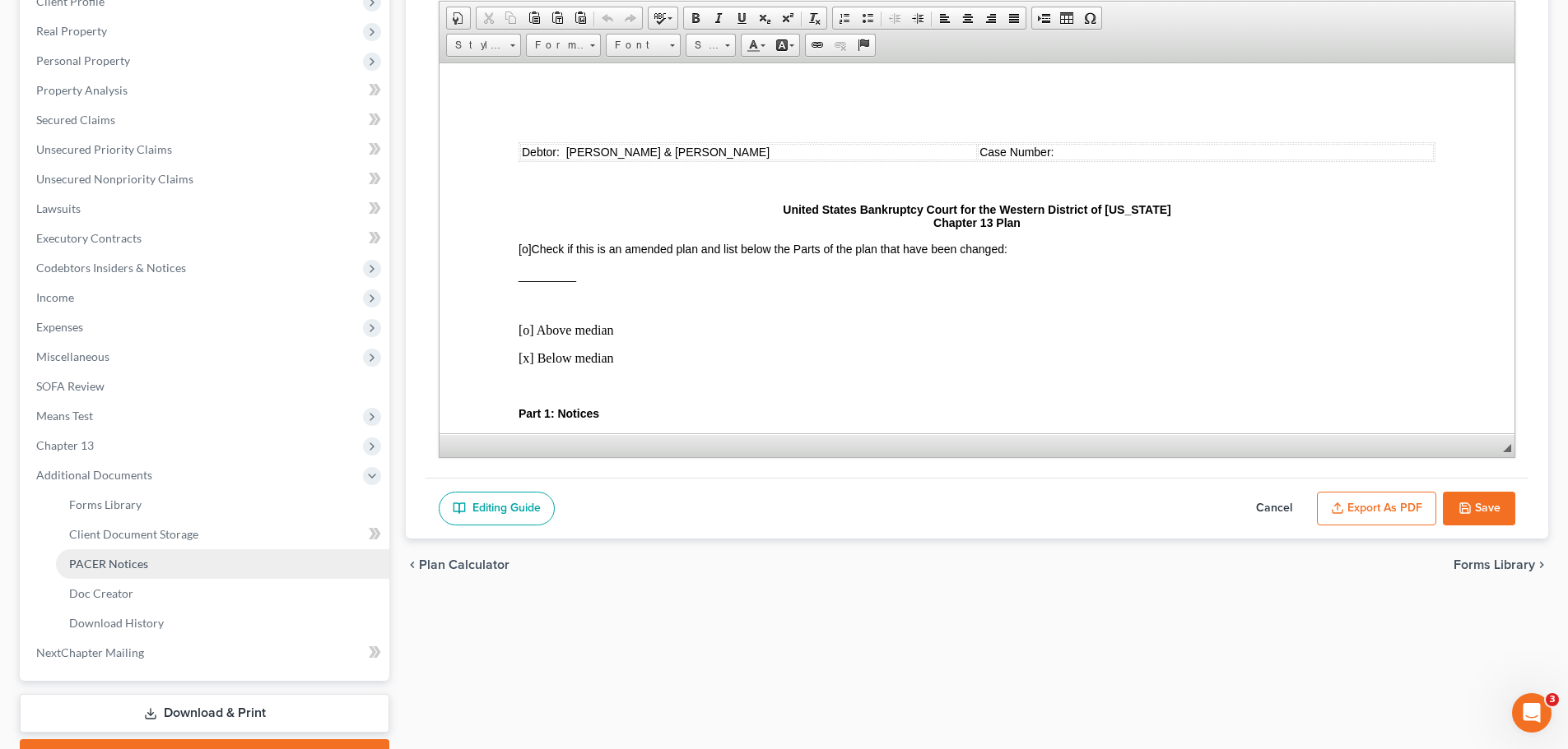
click at [129, 563] on span "PACER Notices" at bounding box center [108, 563] width 79 height 14
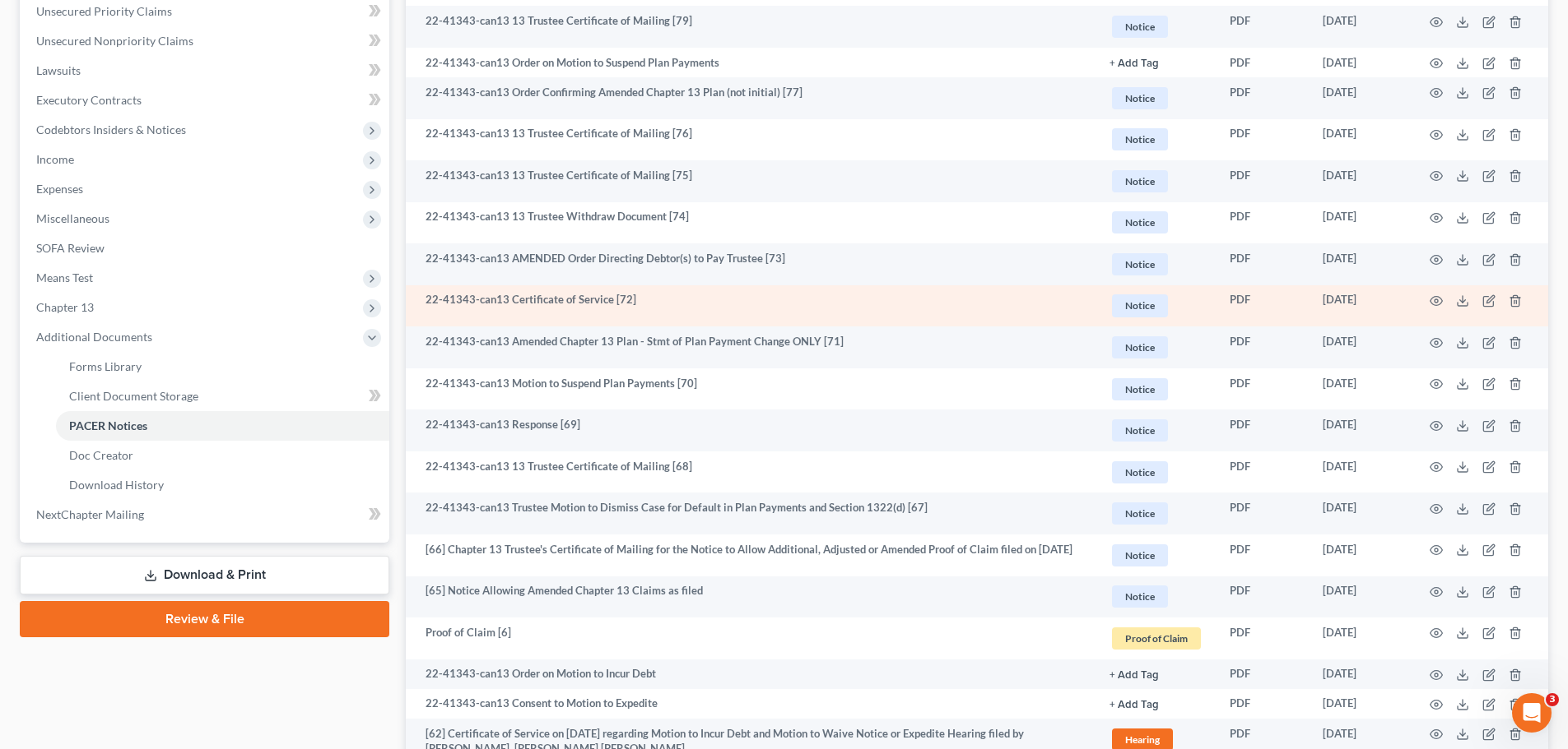
scroll to position [165, 0]
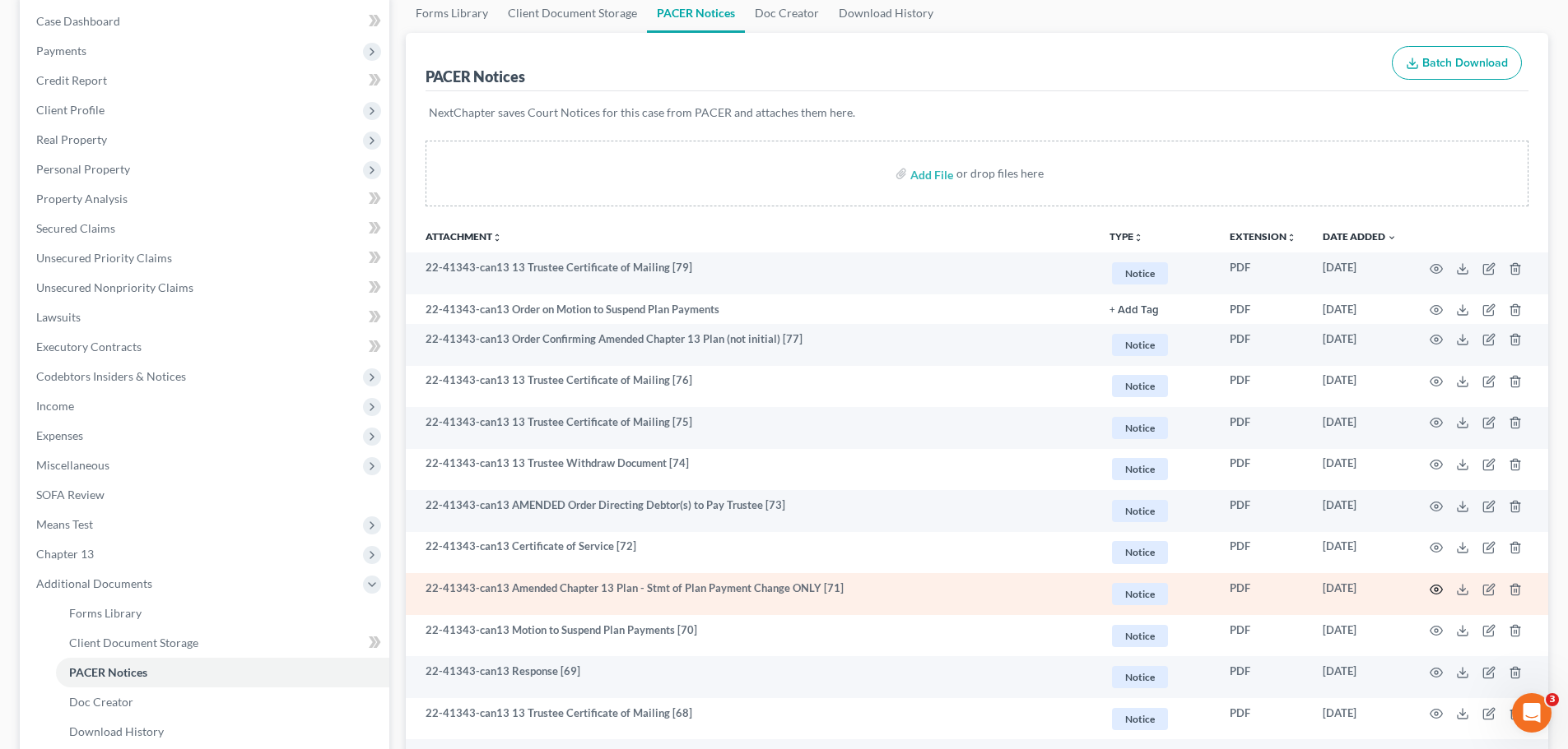
click at [1439, 589] on icon "button" at bounding box center [1435, 589] width 13 height 13
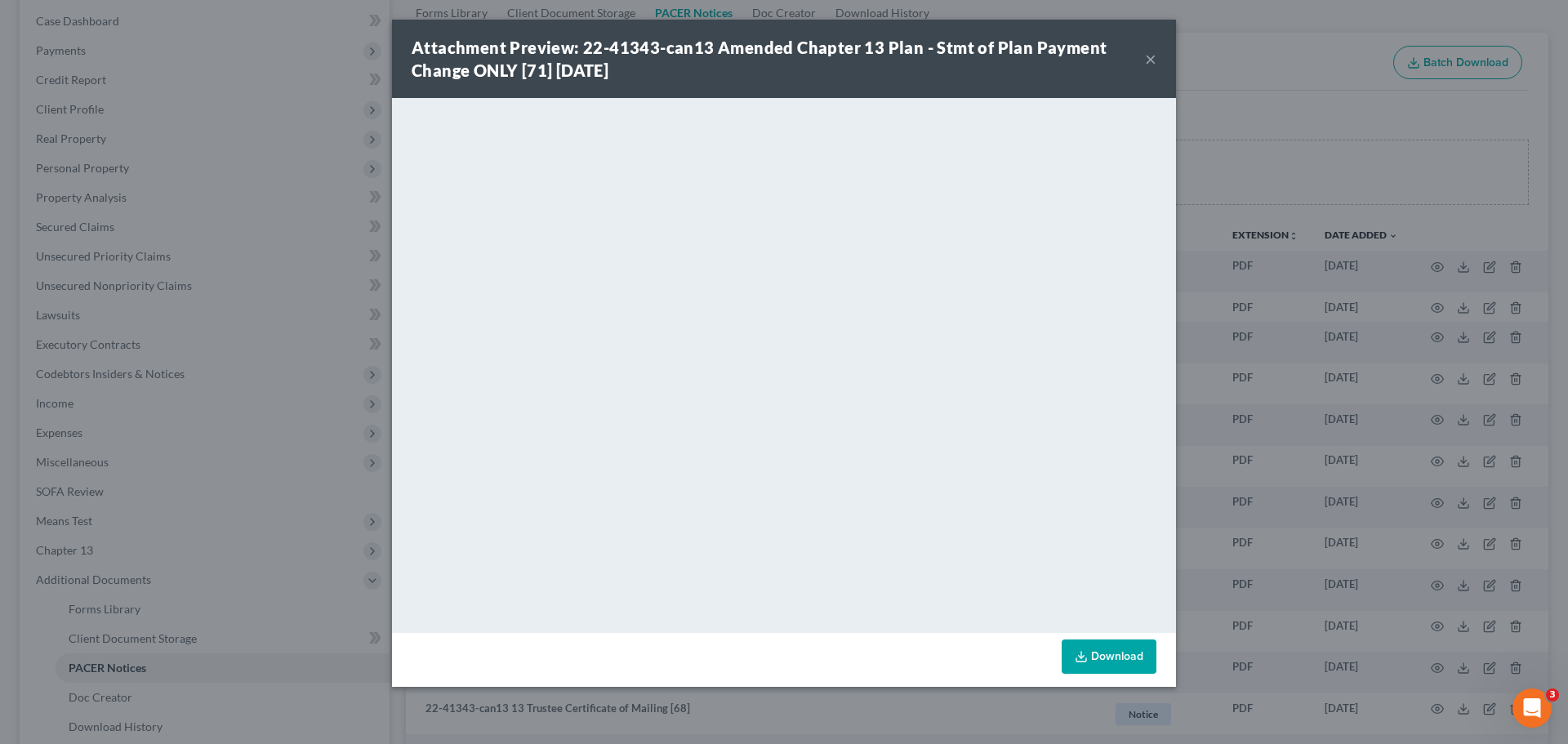
click at [1152, 59] on button "×" at bounding box center [1150, 59] width 11 height 20
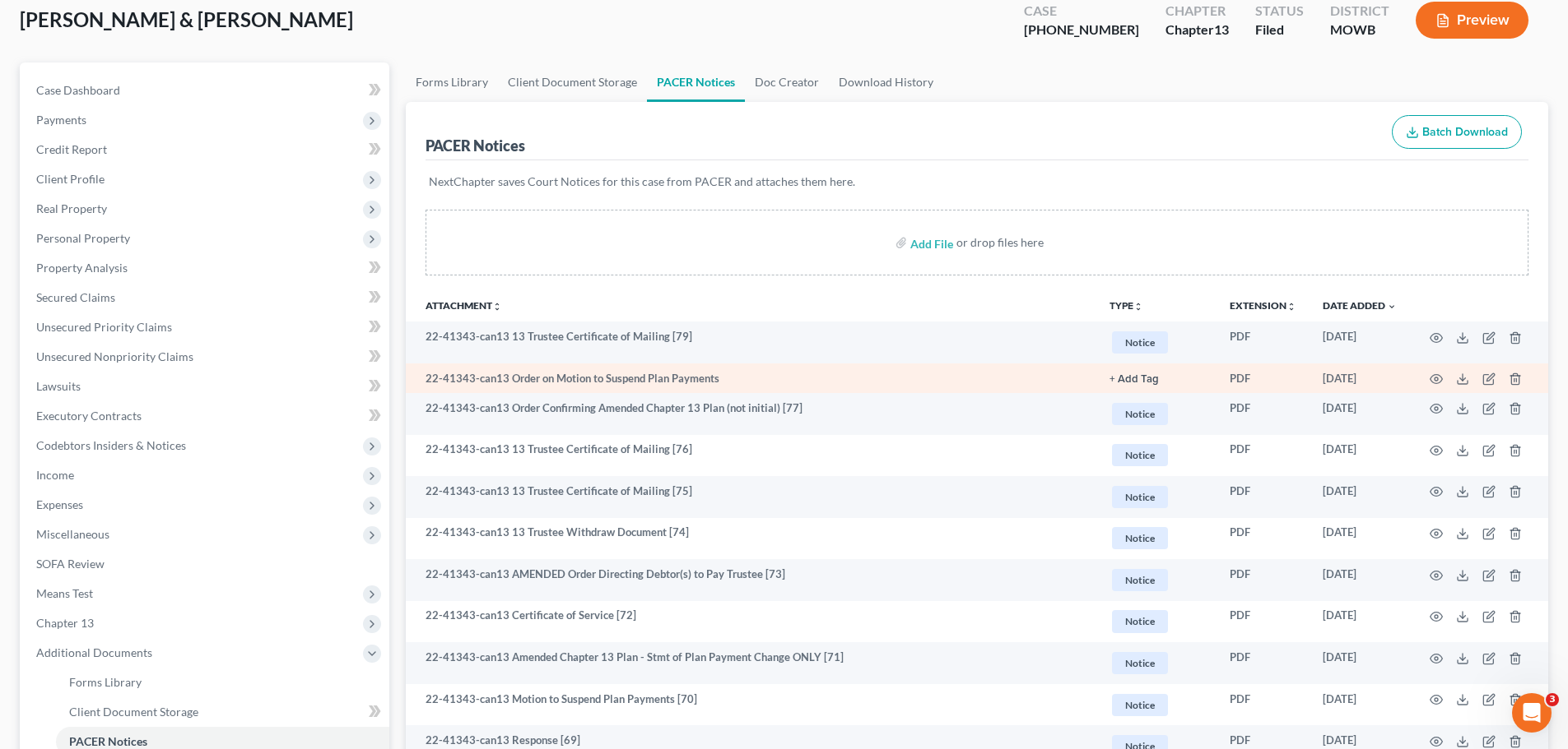
scroll to position [0, 0]
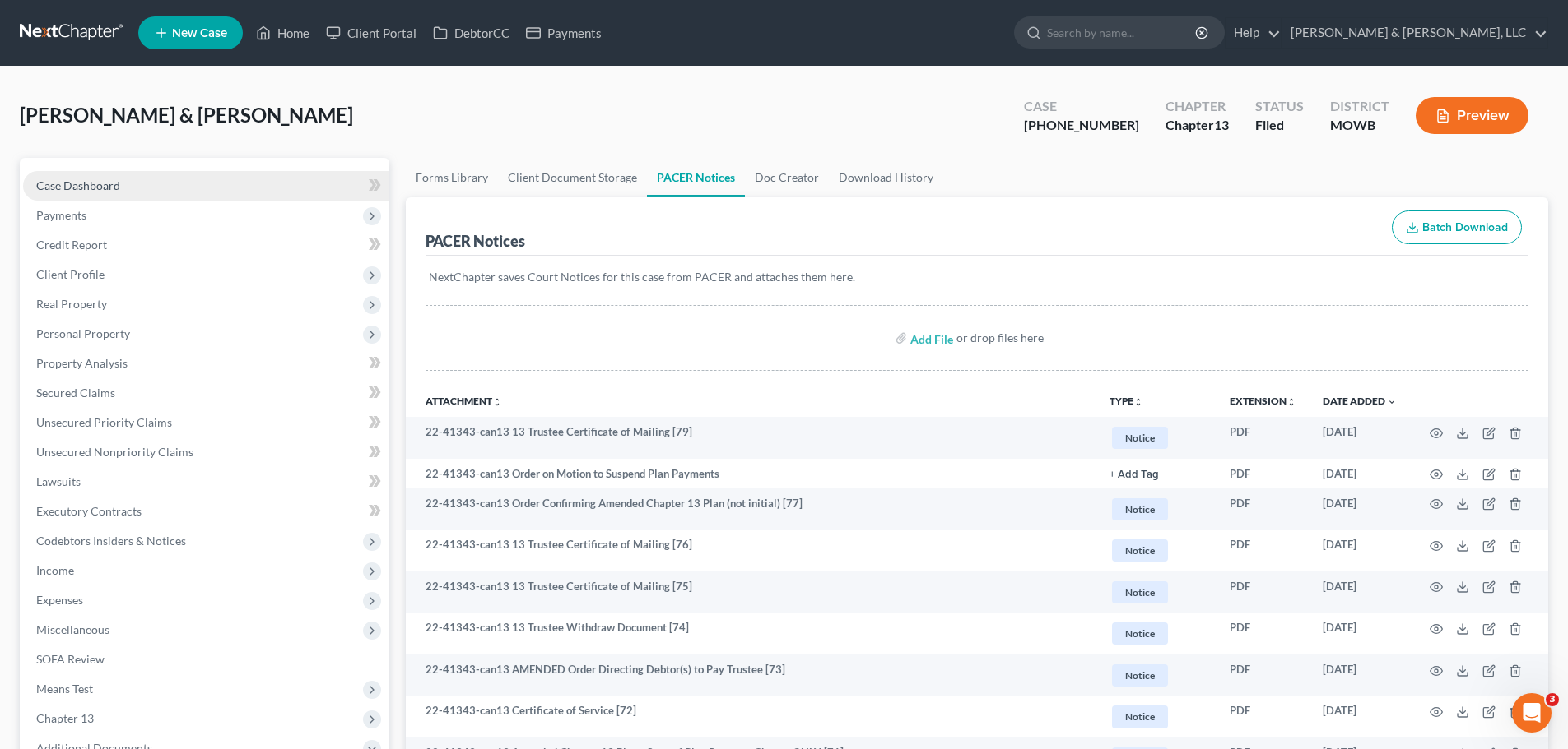
click at [214, 186] on link "Case Dashboard" at bounding box center [206, 186] width 366 height 29
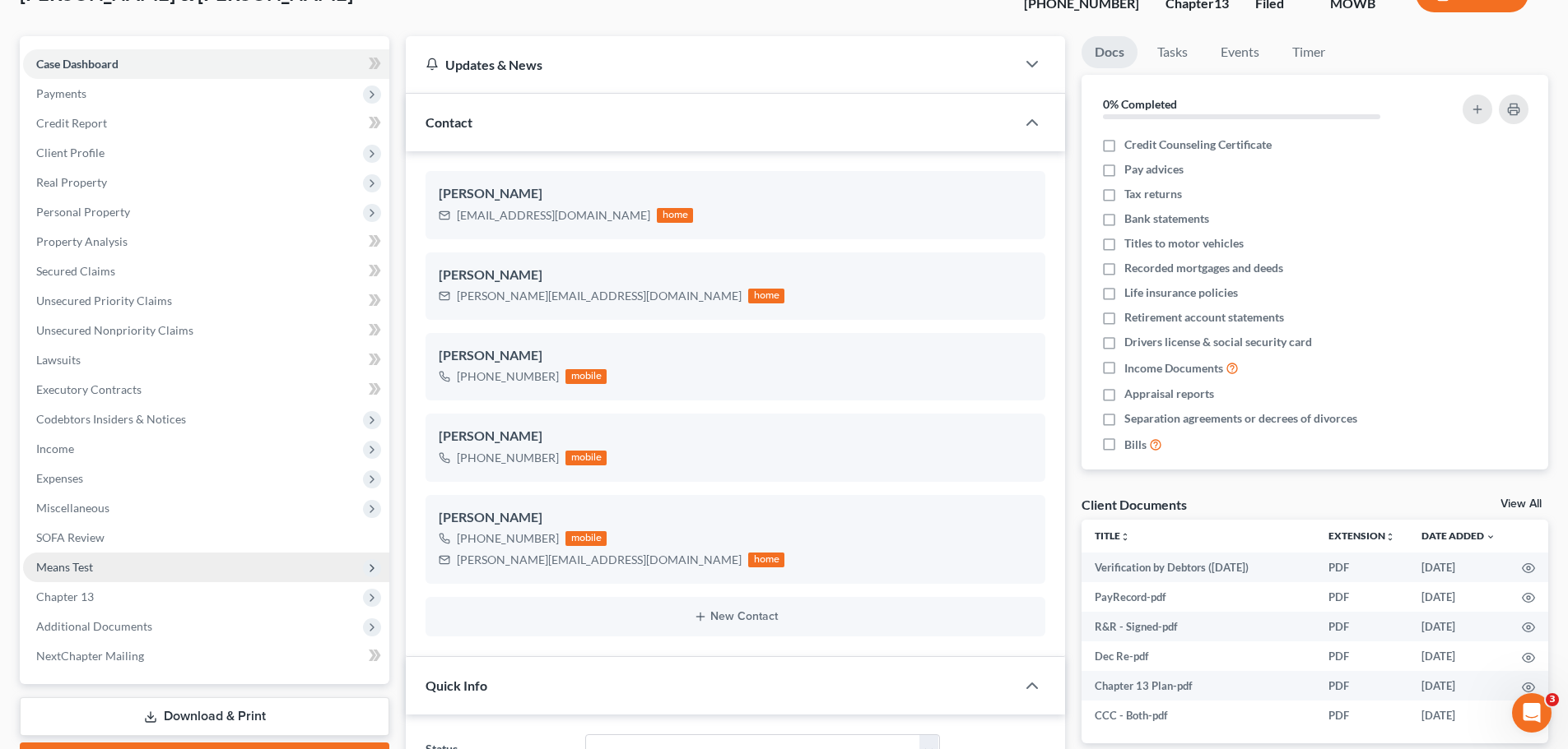
scroll to position [329, 0]
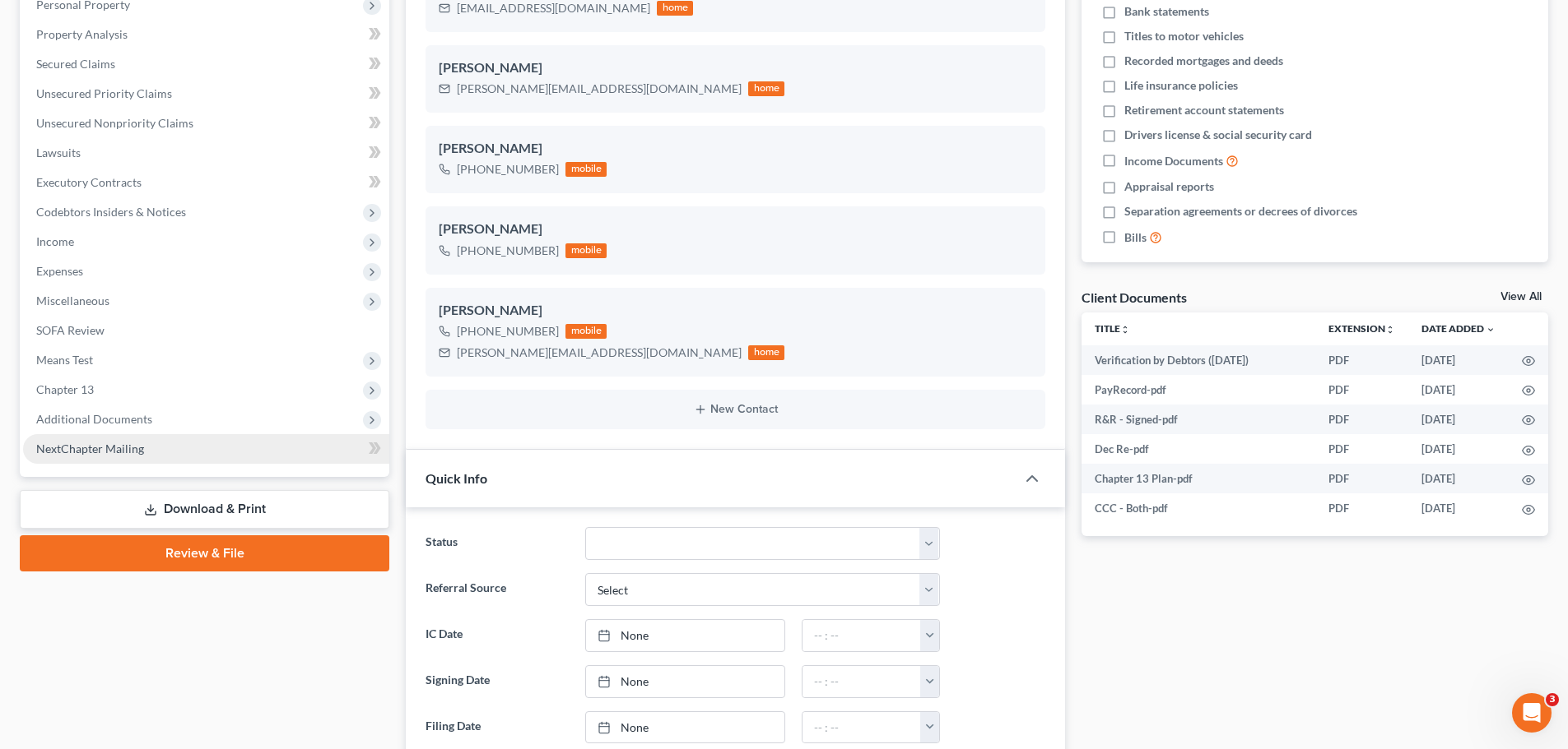
click at [168, 414] on span "Additional Documents" at bounding box center [206, 420] width 366 height 29
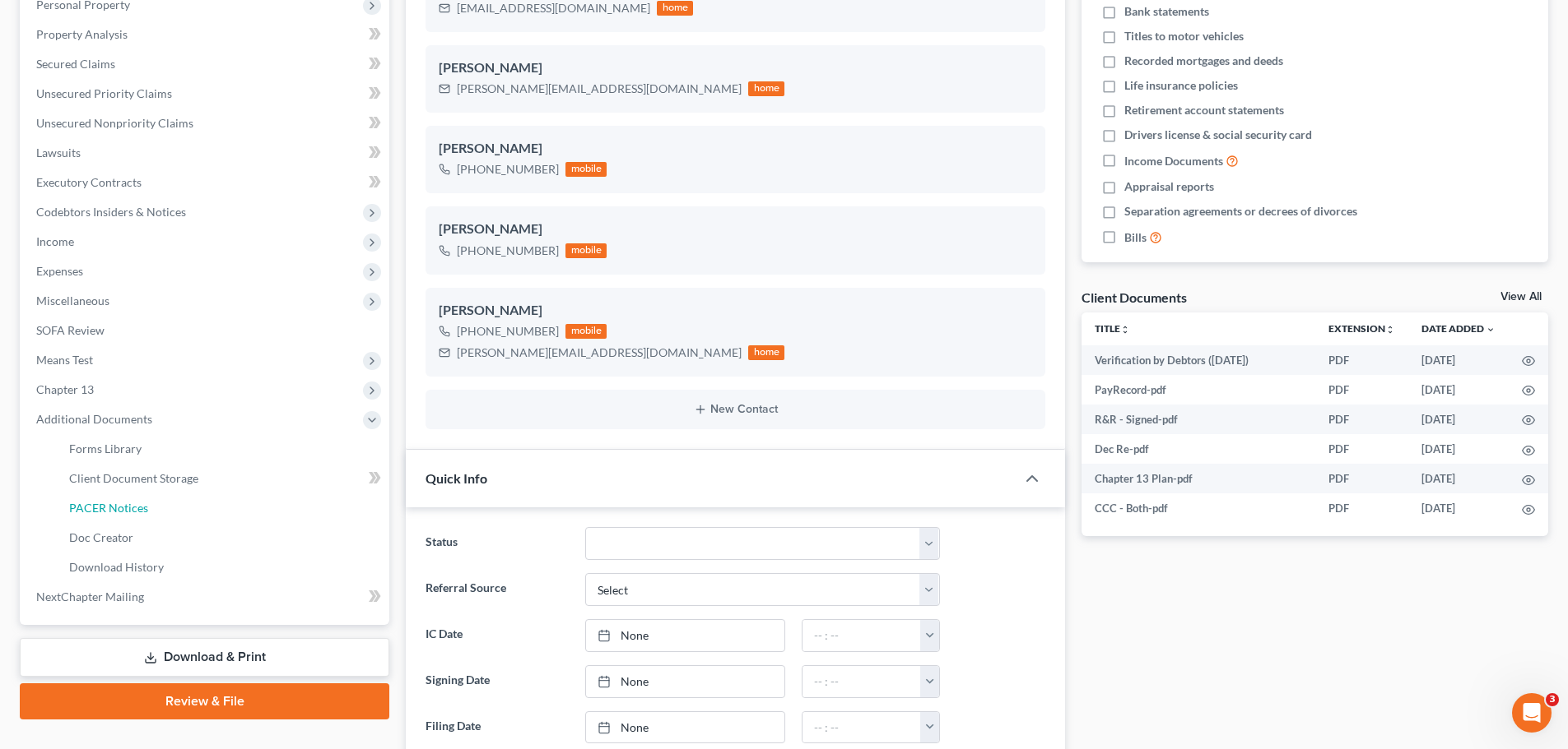
click at [160, 505] on link "PACER Notices" at bounding box center [223, 508] width 333 height 29
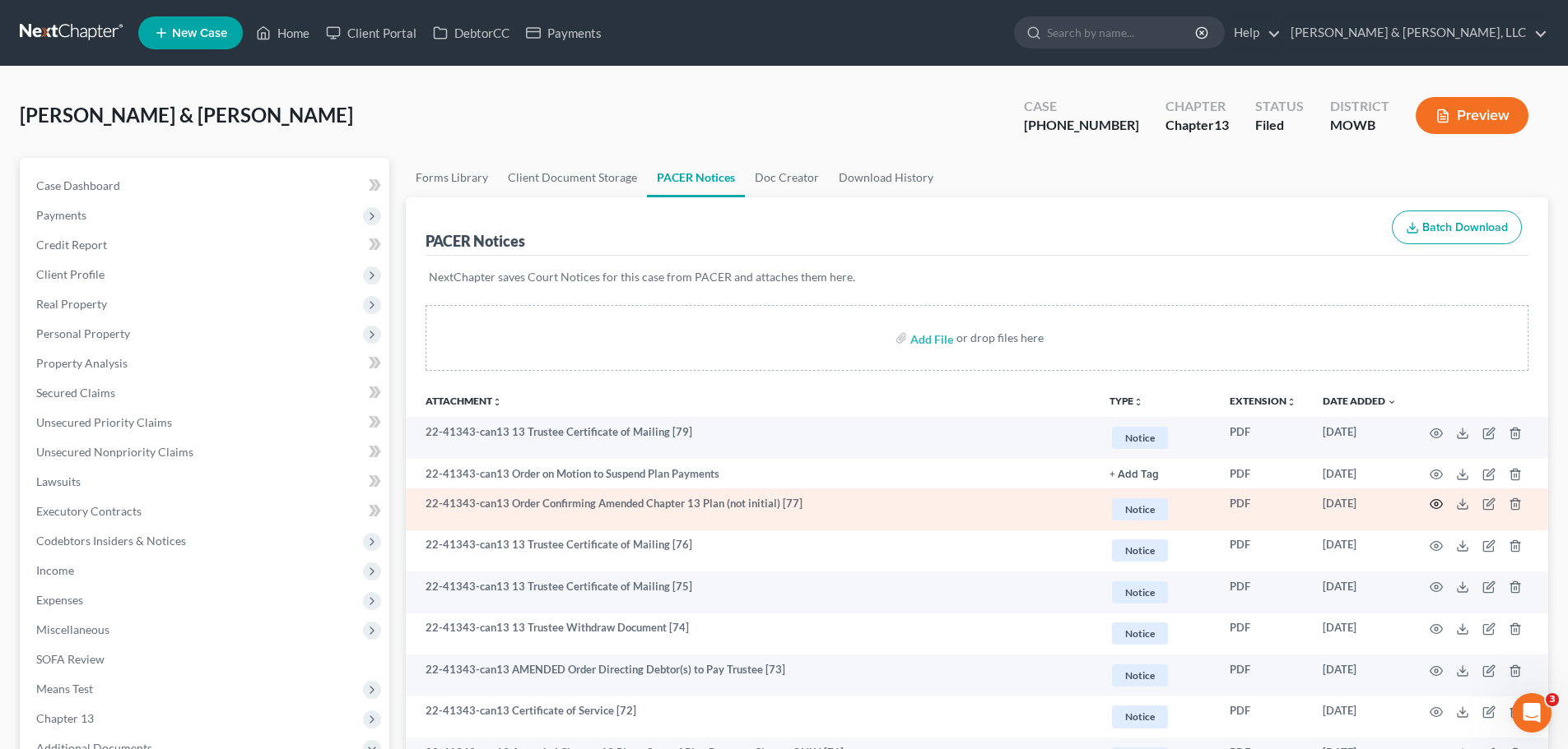
click at [1438, 504] on circle "button" at bounding box center [1436, 505] width 3 height 3
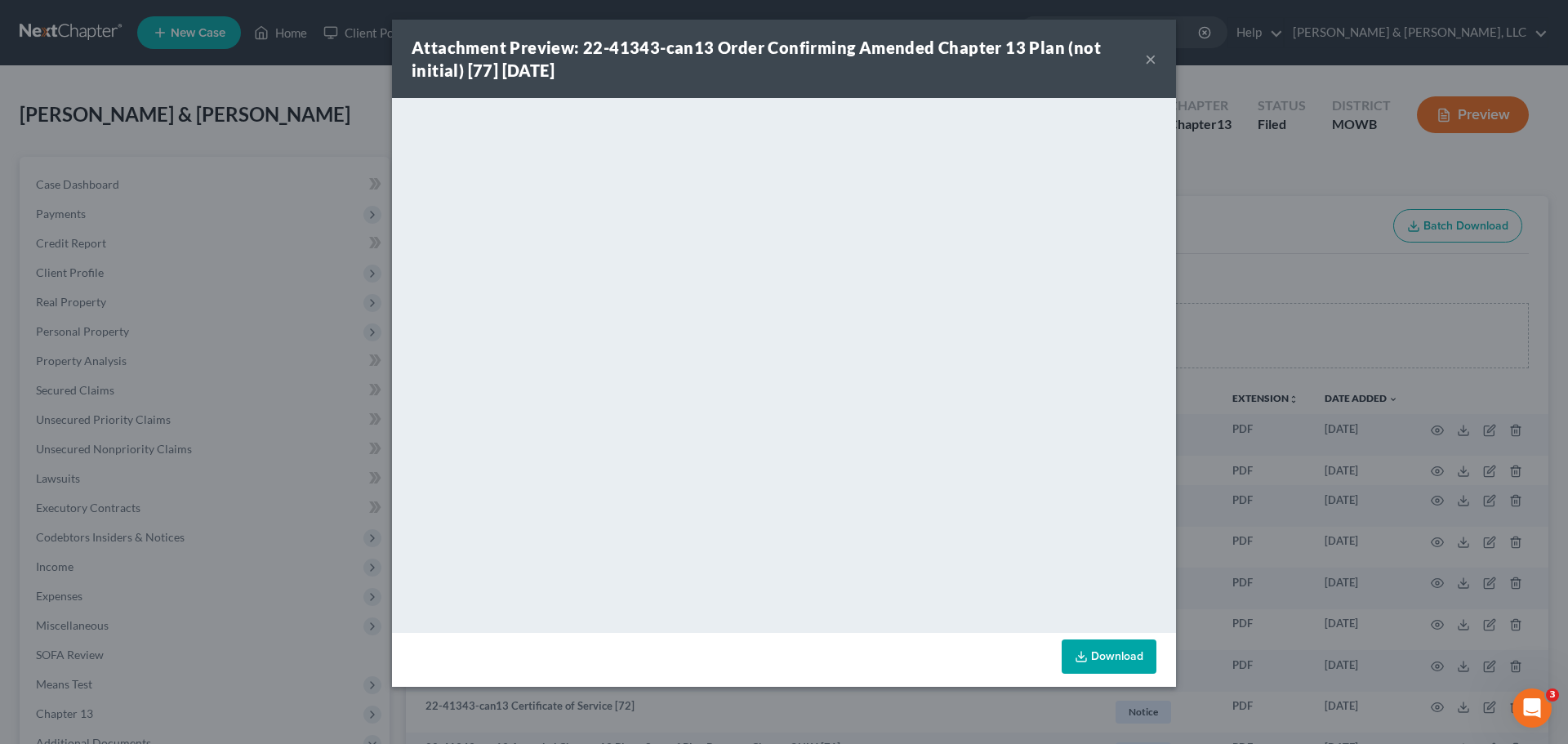
drag, startPoint x: 1147, startPoint y: 58, endPoint x: 1235, endPoint y: 245, distance: 206.7
click at [1147, 59] on button "×" at bounding box center [1150, 59] width 11 height 20
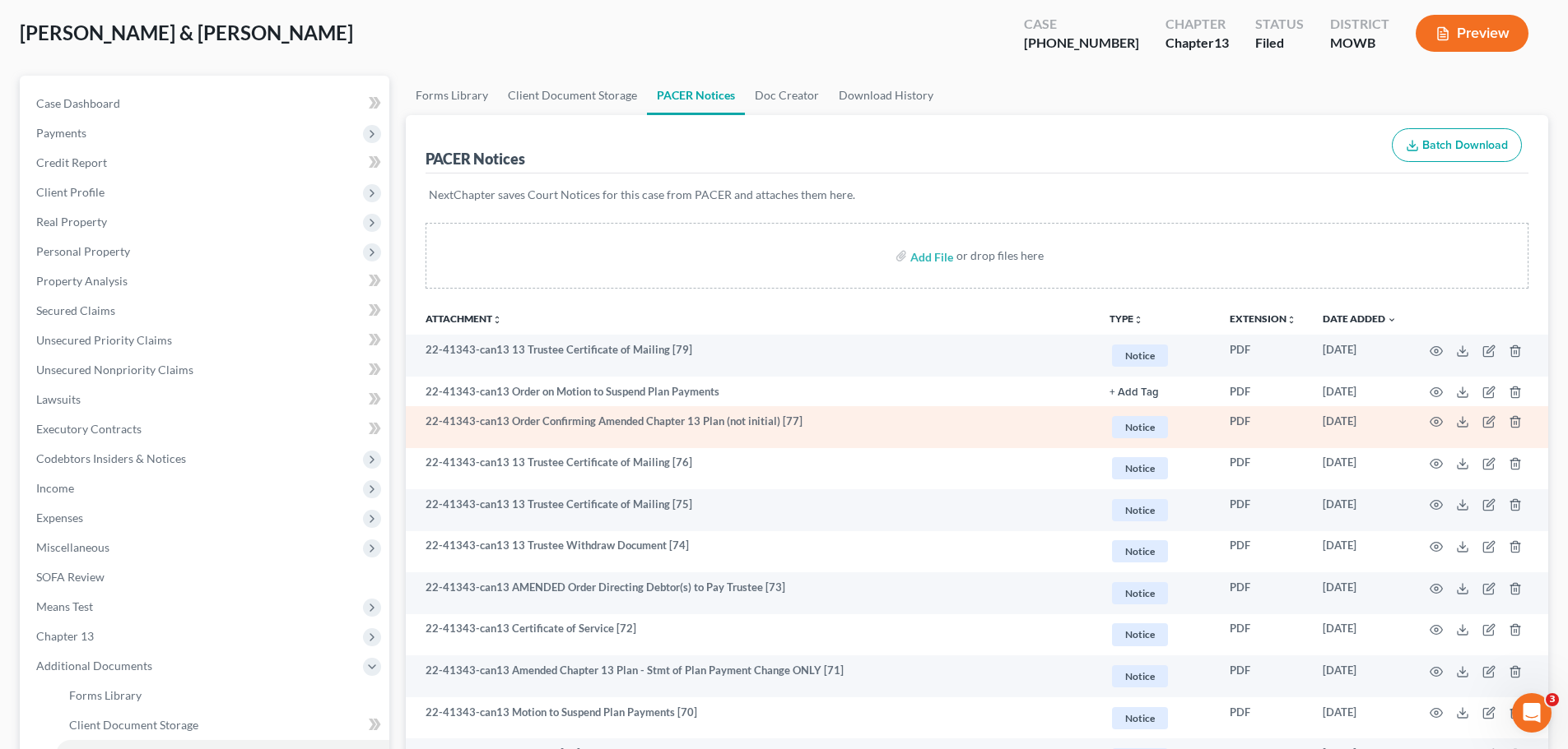
scroll to position [165, 0]
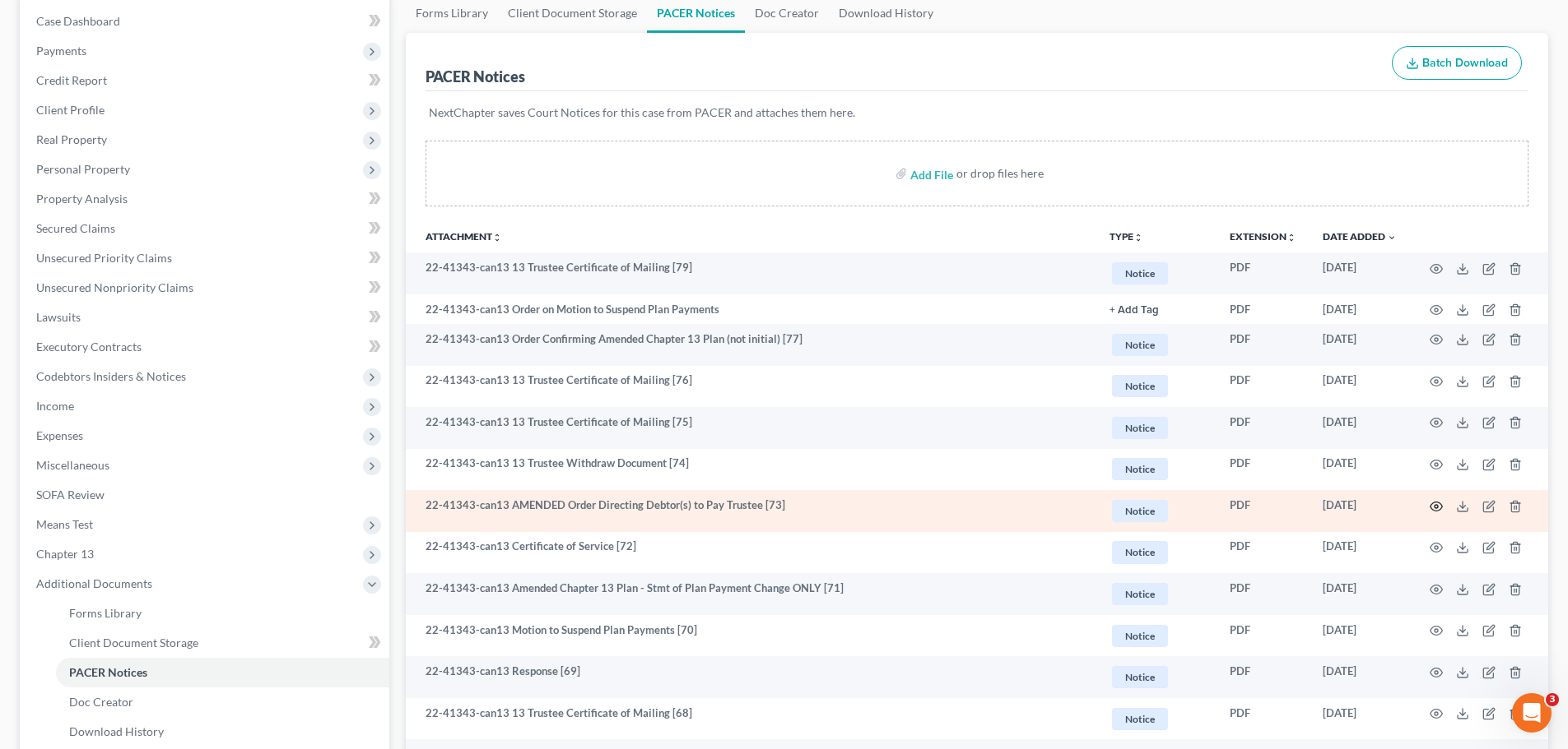
click at [1434, 505] on icon "button" at bounding box center [1435, 506] width 13 height 13
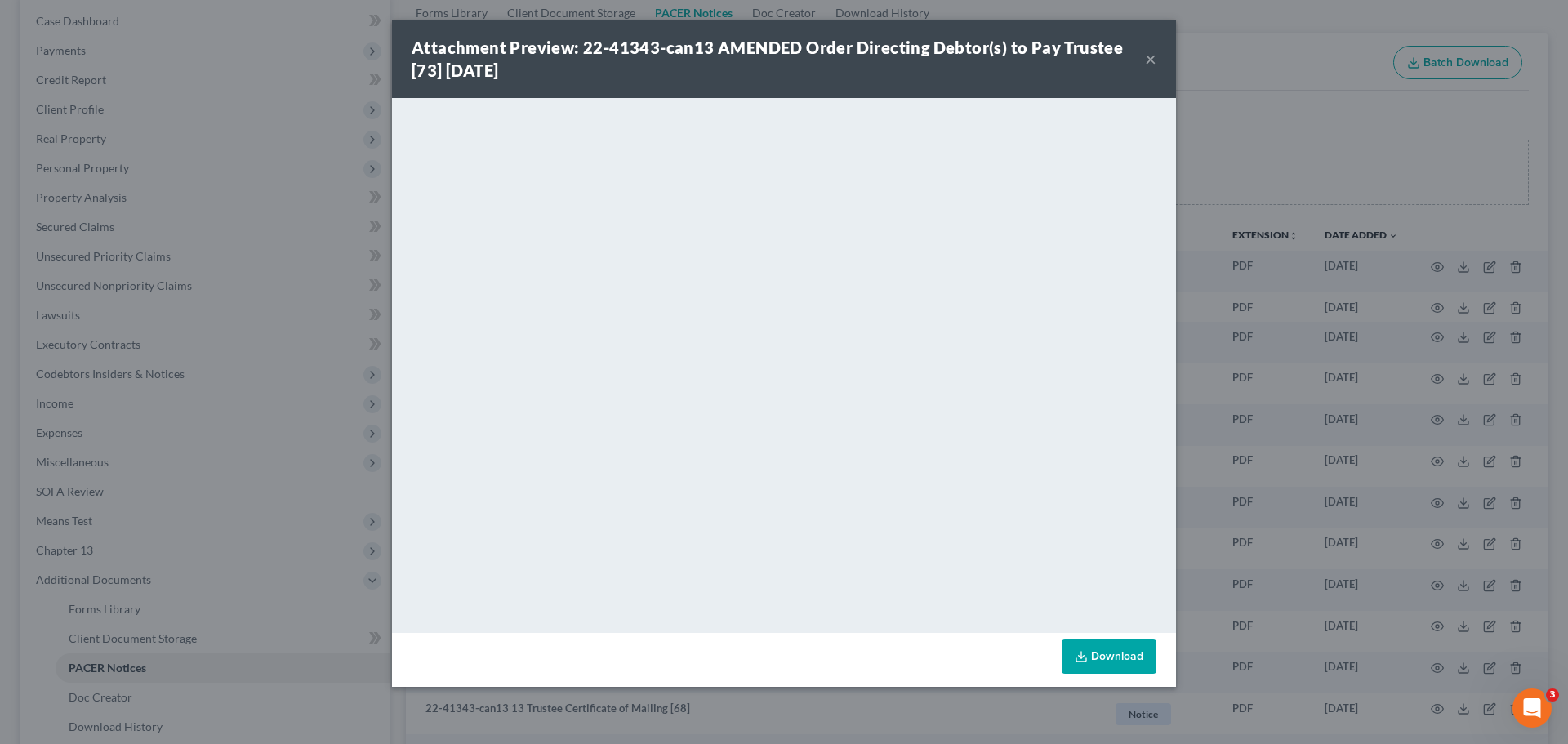
click at [1148, 59] on button "×" at bounding box center [1150, 59] width 11 height 20
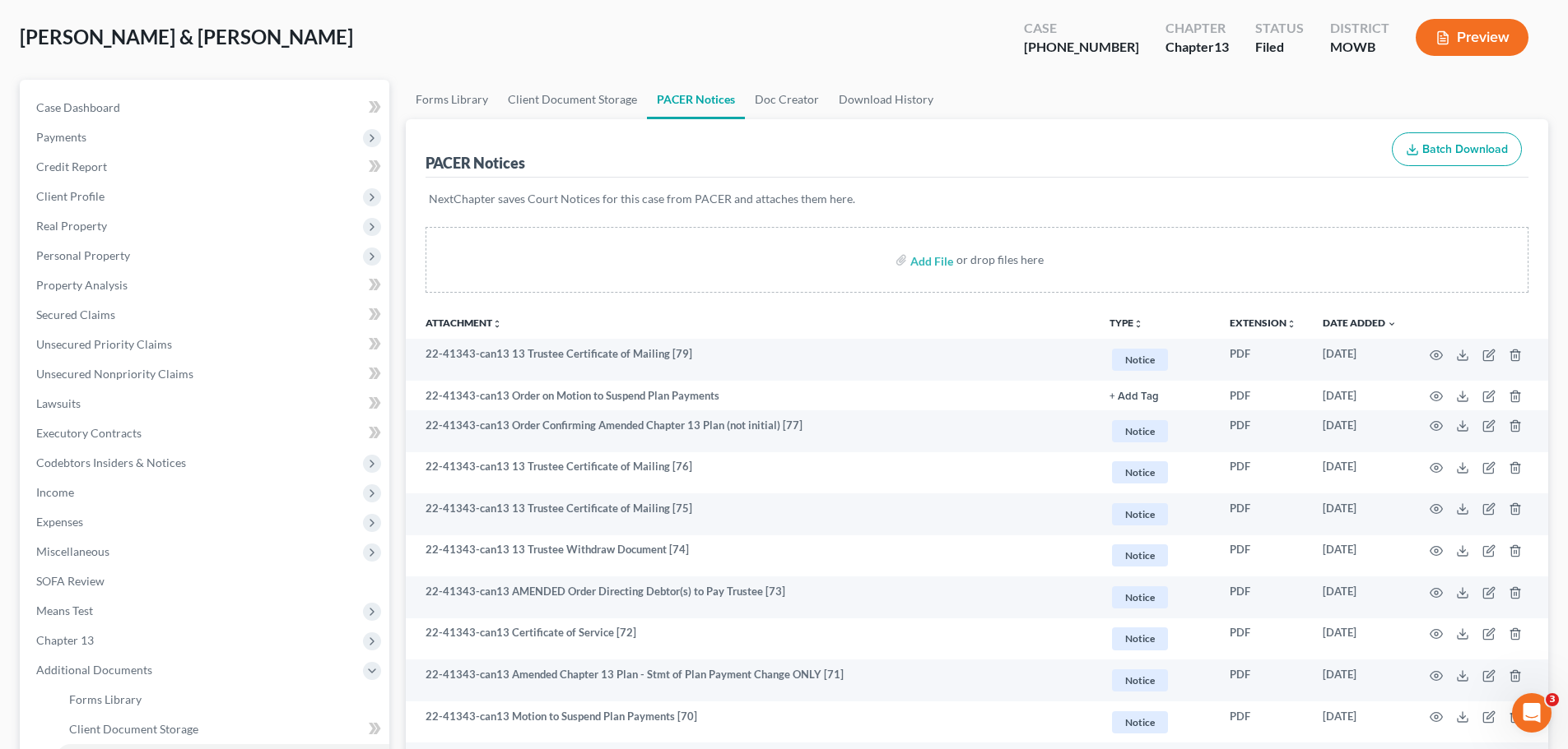
scroll to position [0, 0]
